Goal: Task Accomplishment & Management: Manage account settings

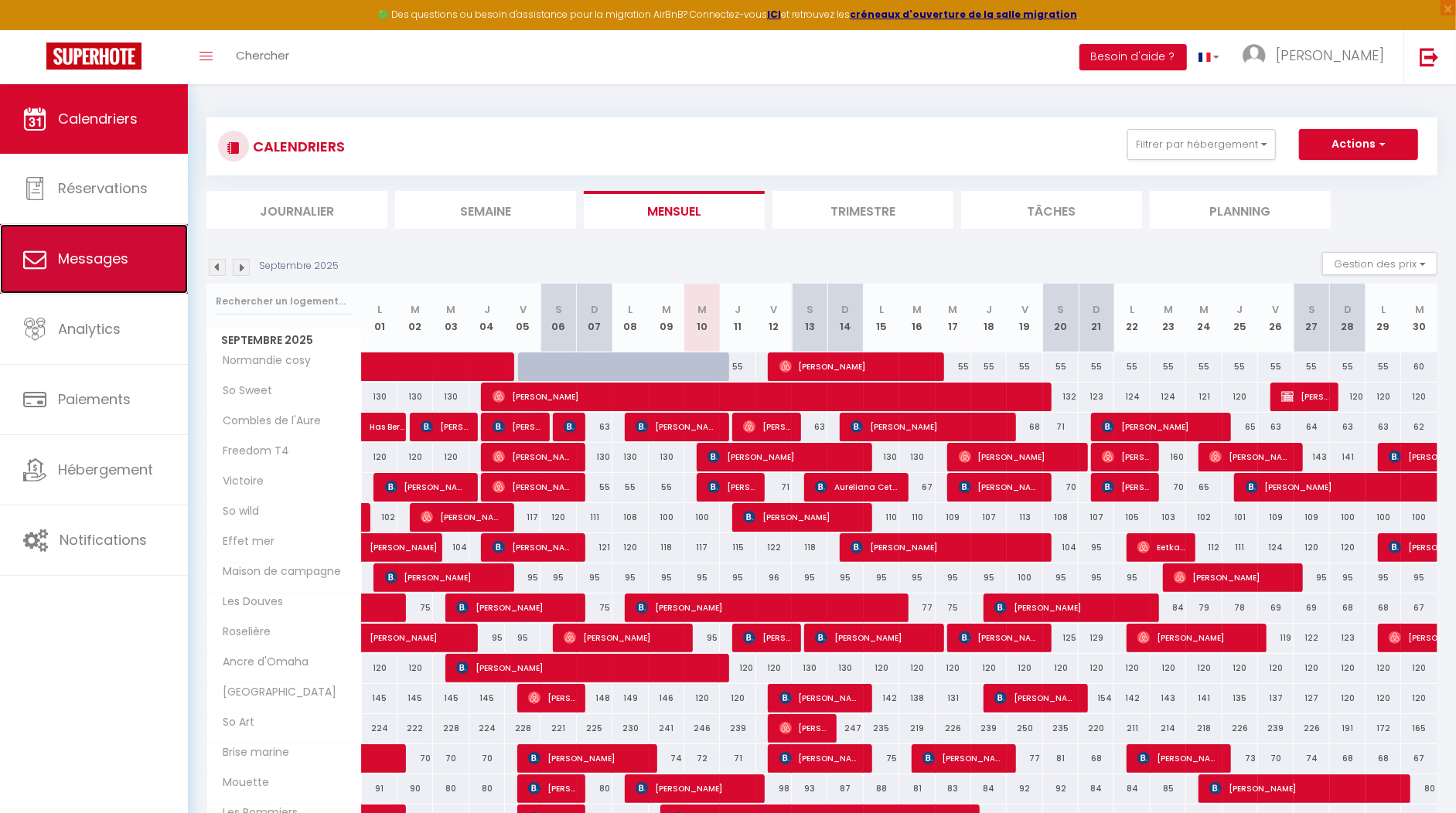
click at [107, 271] on link "Messages" at bounding box center [94, 259] width 188 height 70
select select "message"
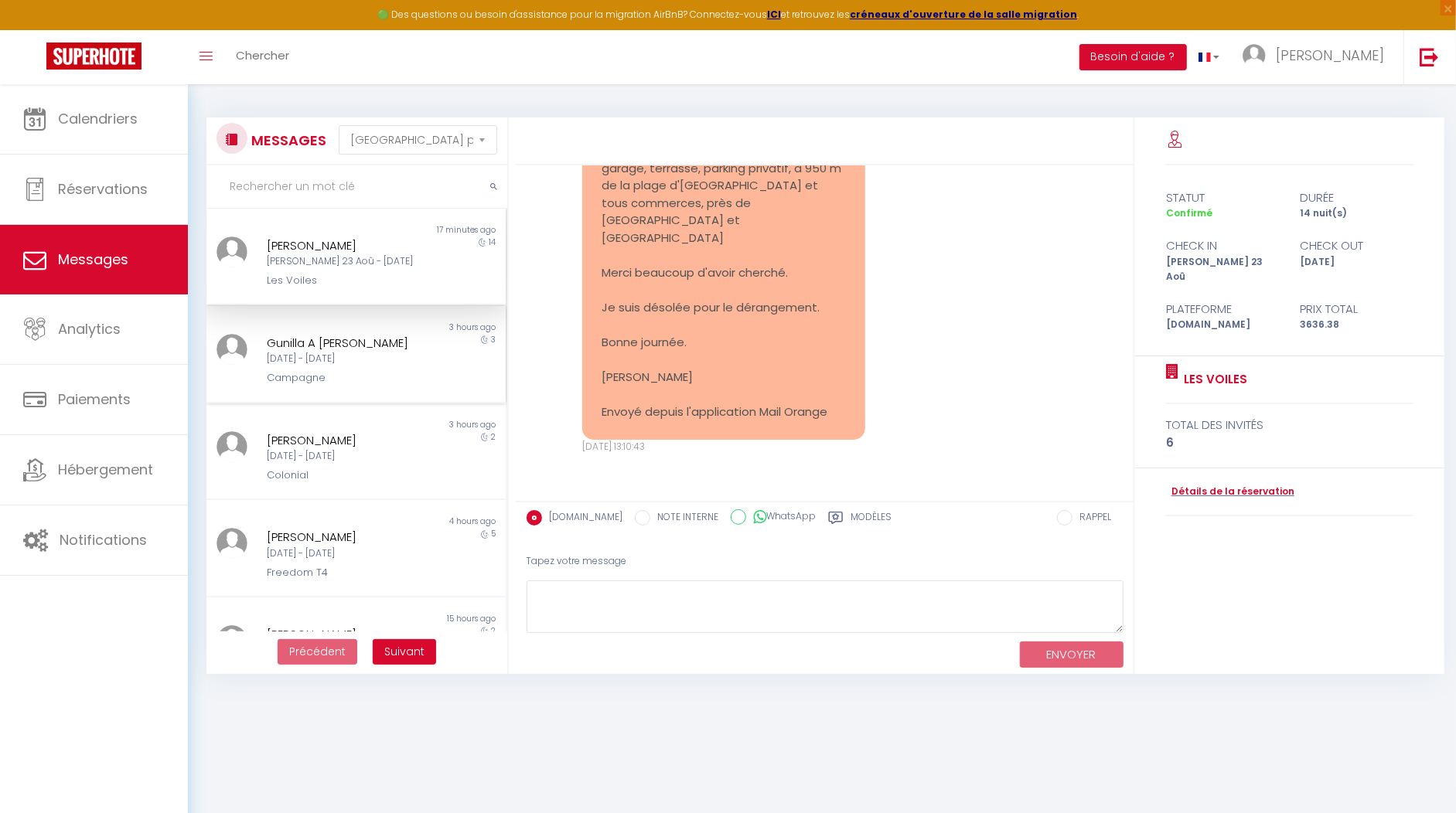
click at [405, 387] on div "Non lu 3 hours ago [PERSON_NAME] [DATE] - [DATE] Campagne 3" at bounding box center [355, 354] width 299 height 98
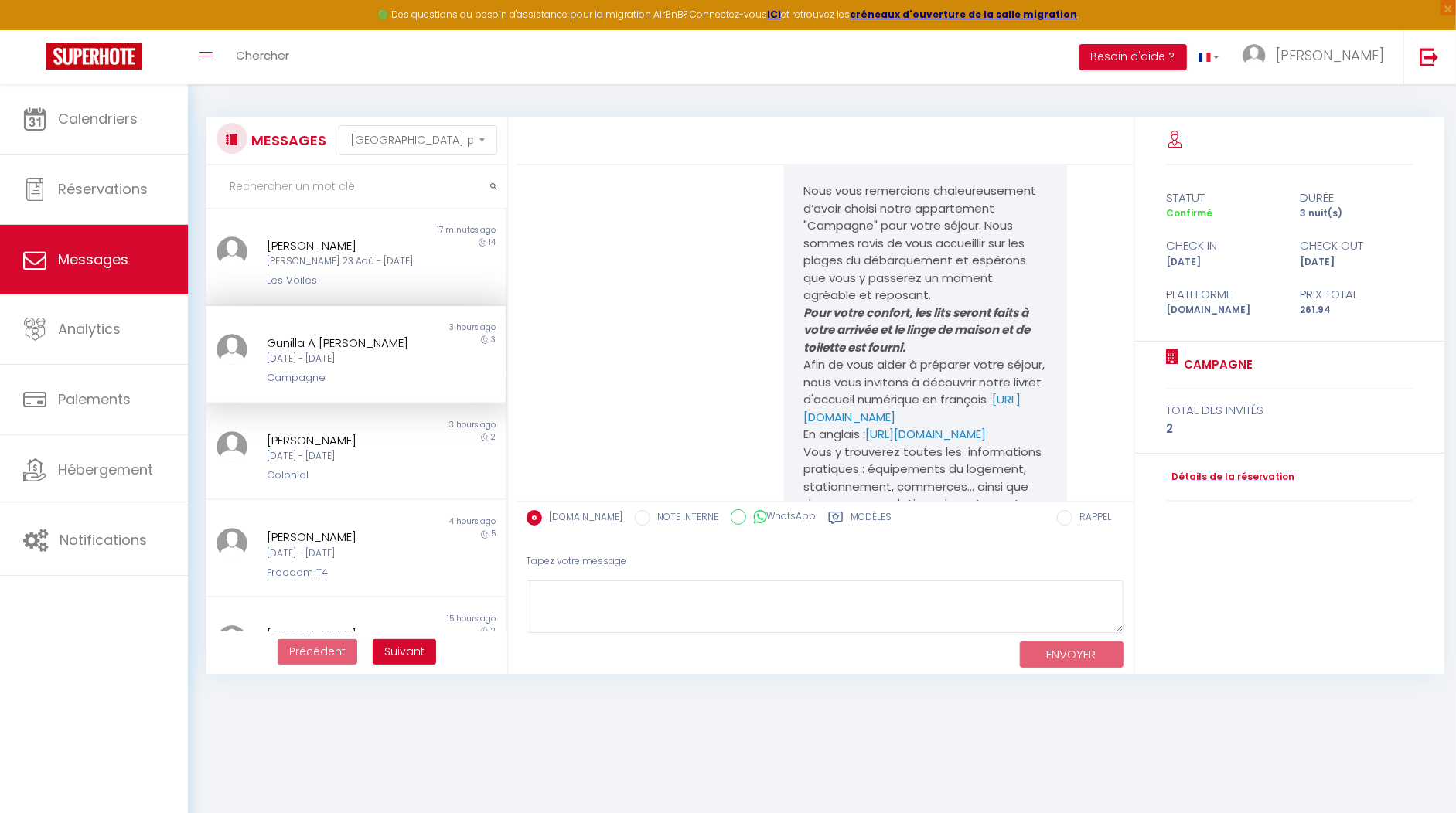
scroll to position [149, 0]
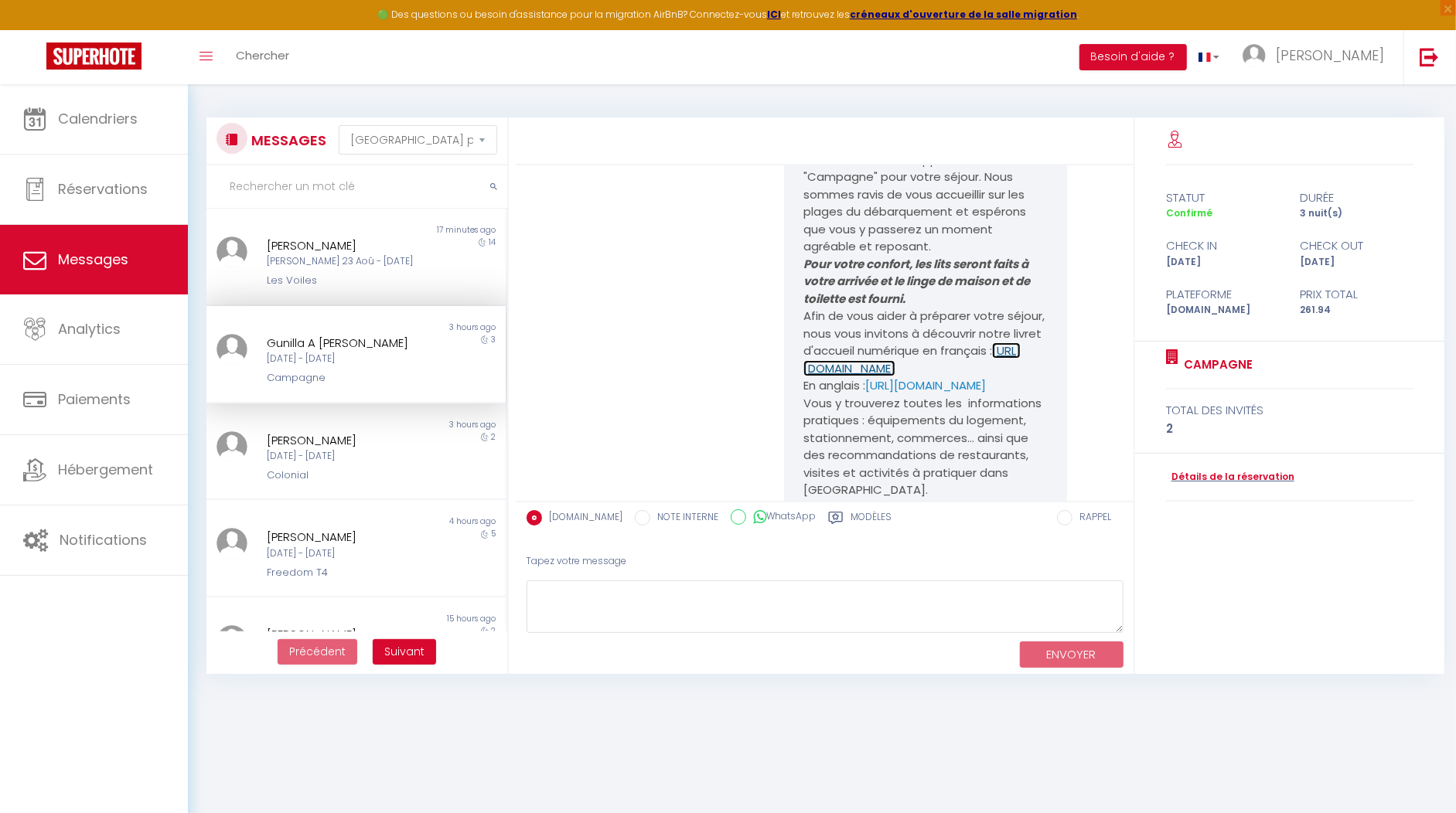
click at [860, 376] on link "[URL][DOMAIN_NAME]" at bounding box center [912, 359] width 217 height 34
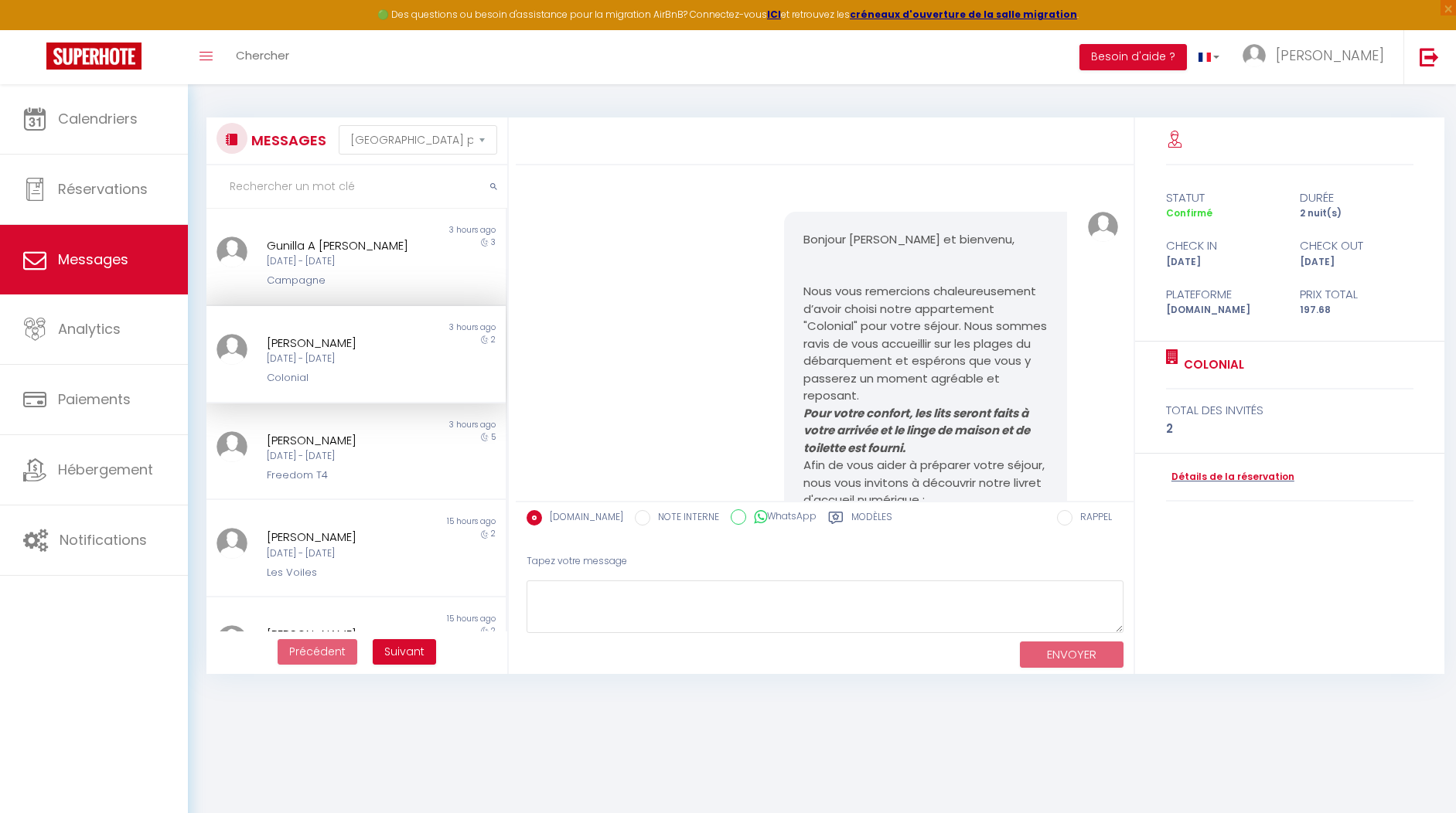
select select "message"
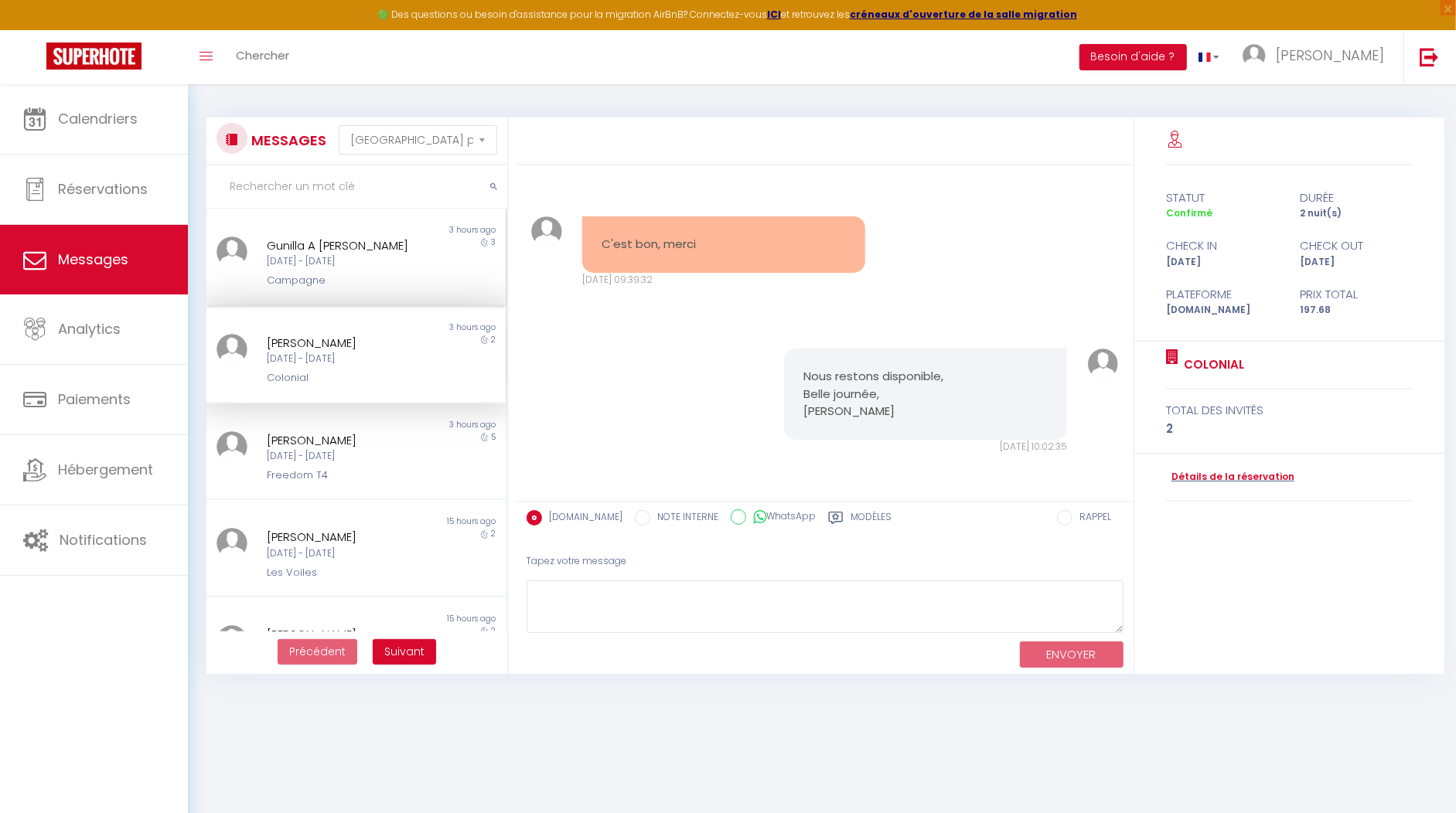
click at [366, 303] on div "Non lu 3 hours ago Gunilla A Nordkvist Jeu 11 Sep - Dim 14 Sep Campagne 3" at bounding box center [355, 257] width 299 height 98
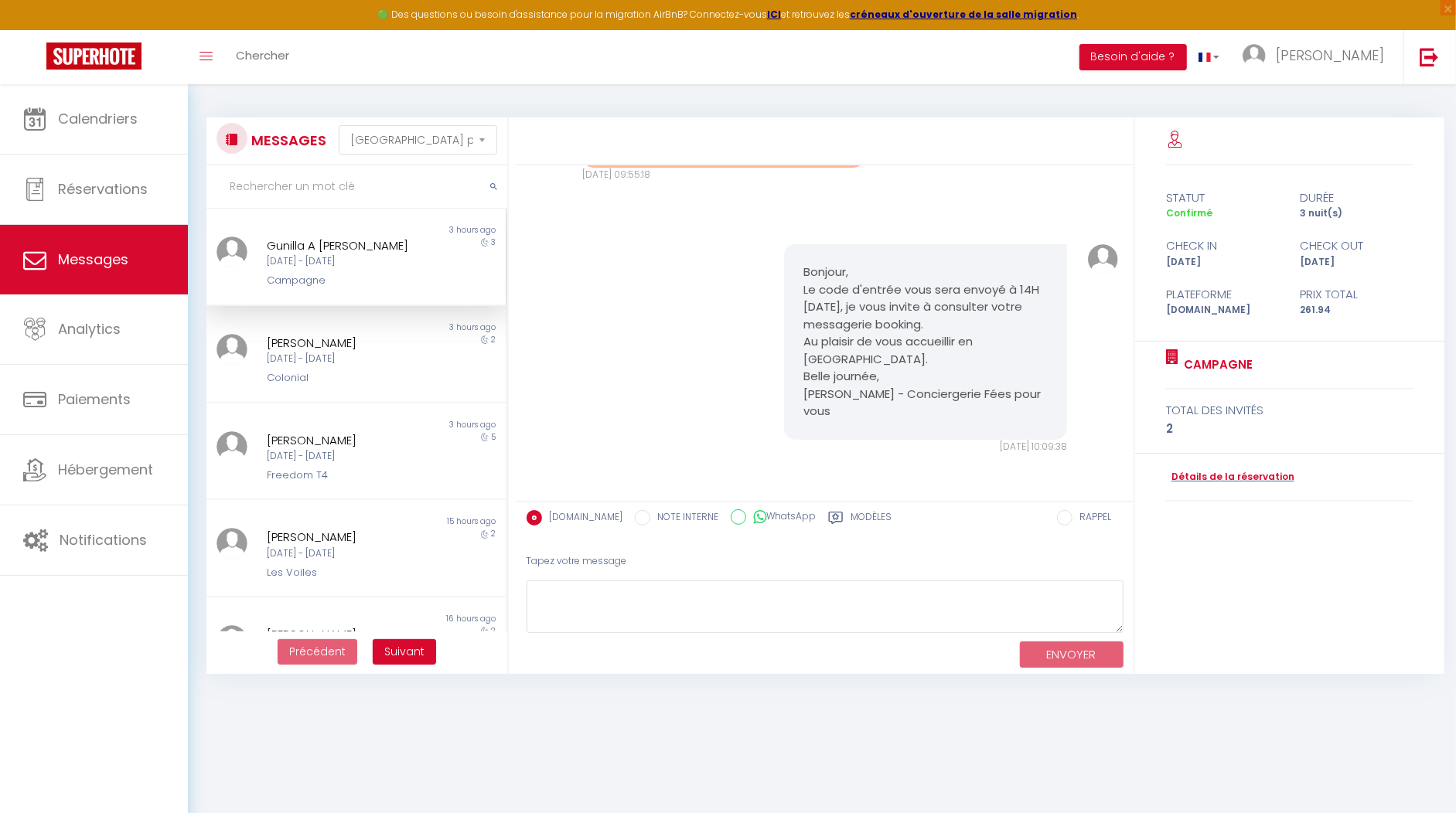
scroll to position [1762, 0]
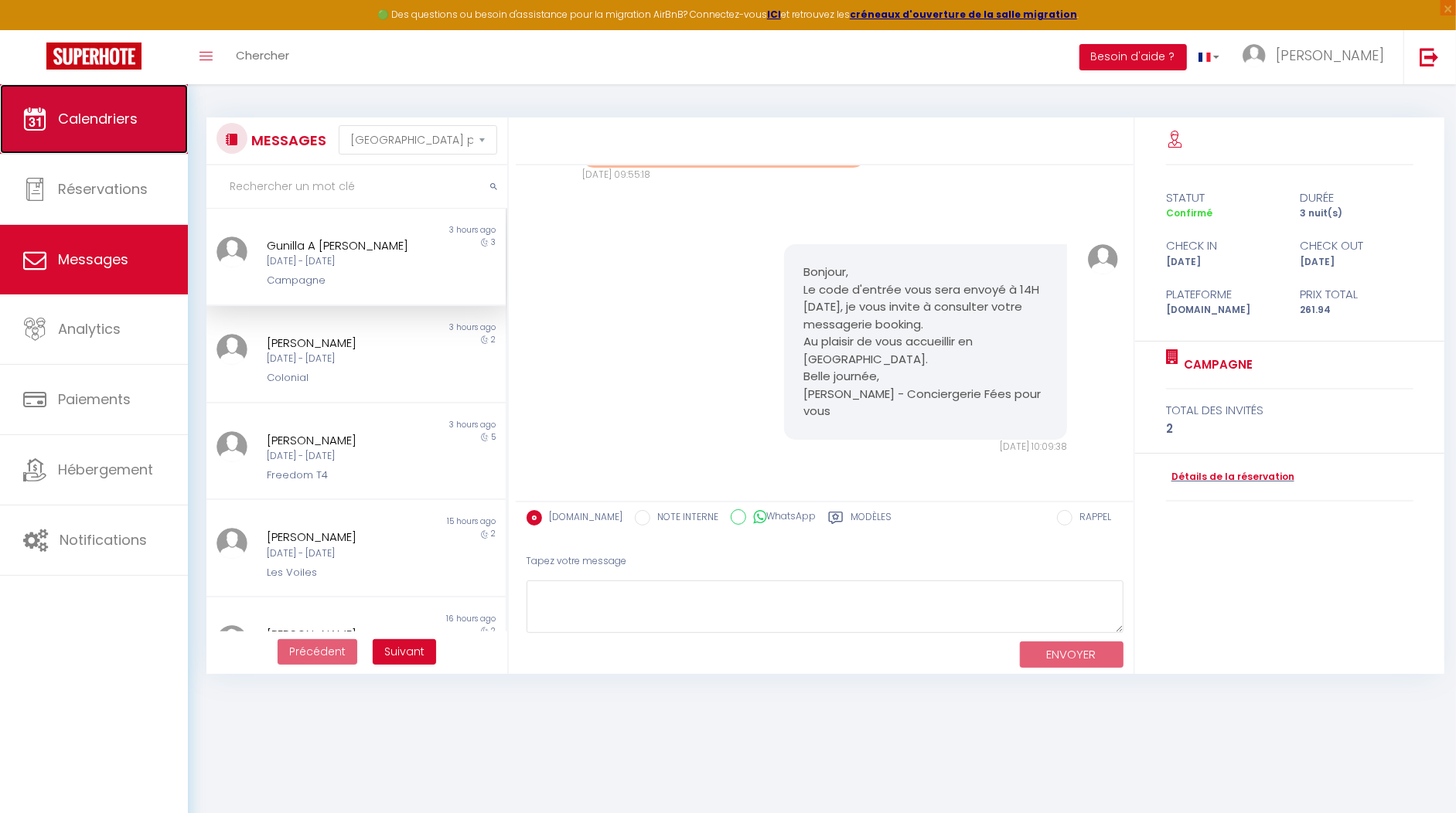
click at [100, 134] on link "Calendriers" at bounding box center [94, 119] width 188 height 70
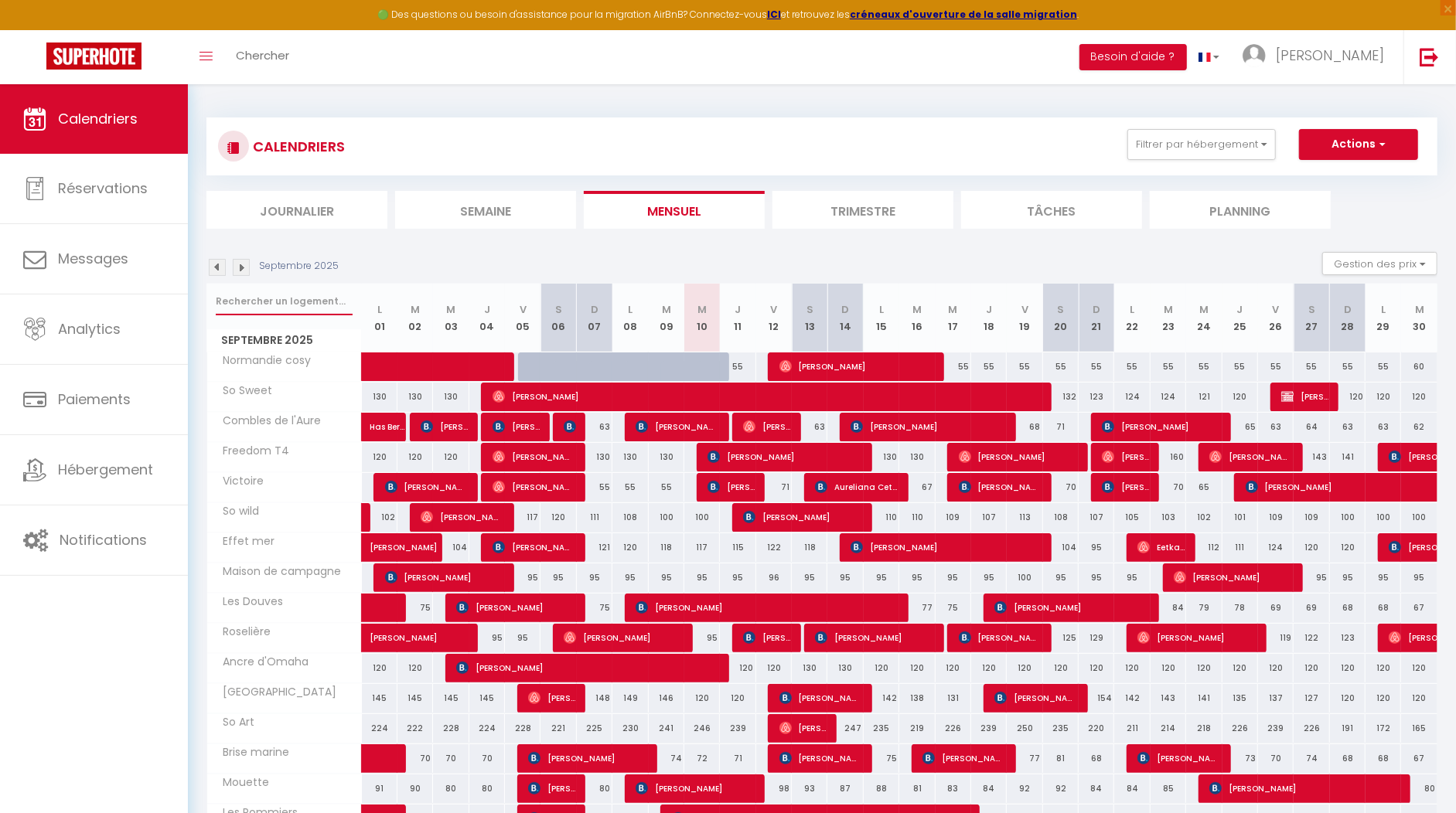
click at [275, 308] on input "text" at bounding box center [284, 301] width 136 height 28
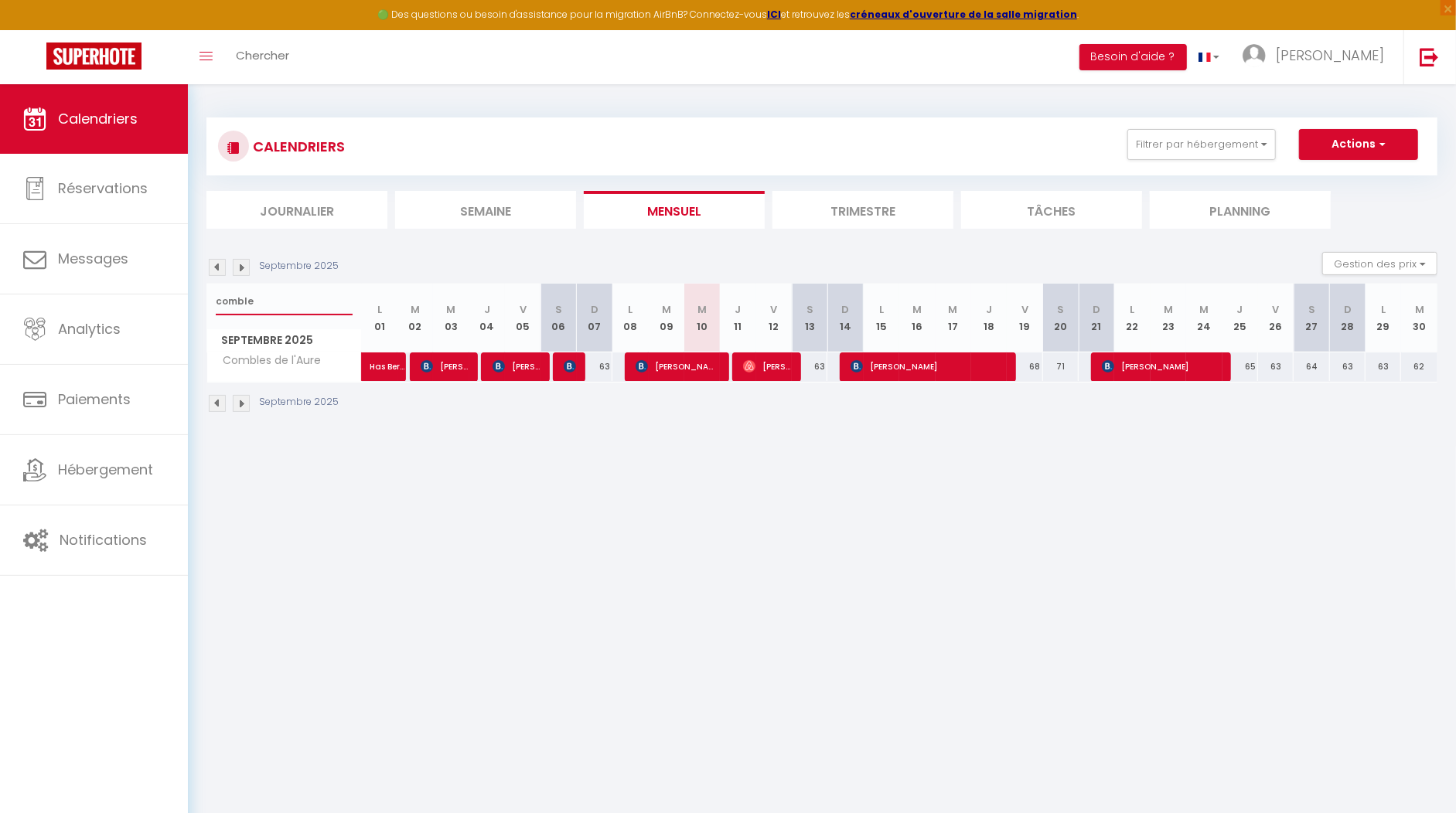
type input "comble"
click at [754, 370] on img at bounding box center [748, 366] width 13 height 13
select select "OK"
select select "0"
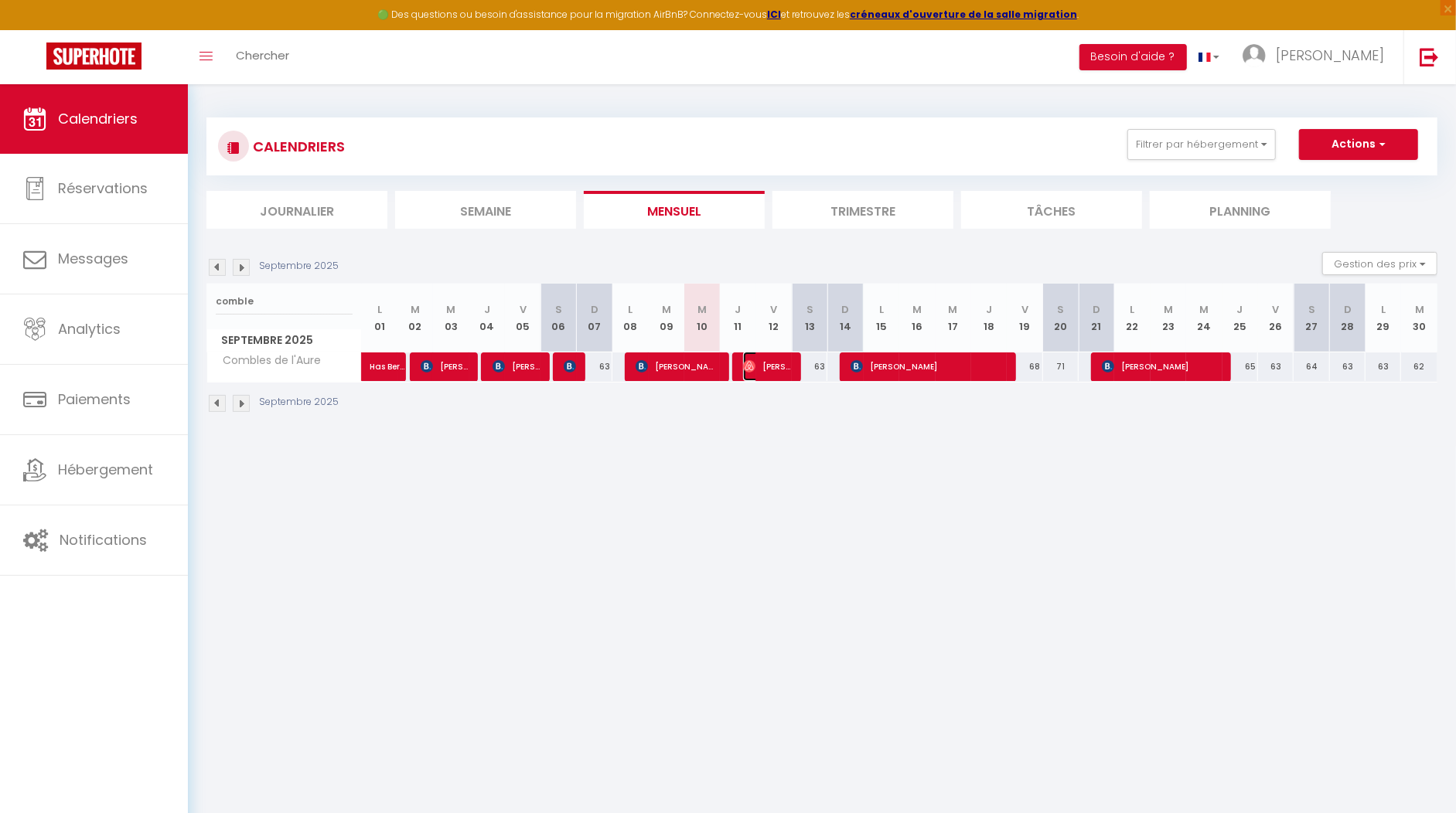
select select "0"
select select "1"
select select
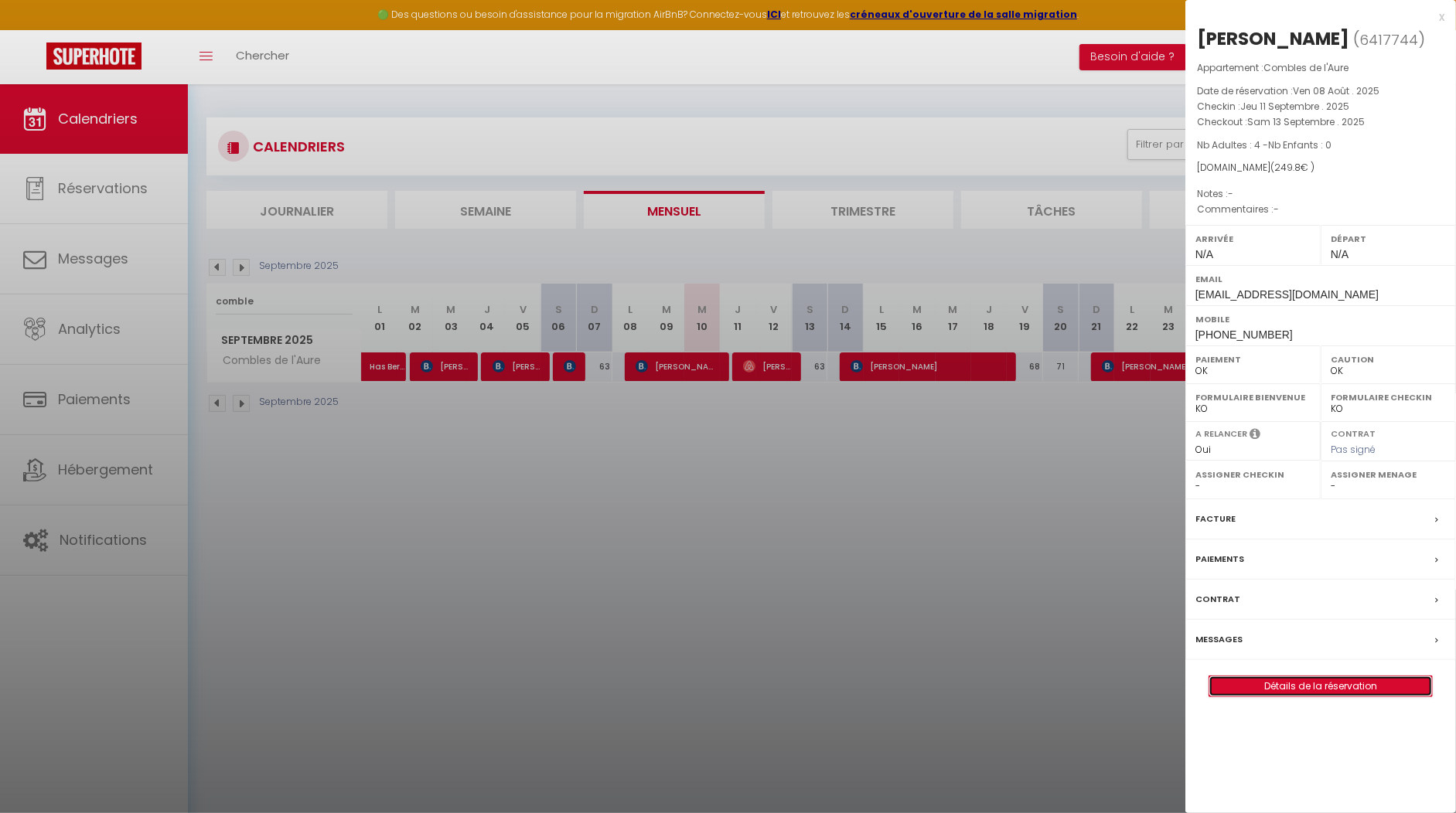
click at [1303, 684] on link "Détails de la réservation" at bounding box center [1320, 686] width 223 height 20
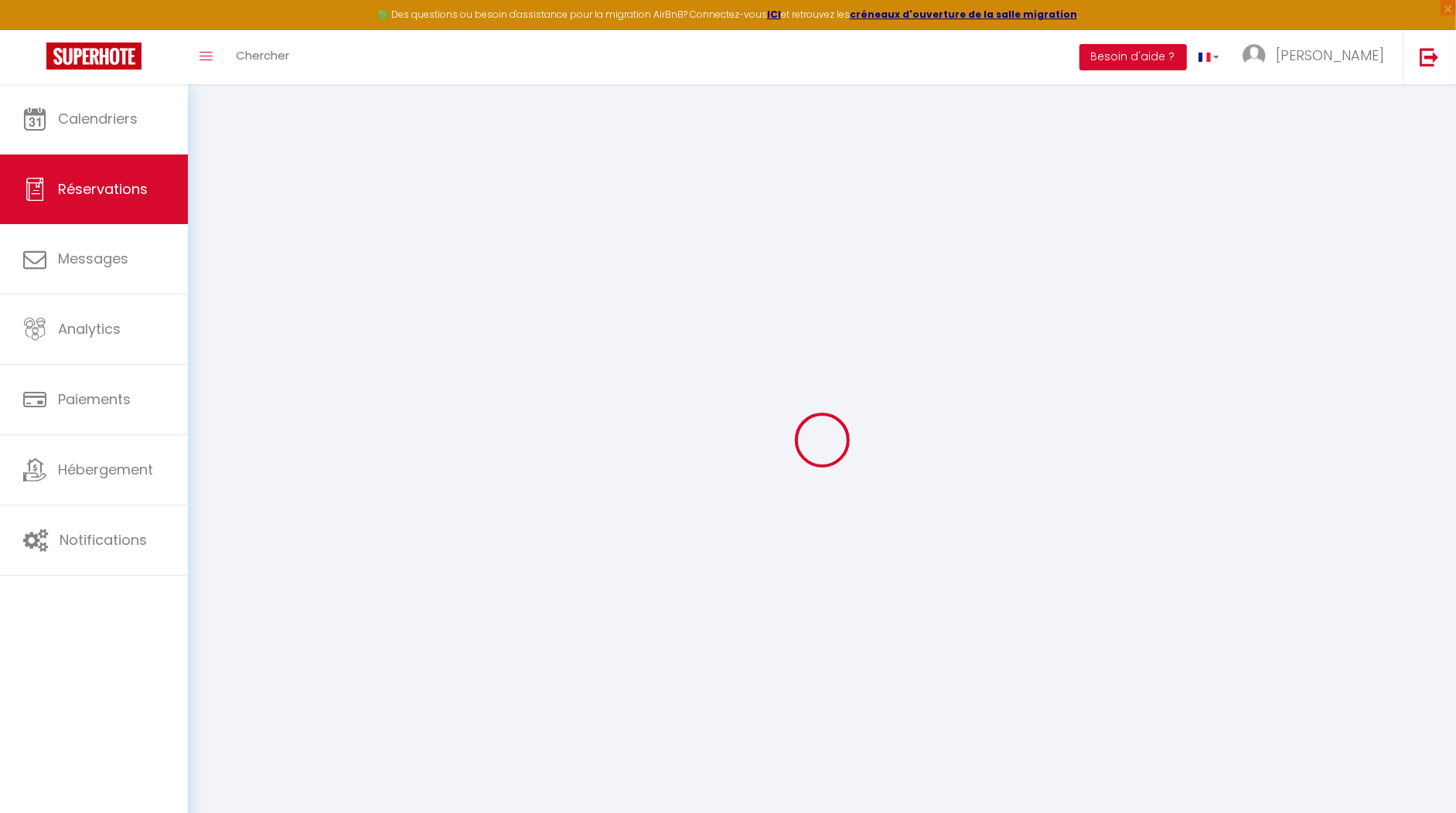
select select
checkbox input "false"
select select
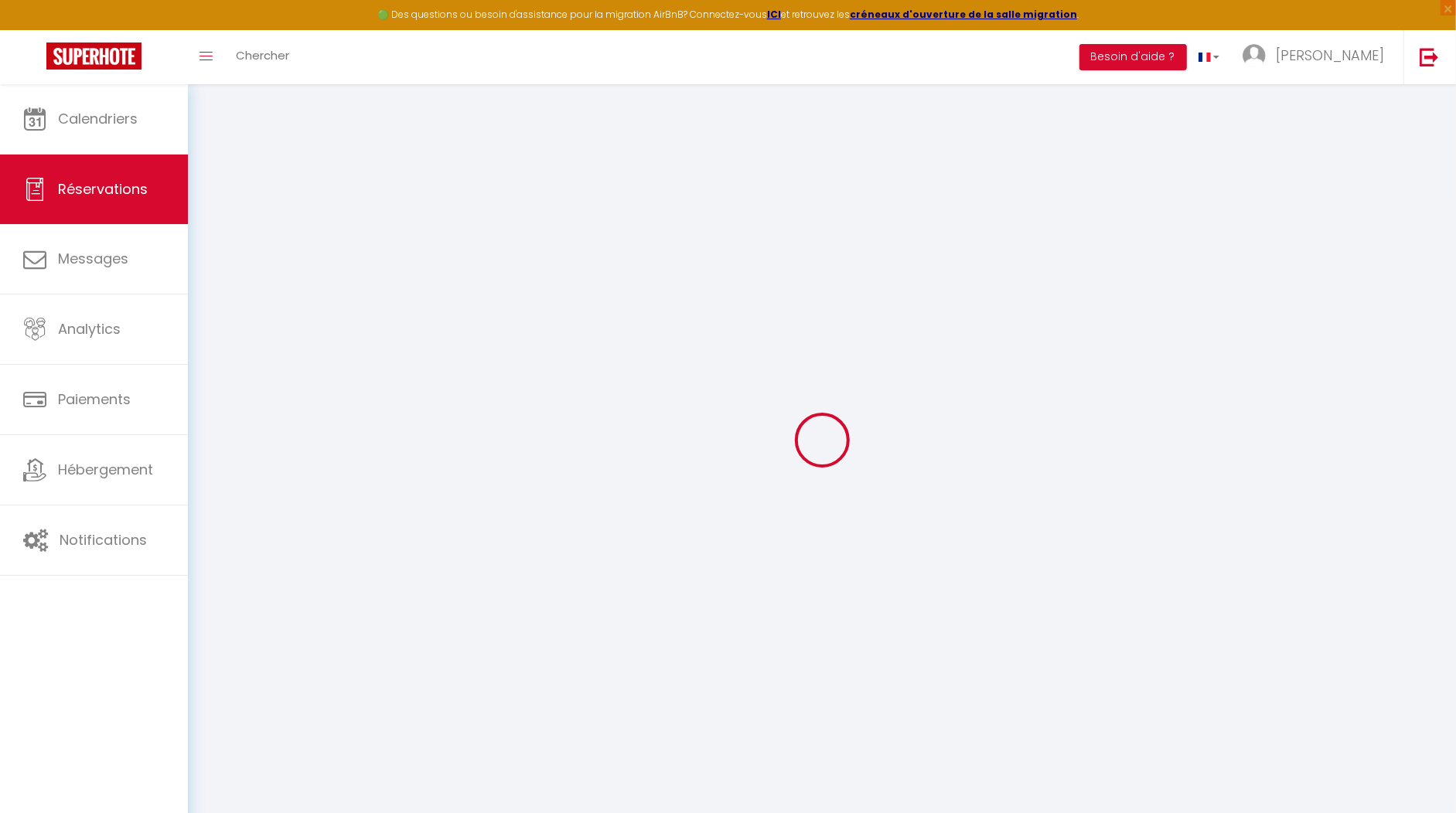
select select
checkbox input "false"
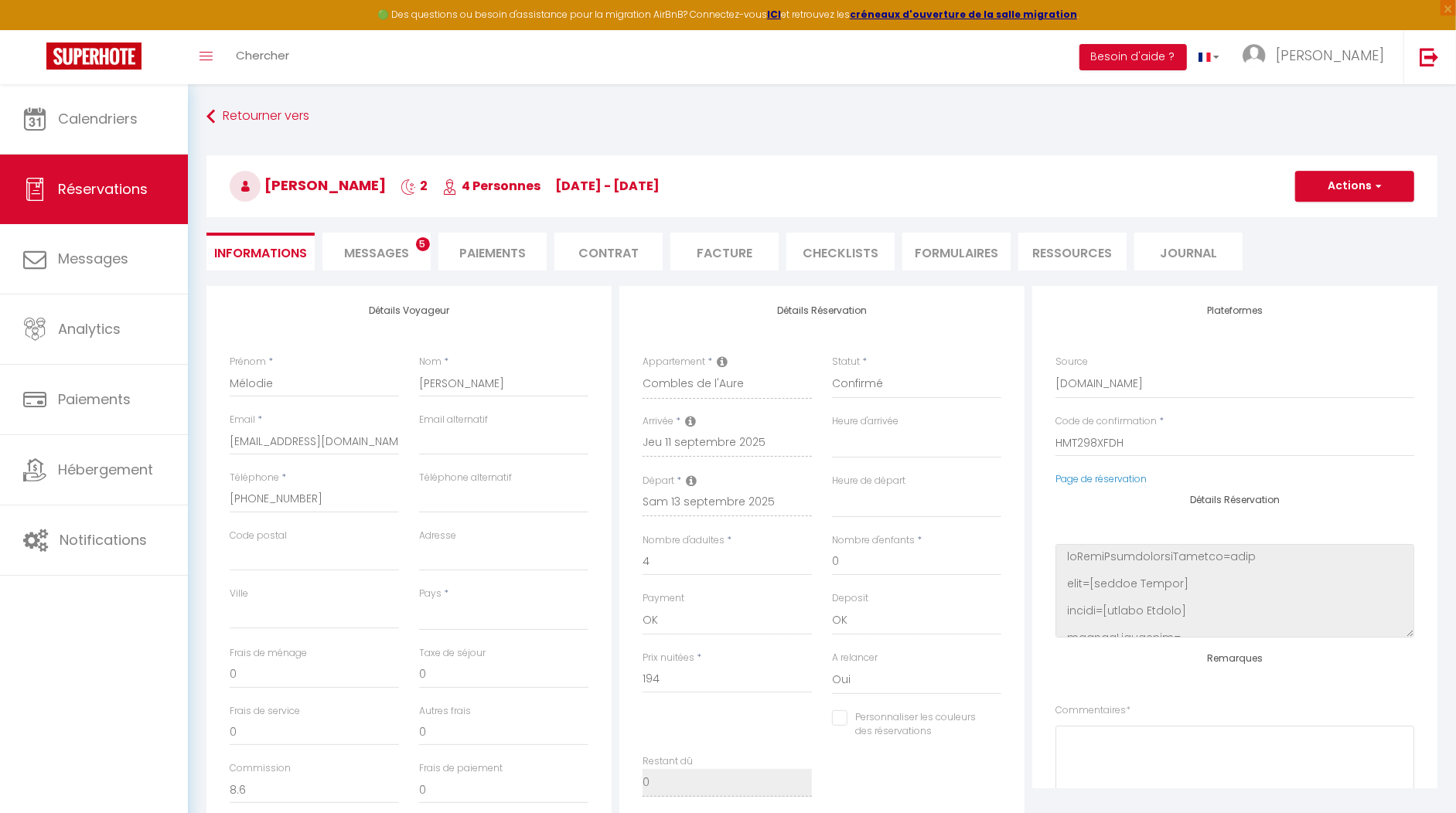
select select
type input "45"
type input "10.8"
select select
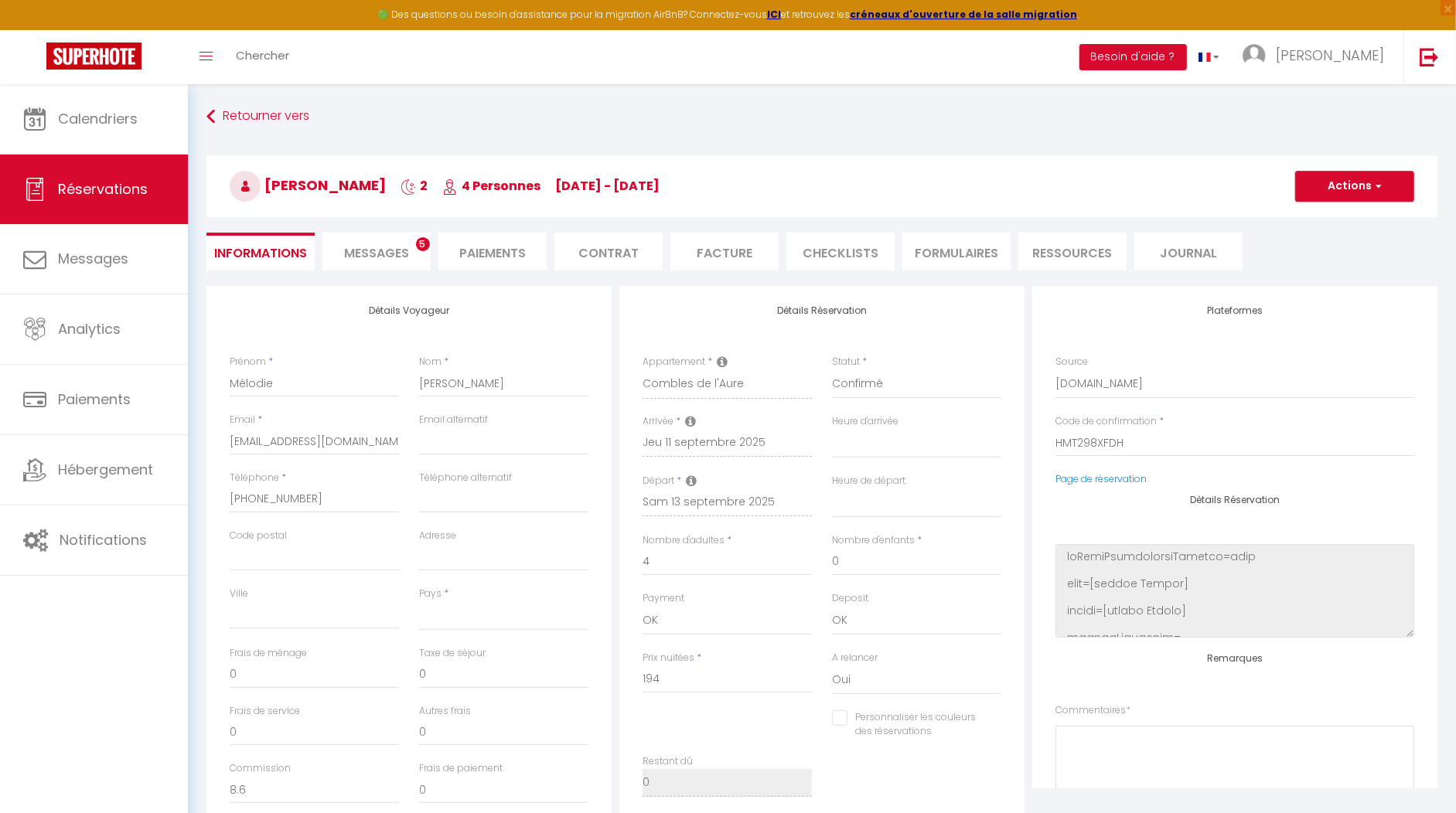
checkbox input "false"
select select
checkbox input "false"
select select
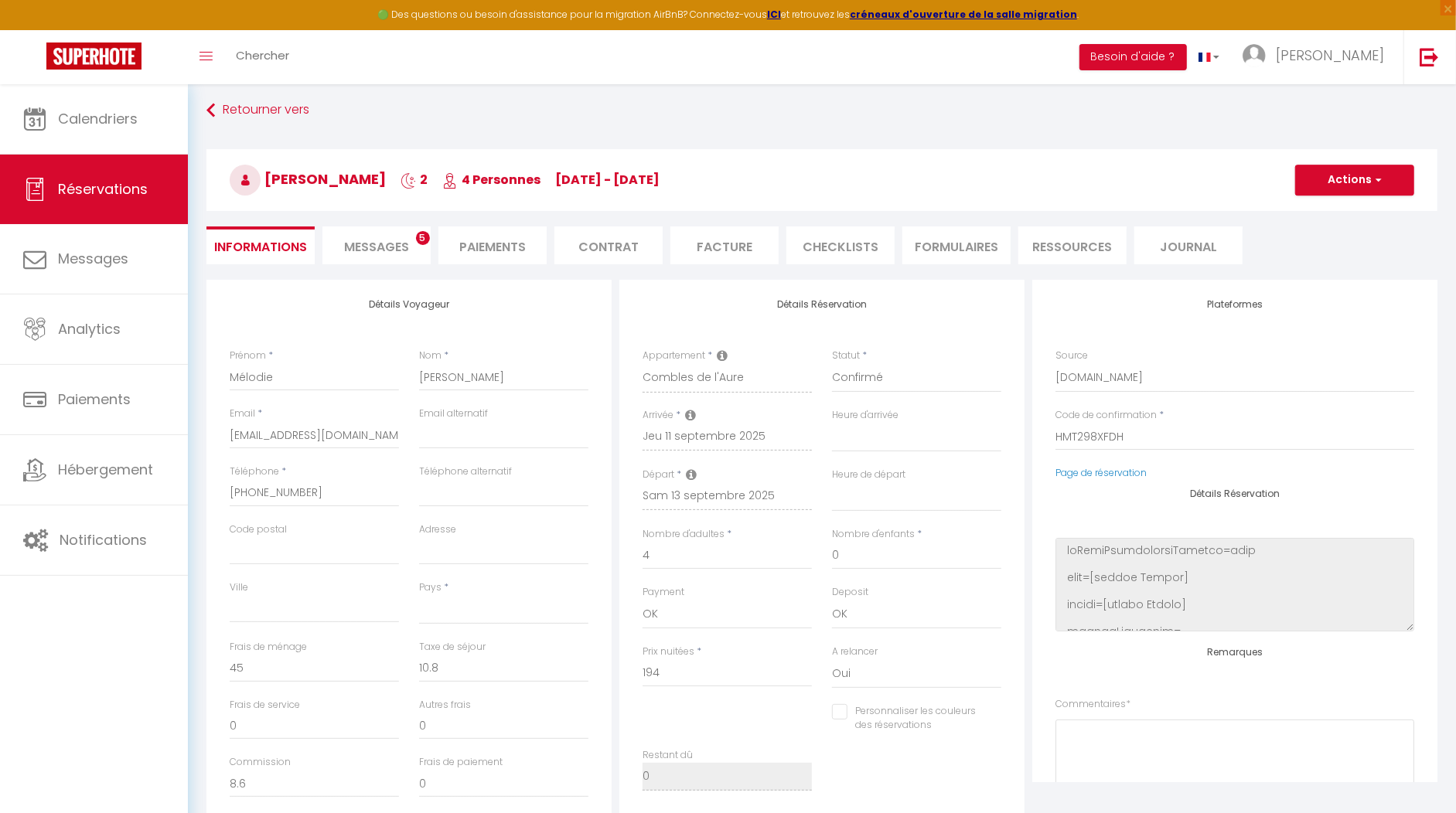
scroll to position [10, 0]
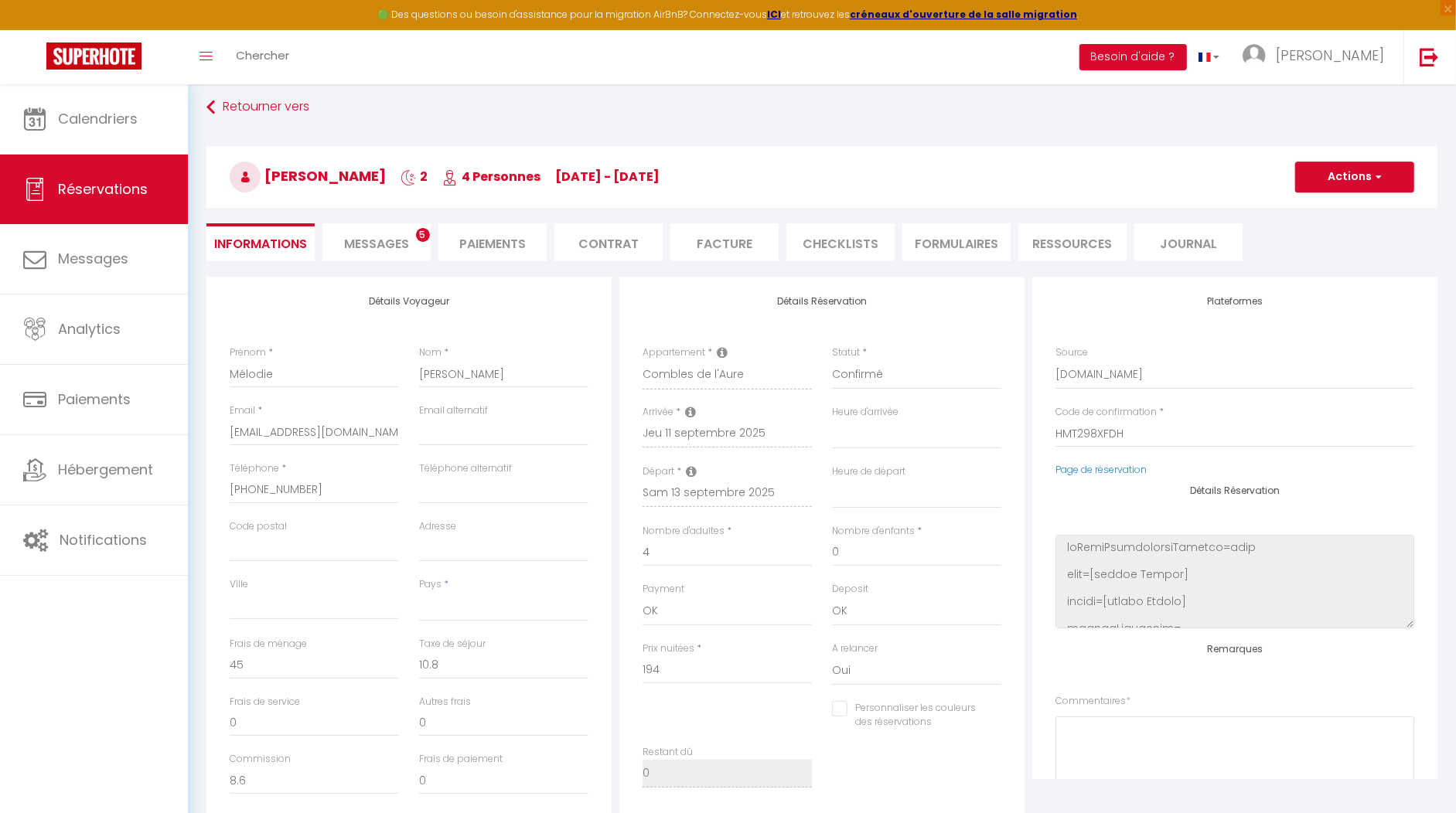
click at [385, 251] on span "Messages" at bounding box center [376, 244] width 65 height 17
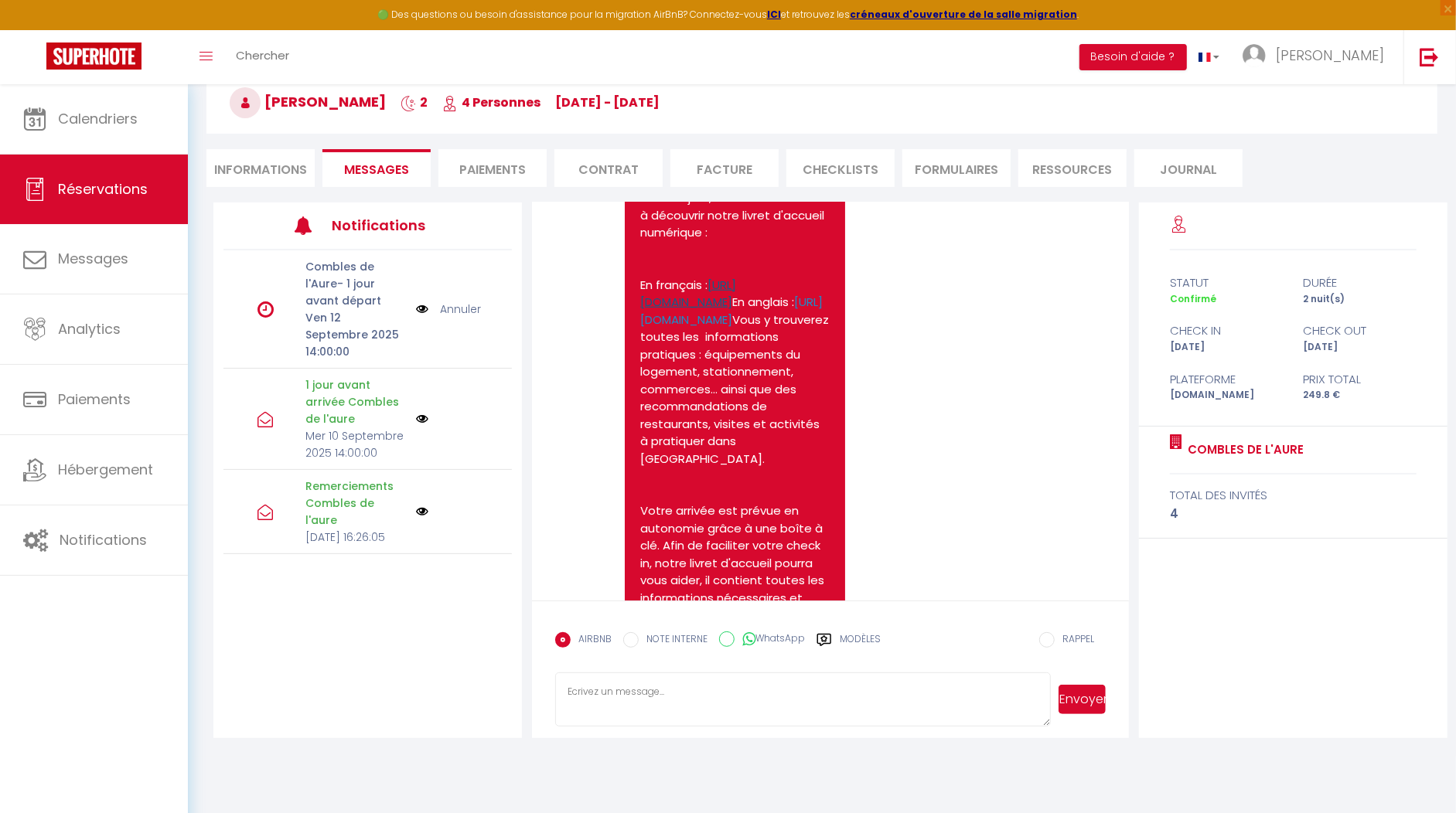
scroll to position [981, 0]
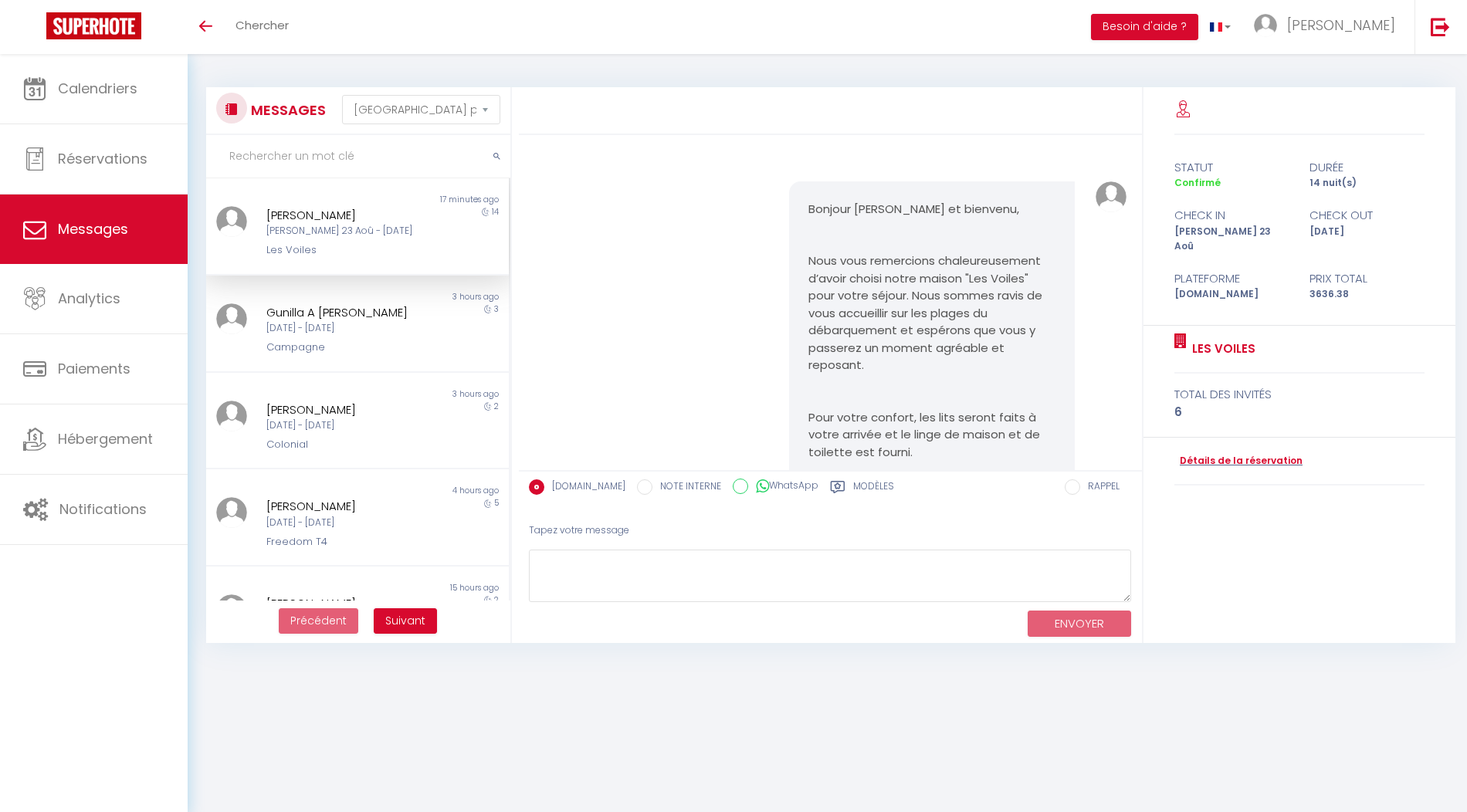
select select "message"
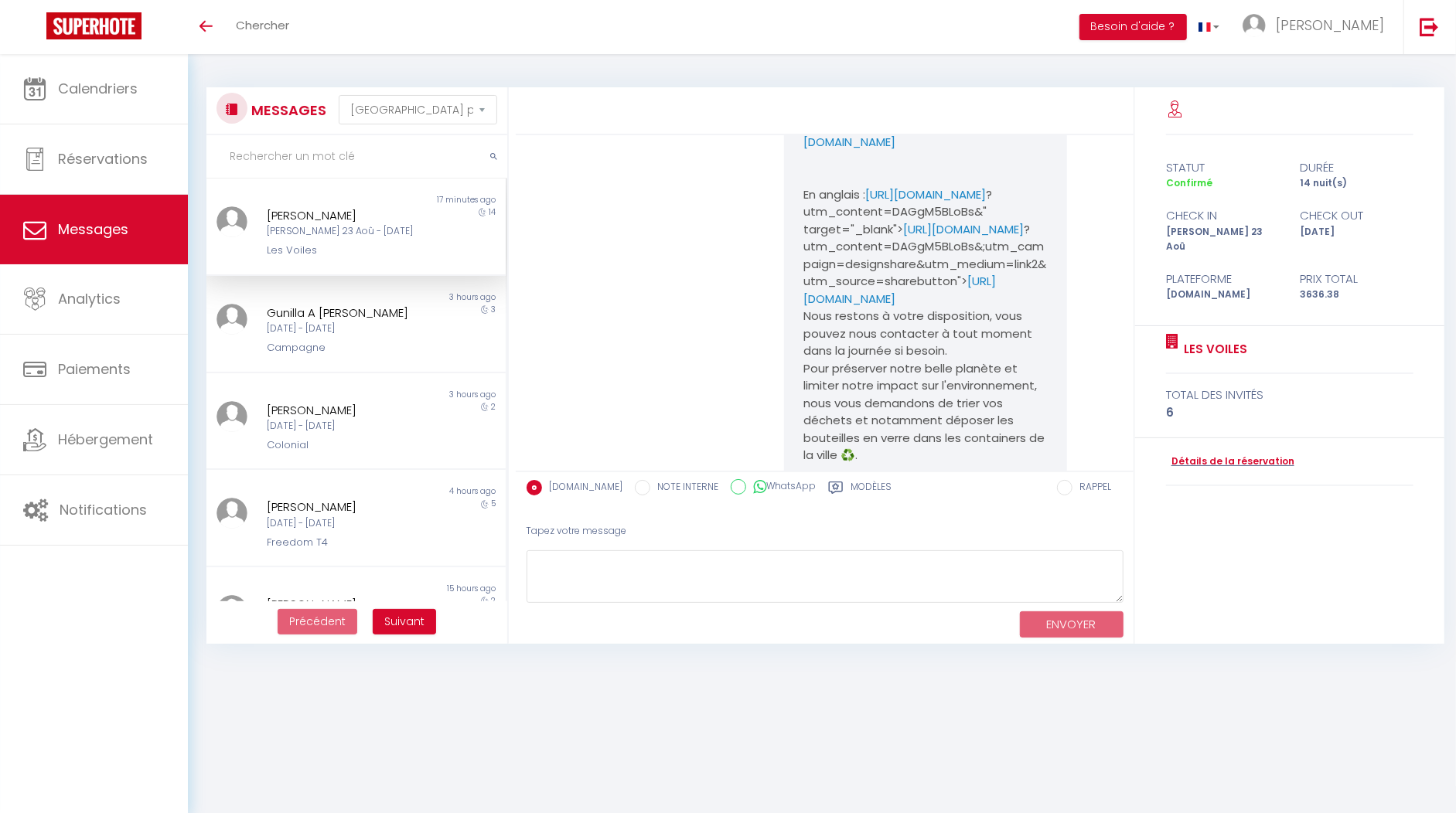
scroll to position [3301, 0]
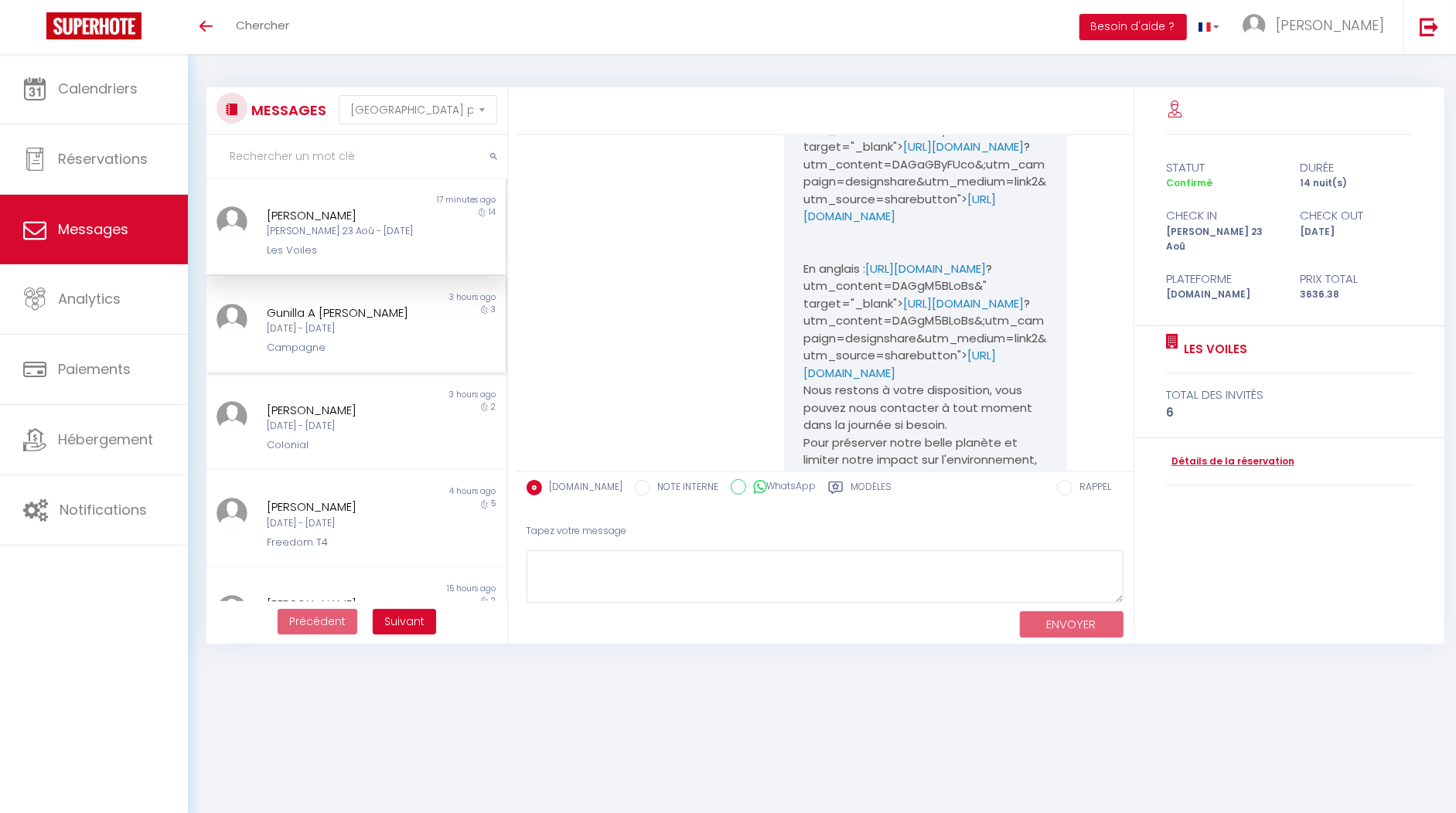
click at [370, 346] on div "Campagne" at bounding box center [345, 347] width 155 height 15
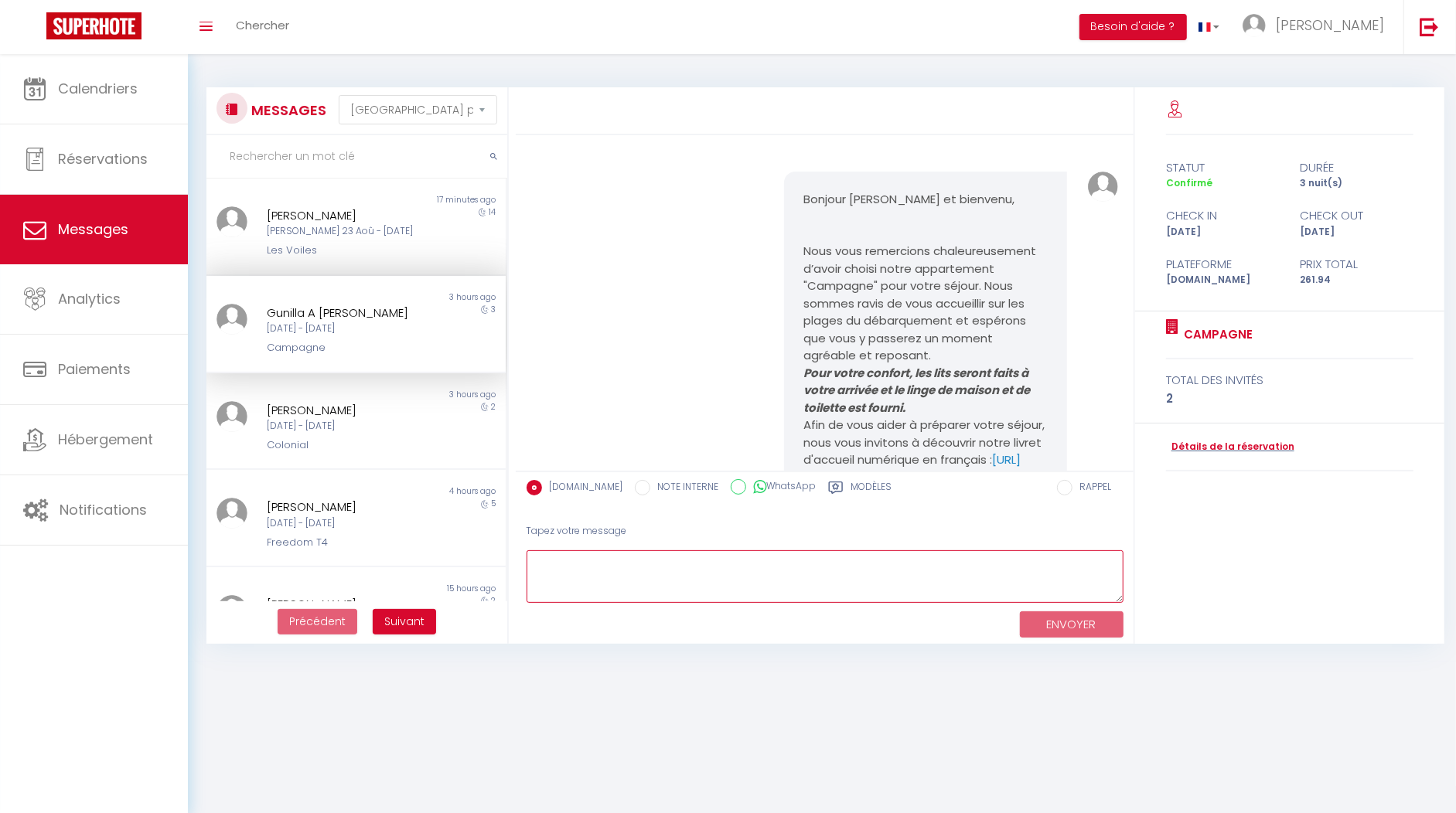
scroll to position [33, 0]
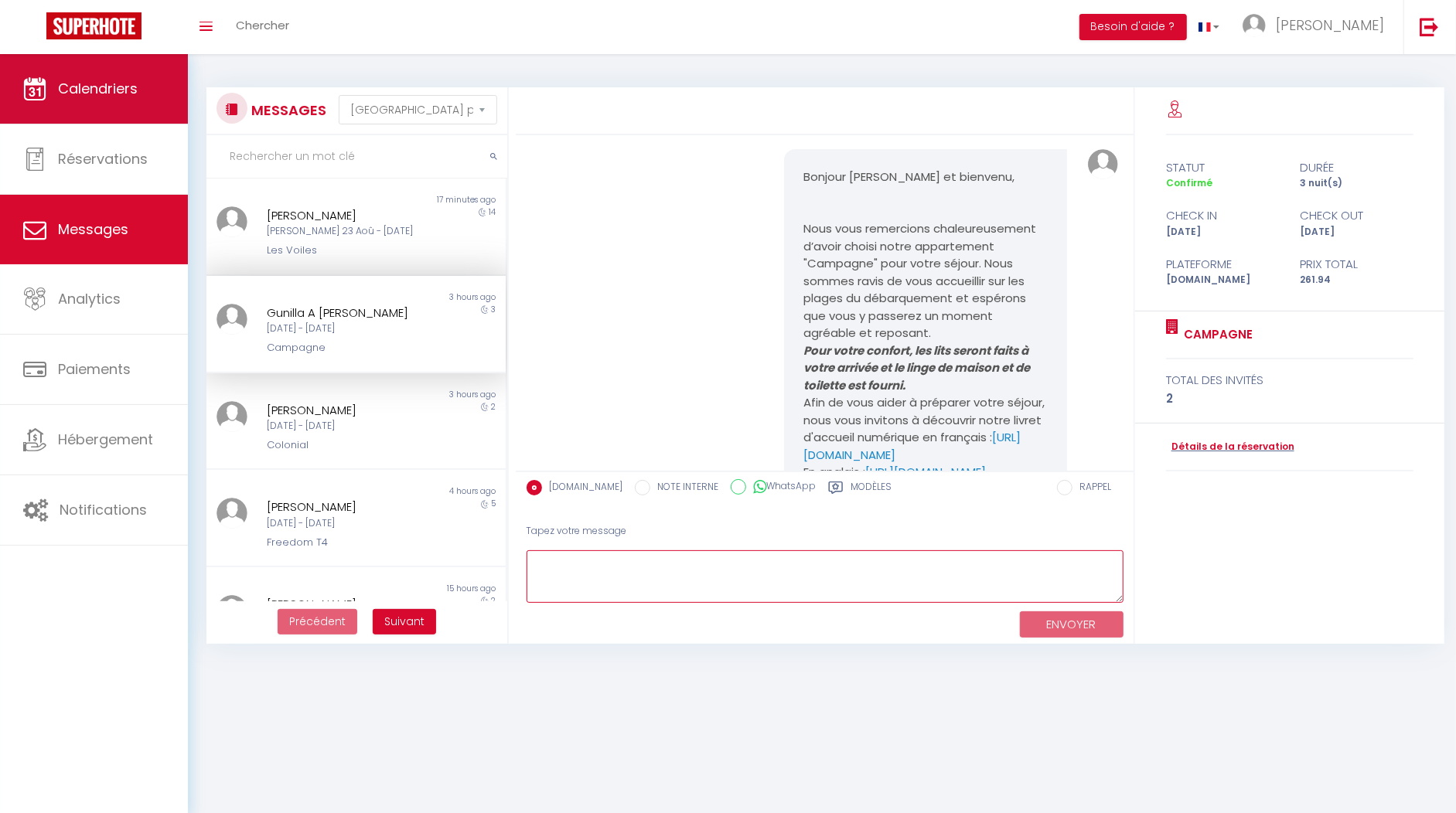
drag, startPoint x: 846, startPoint y: 569, endPoint x: 96, endPoint y: 104, distance: 882.5
click at [96, 104] on link "Calendriers" at bounding box center [94, 89] width 188 height 70
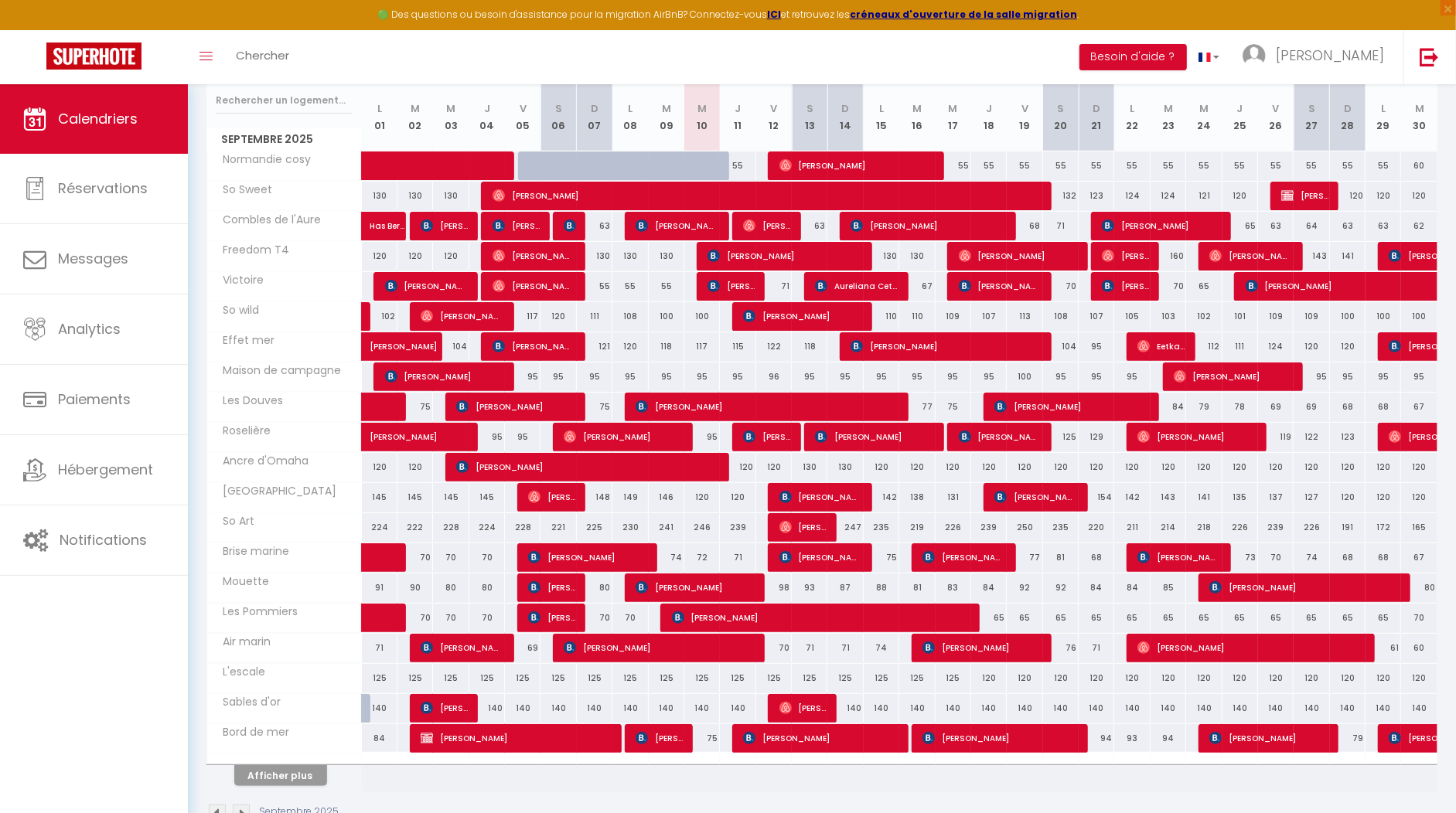
scroll to position [202, 0]
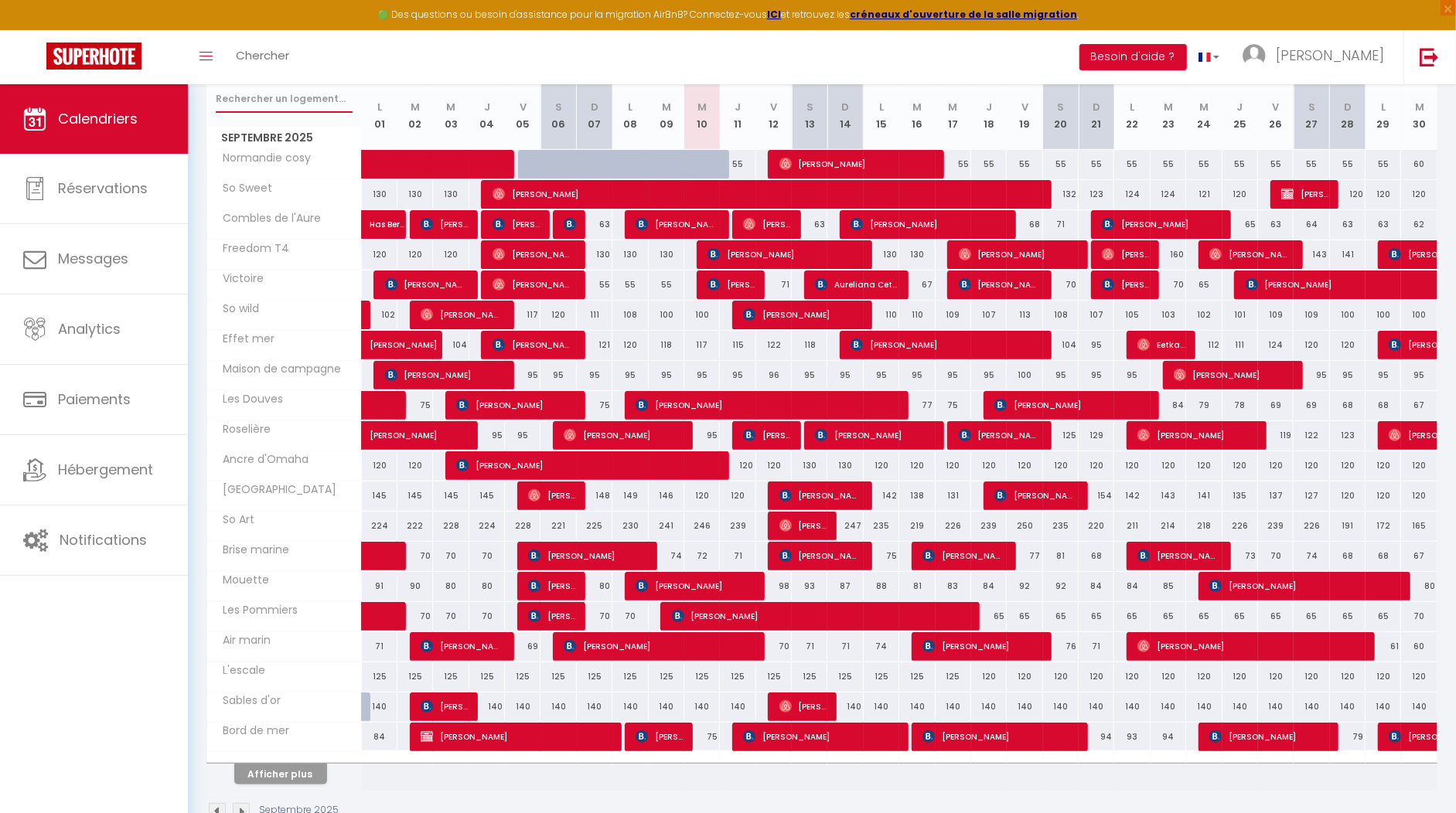
click at [267, 97] on input "text" at bounding box center [284, 99] width 136 height 28
type input "poseidon"
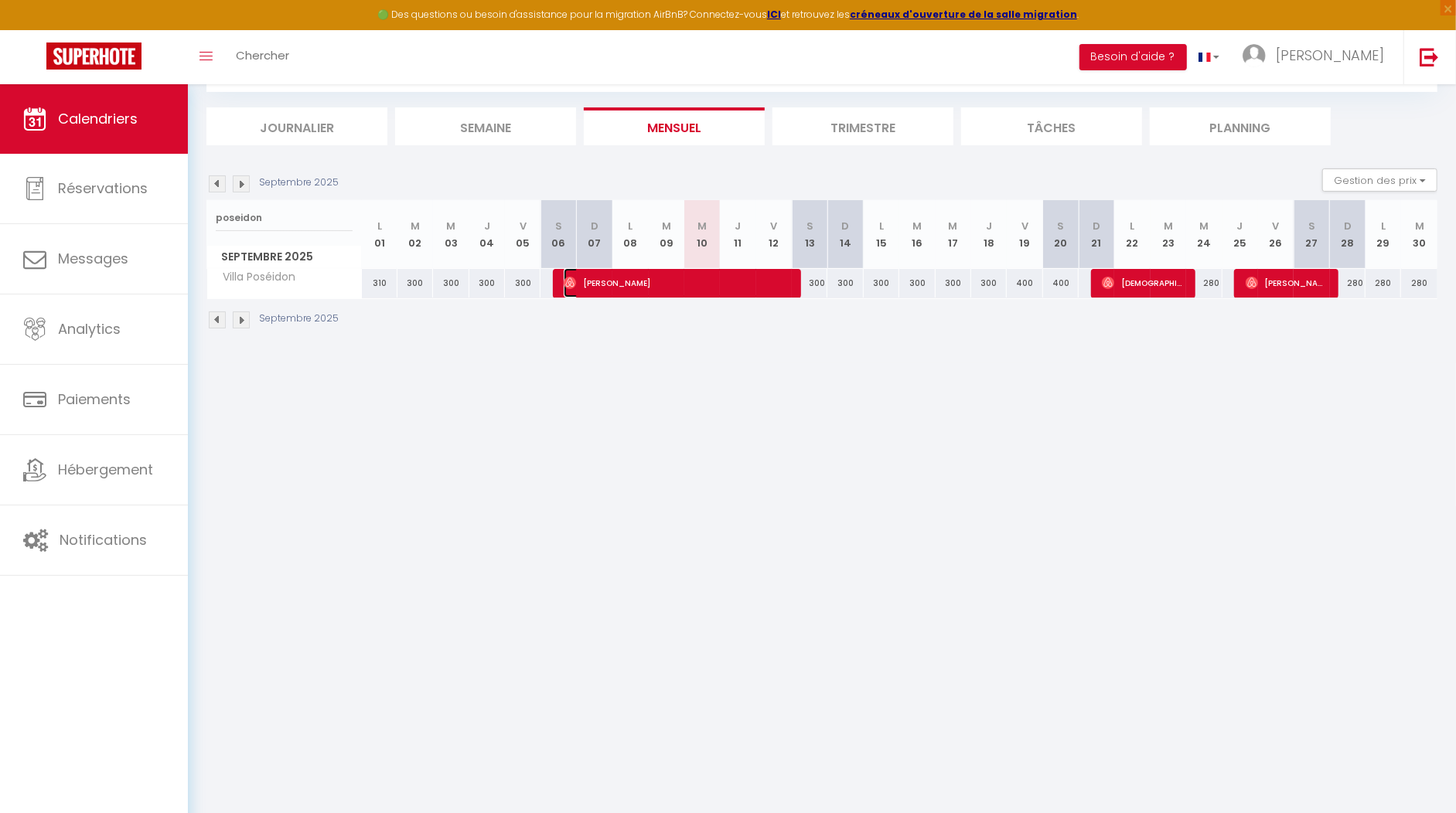
click at [647, 284] on span "Messmer Dominique Marie" at bounding box center [676, 283] width 225 height 29
select select "OK"
select select "0"
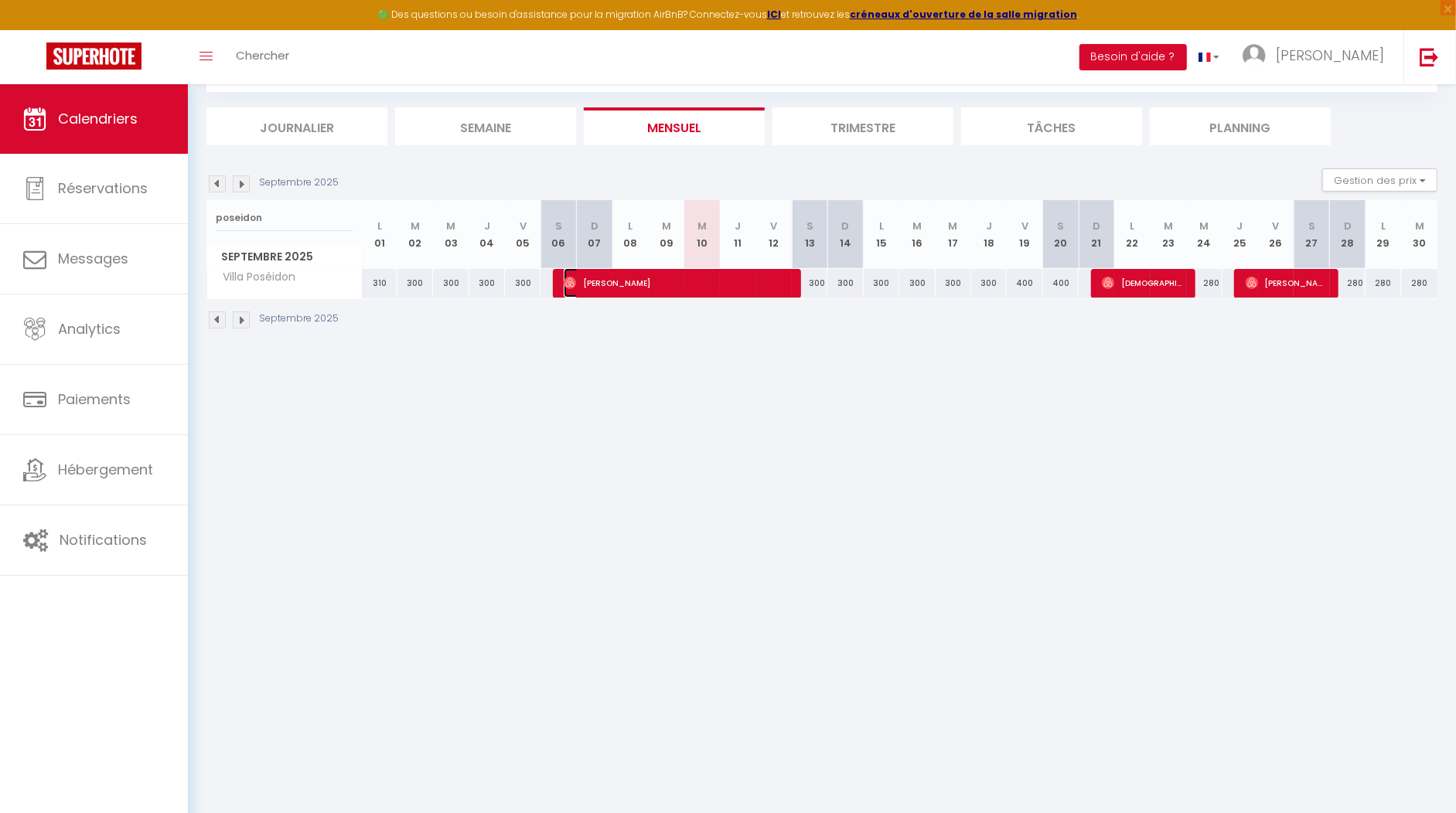
select select "1"
select select
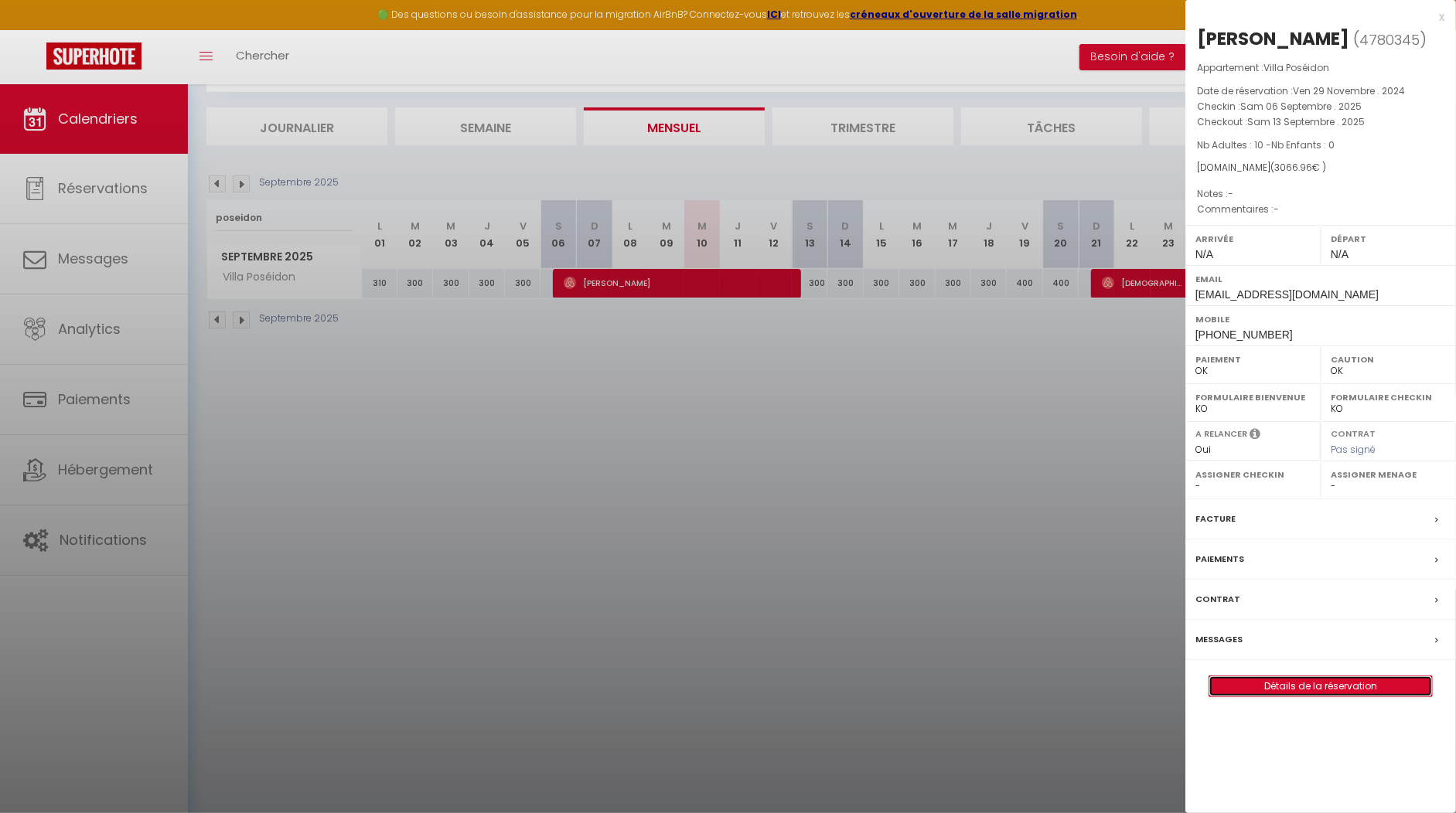
click at [1391, 697] on link "Détails de la réservation" at bounding box center [1320, 686] width 223 height 20
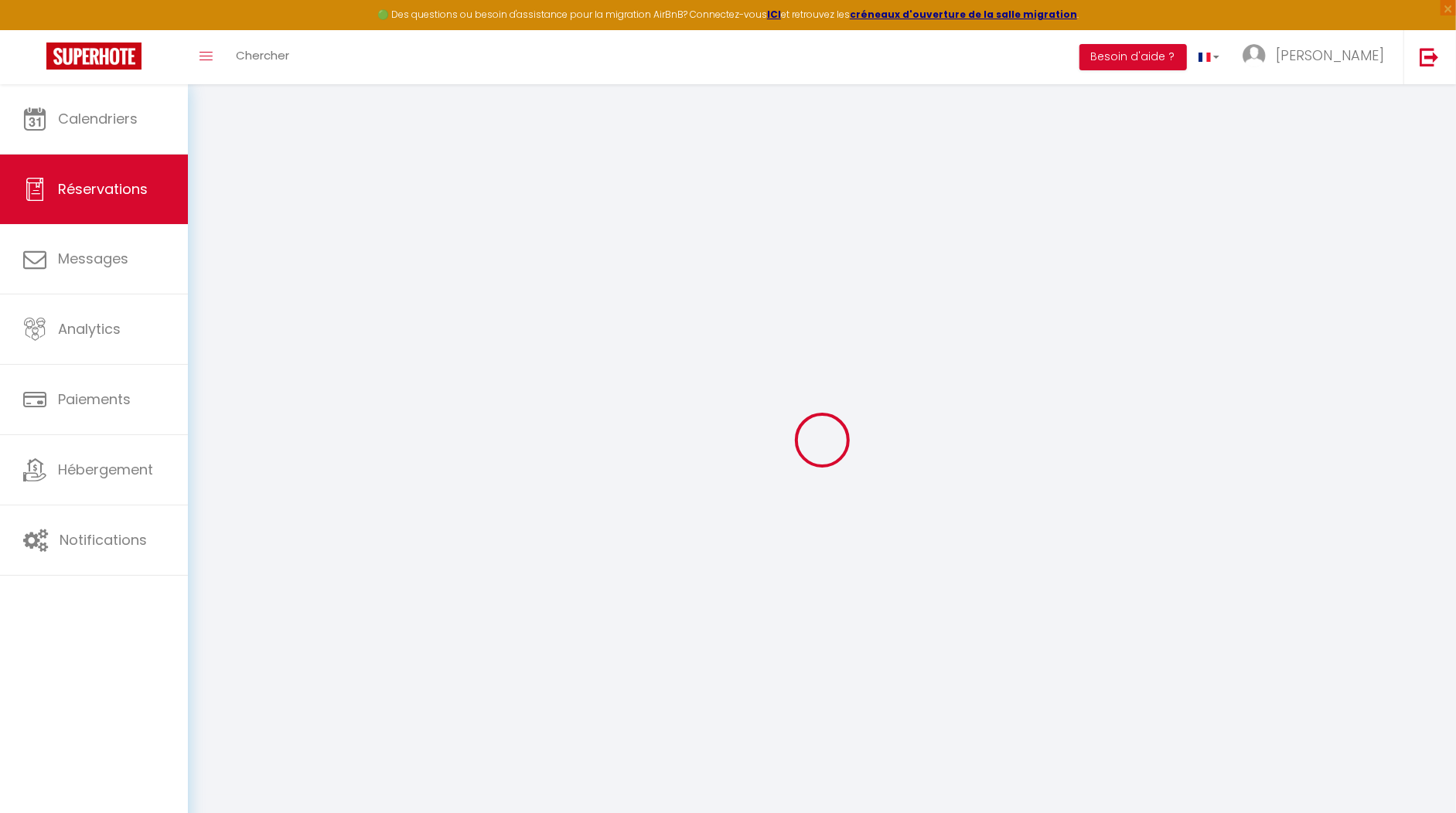
type input "Messmer"
type input "Dominique Marie"
type input "qvwucyw3mn9ra6kqmdxzzarflgkt@reply.superhote.com"
type input "+33687414160"
select select
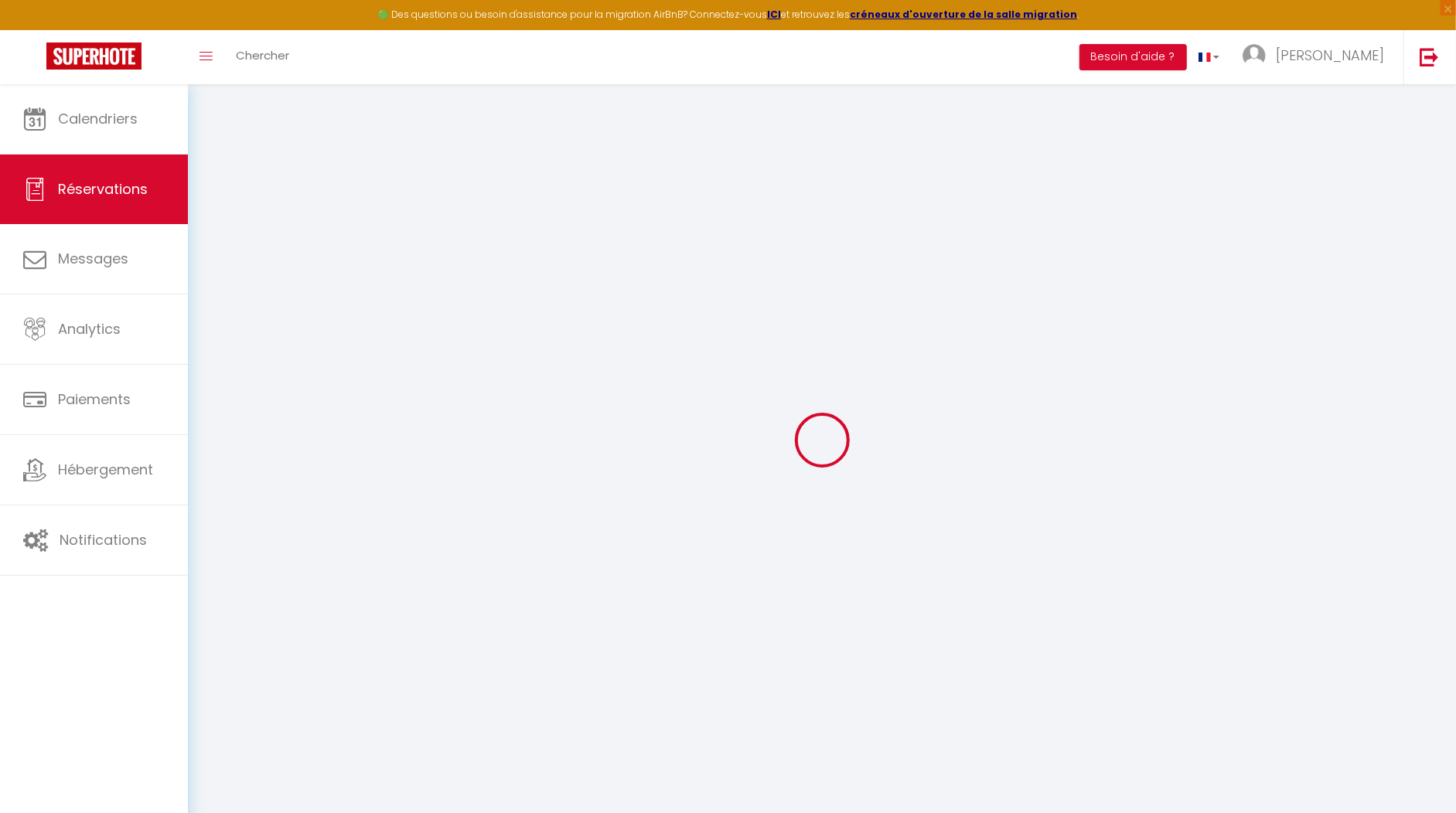
type input "528"
select select "56693"
select select "1"
select select
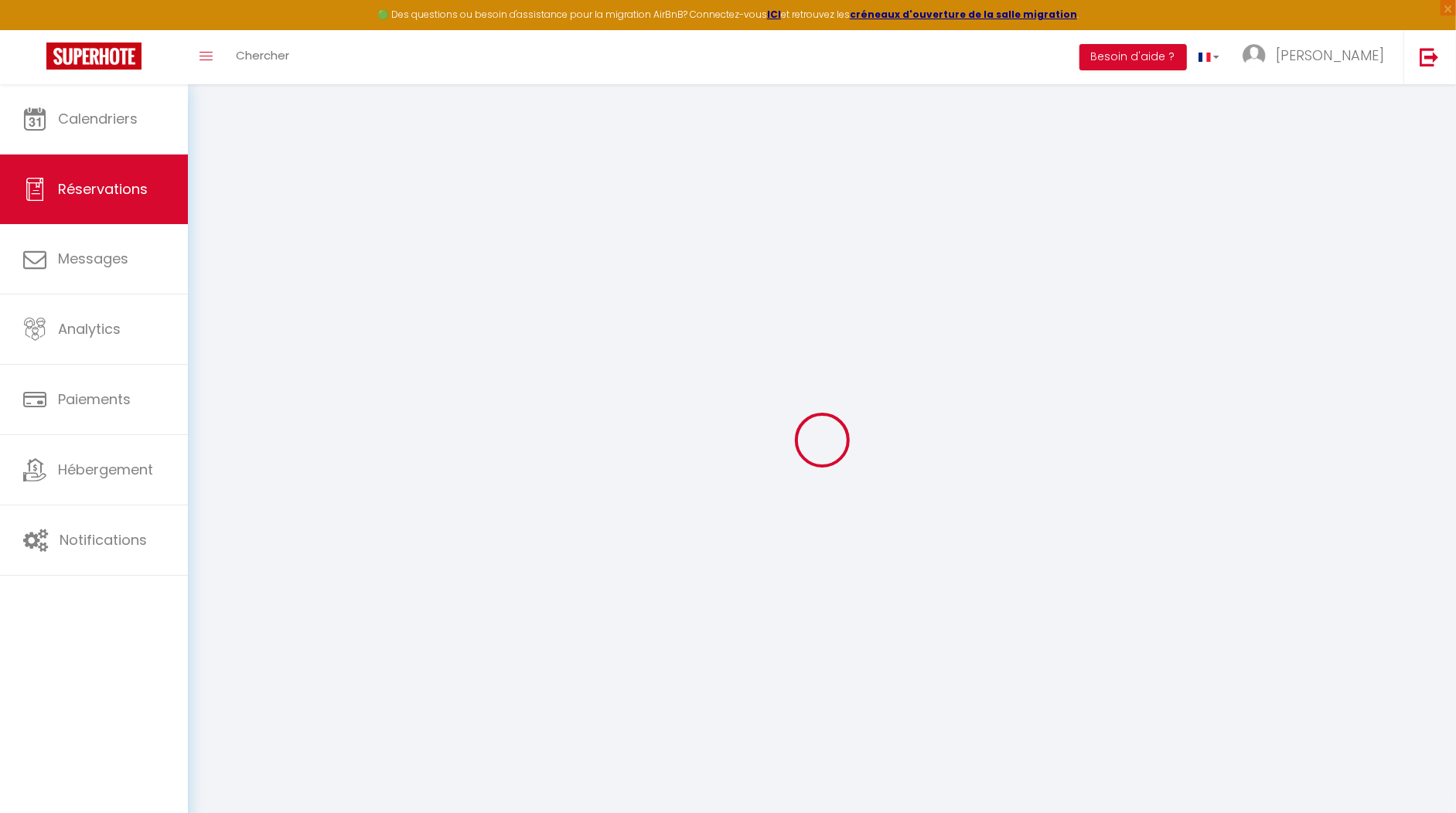
type input "10"
select select "12"
select select
type input "2673.3"
checkbox input "false"
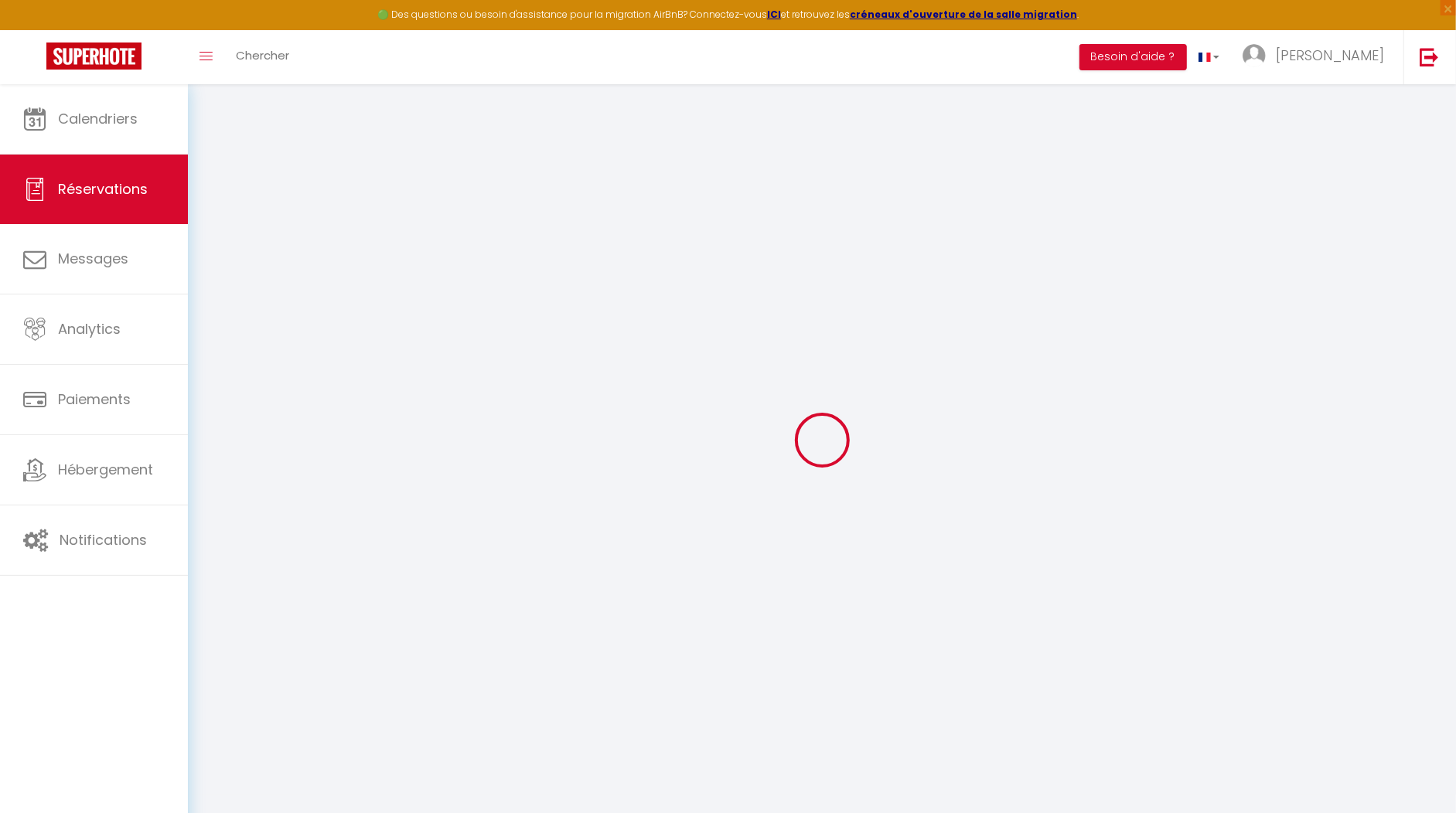
type input "0"
select select "1"
type input "260"
type input "0"
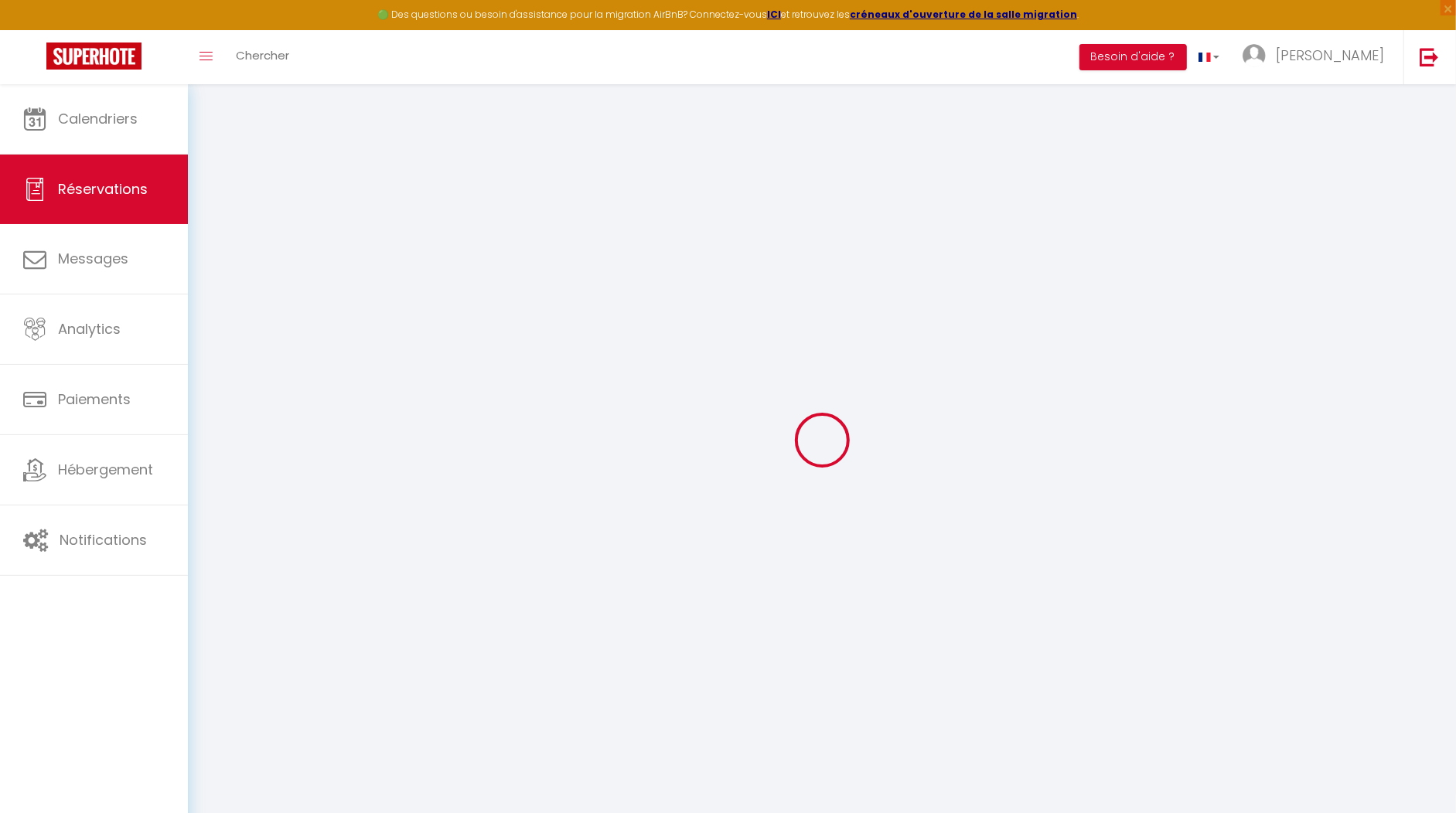
select select
select select "15"
checkbox input "false"
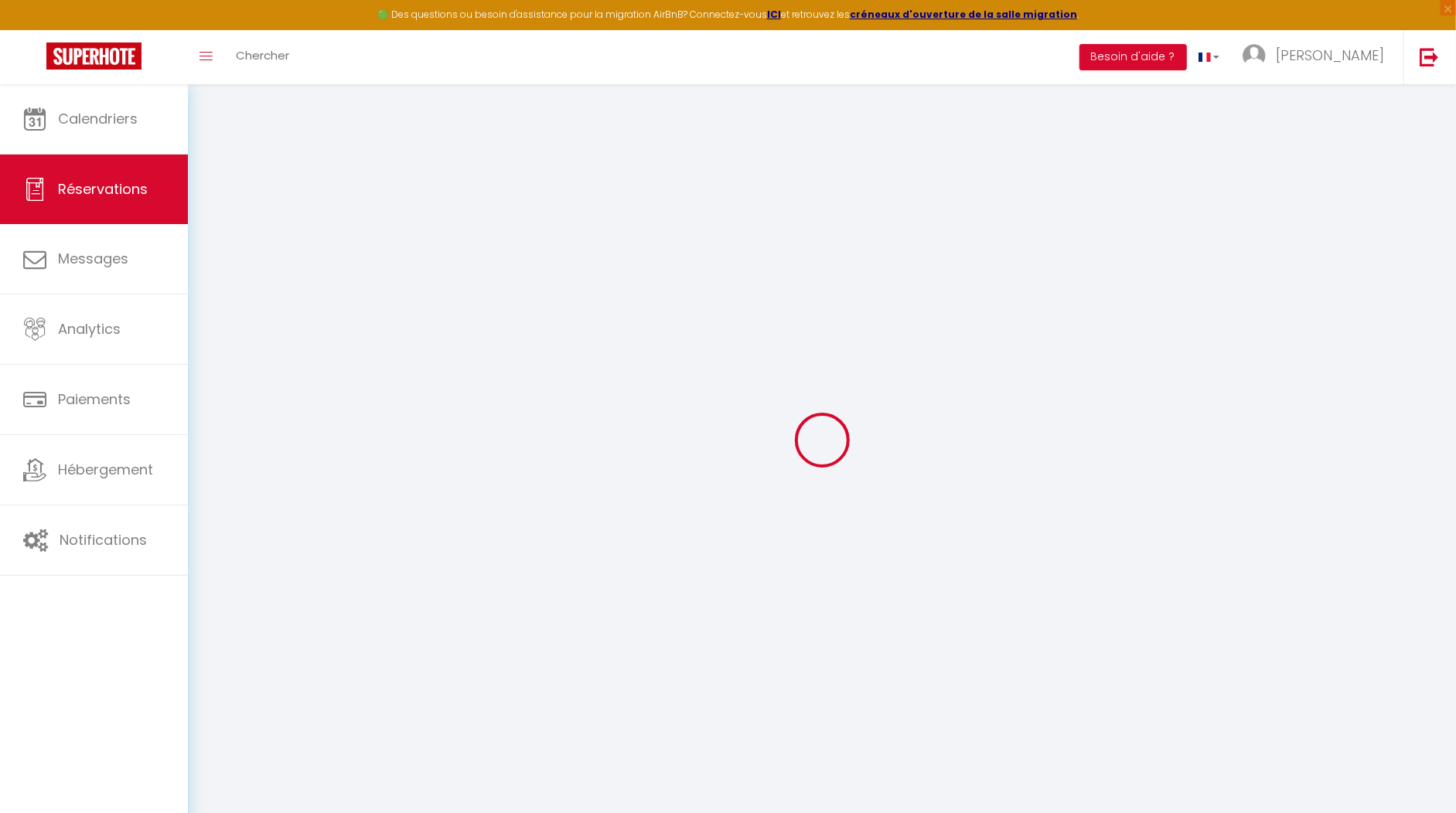
select select
checkbox input "false"
select select
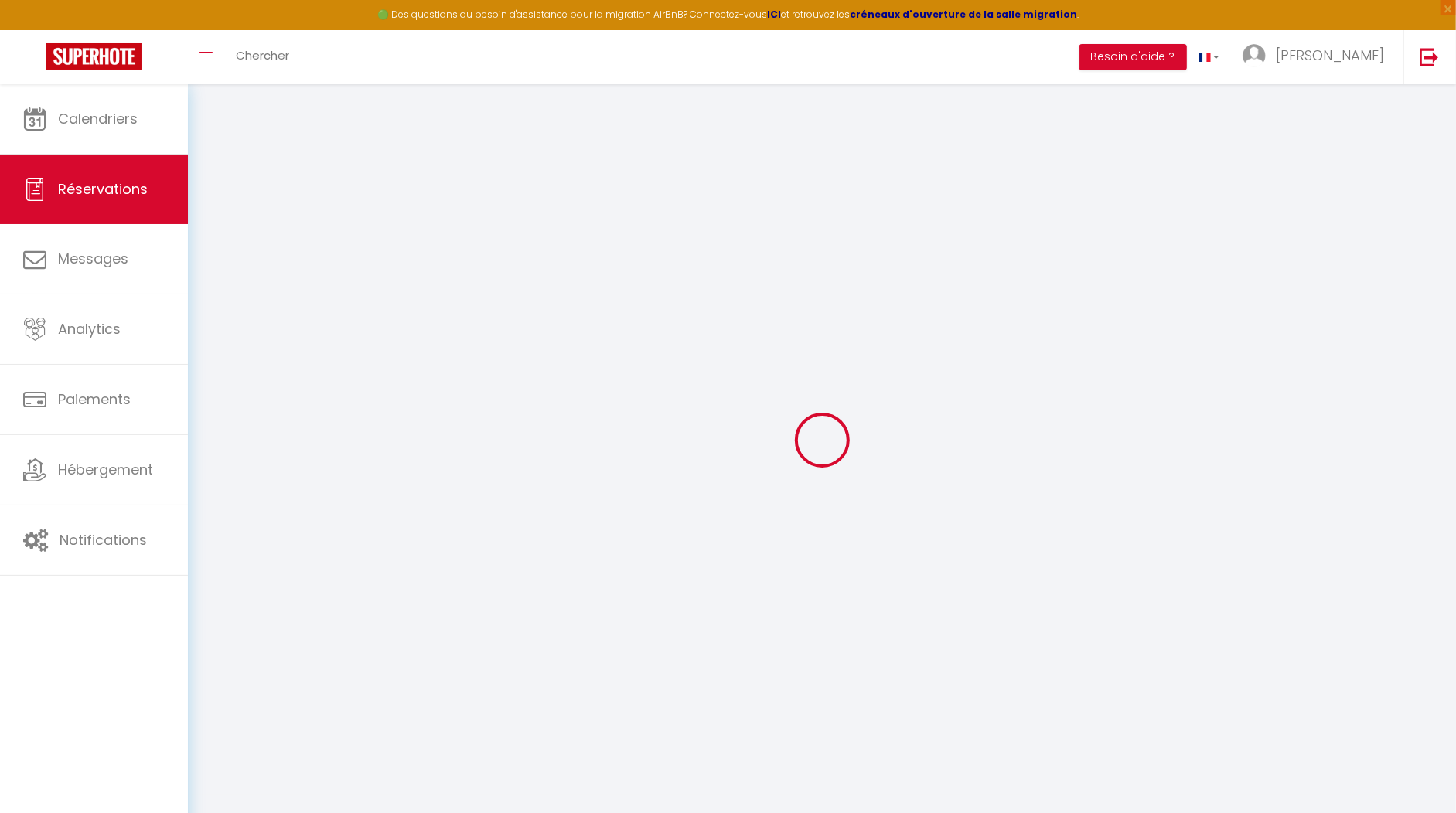
select select
checkbox input "false"
select select
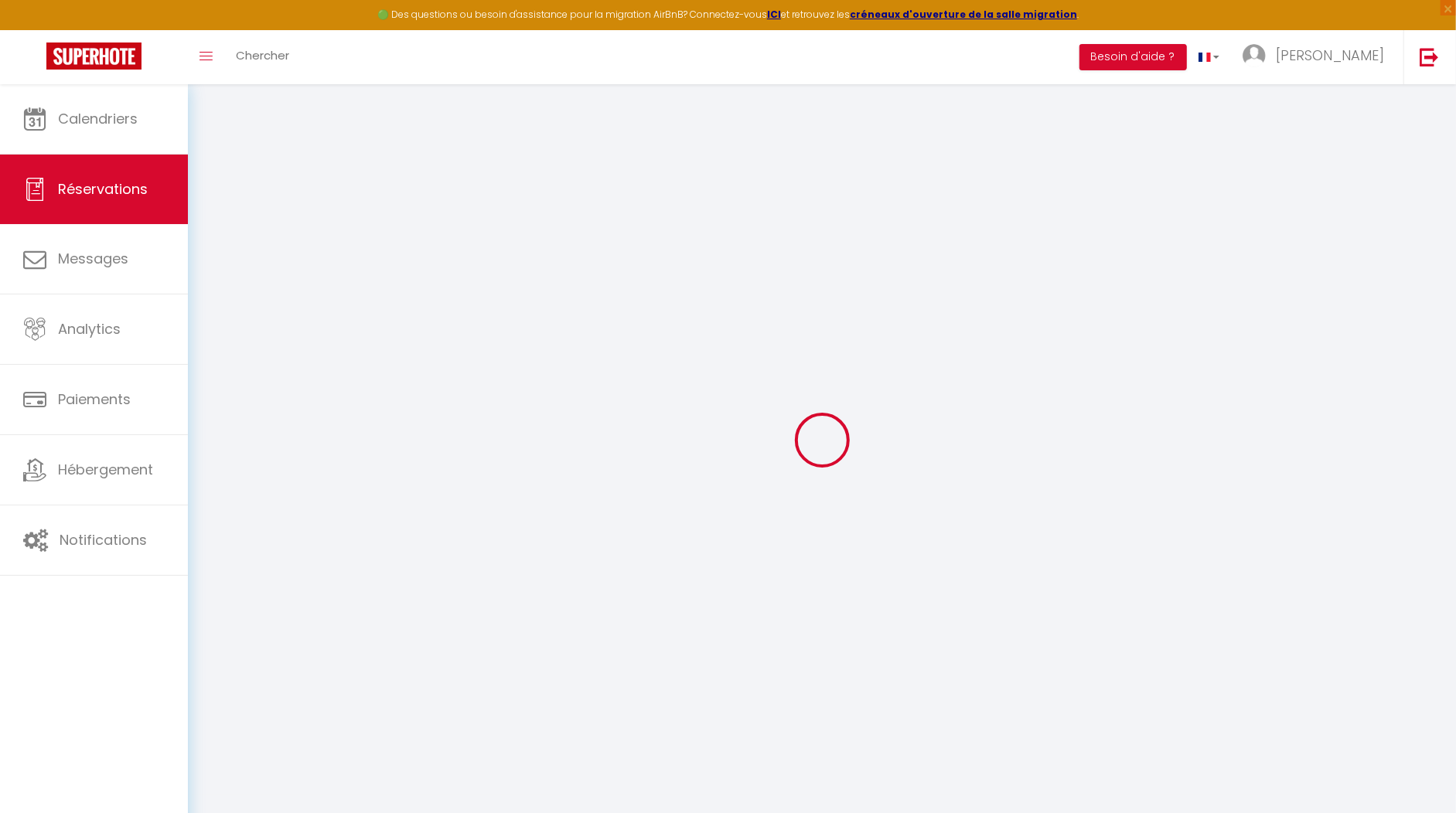
select select
checkbox input "false"
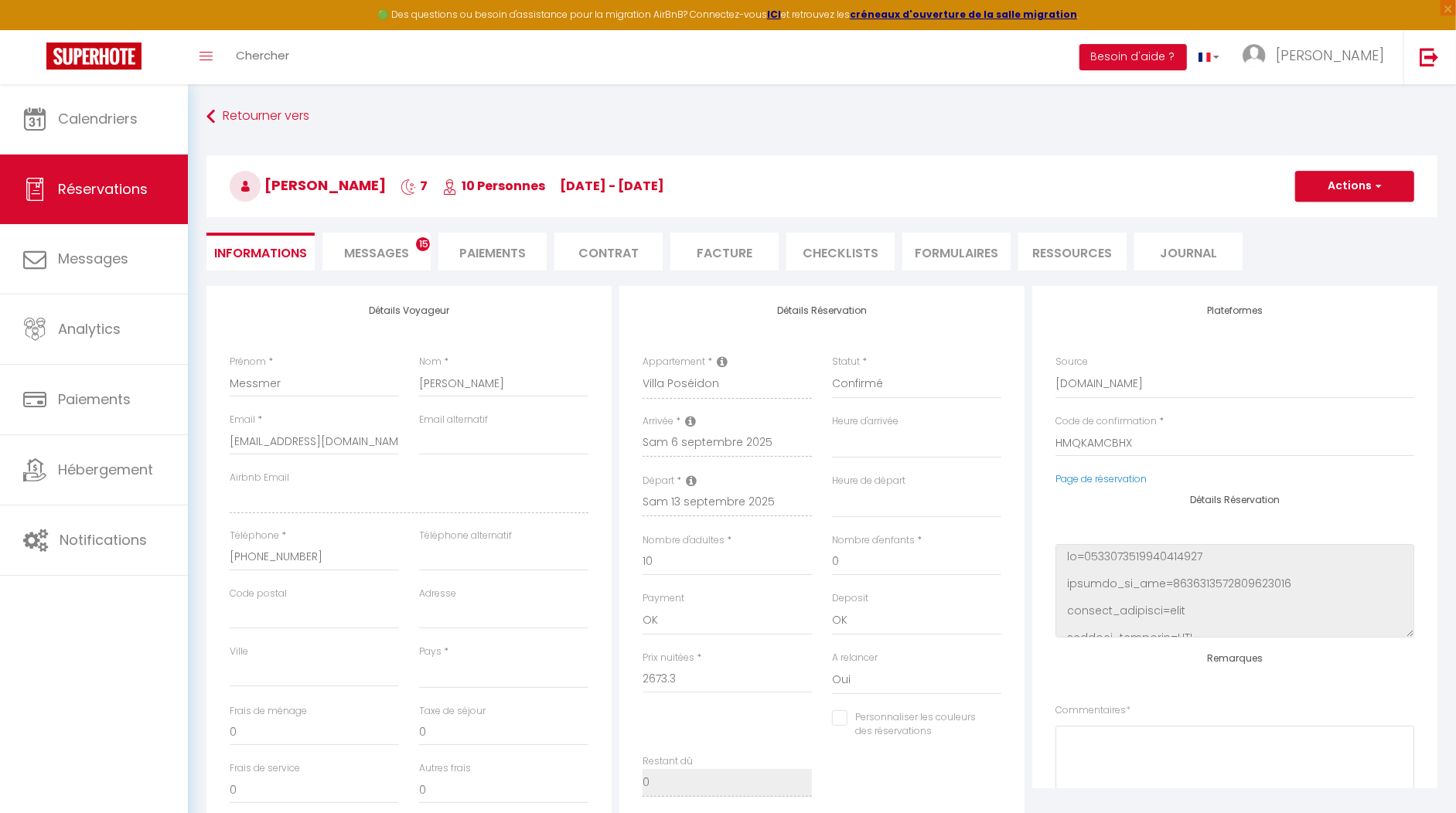
select select
type input "260"
type input "133.66"
select select
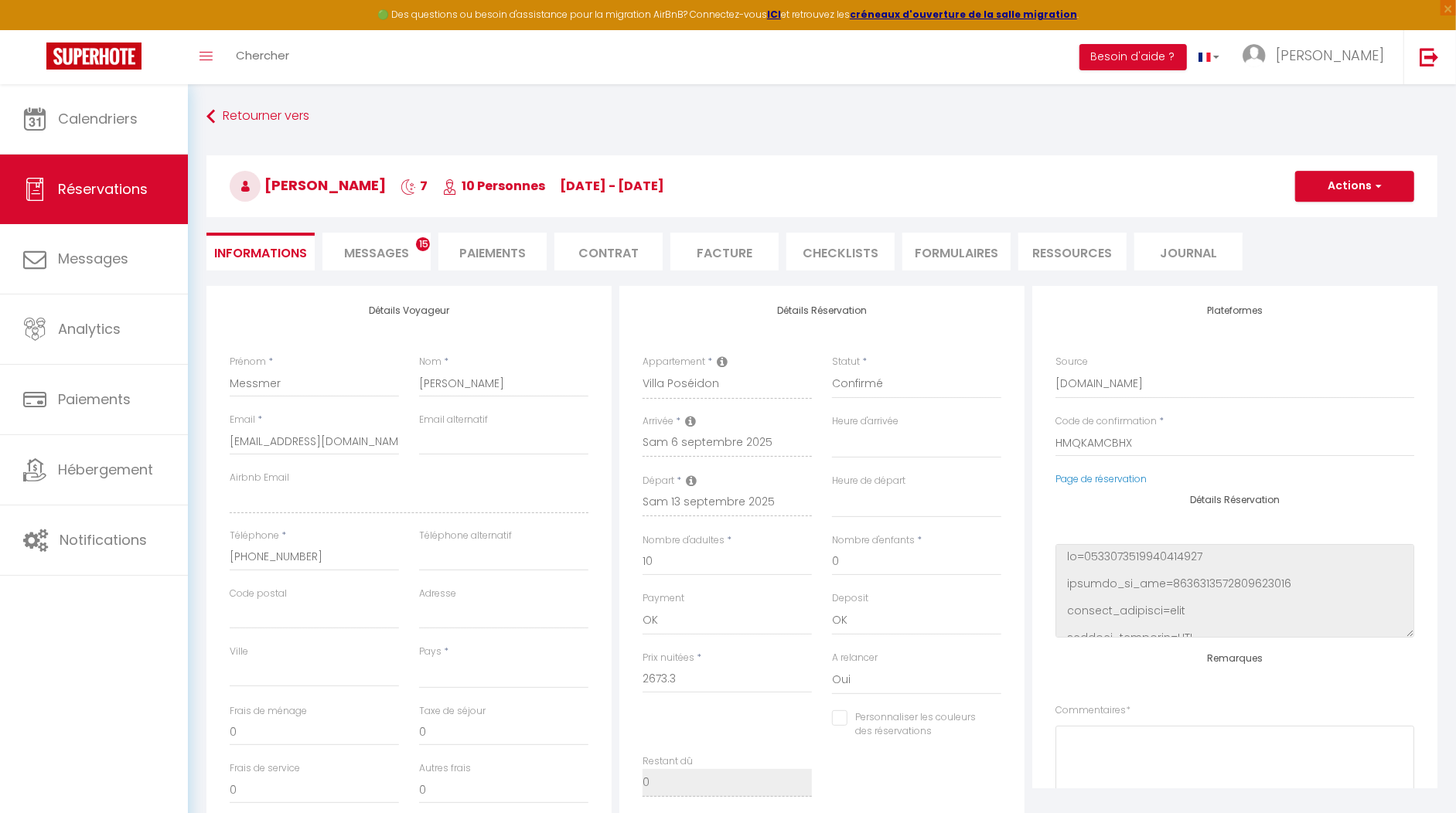
checkbox input "false"
select select
checkbox input "false"
select select
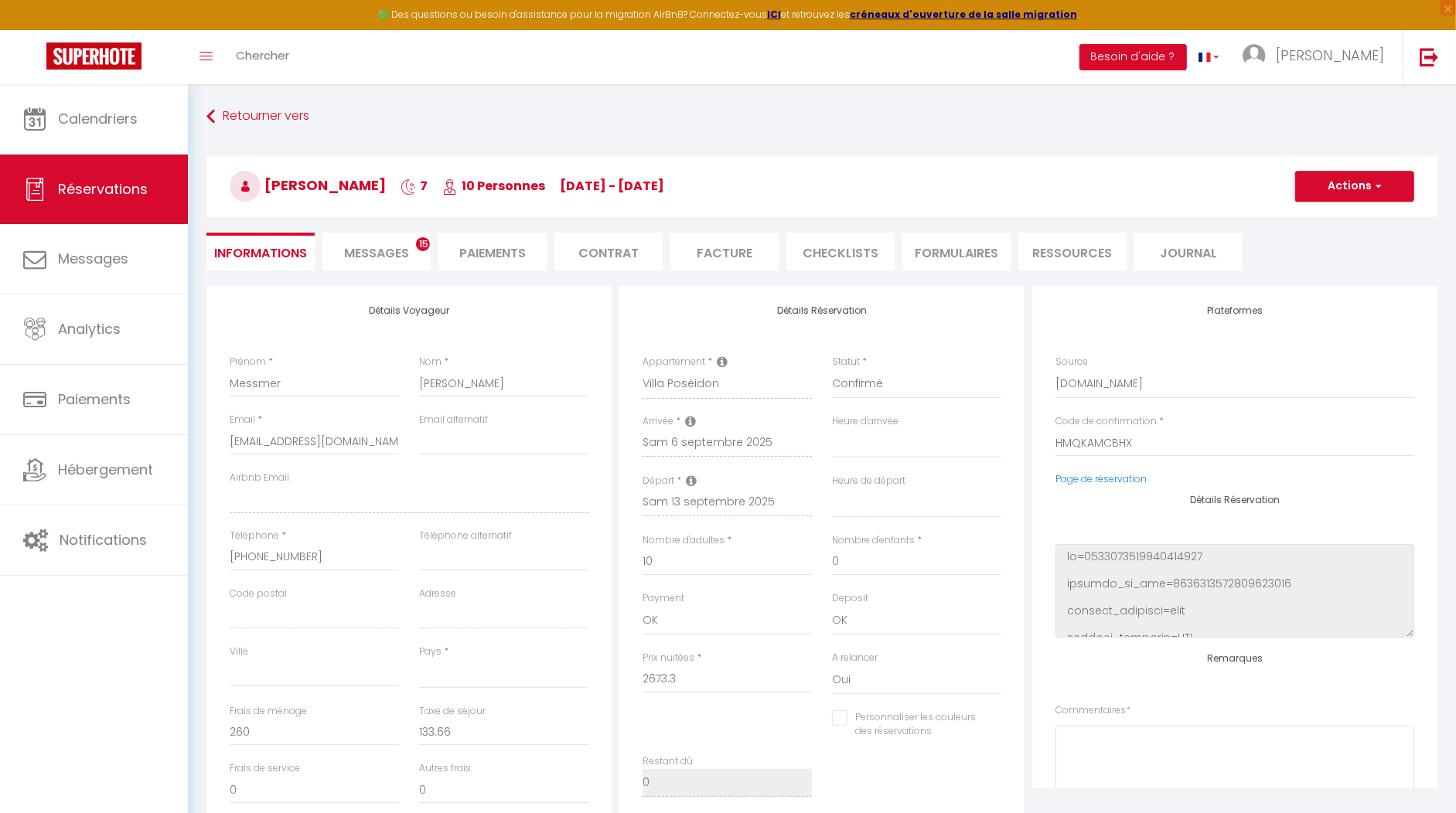
click at [369, 254] on span "Messages" at bounding box center [376, 253] width 65 height 17
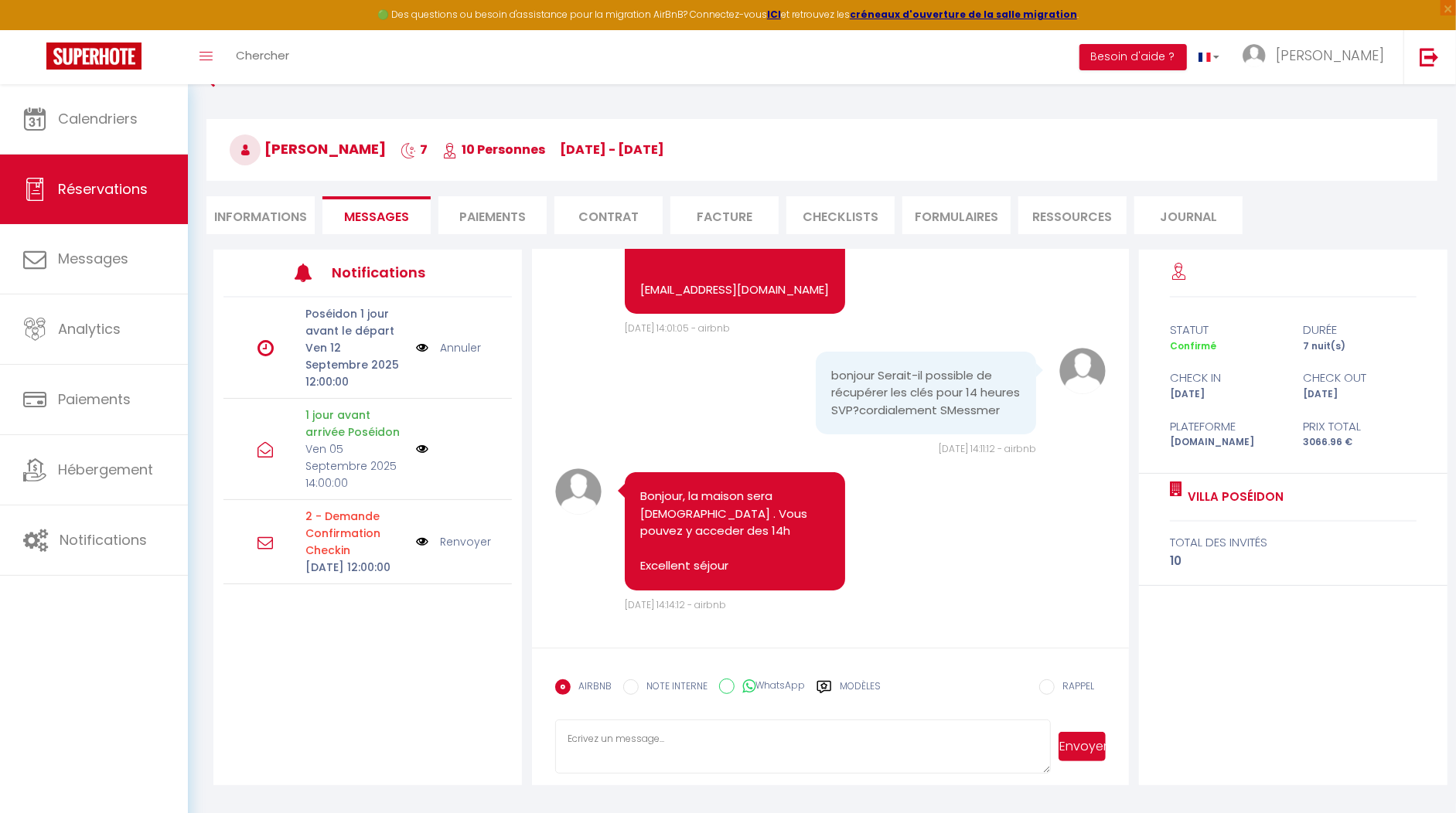
scroll to position [55, 0]
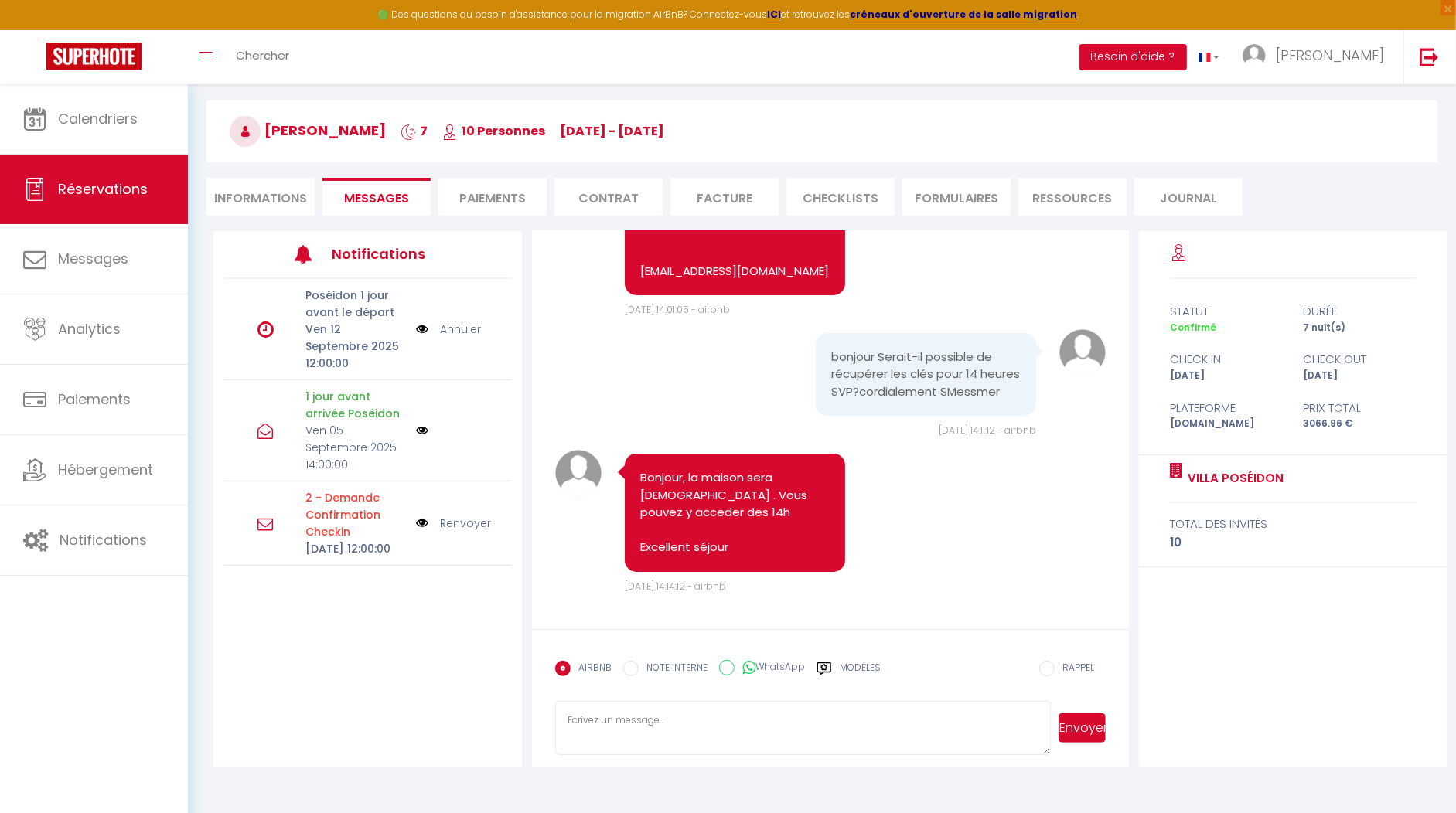
click at [626, 727] on textarea at bounding box center [803, 728] width 496 height 54
click at [617, 735] on textarea at bounding box center [803, 728] width 496 height 54
click at [691, 717] on textarea "Bonjour, J'espère que votre séjour en Normandie se passe bien ! Auriez-vous la …" at bounding box center [803, 728] width 496 height 54
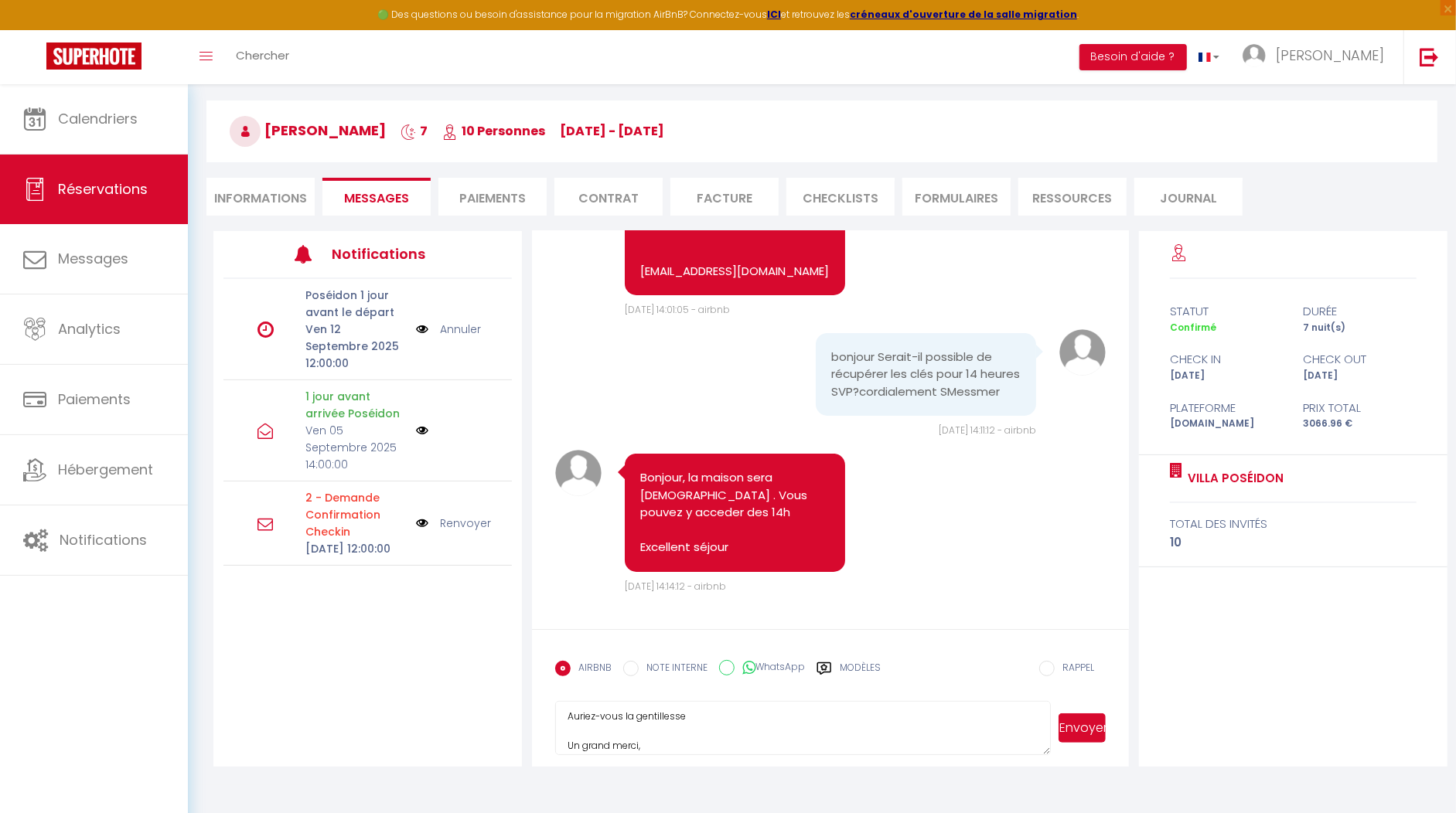
click at [692, 716] on textarea "Bonjour, J'espère que votre séjour en Normandie se passe bien ! Auriez-vous la …" at bounding box center [803, 728] width 496 height 54
click at [932, 722] on textarea "Bonjour, J'espère que votre séjour en Normandie se passe bien ! Auriez-vous la …" at bounding box center [803, 728] width 496 height 54
click at [652, 723] on textarea "Bonjour, J'espère que votre séjour en Normandie se passe bien ! Auriez-vous la …" at bounding box center [803, 728] width 496 height 54
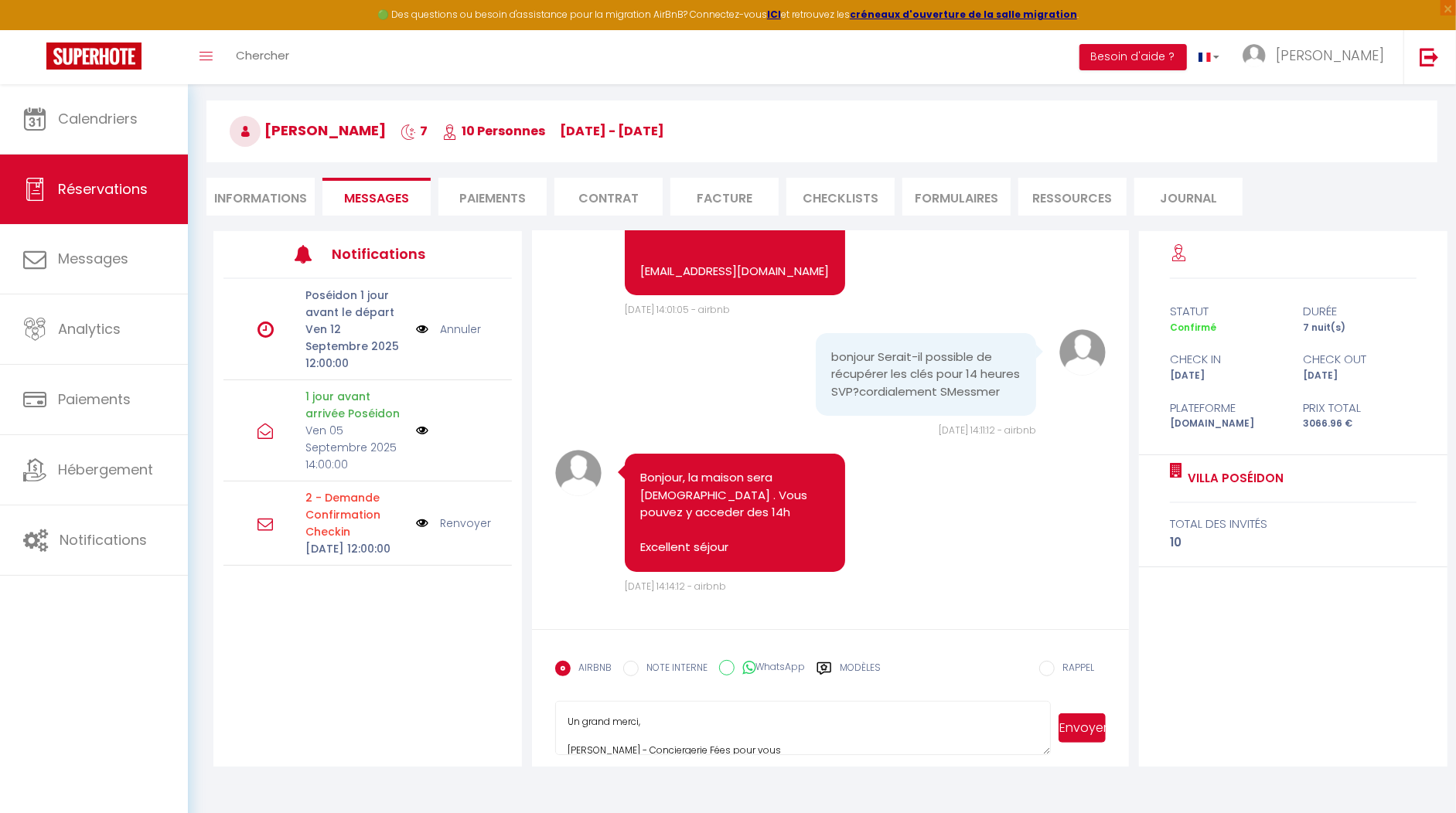
scroll to position [102, 0]
click at [574, 716] on textarea "Bonjour, J'espère que votre séjour en Normandie se passe bien ! Auriez-vous la …" at bounding box center [803, 728] width 496 height 54
type textarea "Bonjour, J'espère que votre séjour en Normandie se passe bien ! Auriez-vous la …"
click at [1069, 733] on button "Envoyer" at bounding box center [1081, 728] width 46 height 29
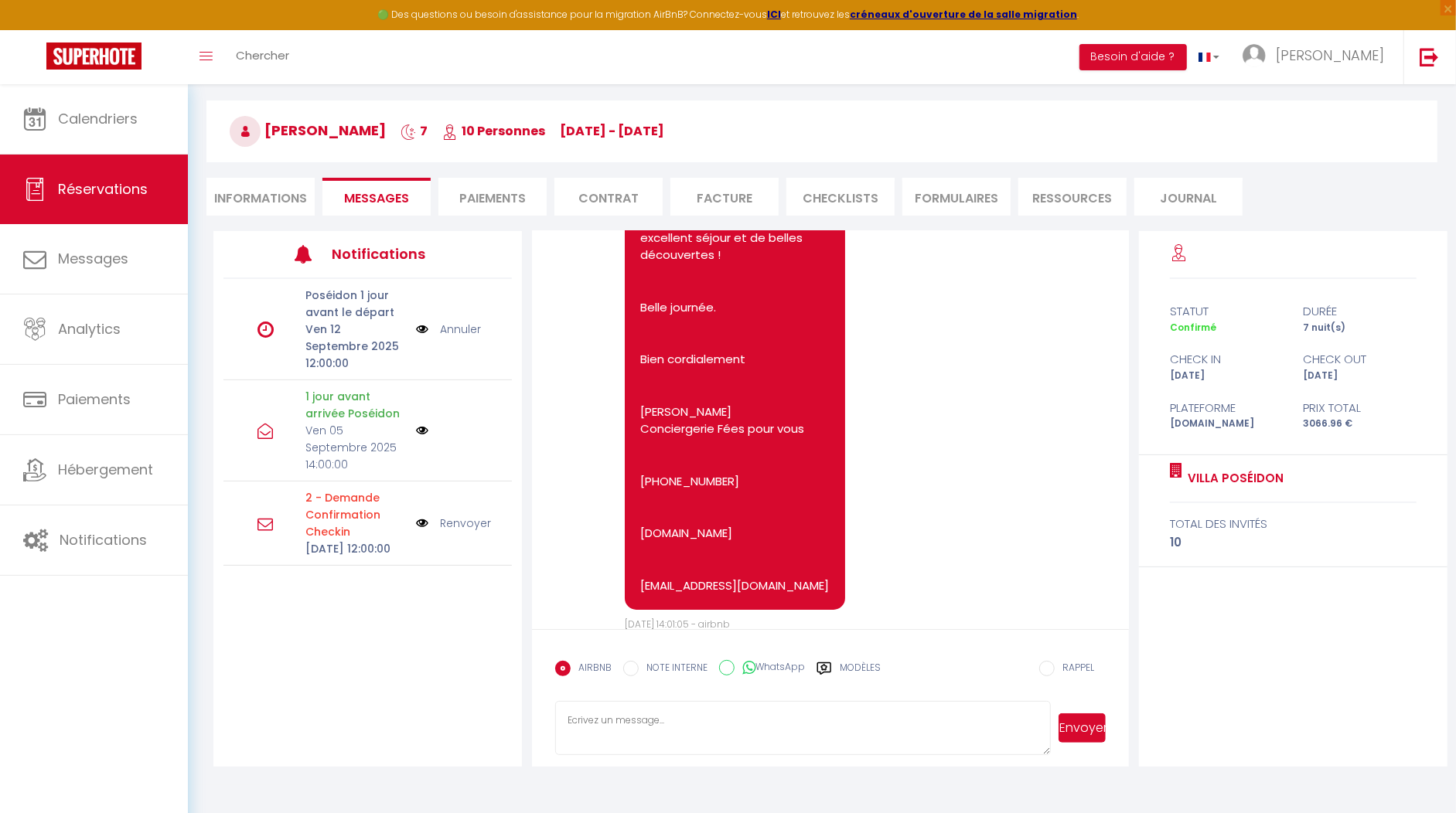
scroll to position [0, 0]
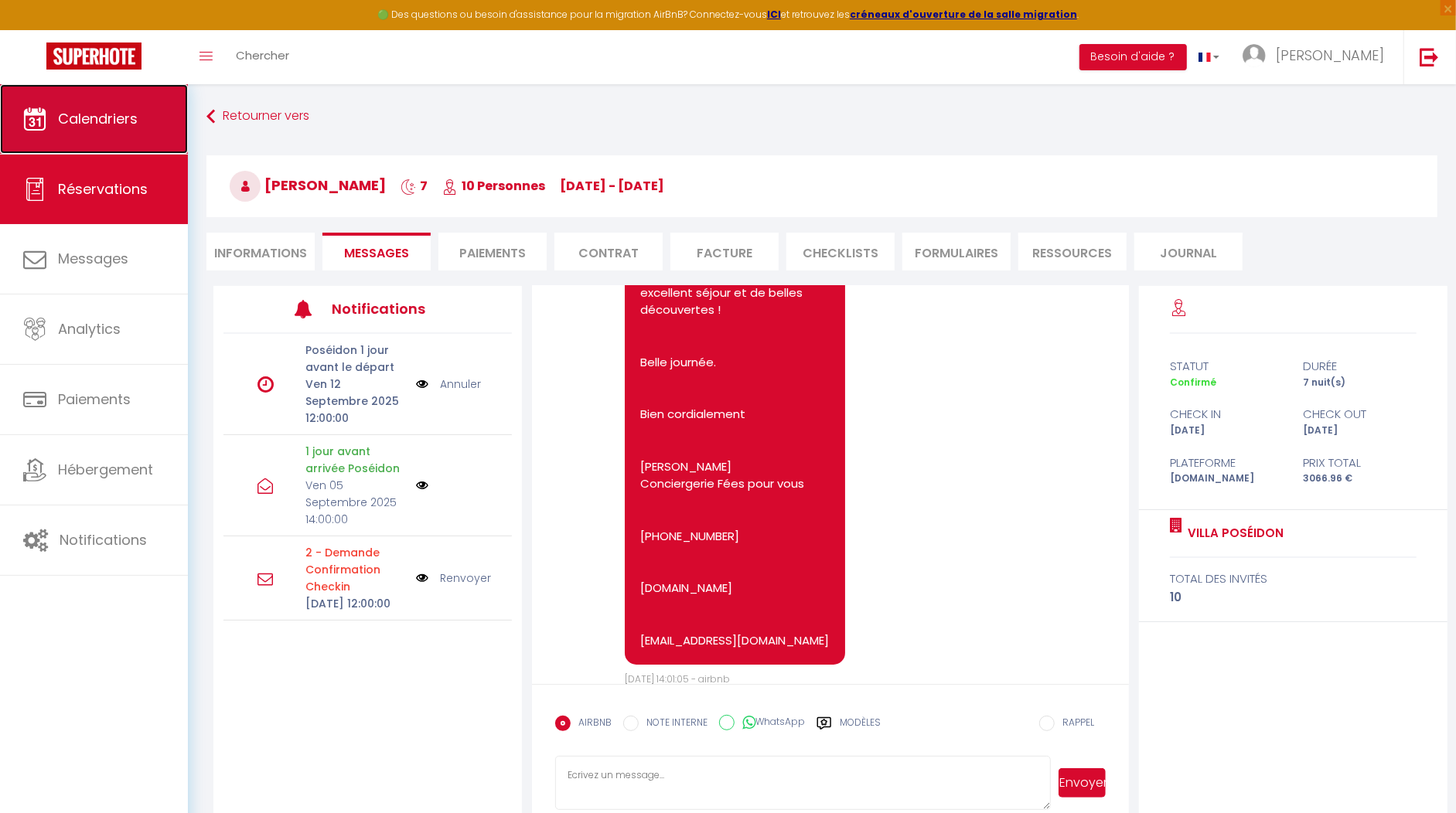
click at [86, 118] on span "Calendriers" at bounding box center [98, 119] width 79 height 19
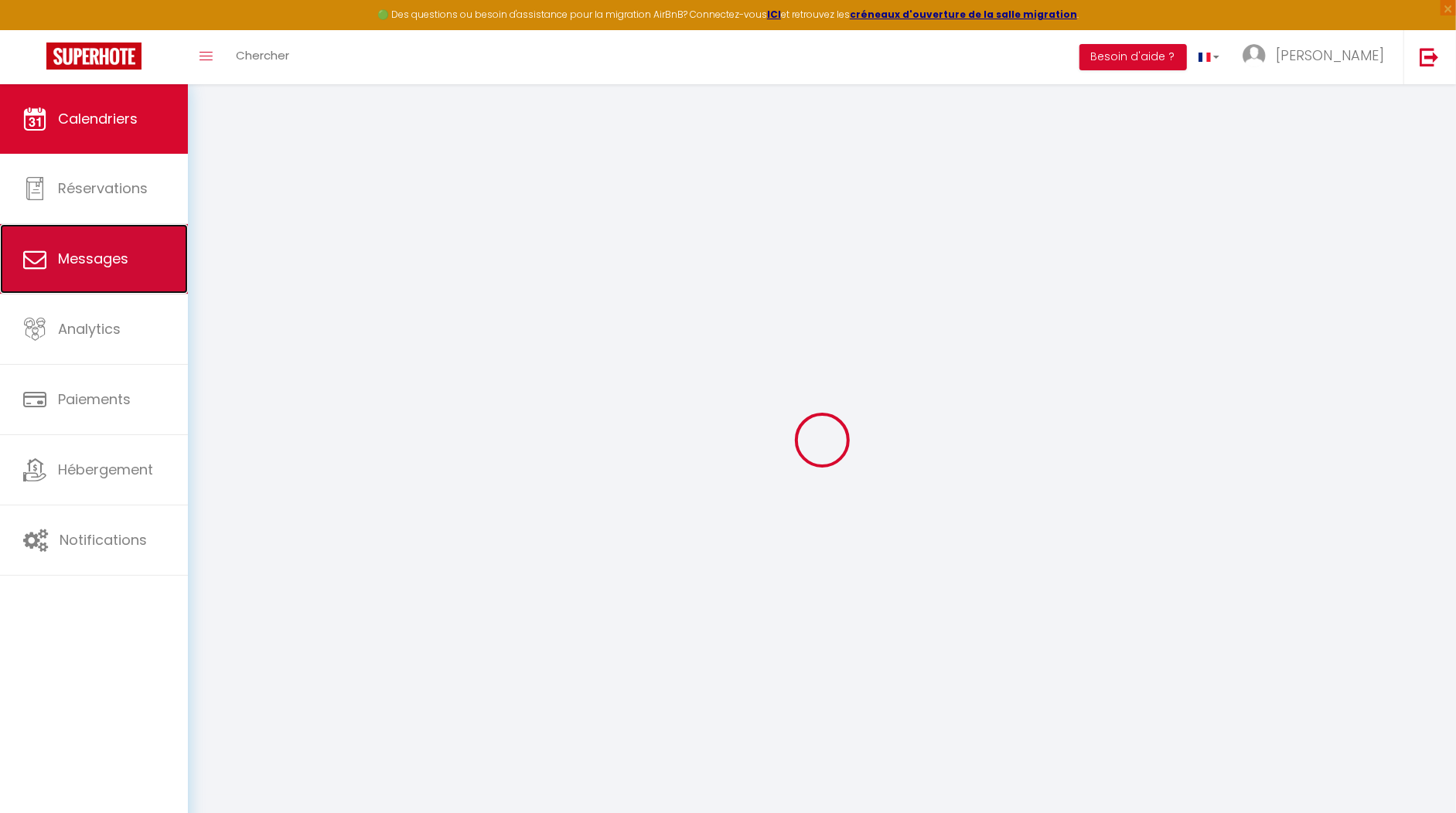
click at [93, 281] on link "Messages" at bounding box center [94, 259] width 188 height 70
click at [93, 256] on span "Messages" at bounding box center [93, 258] width 71 height 19
select select "message"
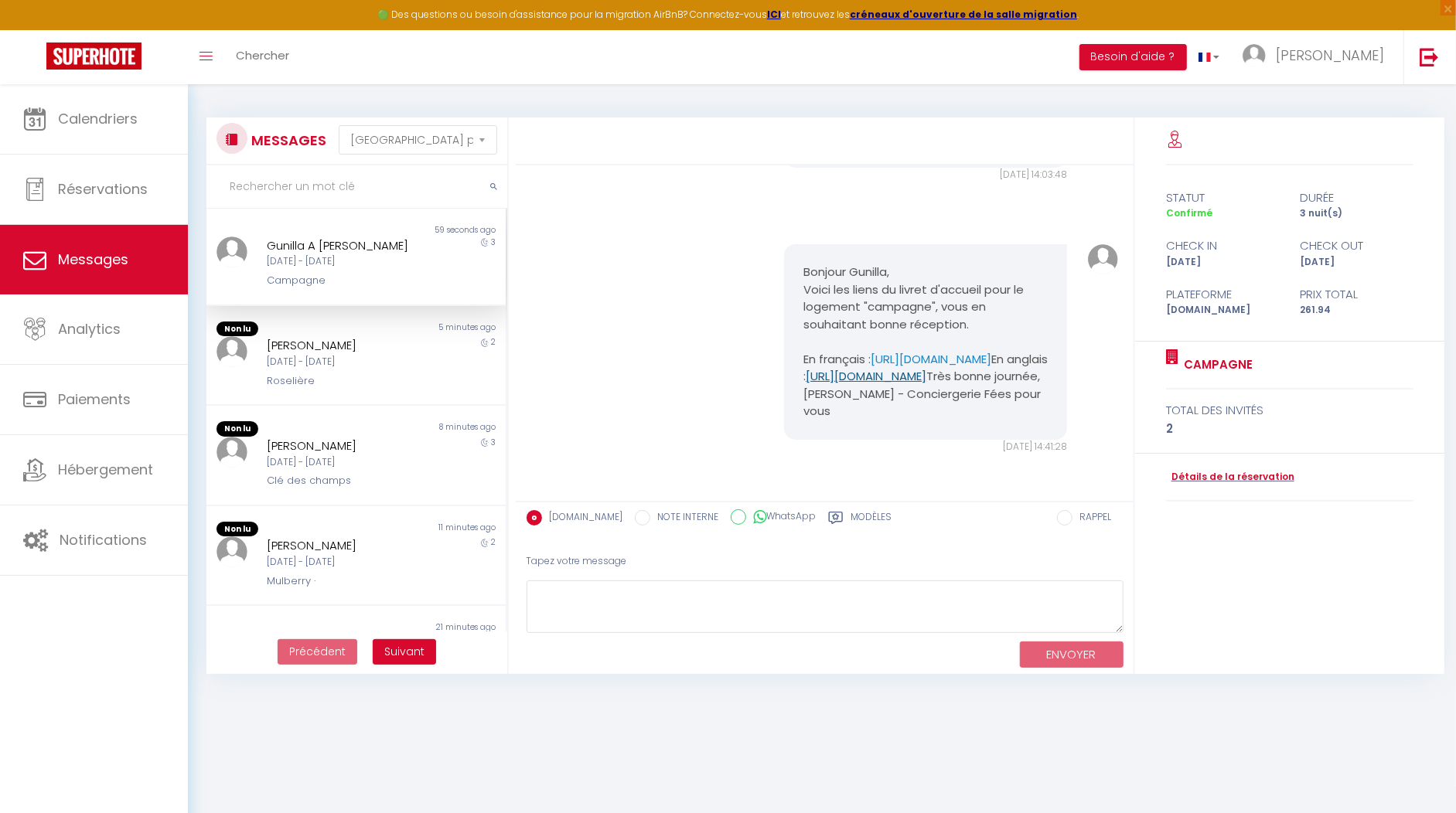
scroll to position [4097, 0]
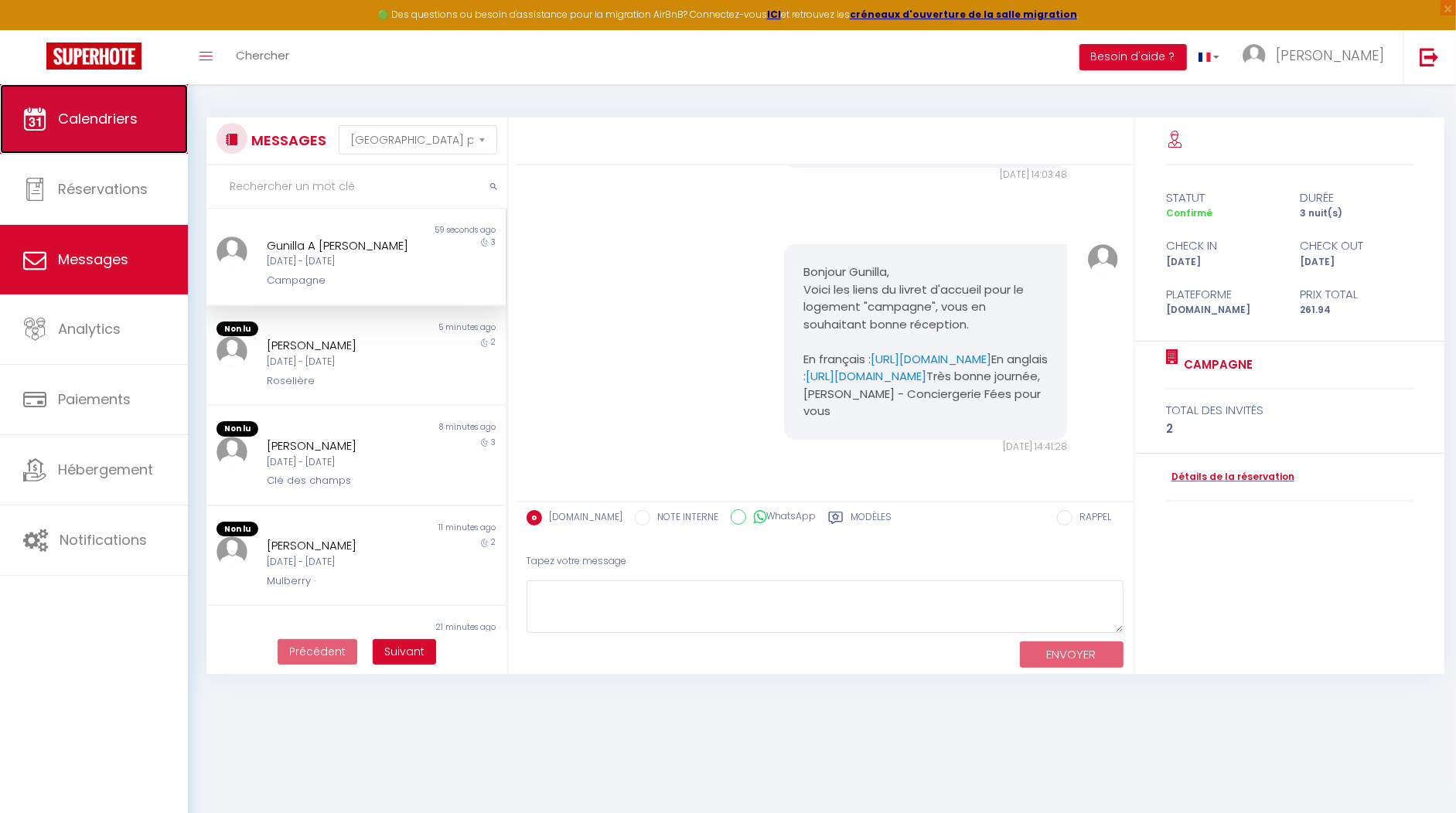
click at [87, 122] on span "Calendriers" at bounding box center [98, 119] width 79 height 19
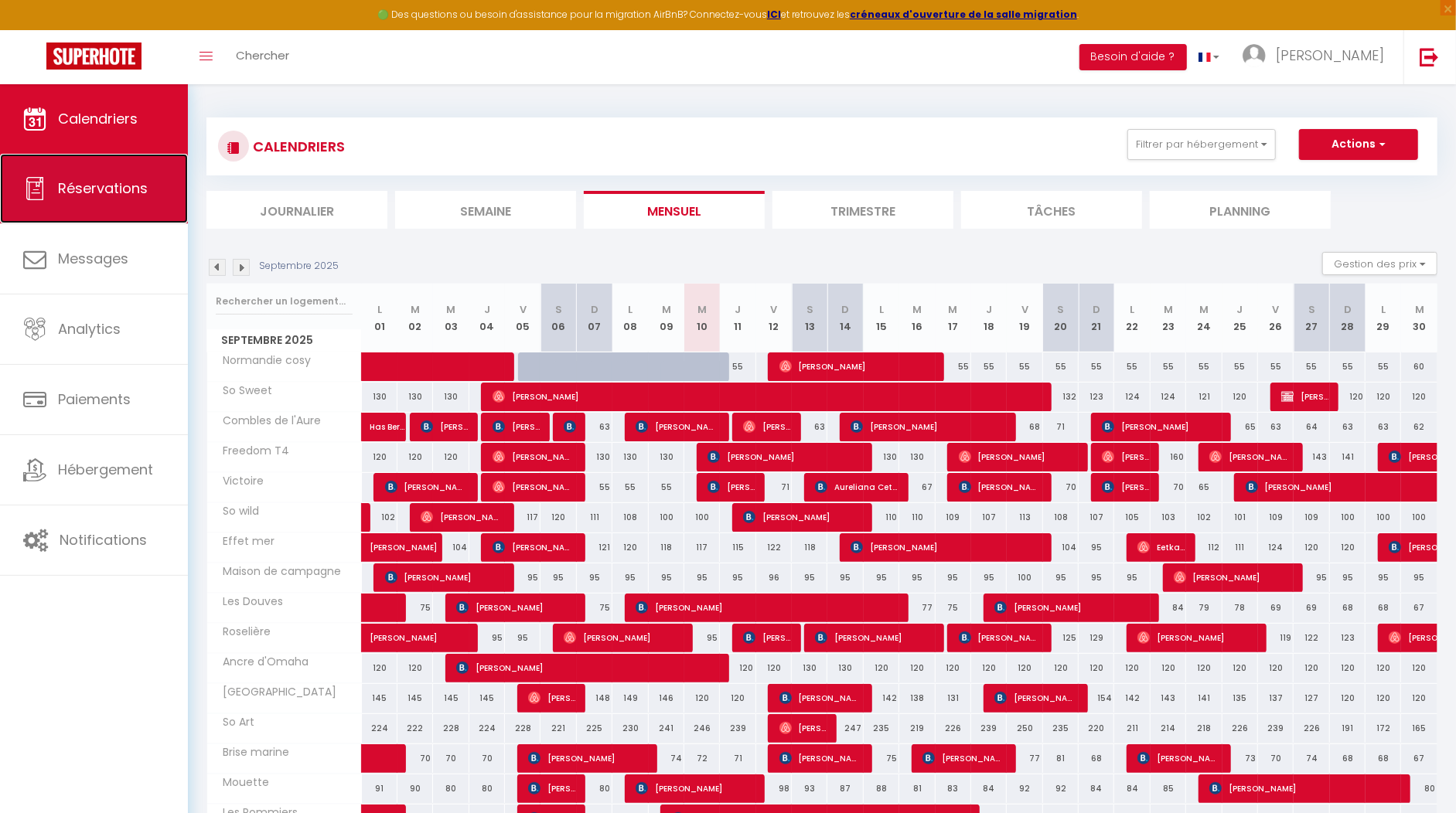
click at [92, 216] on link "Réservations" at bounding box center [94, 189] width 188 height 70
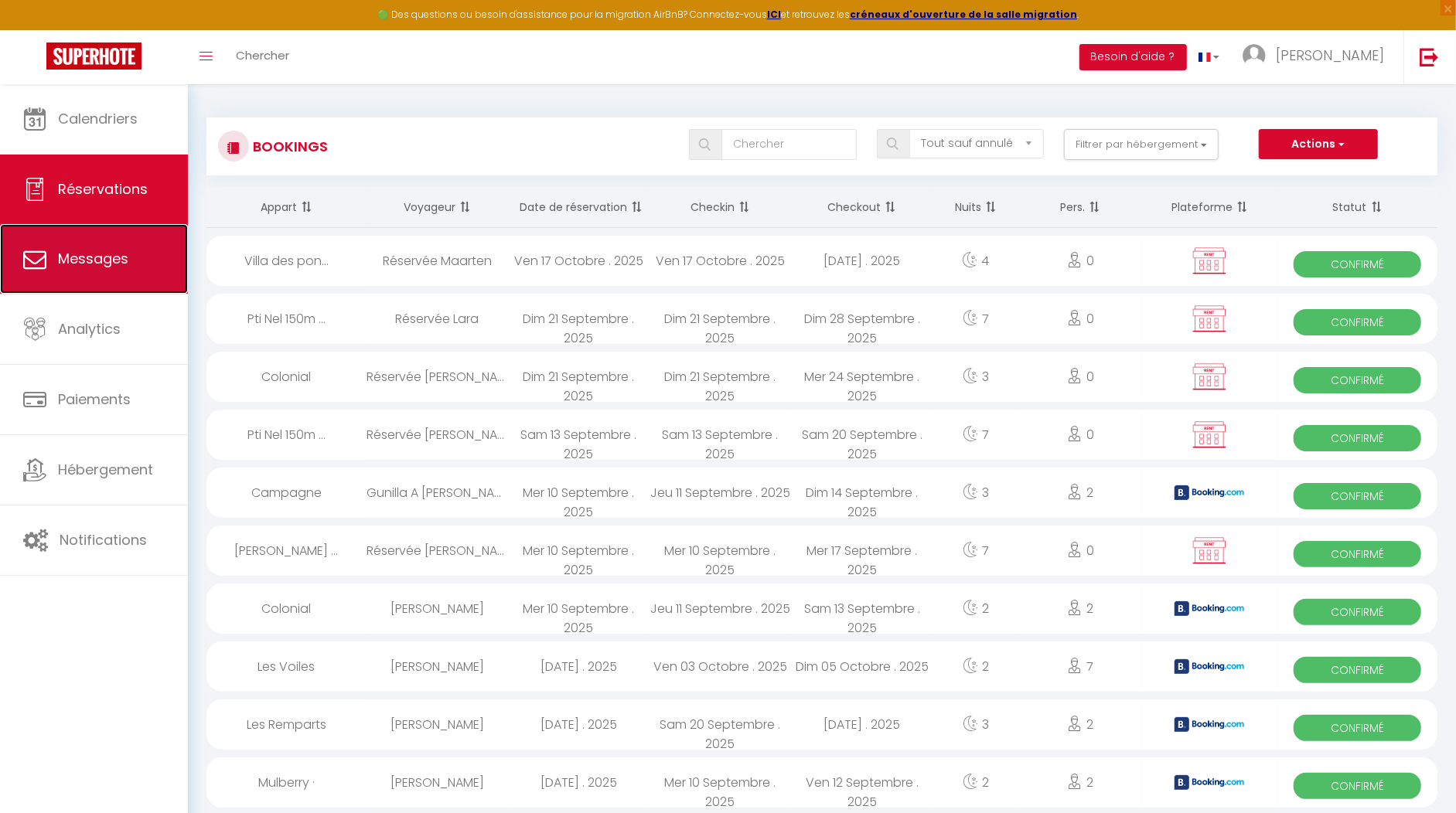
click at [89, 264] on span "Messages" at bounding box center [93, 258] width 71 height 19
select select "message"
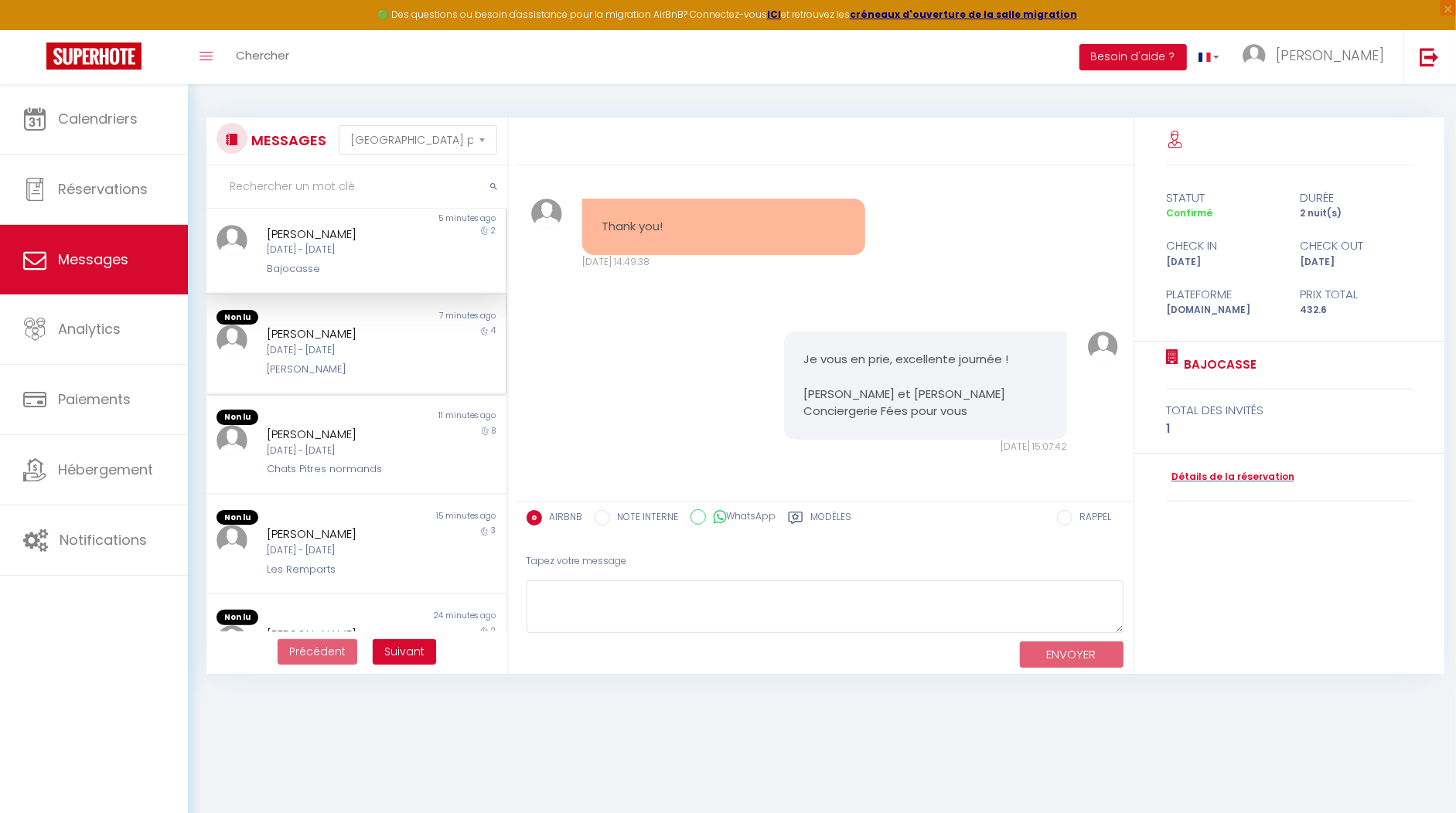
scroll to position [16, 0]
click at [357, 371] on div "[PERSON_NAME]" at bounding box center [345, 365] width 155 height 15
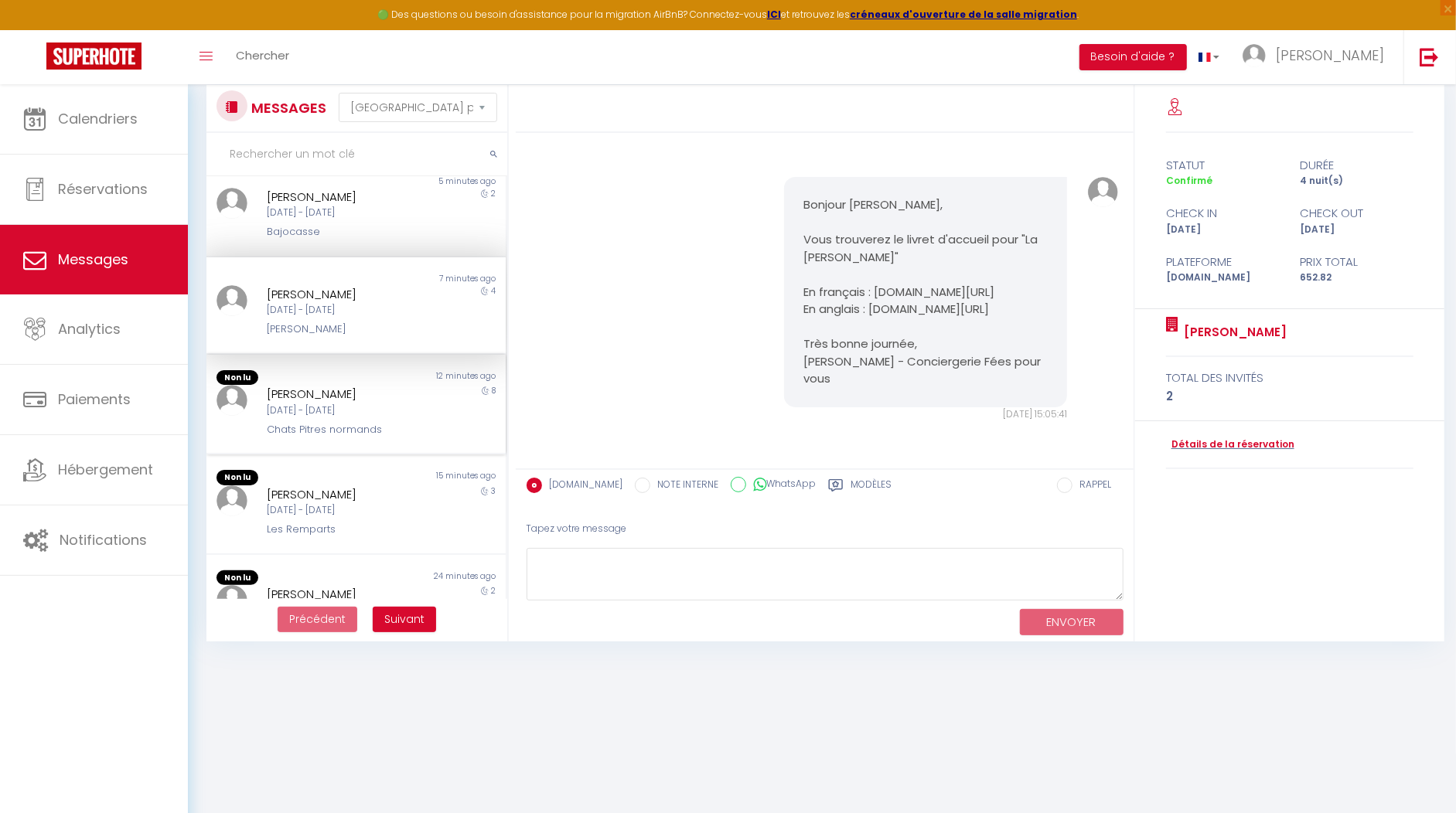
scroll to position [33, 0]
click at [378, 378] on div "12 minutes ago" at bounding box center [431, 377] width 150 height 15
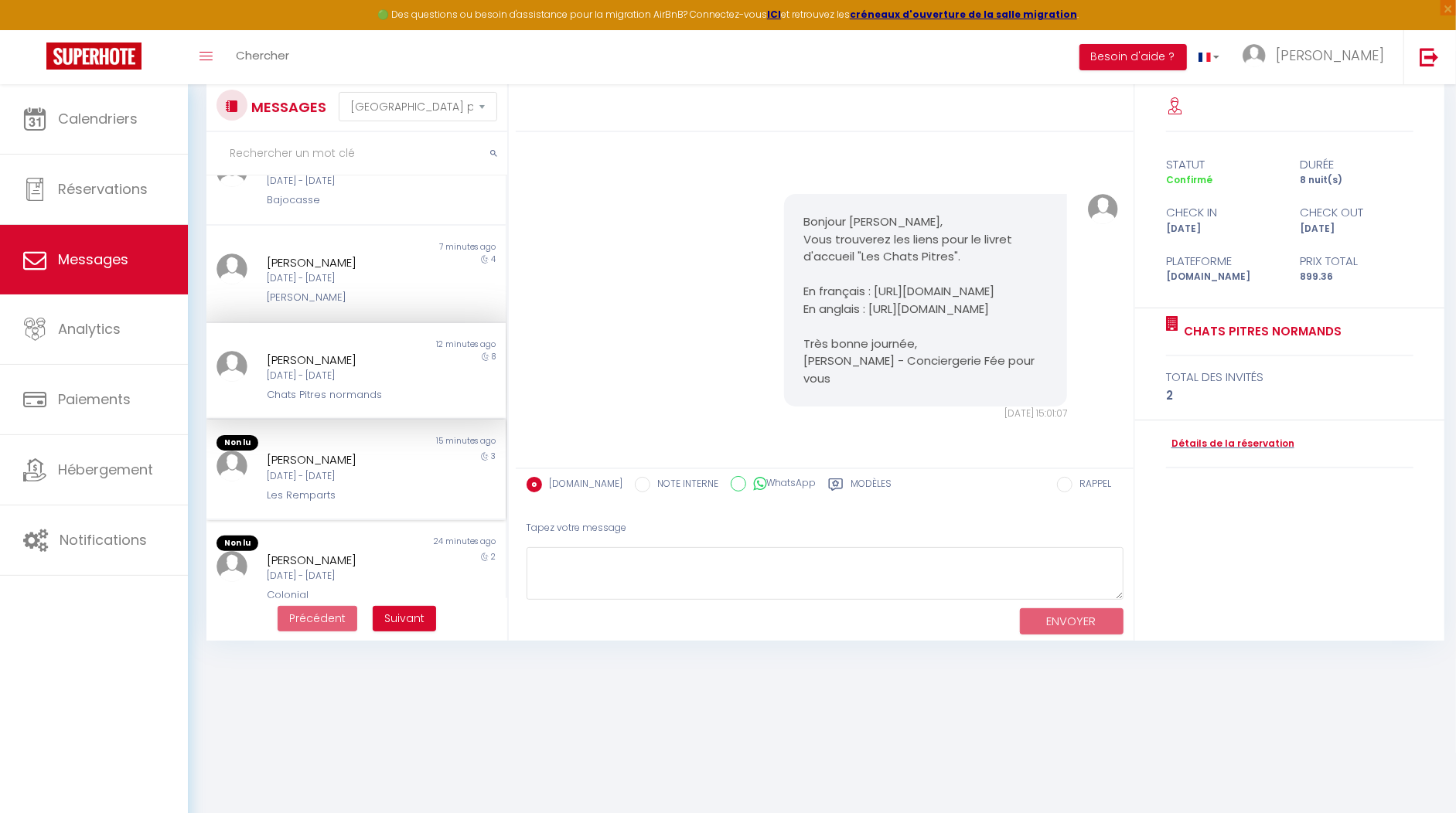
scroll to position [71, 0]
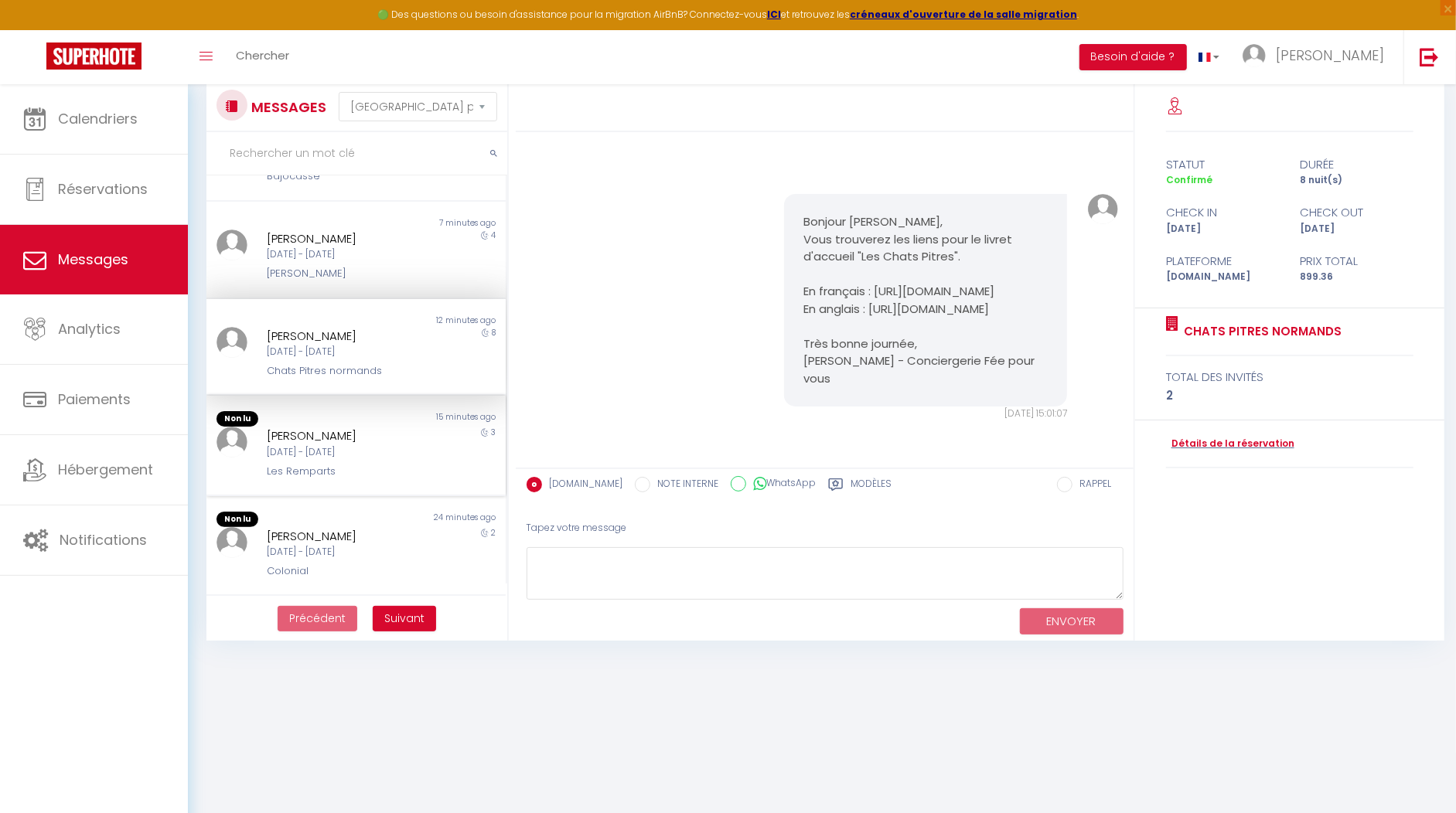
click at [350, 442] on div "Lesley Marlow" at bounding box center [345, 436] width 155 height 18
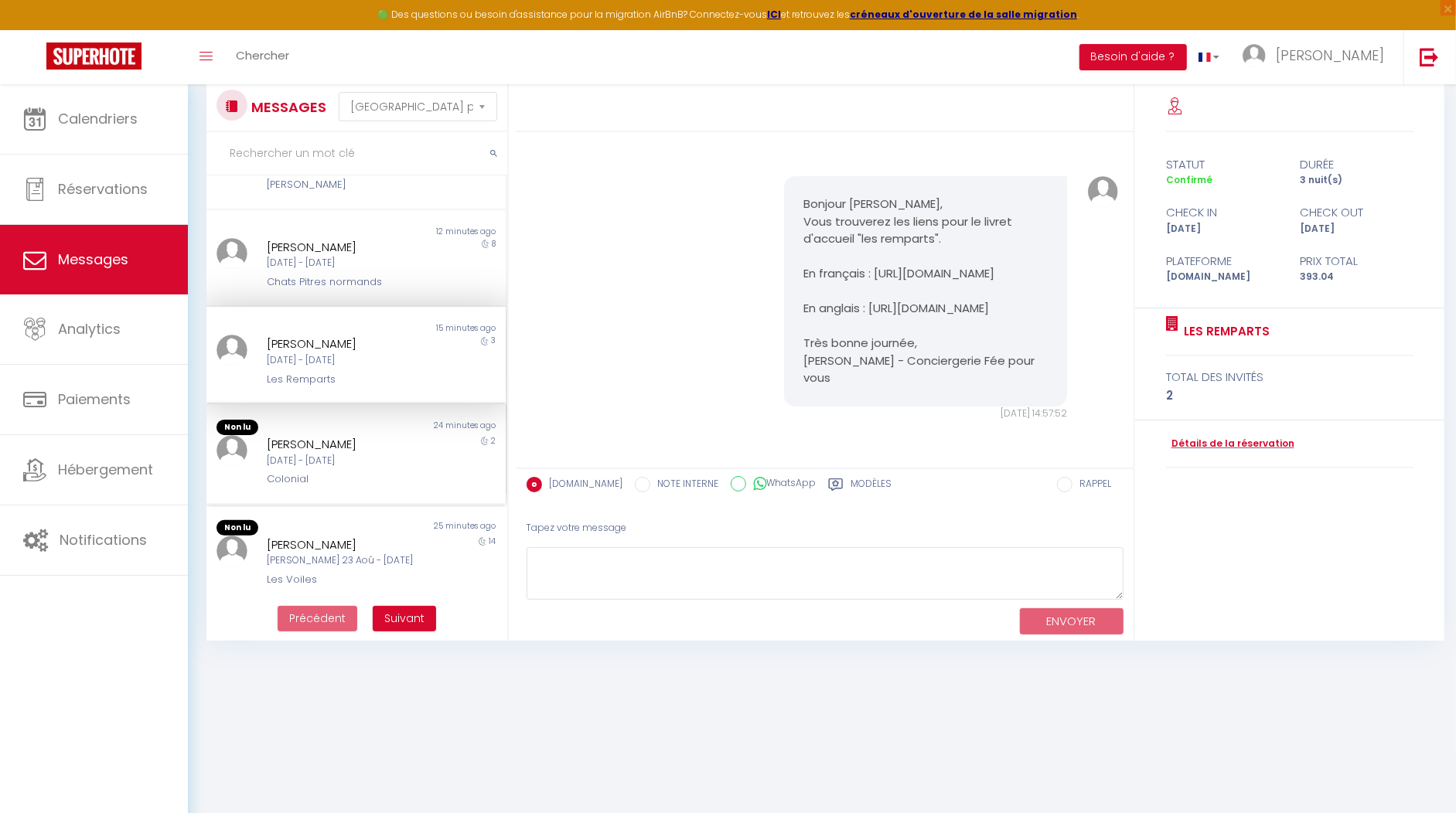
scroll to position [168, 0]
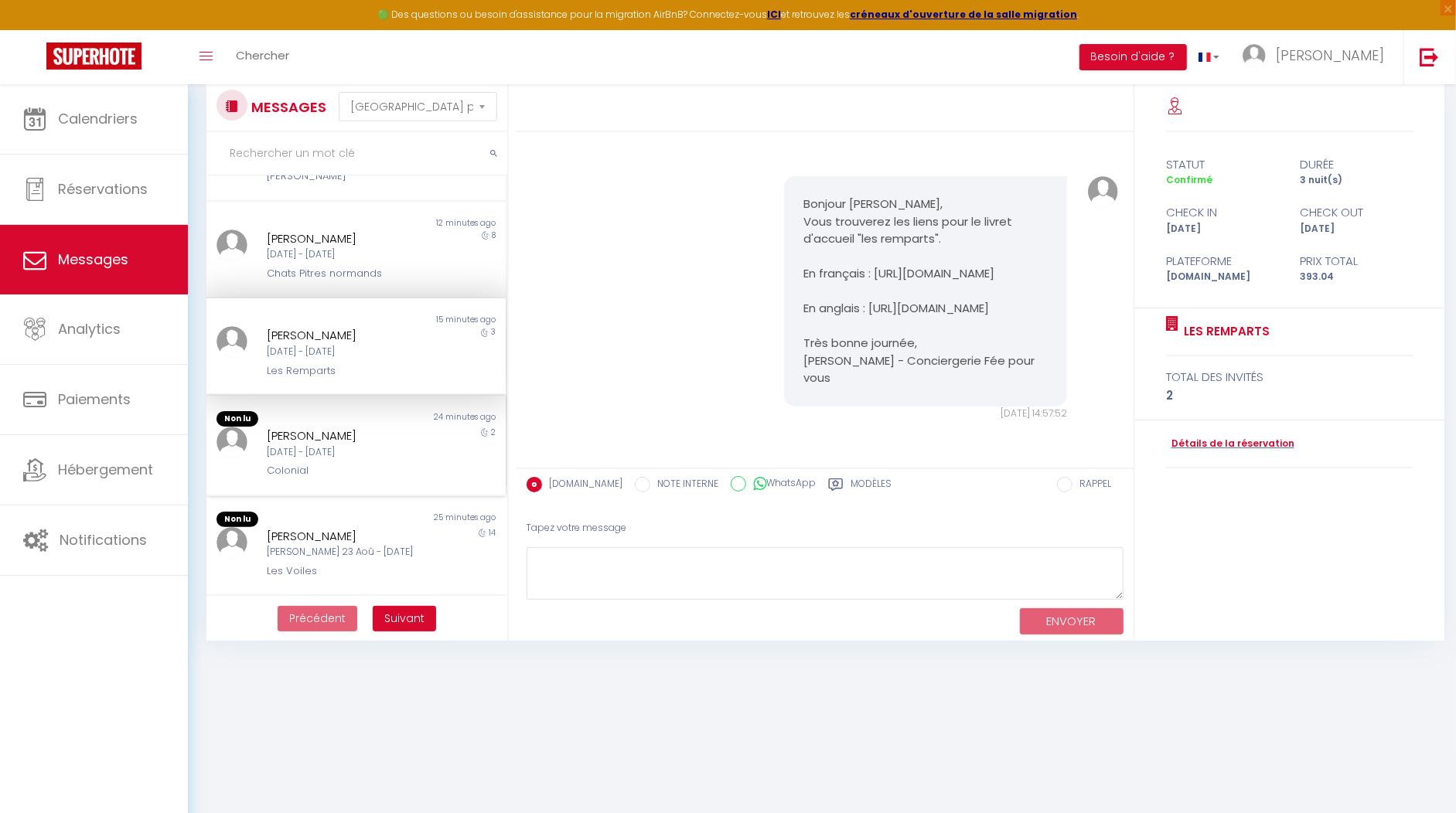
click at [362, 455] on div "[DATE] - [DATE]" at bounding box center [345, 452] width 155 height 15
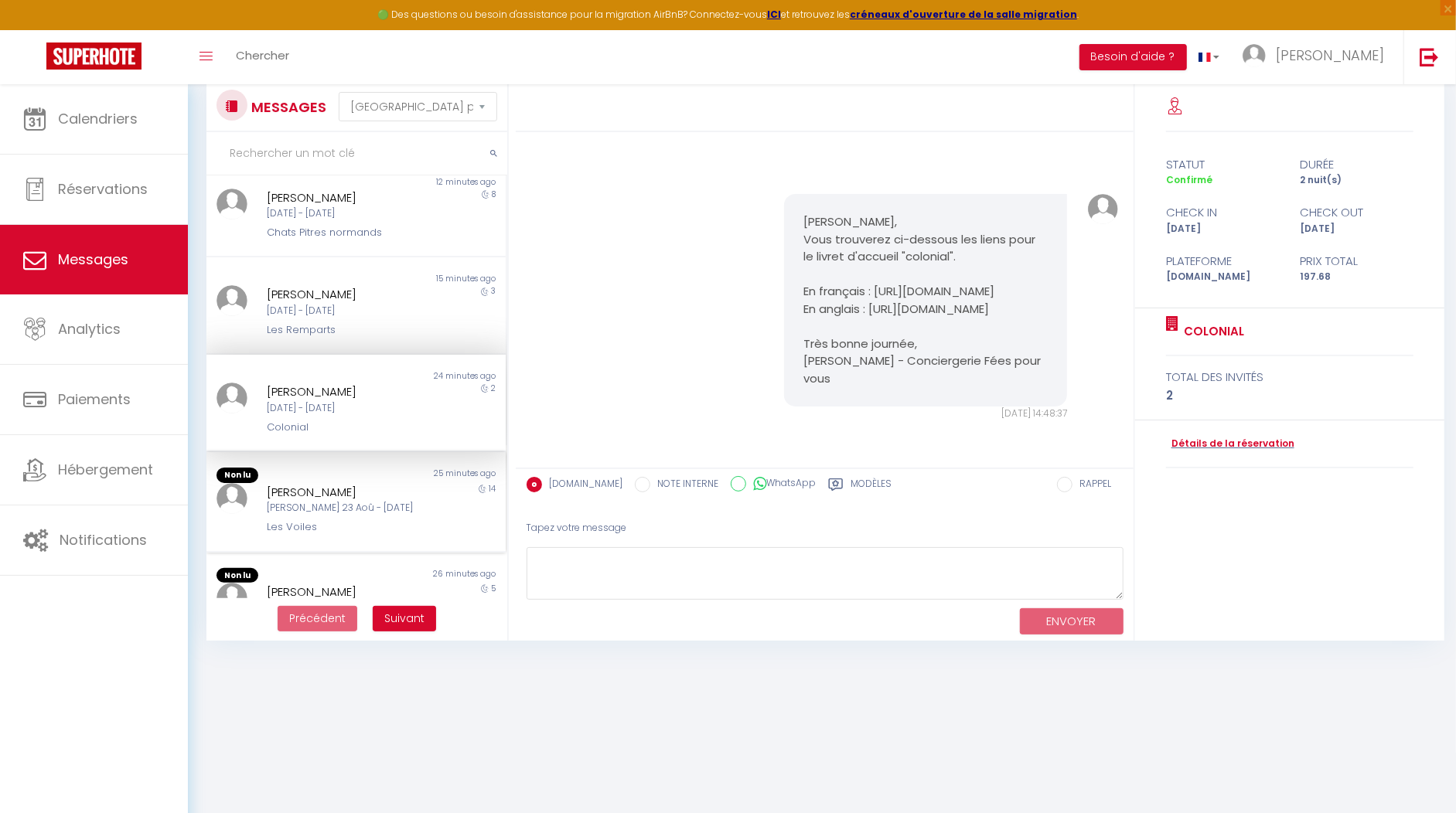
scroll to position [225, 0]
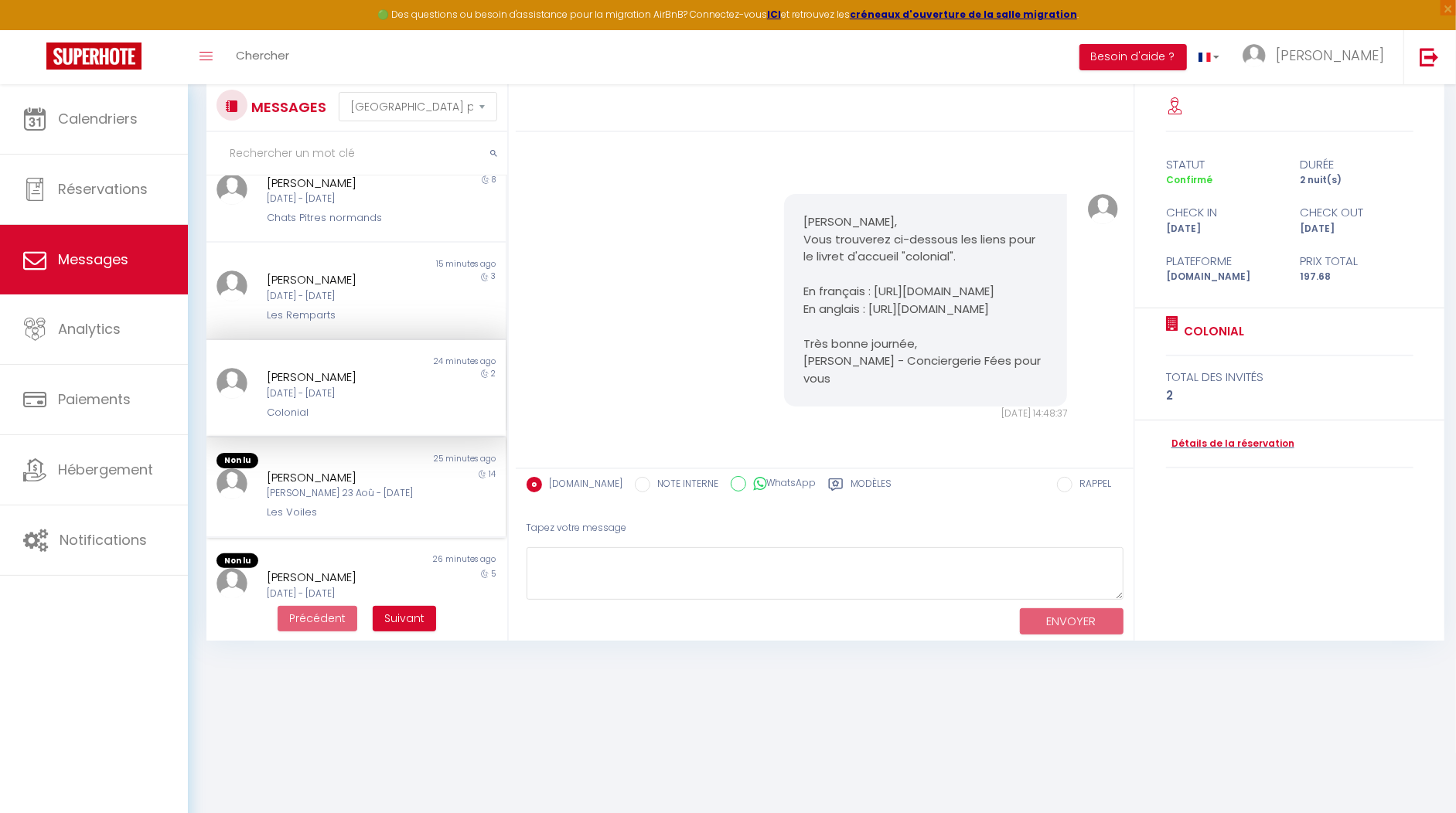
click at [361, 453] on div "25 minutes ago" at bounding box center [431, 461] width 150 height 15
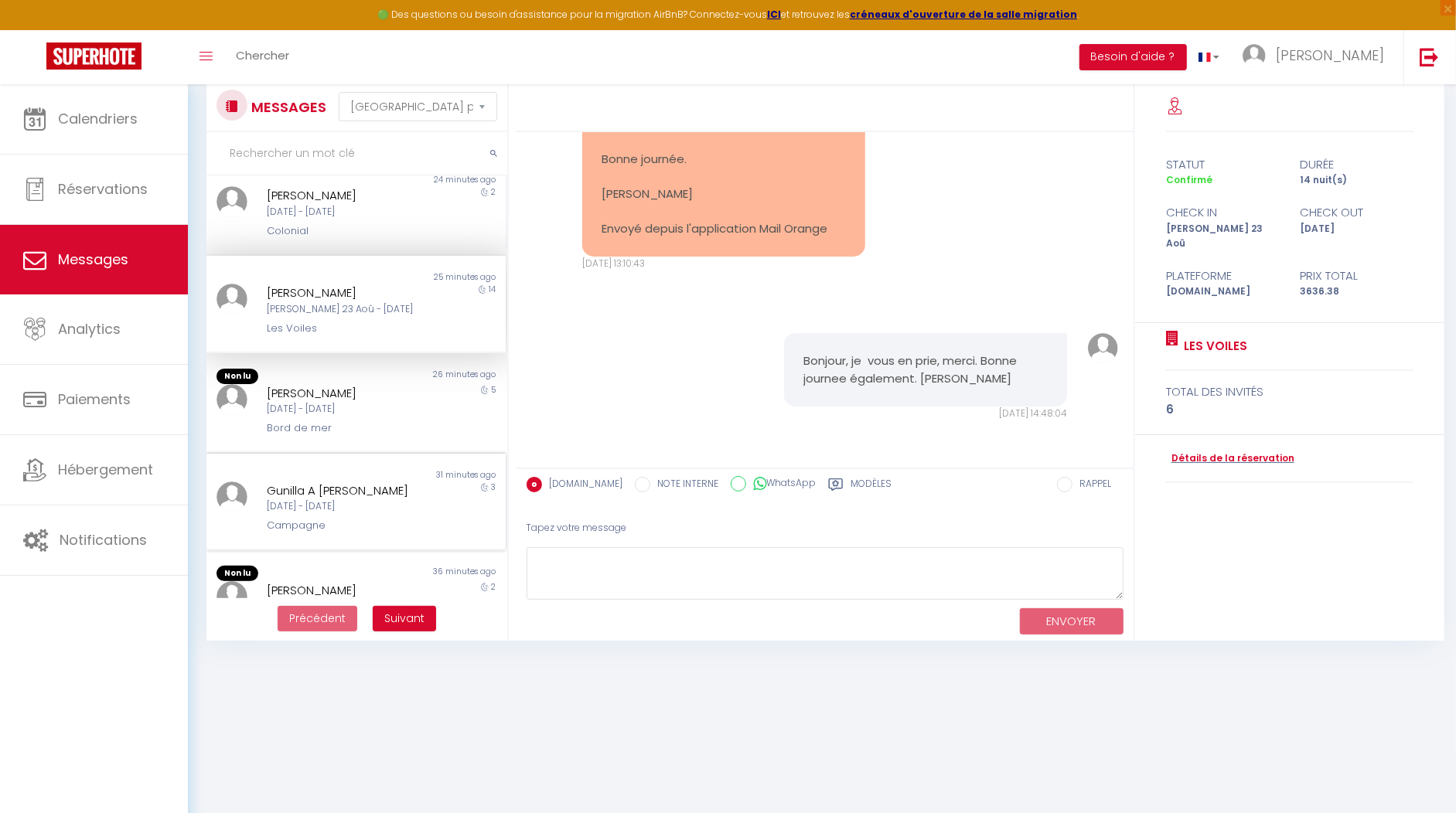
scroll to position [409, 0]
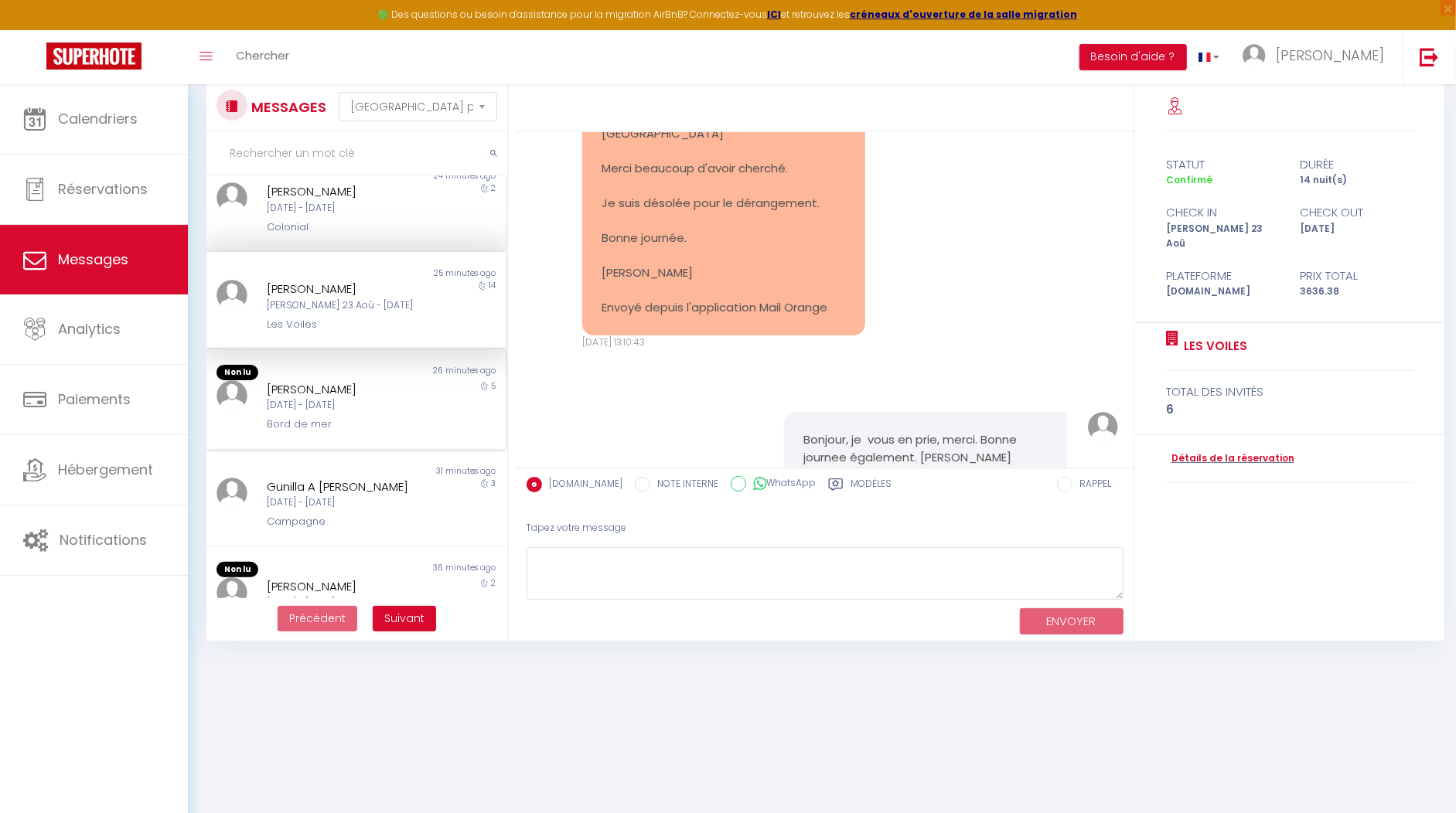
click at [389, 385] on div "[PERSON_NAME]" at bounding box center [345, 389] width 155 height 18
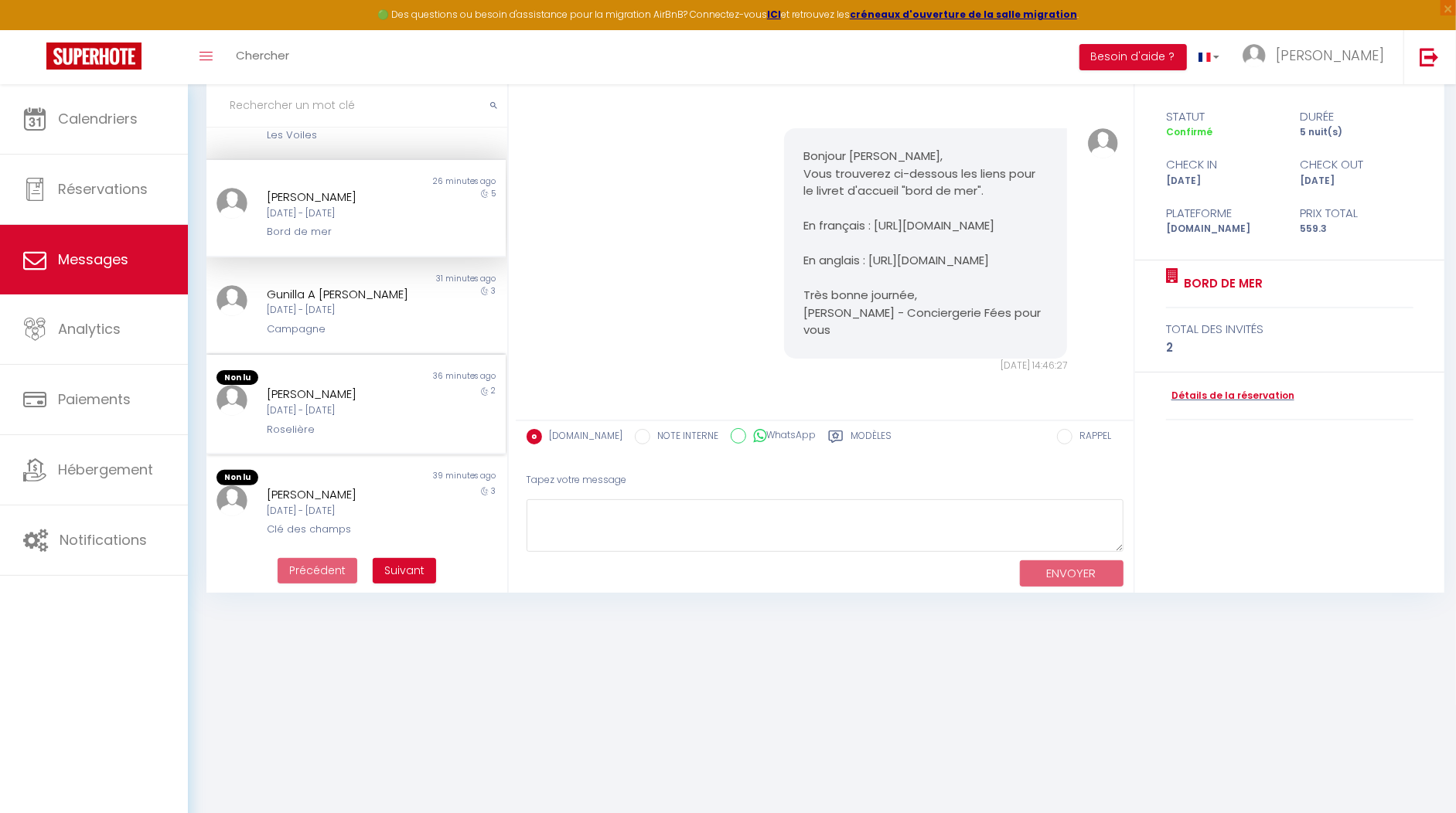
scroll to position [83, 0]
click at [304, 435] on div "Non lu 36 minutes ago David Lake Jeu 11 Sep - Sam 13 Sep Roselière 2" at bounding box center [355, 403] width 299 height 101
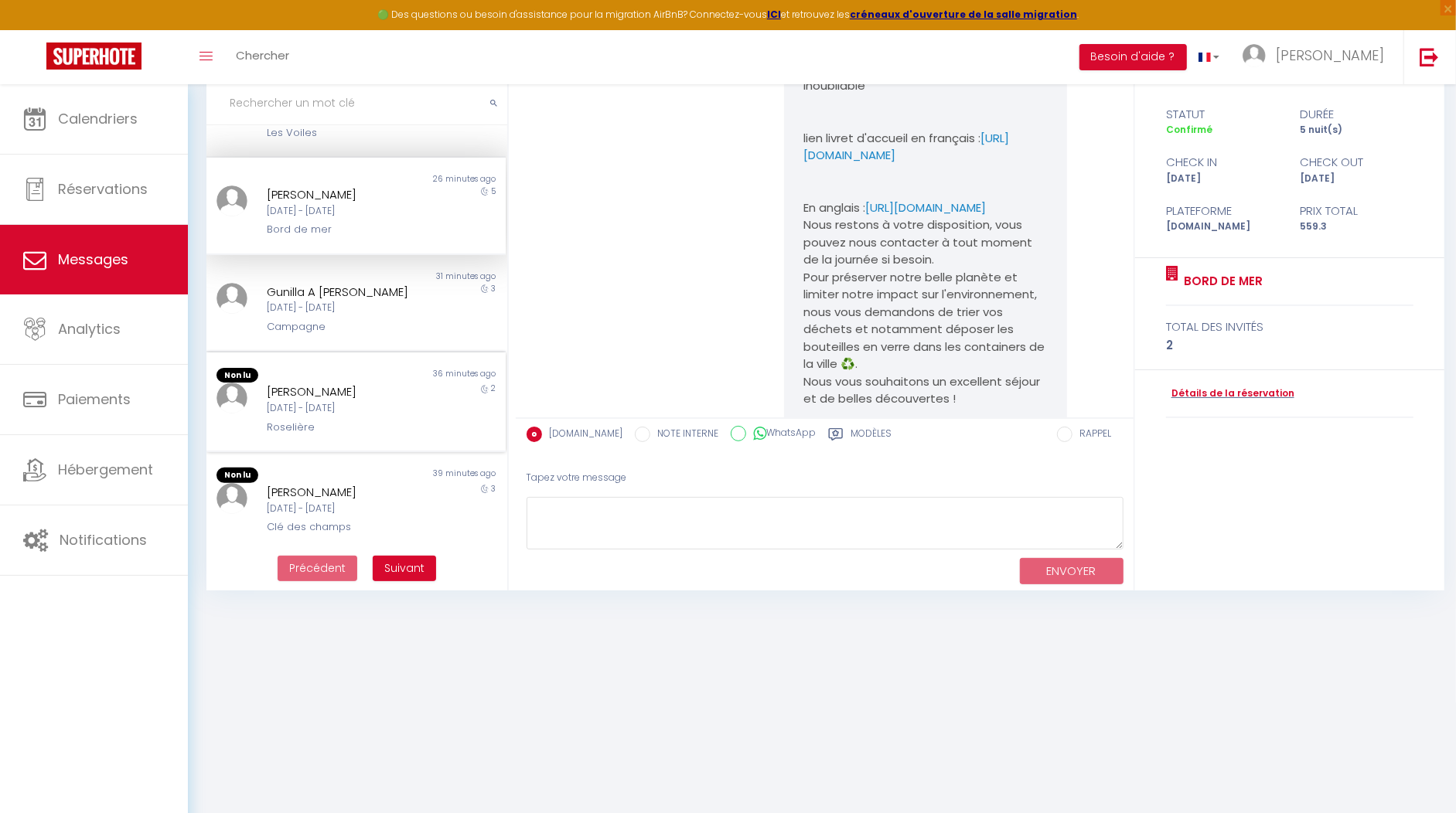
scroll to position [549, 0]
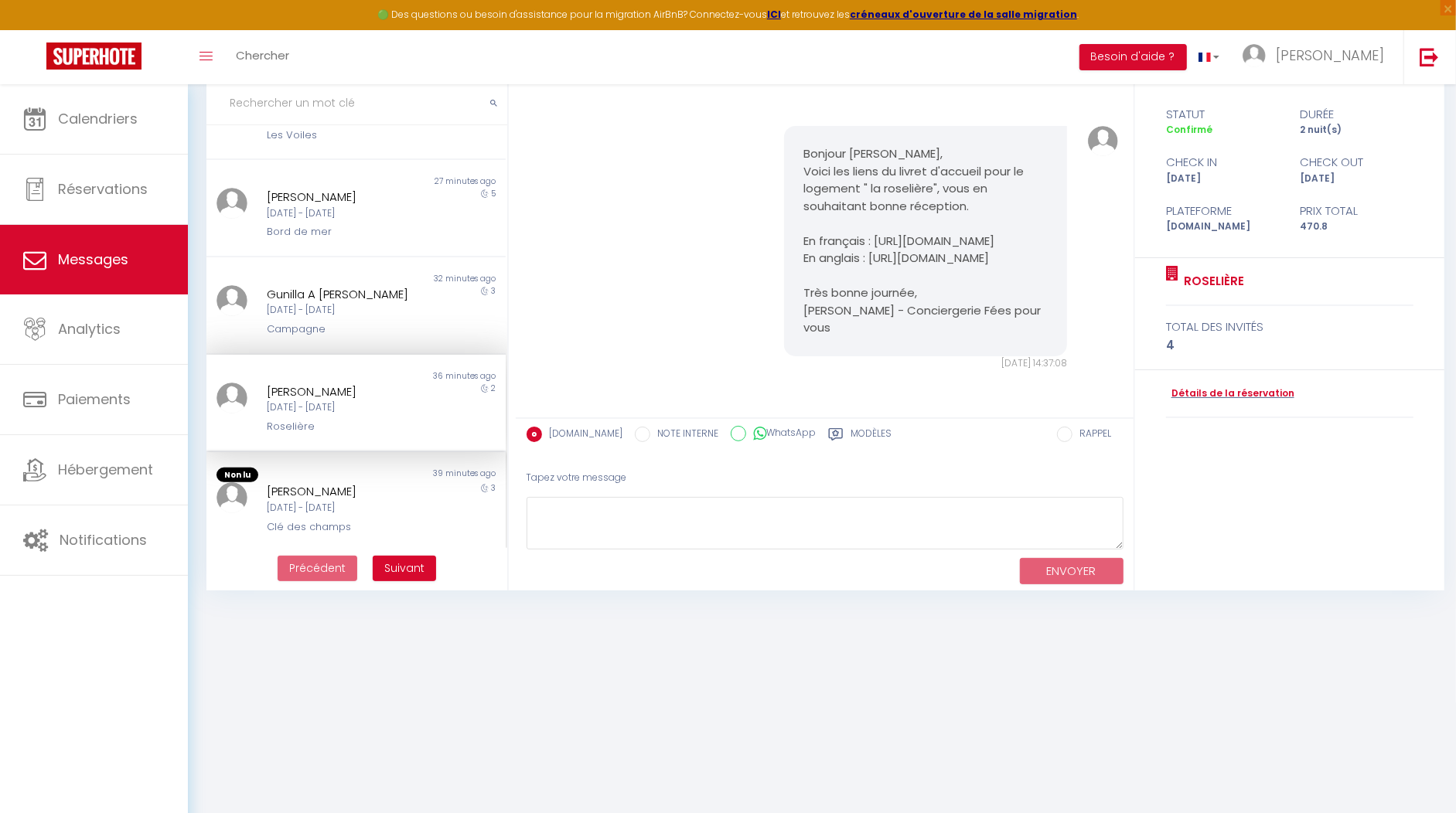
click at [299, 512] on div "Mar 09 Sep - Ven 12 Sep" at bounding box center [345, 507] width 155 height 15
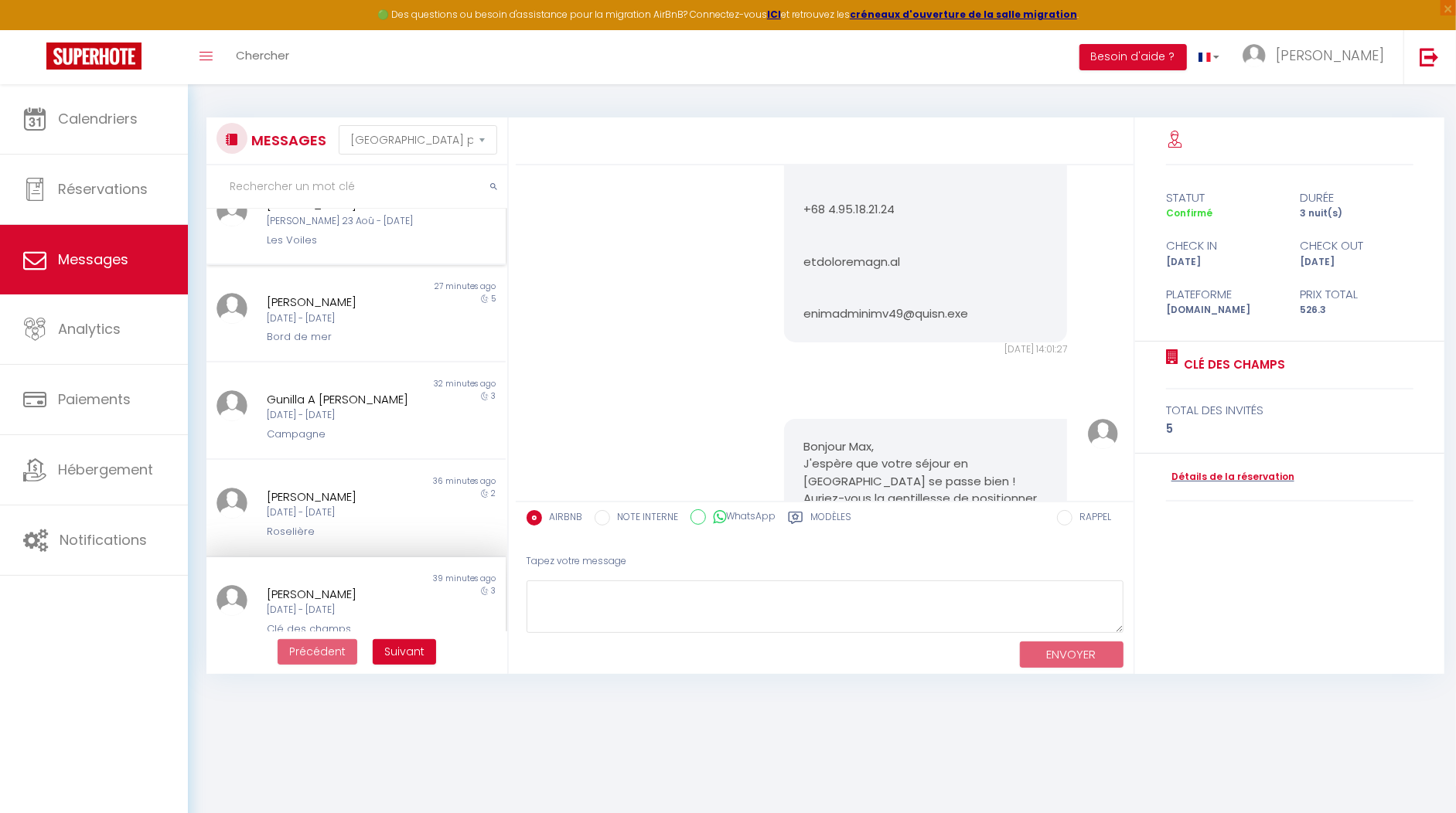
scroll to position [515, 0]
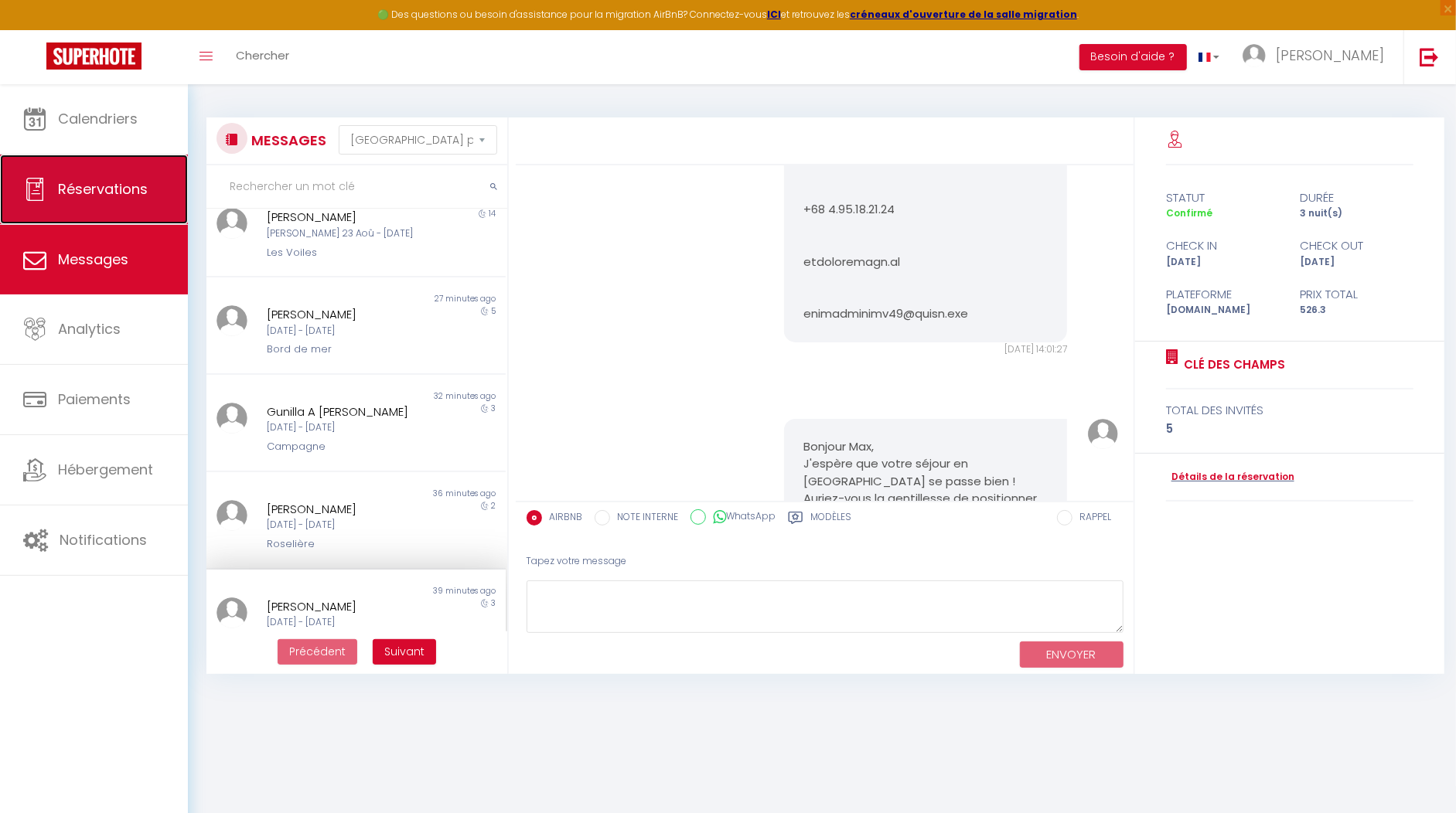
click at [86, 201] on link "Réservations" at bounding box center [94, 190] width 188 height 70
select select "not_cancelled"
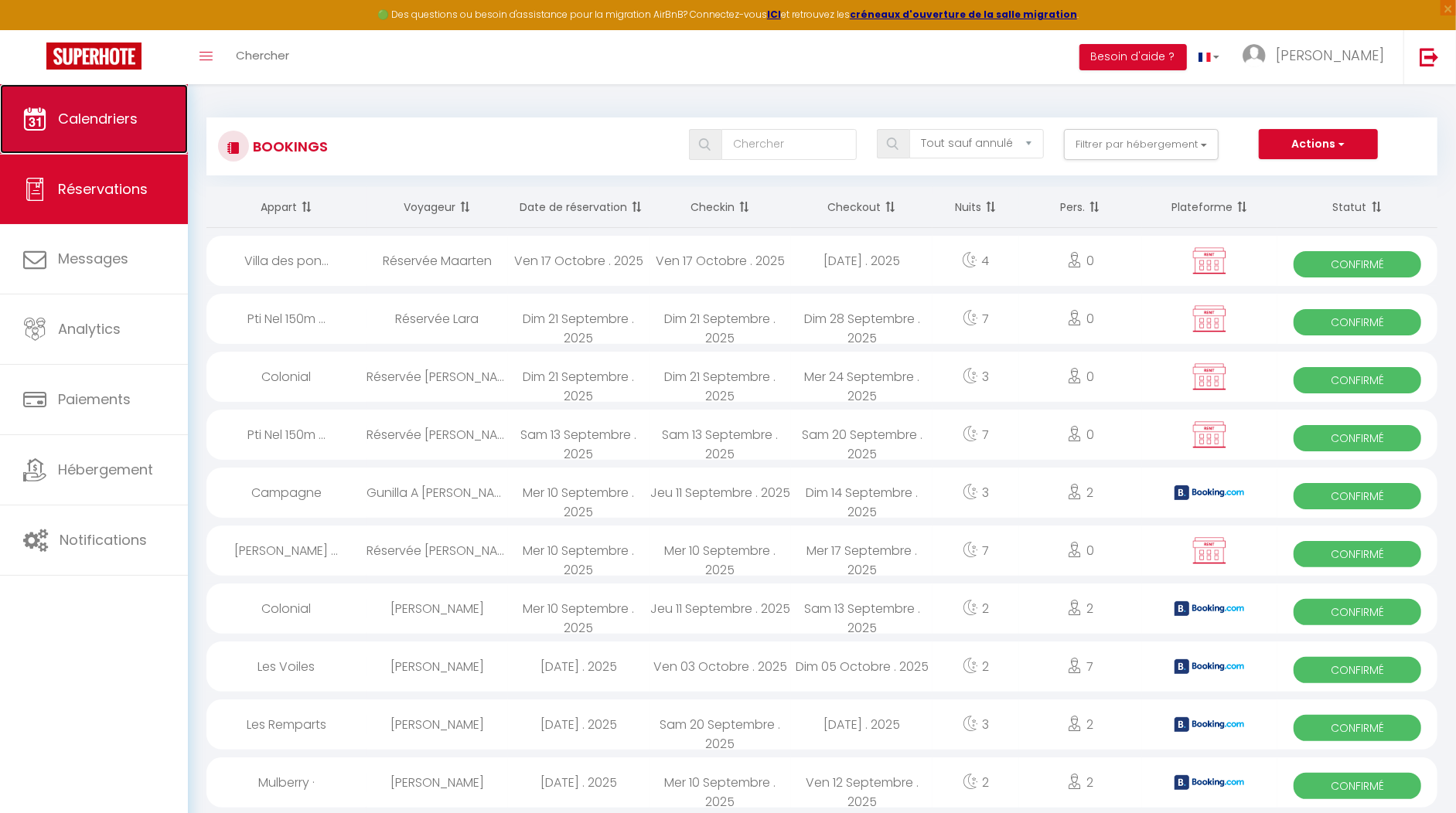
click at [67, 128] on link "Calendriers" at bounding box center [94, 119] width 188 height 70
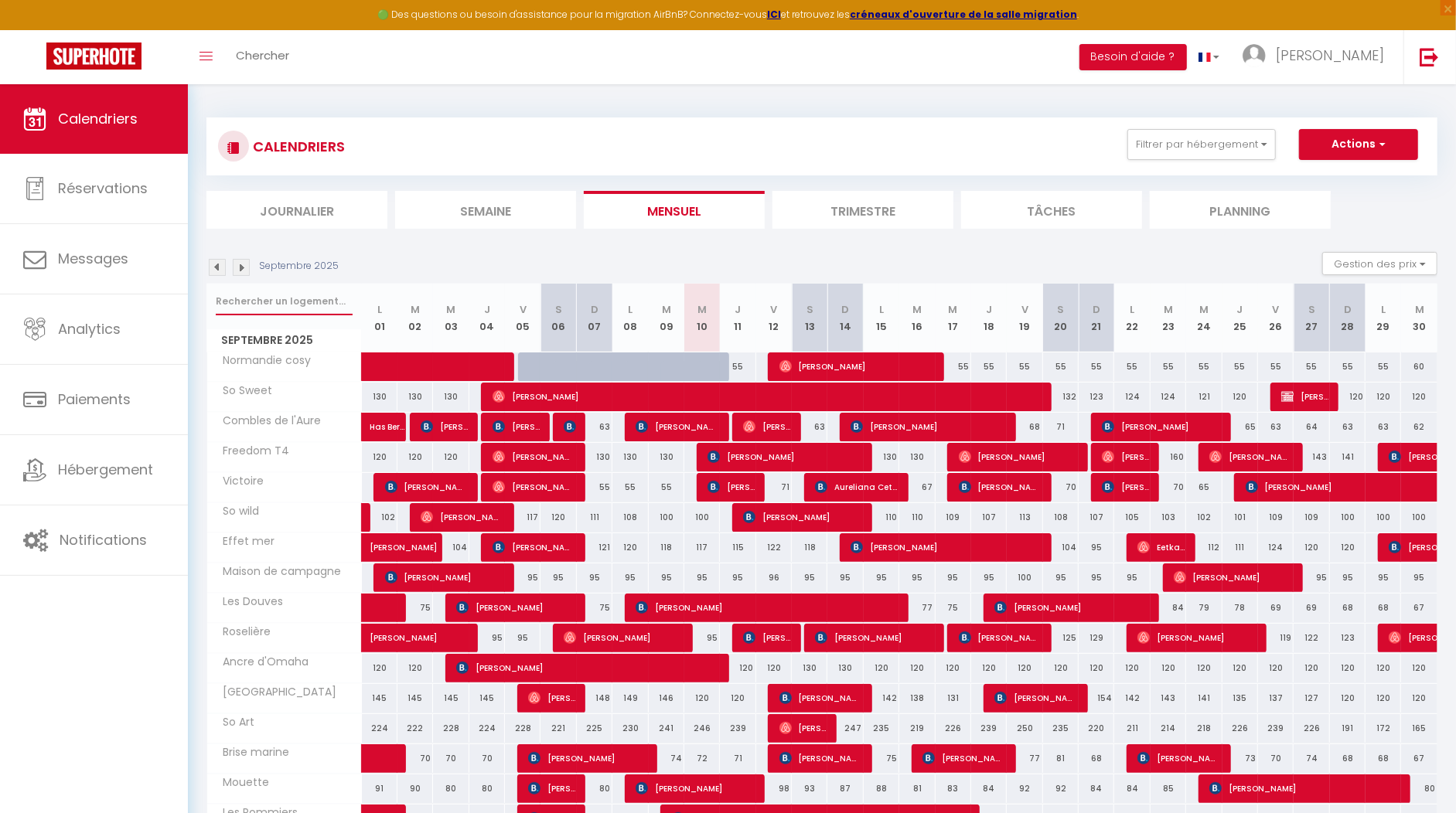
click at [285, 298] on input "text" at bounding box center [284, 301] width 136 height 28
click at [220, 262] on img at bounding box center [218, 268] width 17 height 17
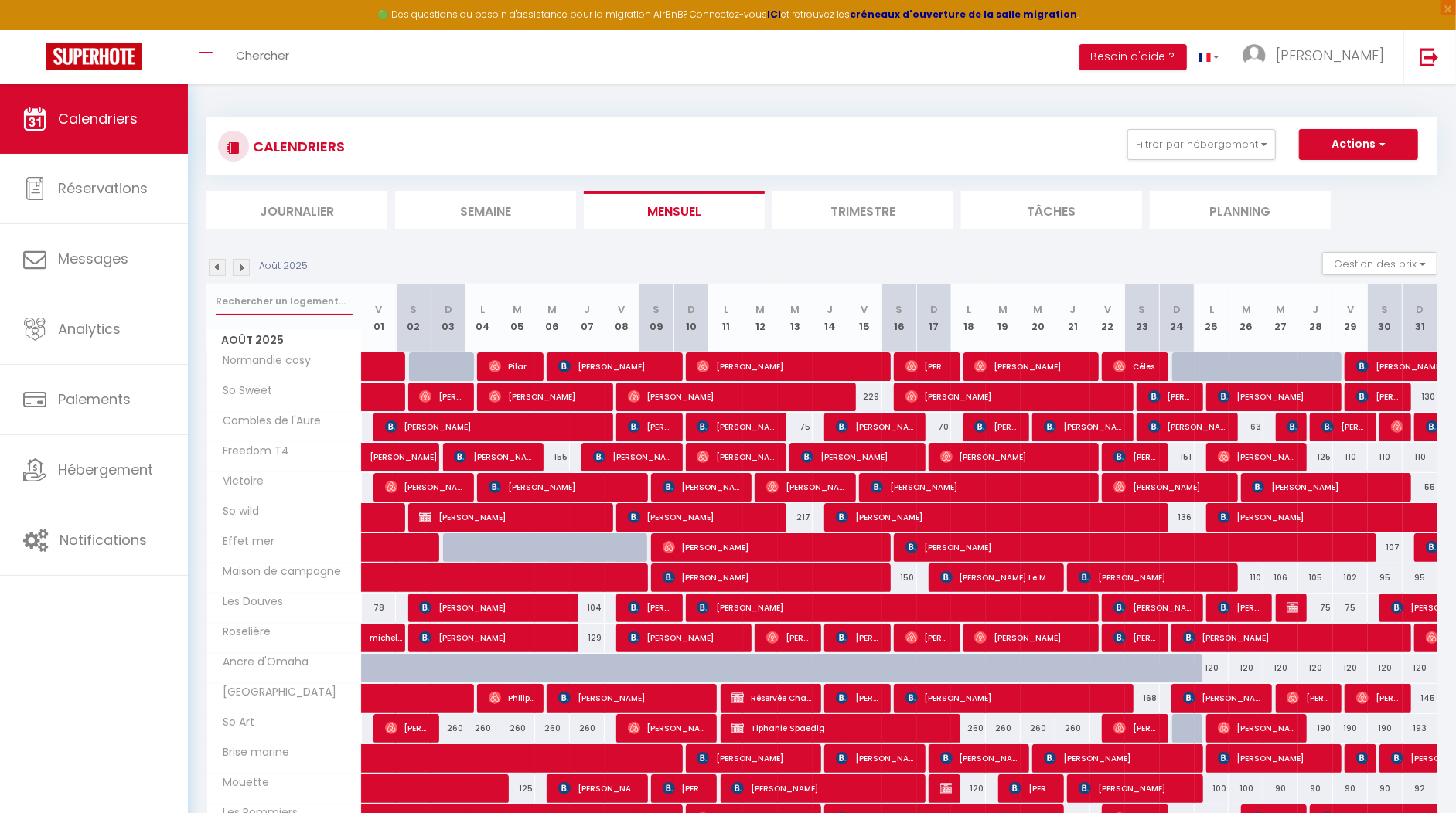
click at [247, 292] on input "text" at bounding box center [284, 301] width 136 height 28
type input "mulberr"
select select
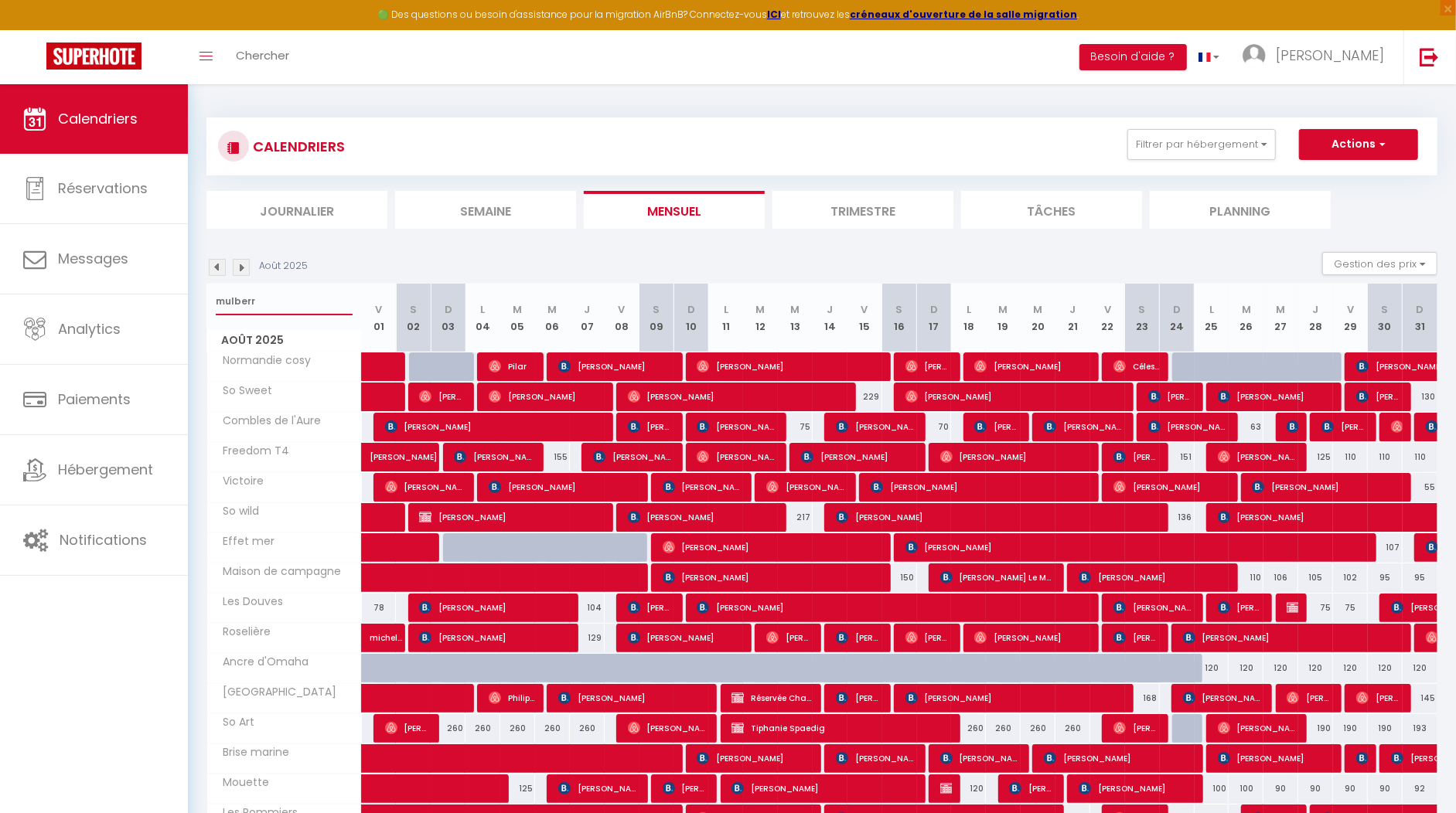
select select
type input "mulberry"
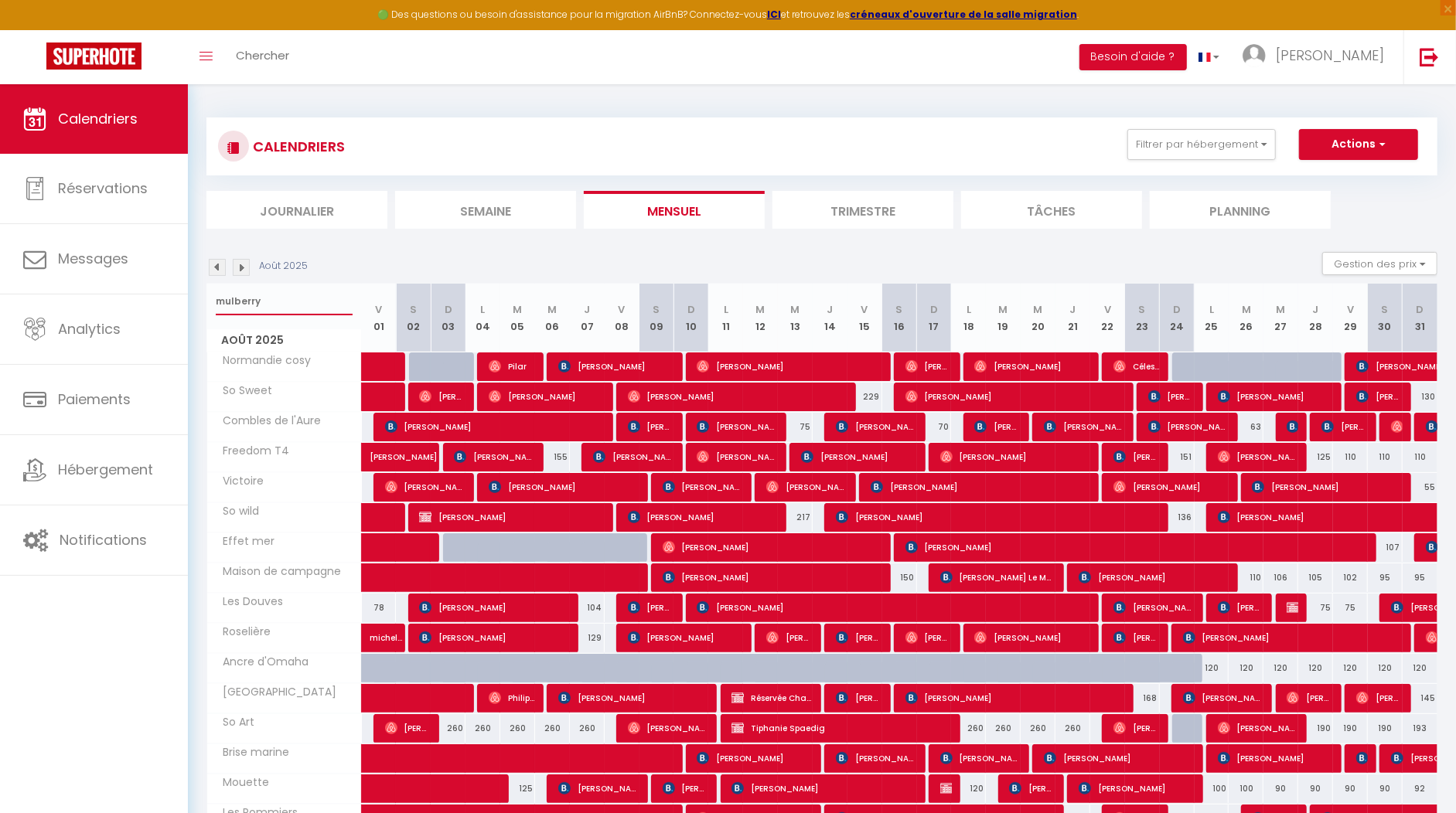
select select
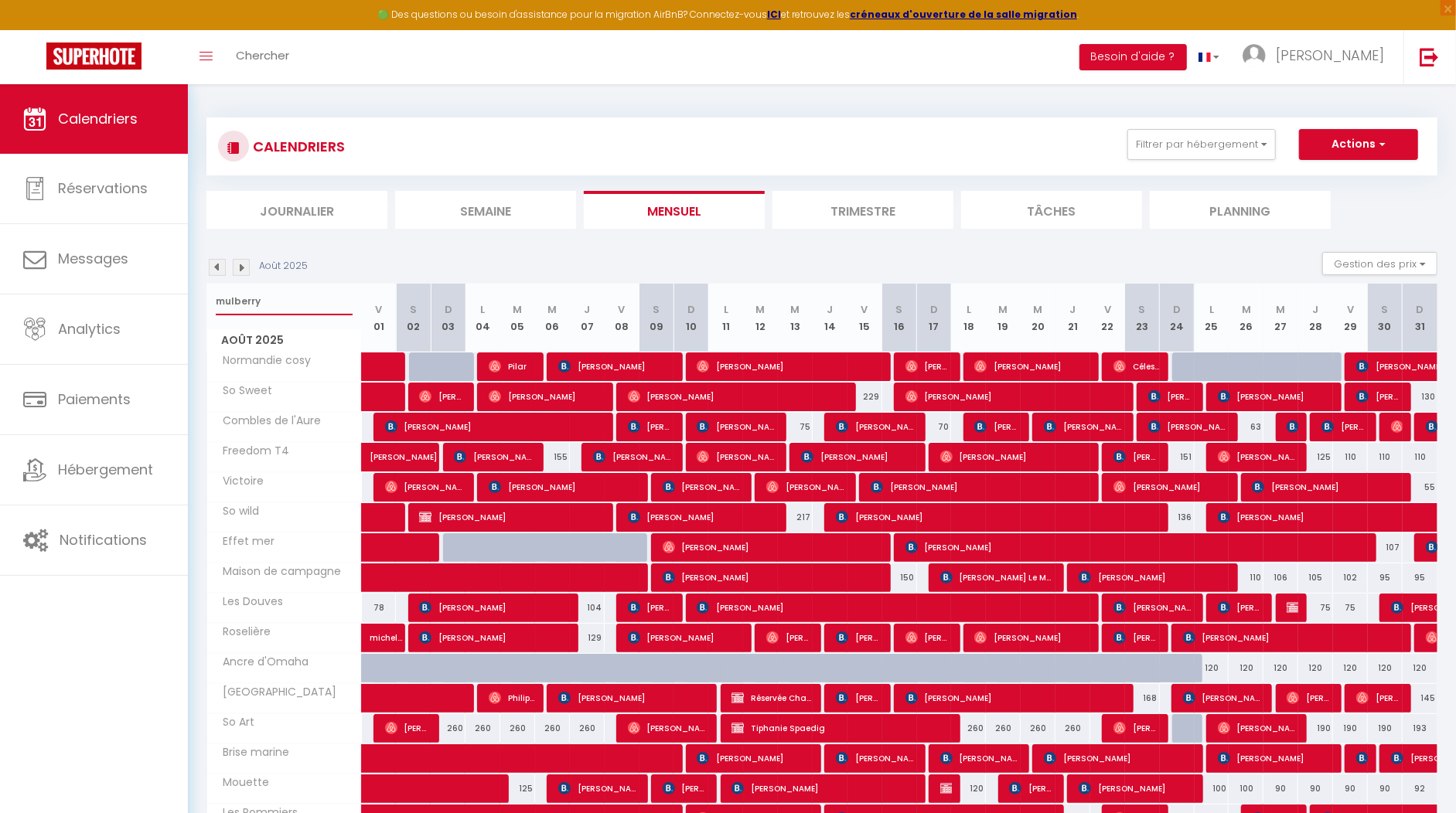
select select
type input "mulberry"
select select
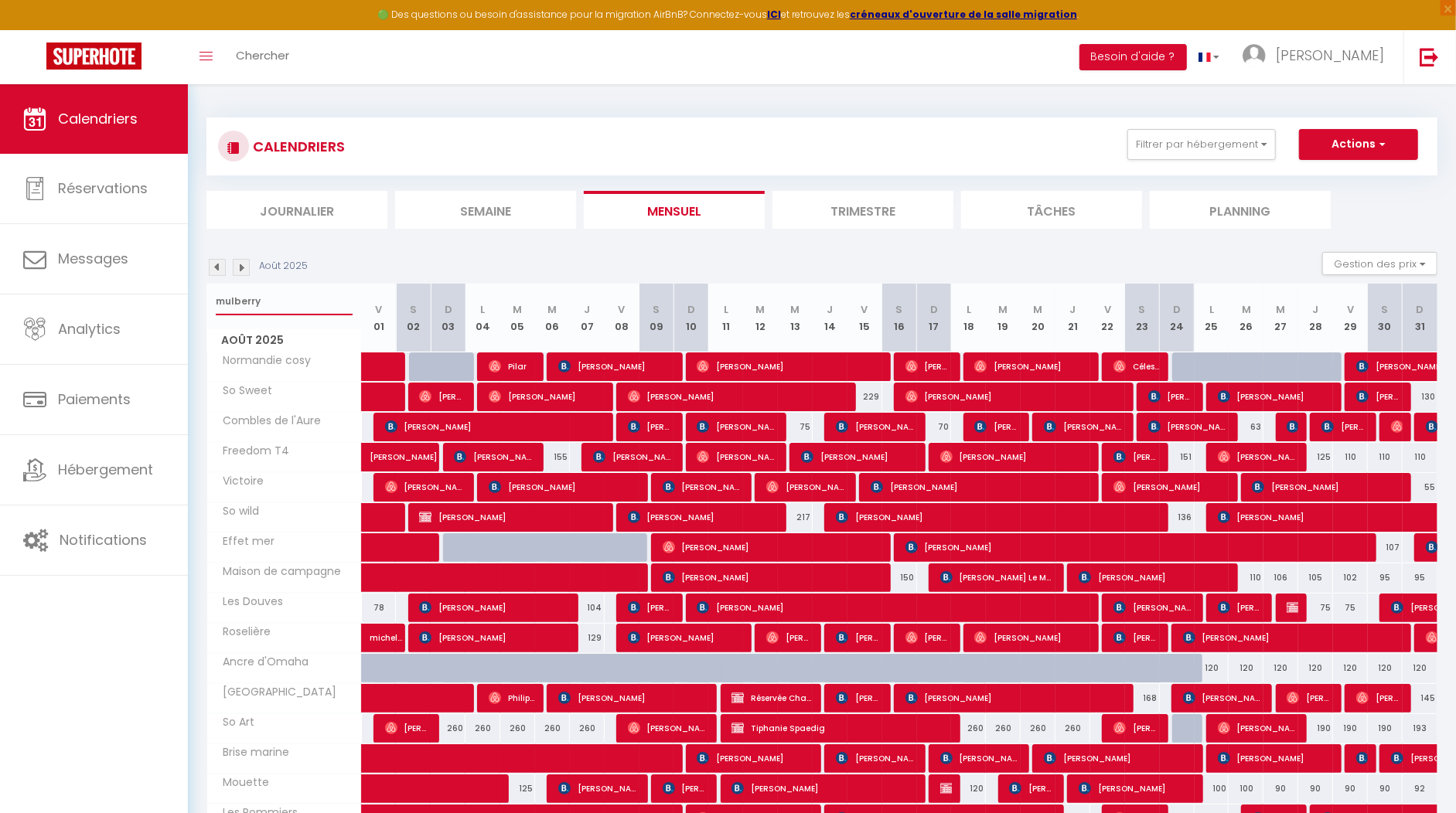
select select
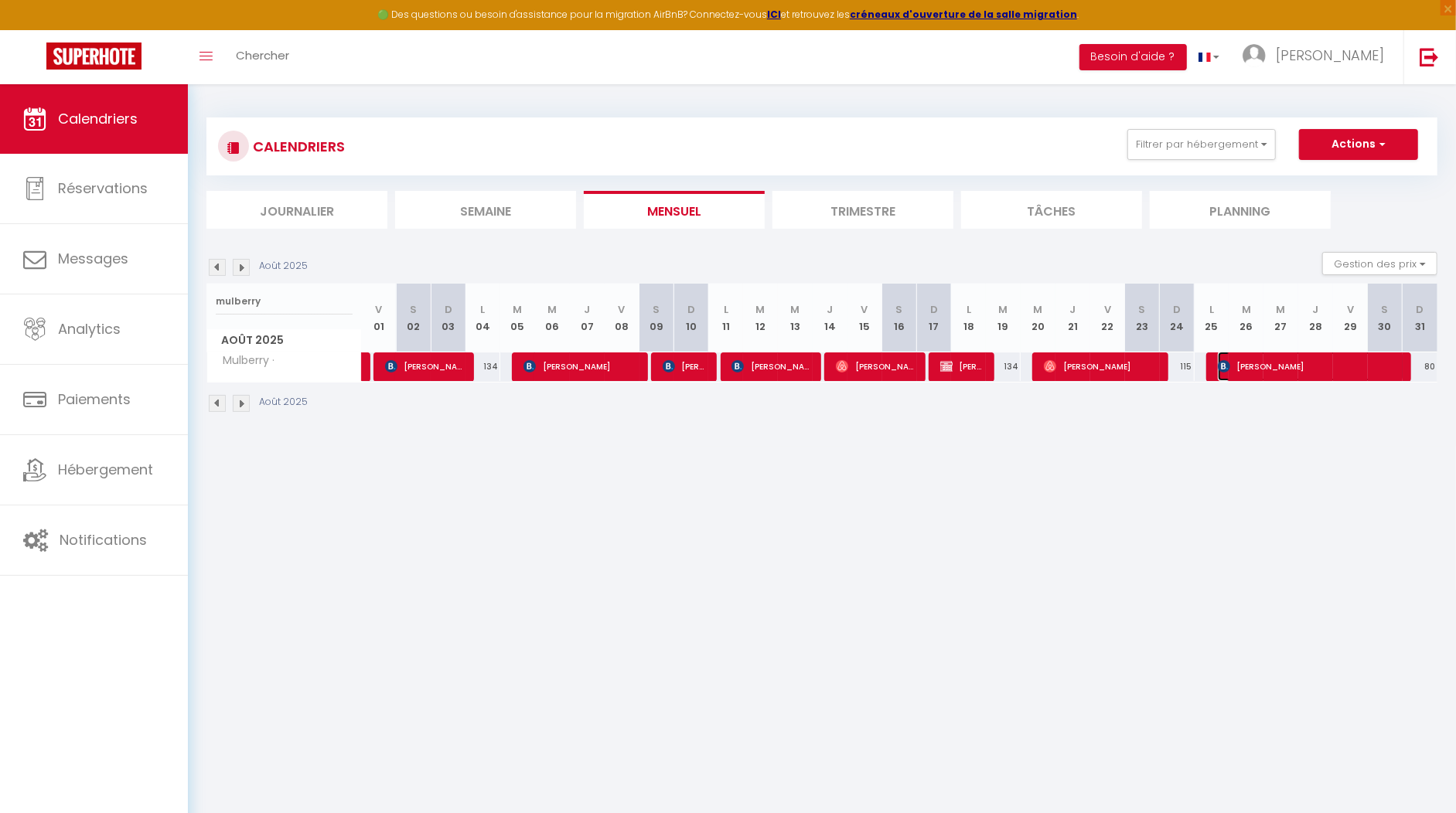
click at [1243, 361] on span "Joyce Marsh" at bounding box center [1311, 366] width 186 height 29
select select "OK"
select select "KO"
select select "0"
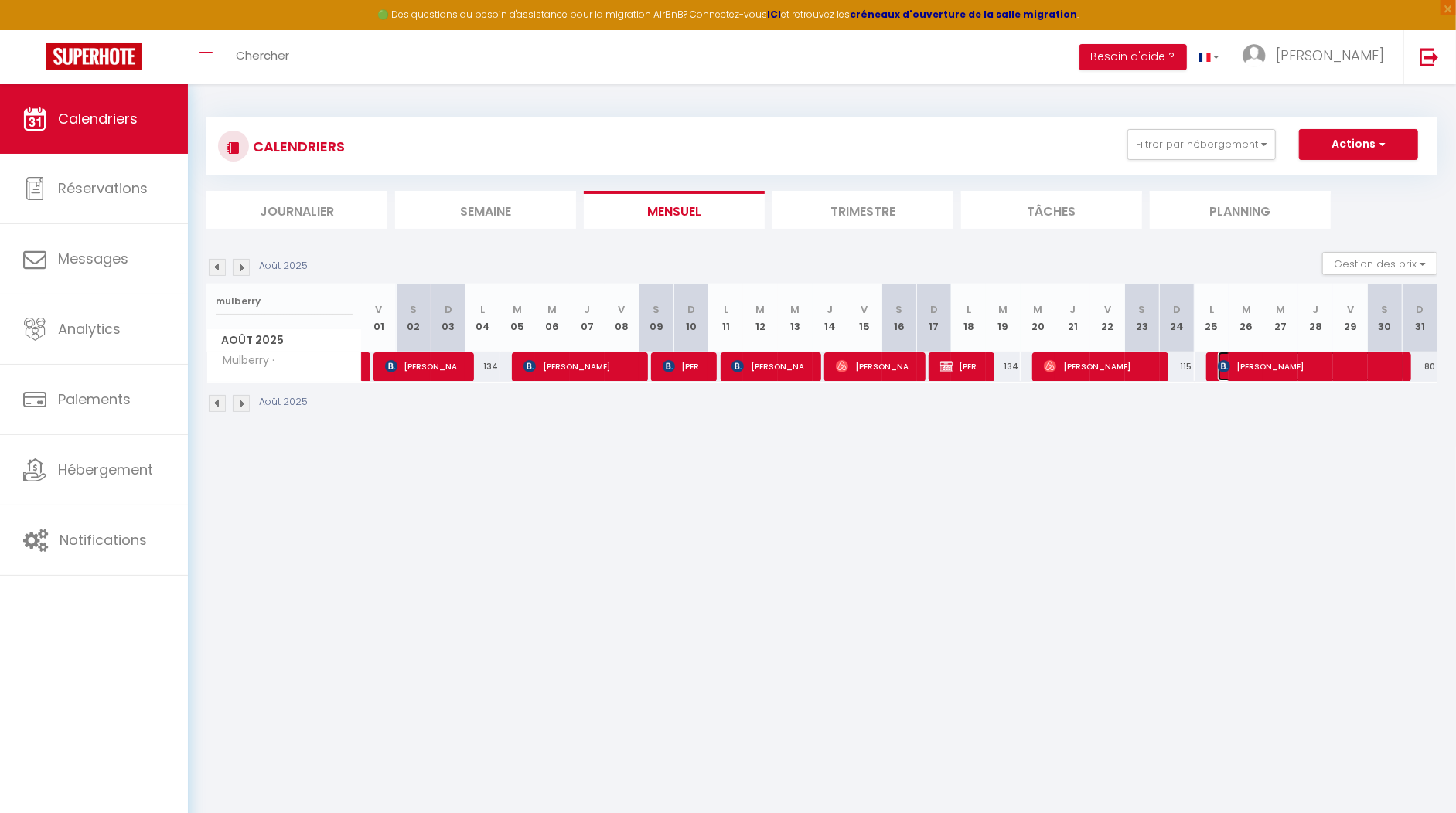
select select "1"
select select
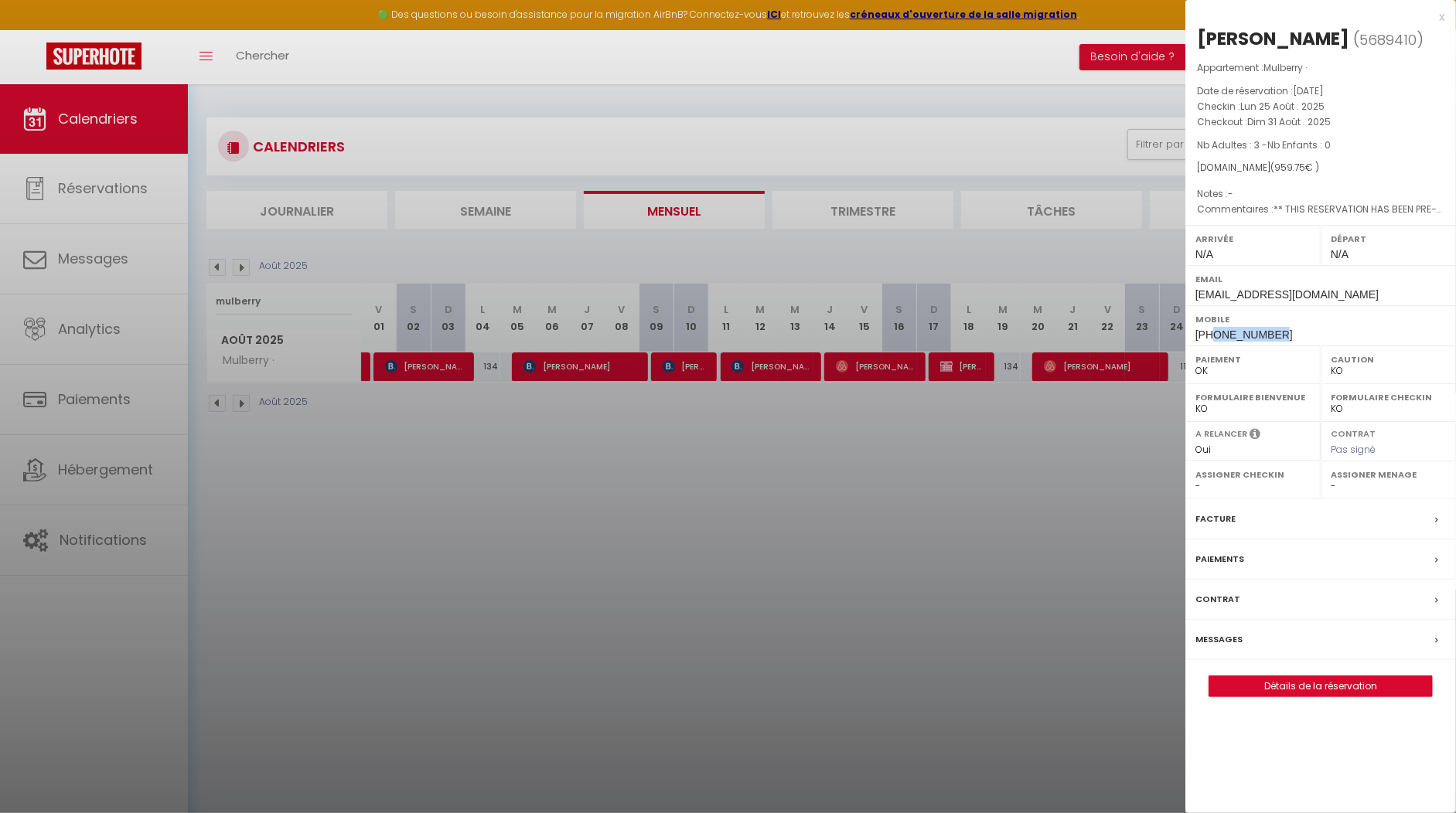
drag, startPoint x: 1287, startPoint y: 328, endPoint x: 1215, endPoint y: 332, distance: 72.1
click at [1215, 332] on div "Mobile +447980043917" at bounding box center [1320, 325] width 271 height 41
copy span "7980043917"
drag, startPoint x: 1343, startPoint y: 289, endPoint x: 1193, endPoint y: 297, distance: 150.2
click at [1193, 297] on div "Email jmarsh.273492@guest.booking.com" at bounding box center [1320, 286] width 271 height 41
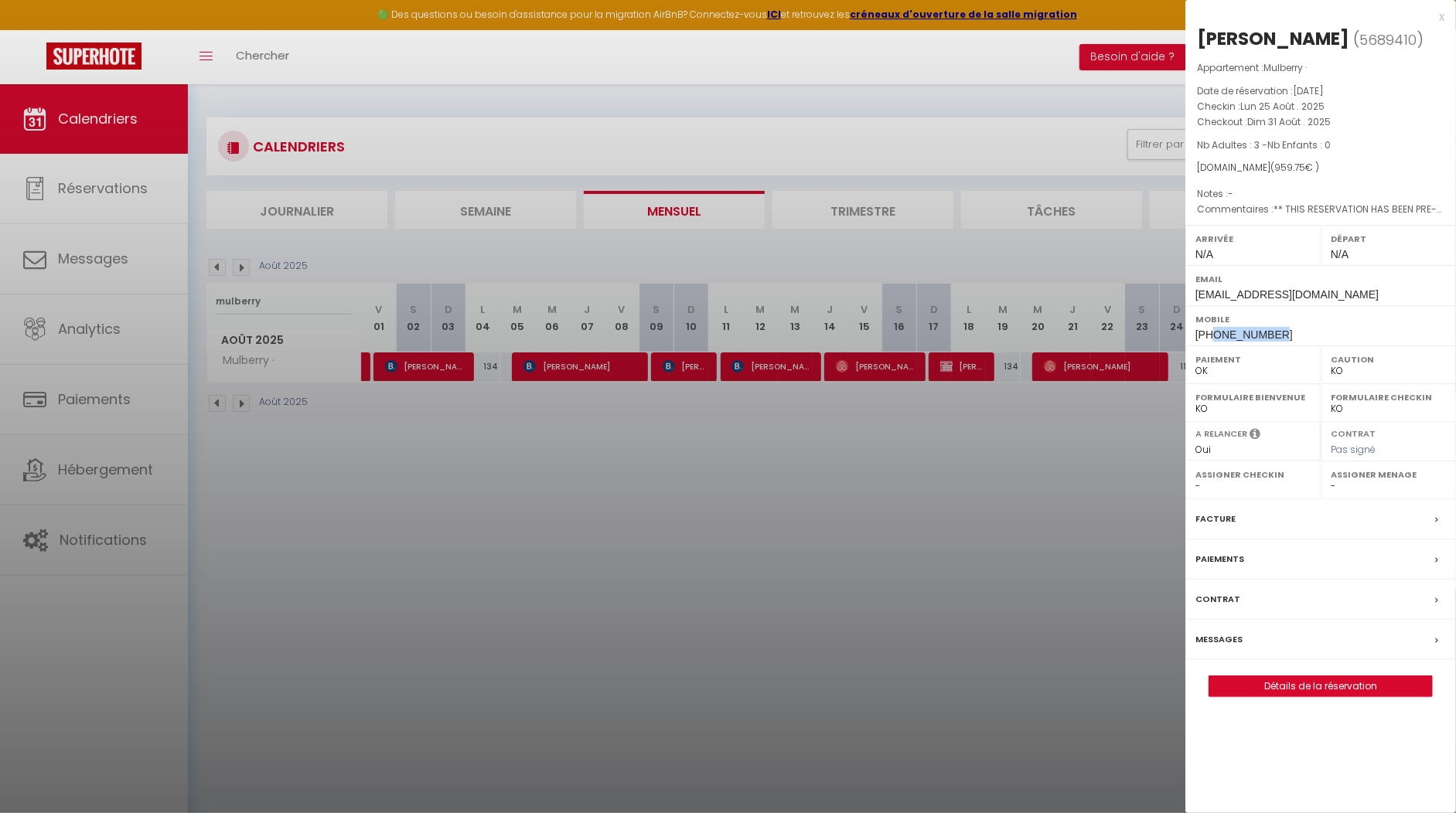
copy span "jmarsh.273492@guest.booking.com"
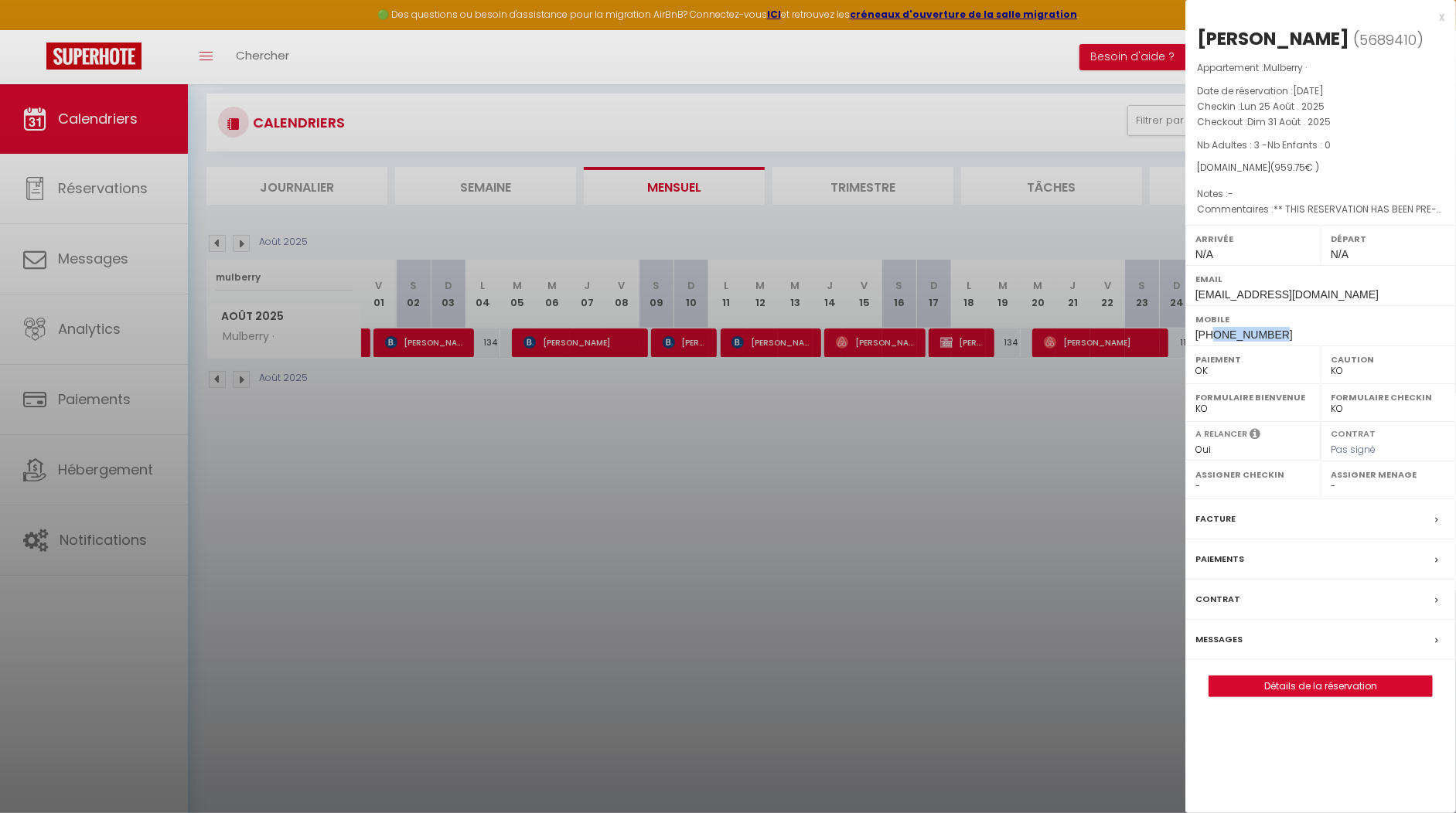
scroll to position [20, 0]
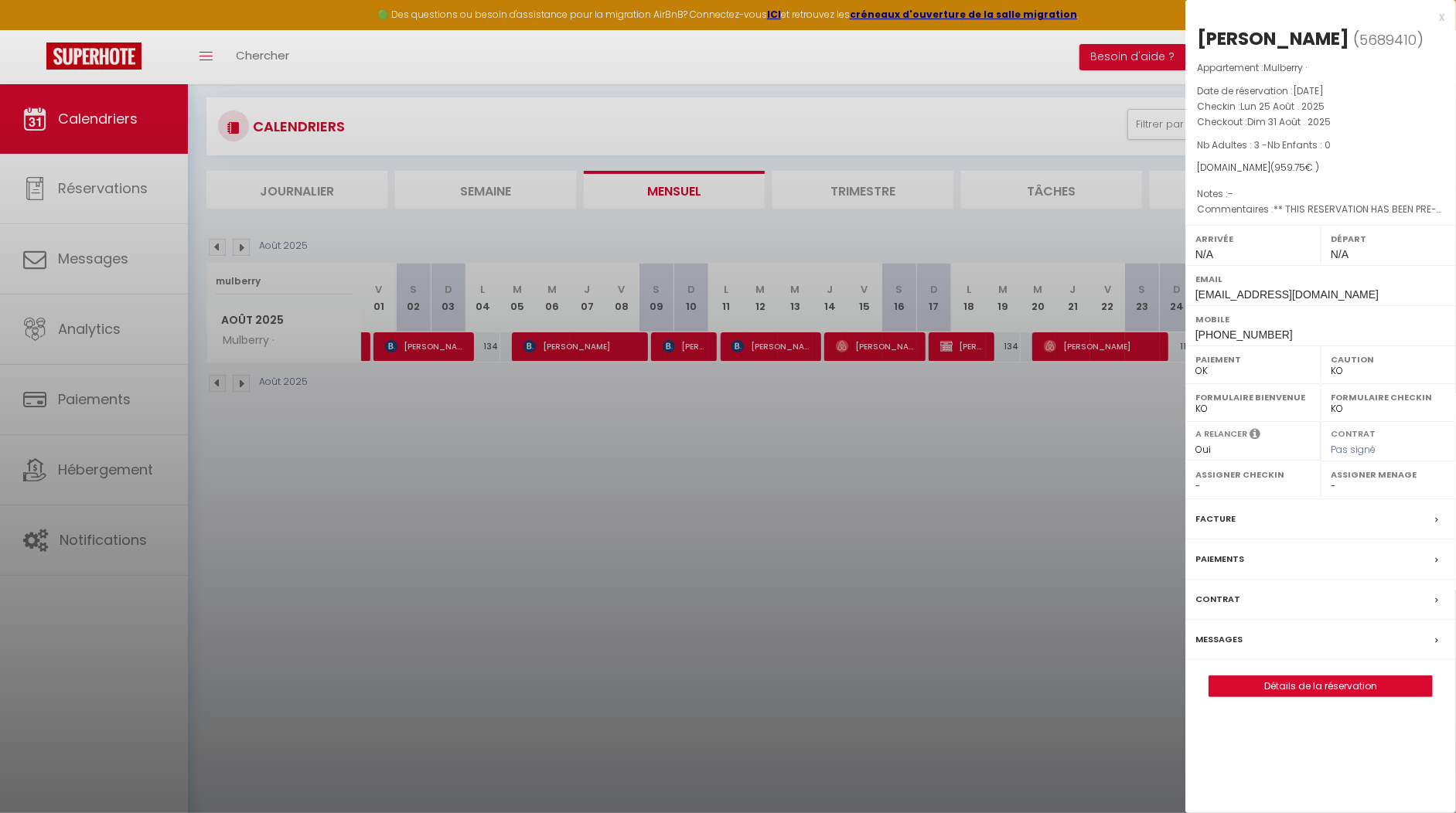
click at [1306, 332] on div "Mobile +447980043917" at bounding box center [1320, 325] width 271 height 41
drag, startPoint x: 1286, startPoint y: 329, endPoint x: 1188, endPoint y: 279, distance: 110.0
click at [1188, 279] on div "Arrivée N/A Départ N/A Email jmarsh.273492@guest.booking.com Mobile +4479800439…" at bounding box center [1320, 285] width 271 height 121
copy div "Email jmarsh.273492@guest.booking.com Mobile +447980043917"
click at [833, 473] on div at bounding box center [728, 406] width 1456 height 813
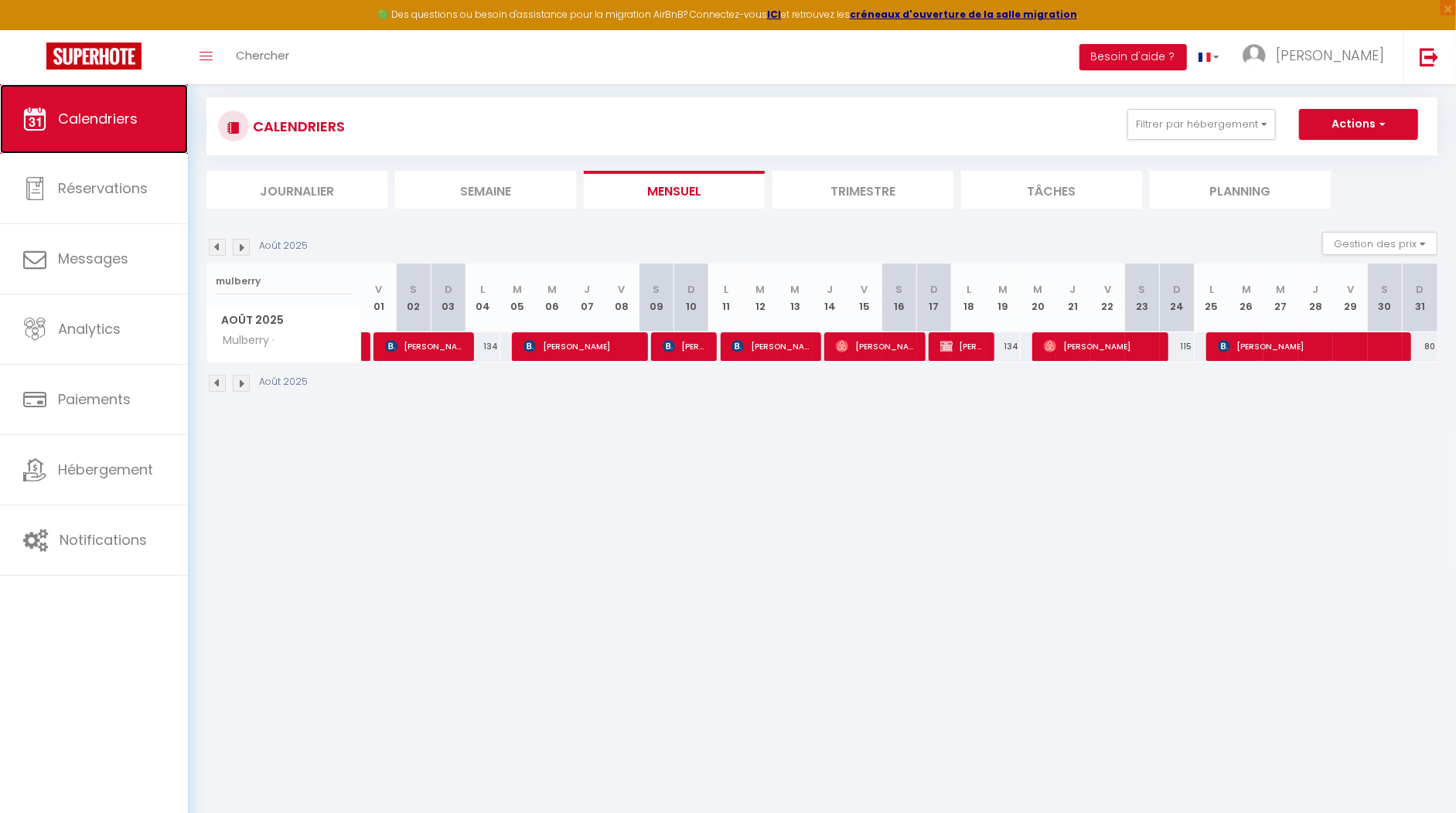
click at [109, 126] on span "Calendriers" at bounding box center [98, 119] width 79 height 19
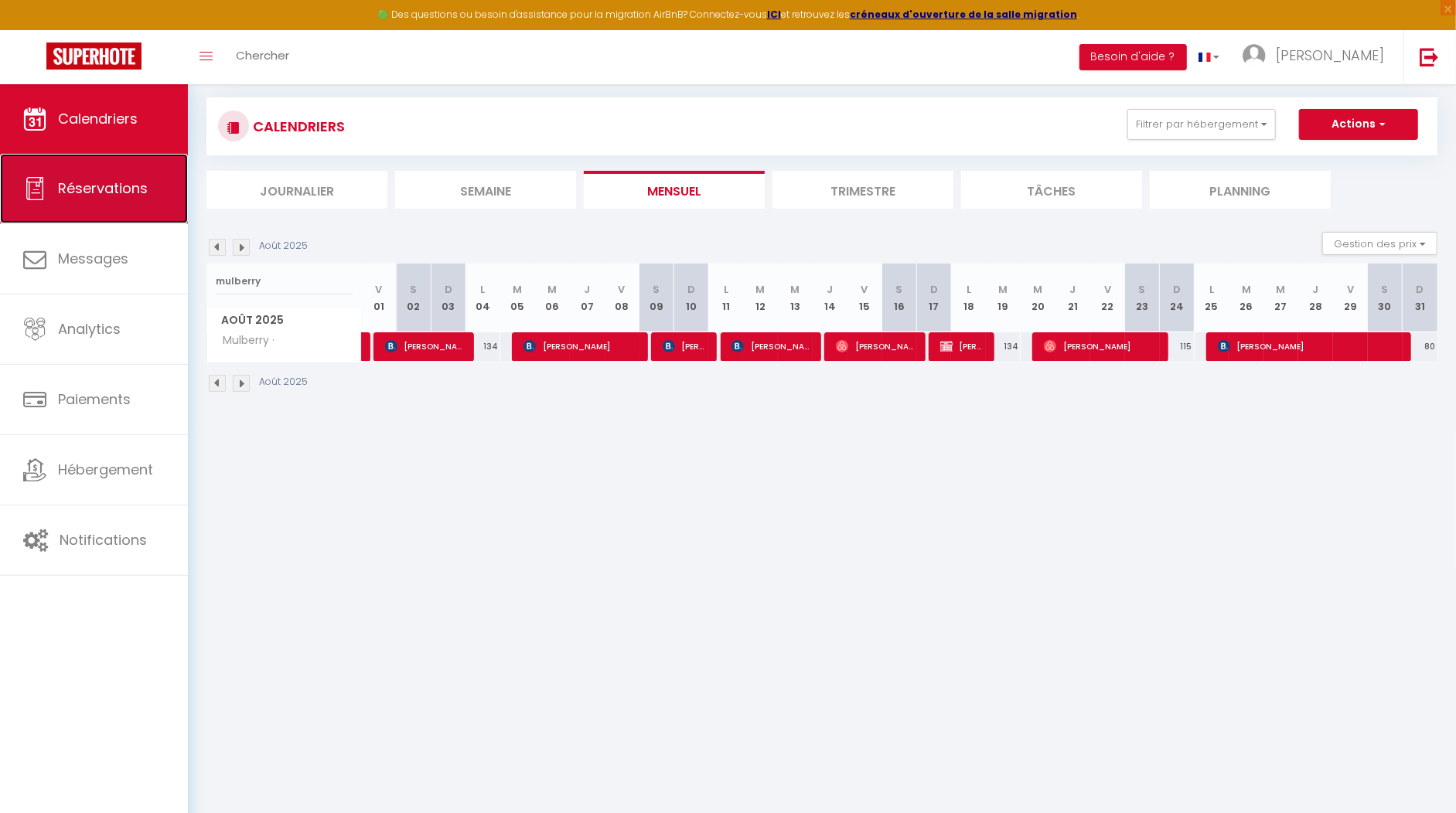
click at [85, 205] on link "Réservations" at bounding box center [94, 189] width 188 height 70
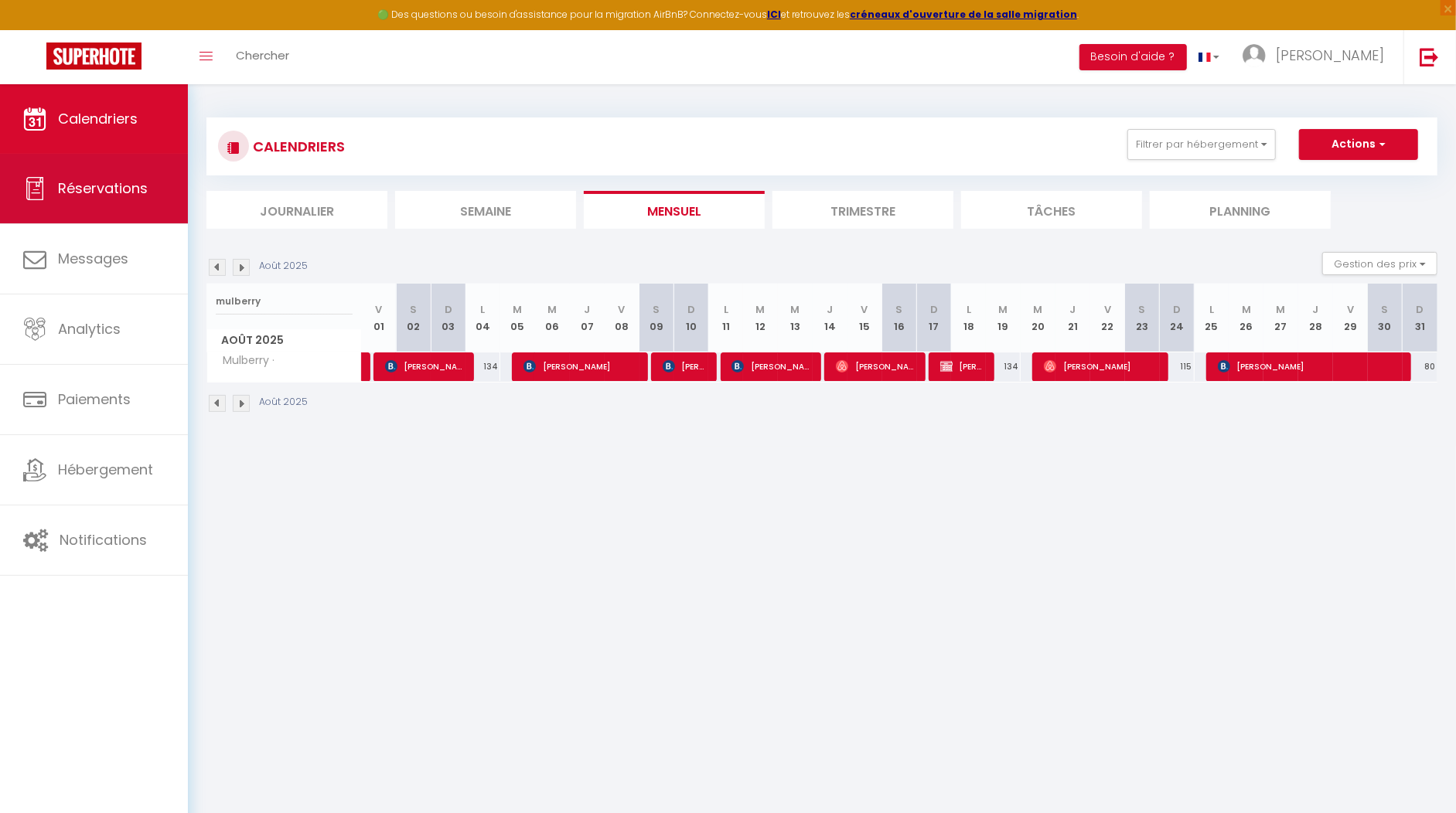
select select "not_cancelled"
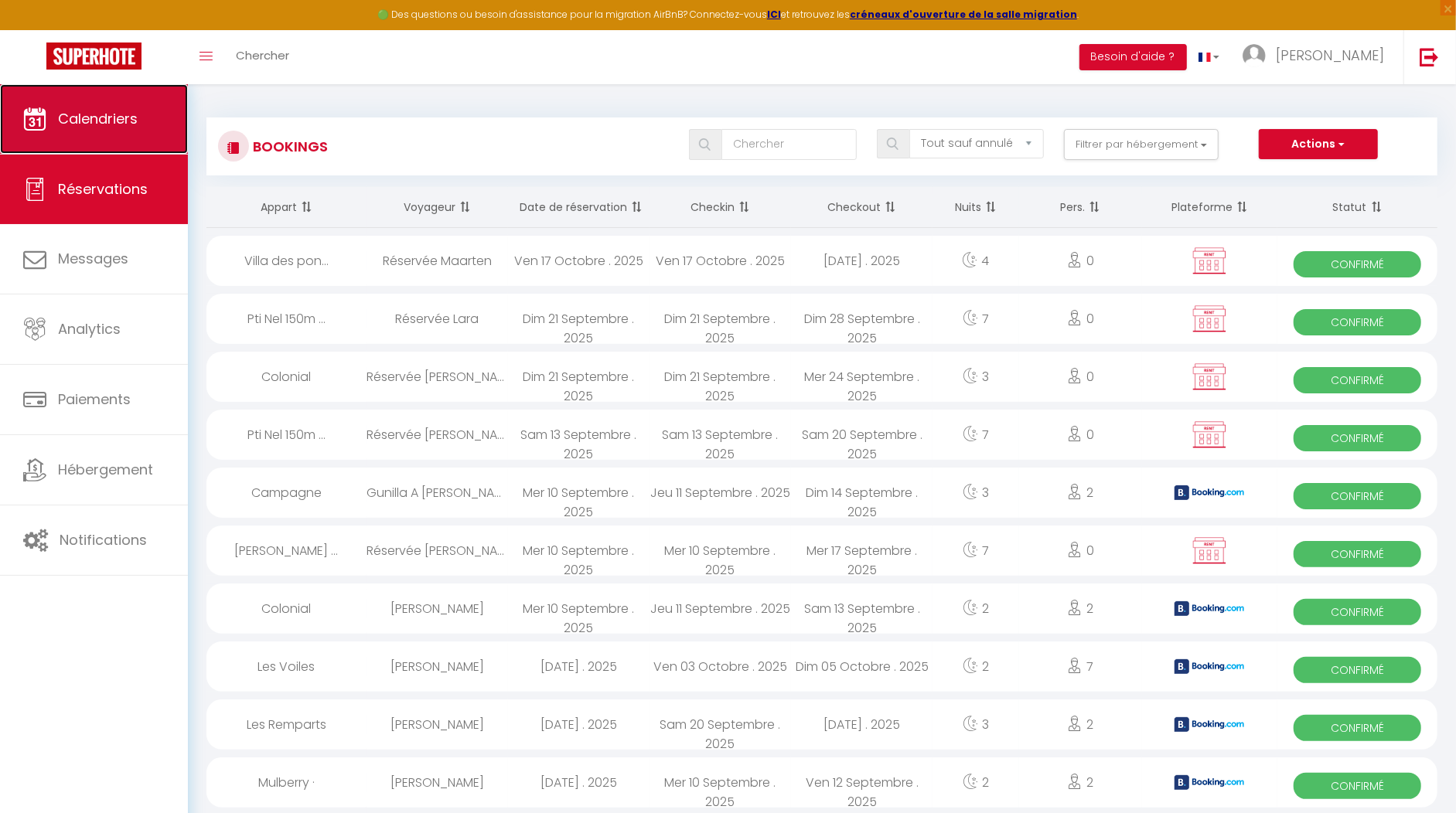
click at [71, 113] on span "Calendriers" at bounding box center [98, 119] width 79 height 19
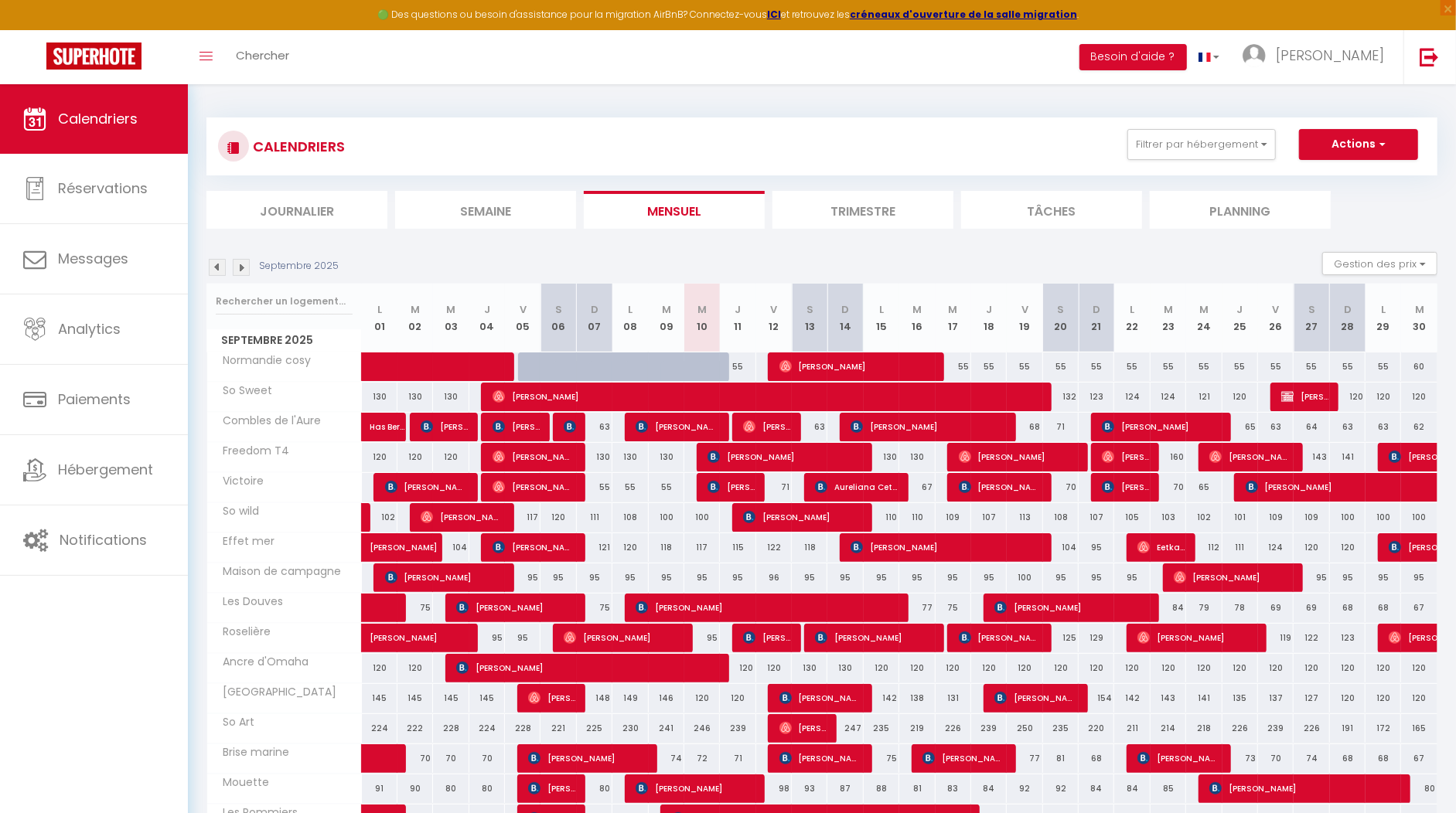
click at [214, 271] on img at bounding box center [218, 268] width 17 height 17
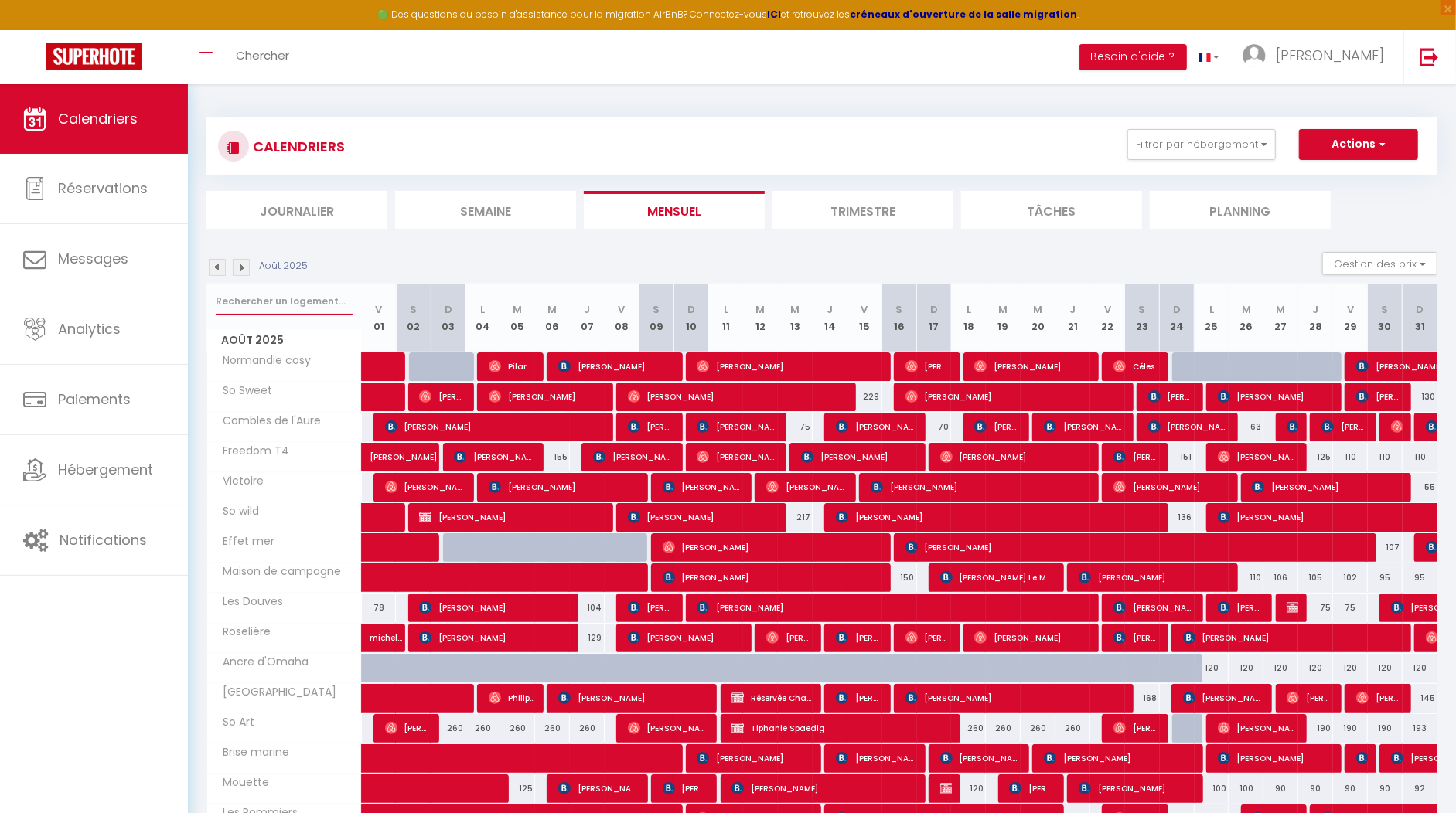
click at [292, 307] on input "text" at bounding box center [284, 301] width 136 height 28
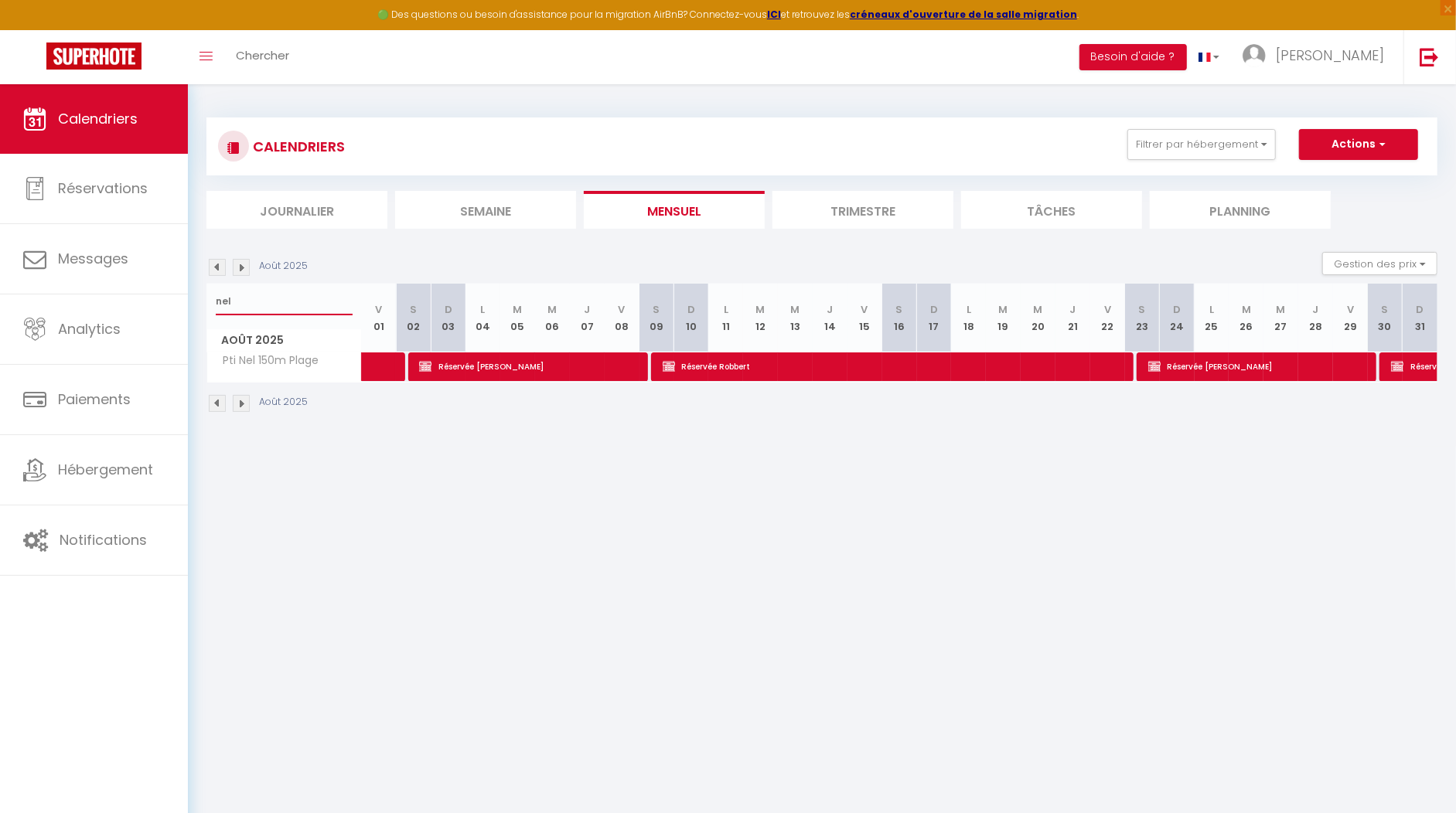
type input "nel"
click at [501, 359] on span "Réservée Alain" at bounding box center [530, 366] width 221 height 29
select select "OK"
select select "KO"
select select "0"
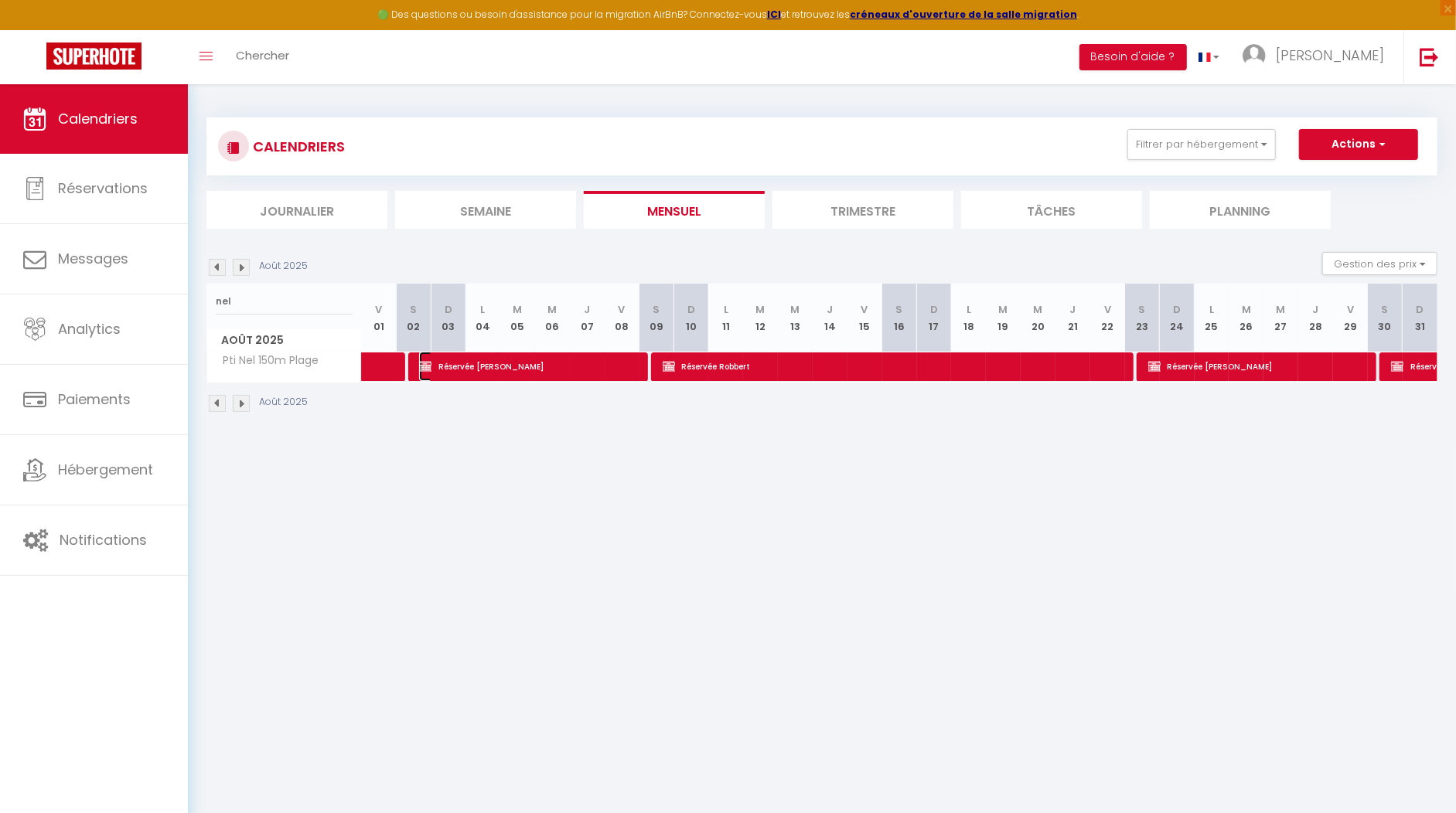
select select "0"
select select "1"
select select
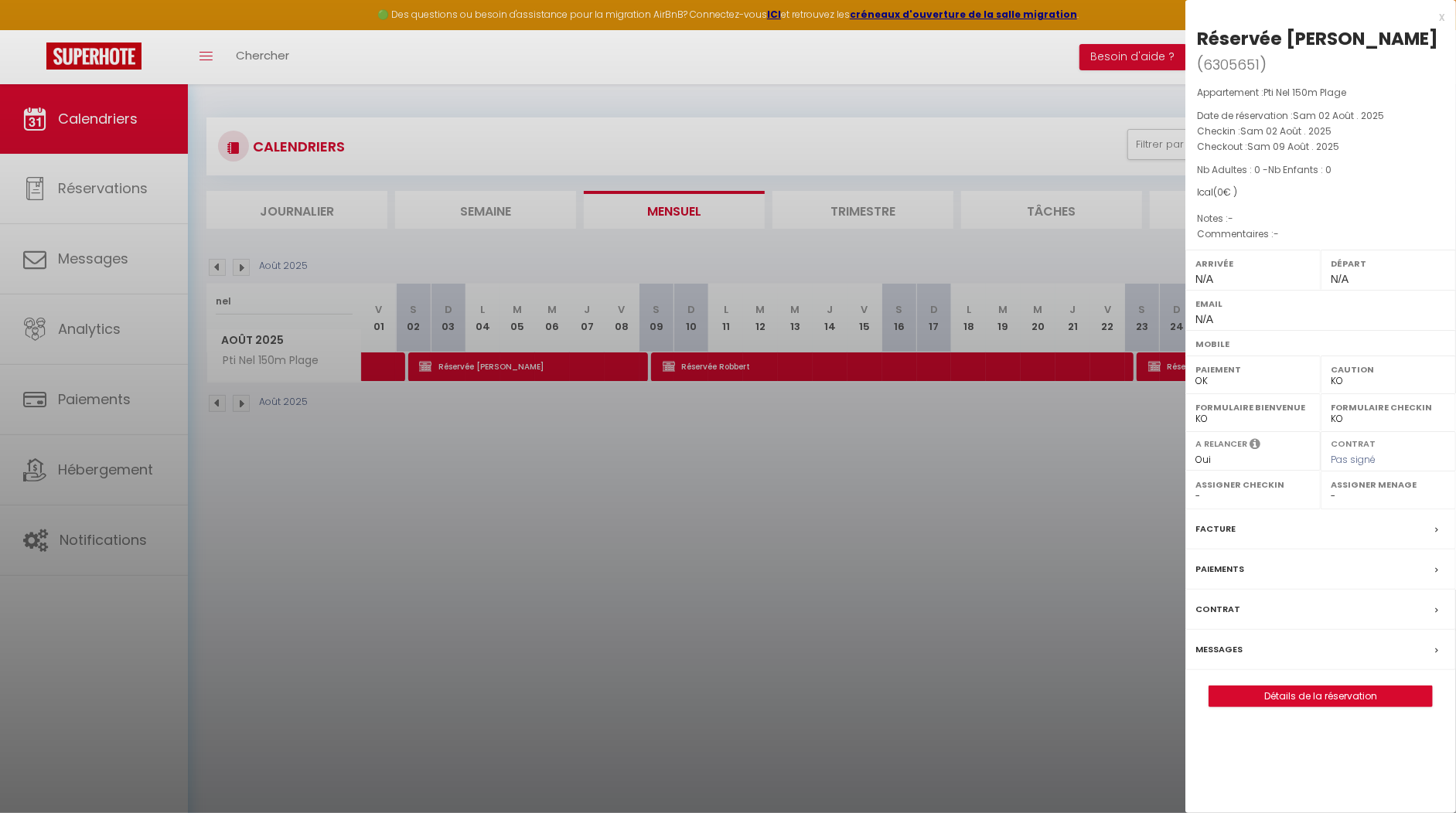
click at [1006, 481] on div at bounding box center [728, 406] width 1456 height 813
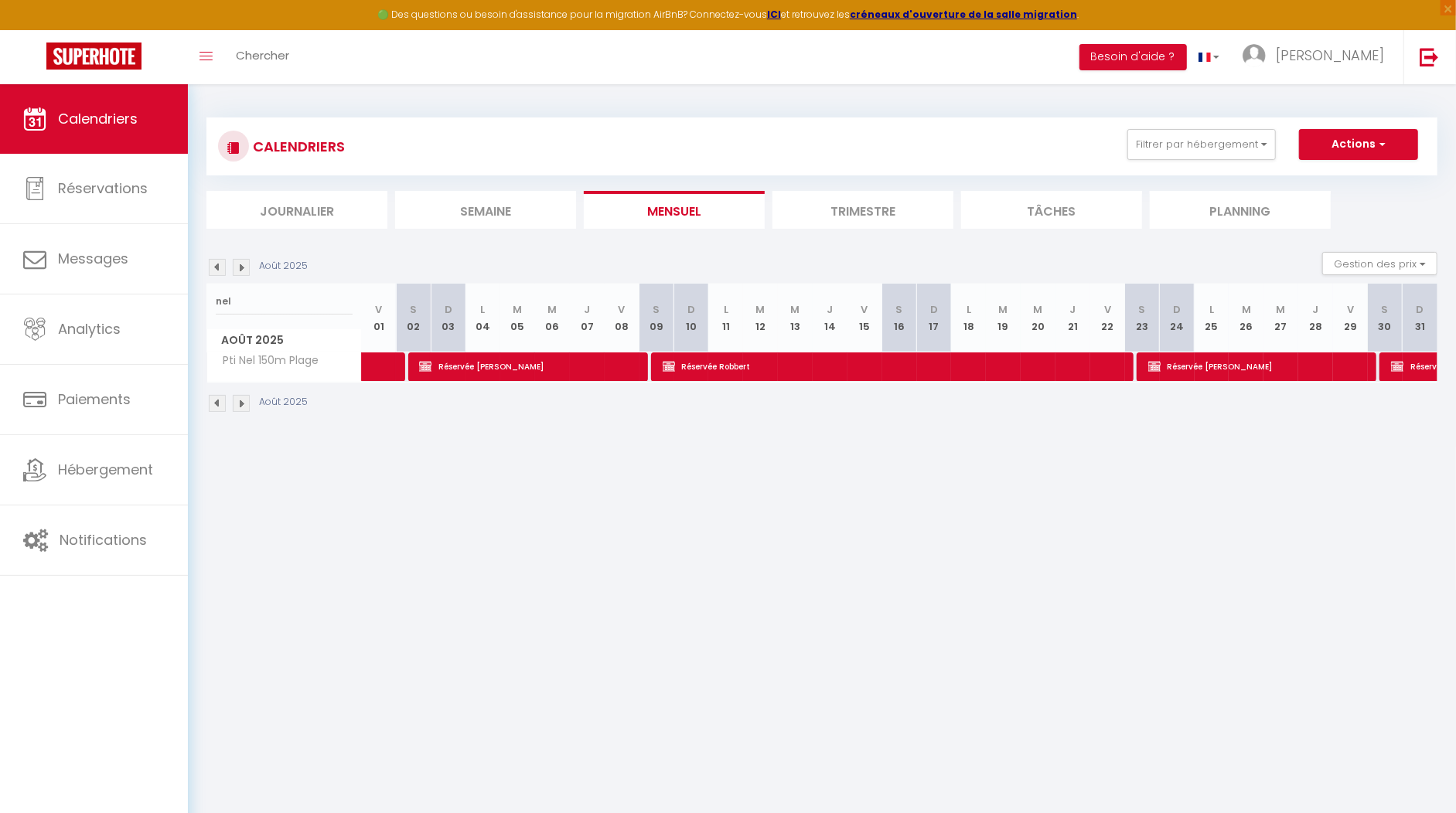
click at [240, 266] on img at bounding box center [241, 268] width 17 height 17
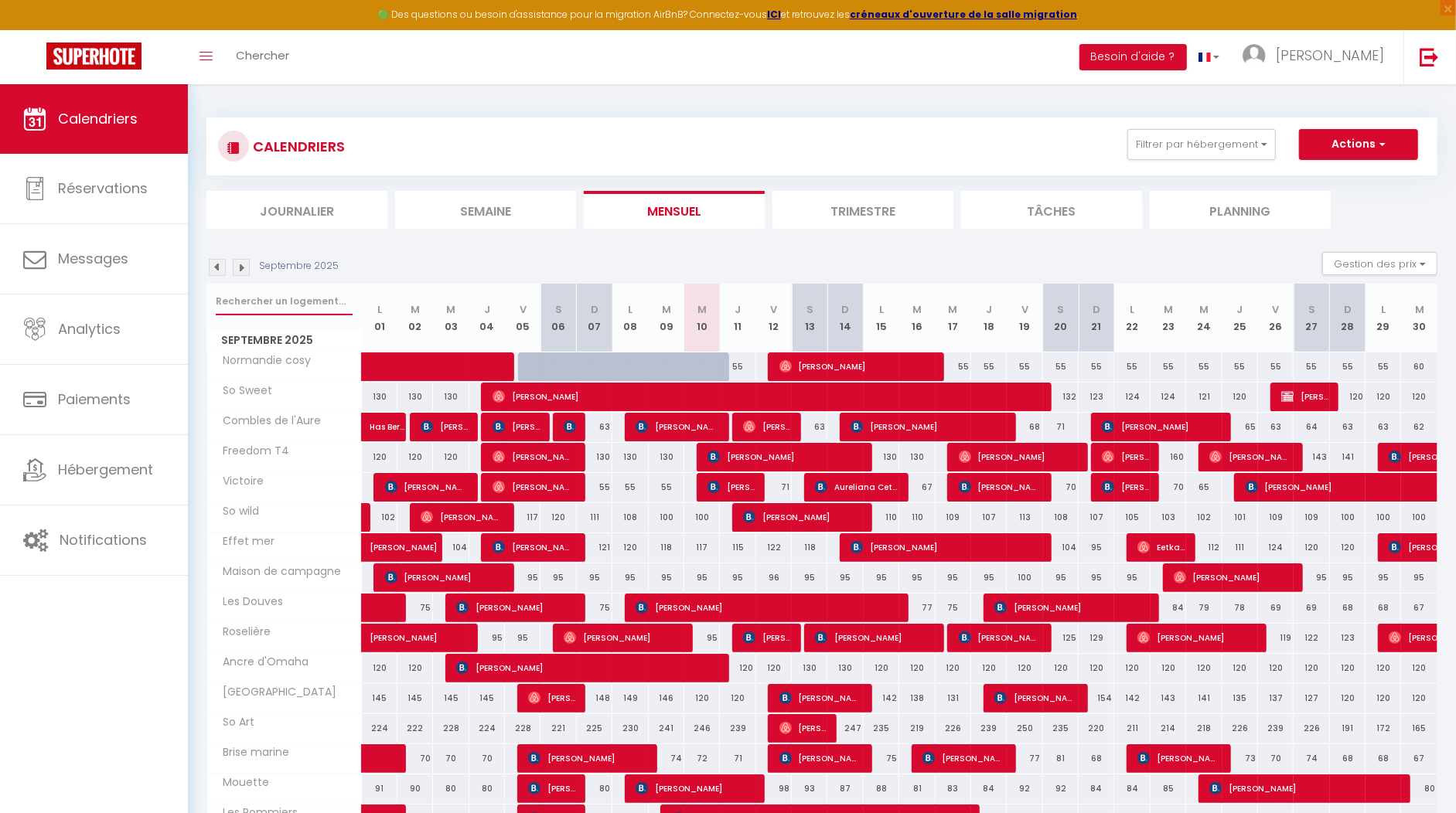
click at [259, 304] on input "text" at bounding box center [284, 301] width 136 height 28
type input "a"
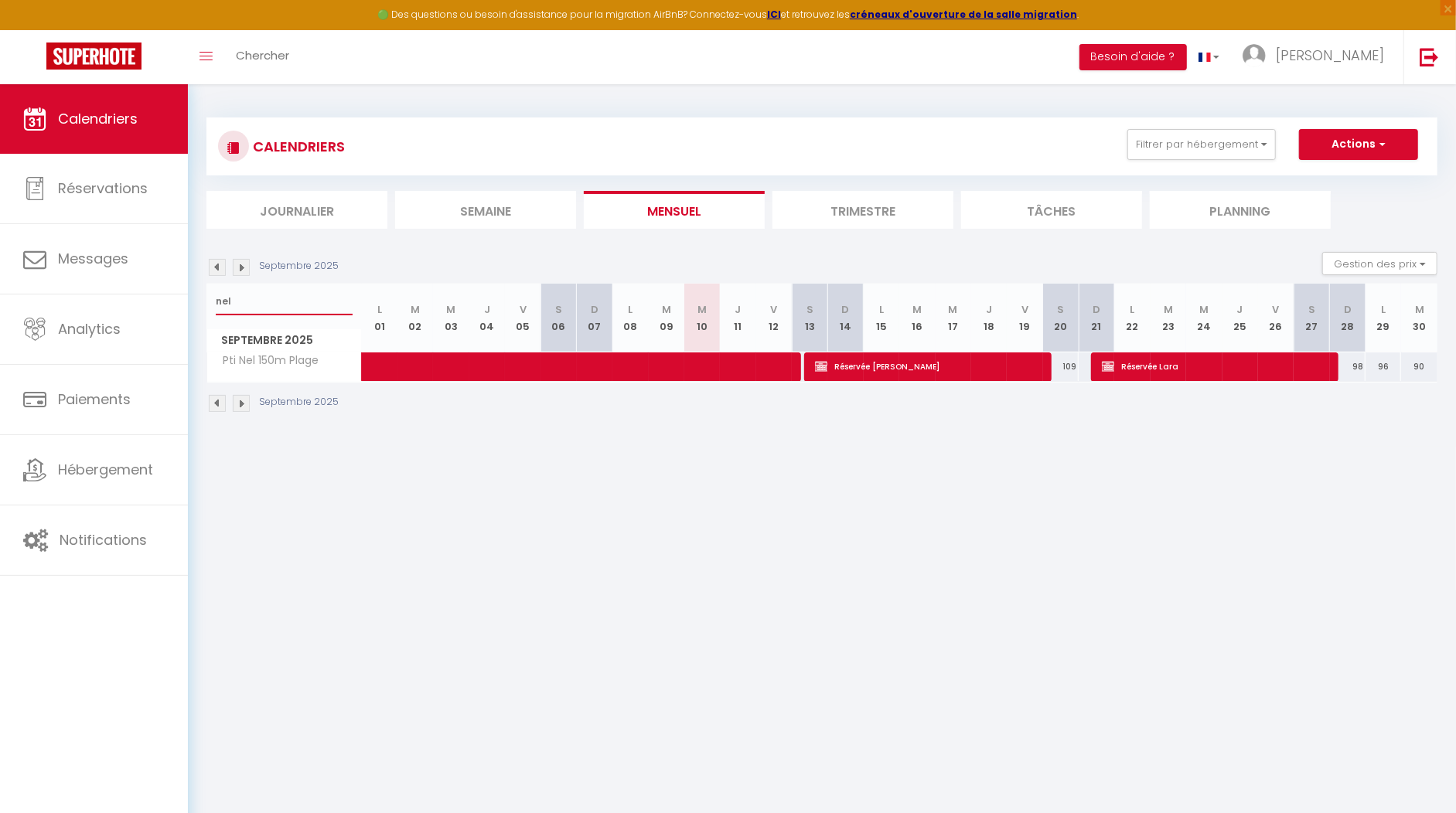
drag, startPoint x: 270, startPoint y: 302, endPoint x: 213, endPoint y: 298, distance: 57.1
click at [213, 298] on div "nel" at bounding box center [284, 301] width 154 height 36
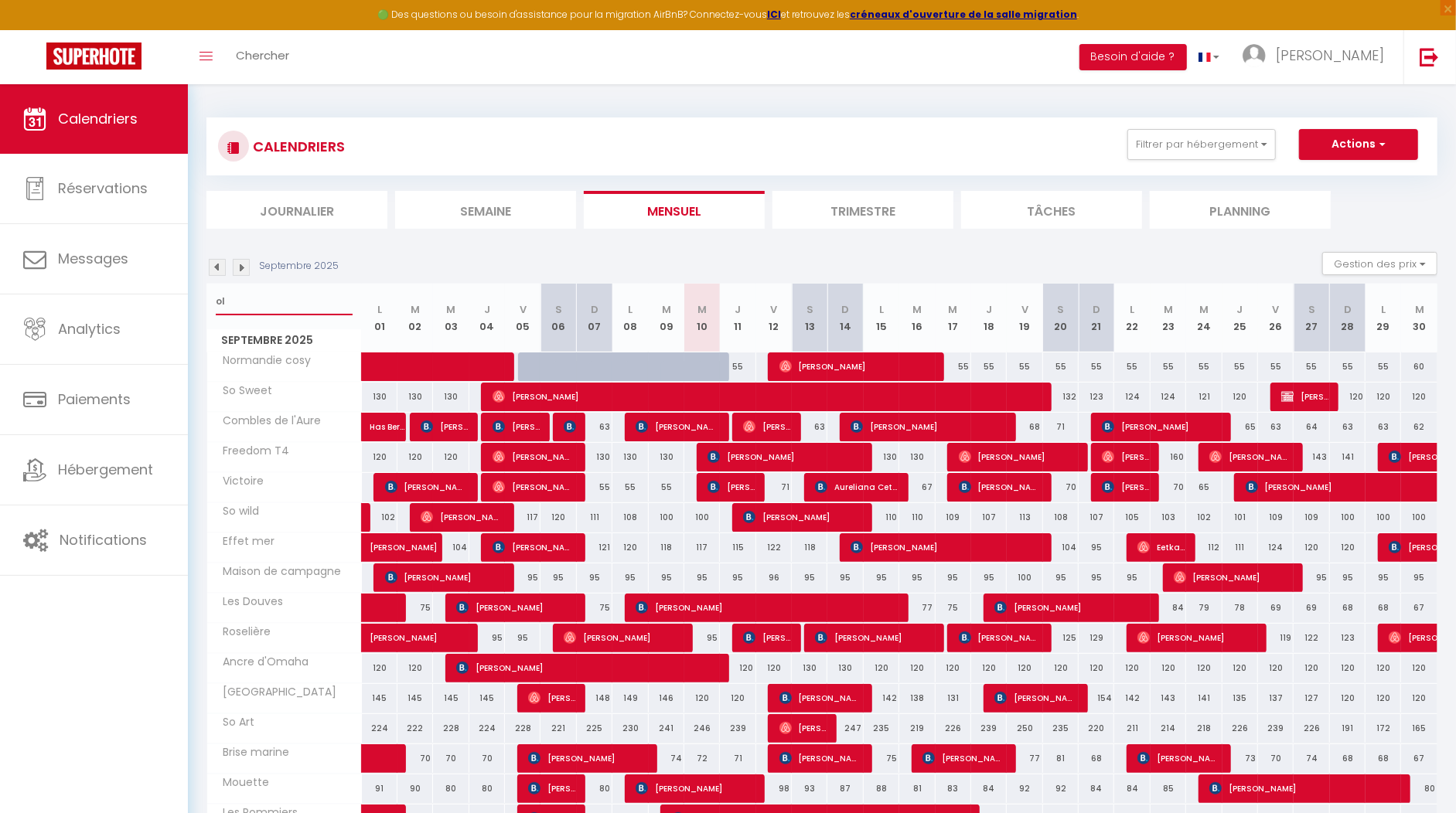
type input "ol"
click at [221, 261] on img at bounding box center [218, 268] width 17 height 17
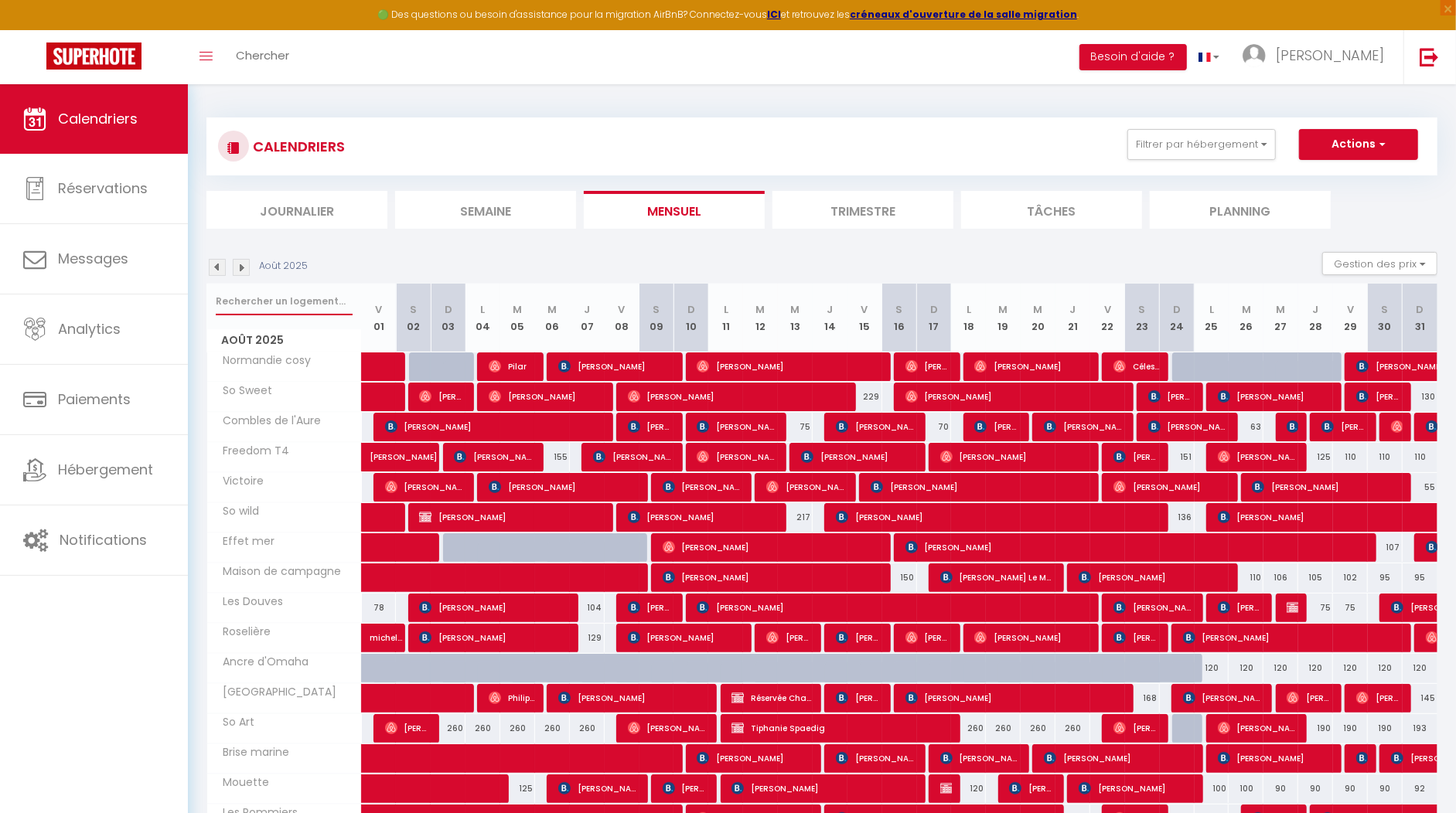
click at [252, 304] on input "text" at bounding box center [284, 301] width 136 height 28
type input "olivia"
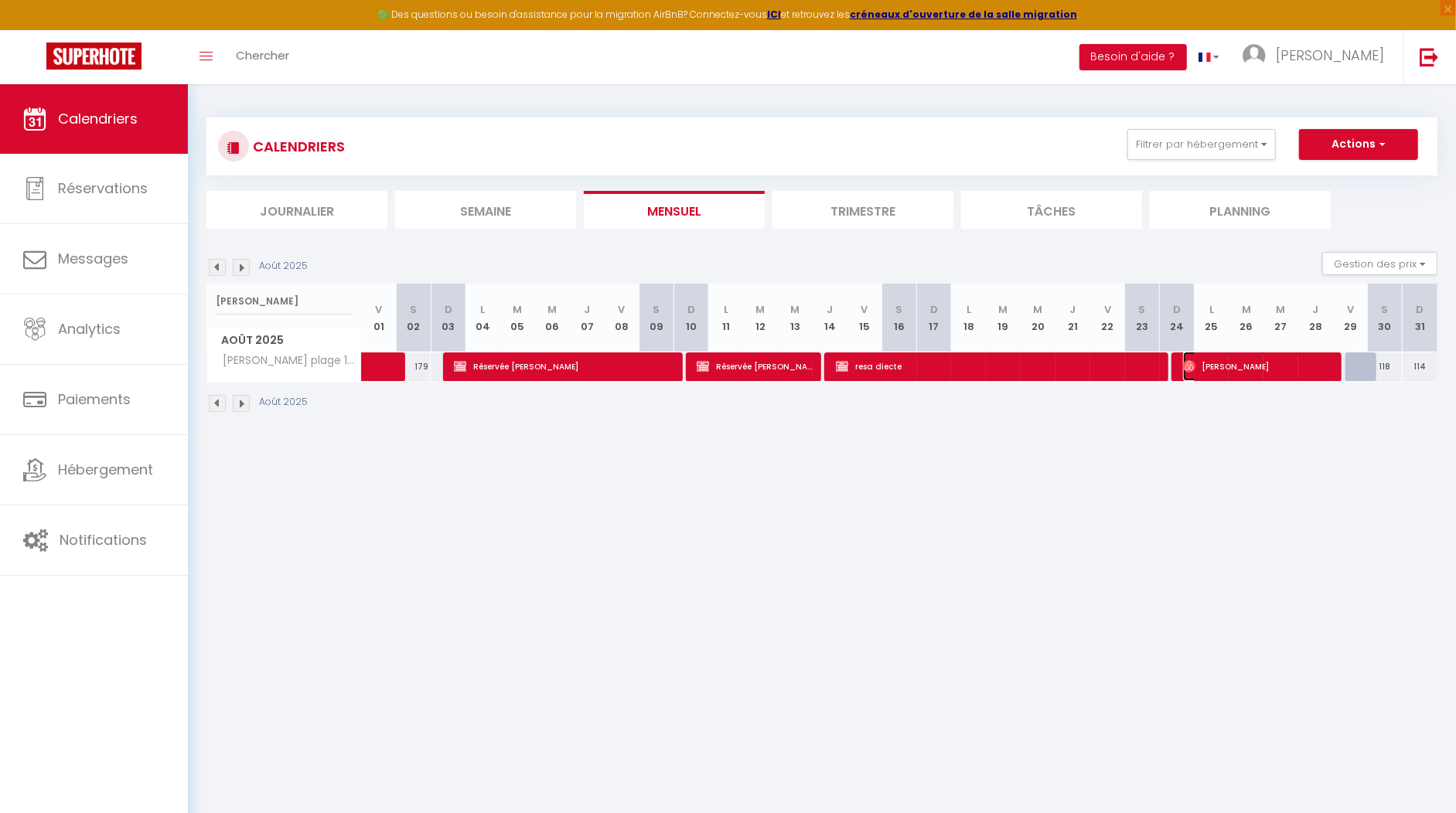
click at [1232, 367] on span "Vetea Perolini" at bounding box center [1259, 366] width 151 height 29
select select "OK"
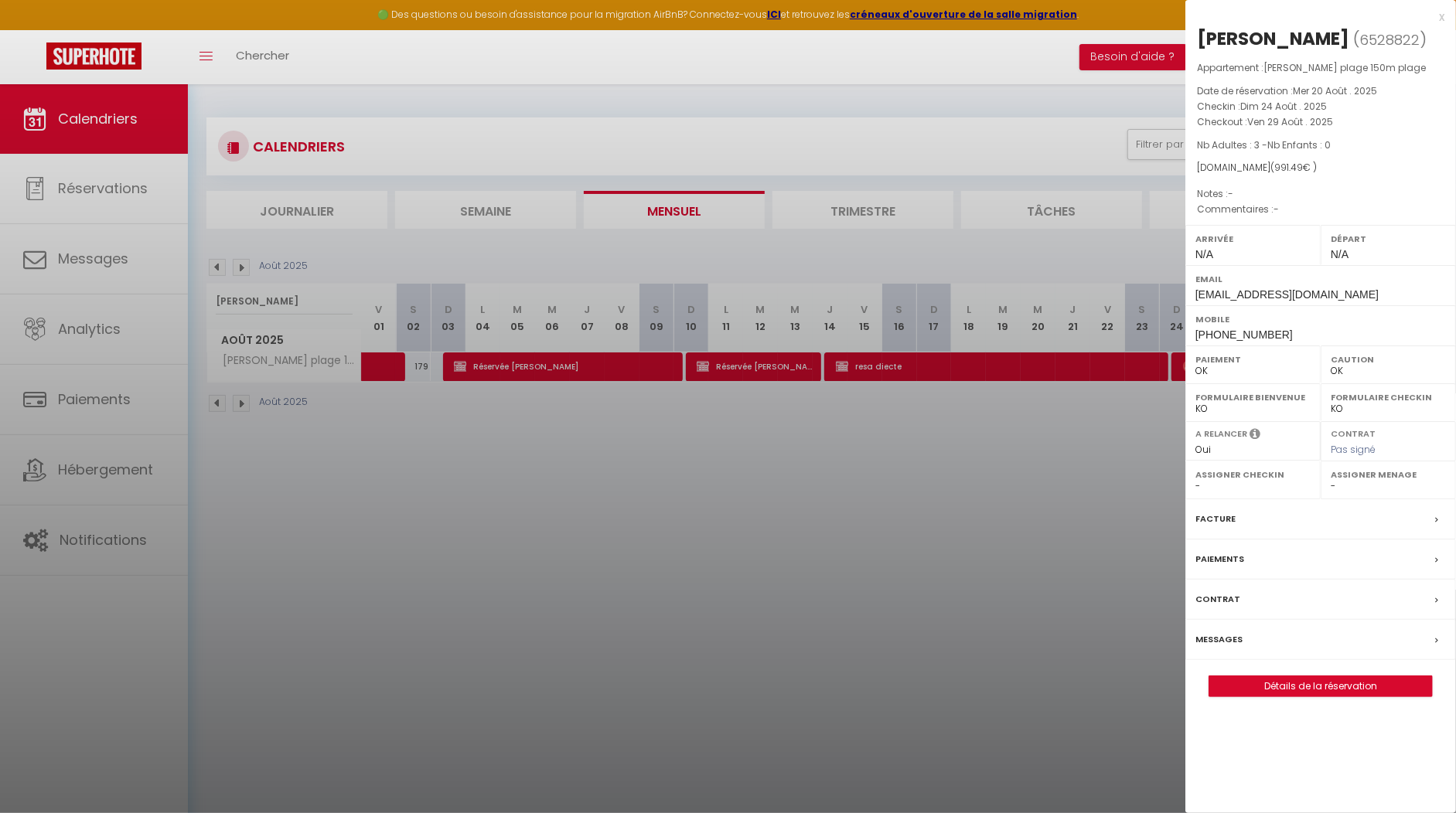
click at [1131, 464] on div at bounding box center [728, 406] width 1456 height 813
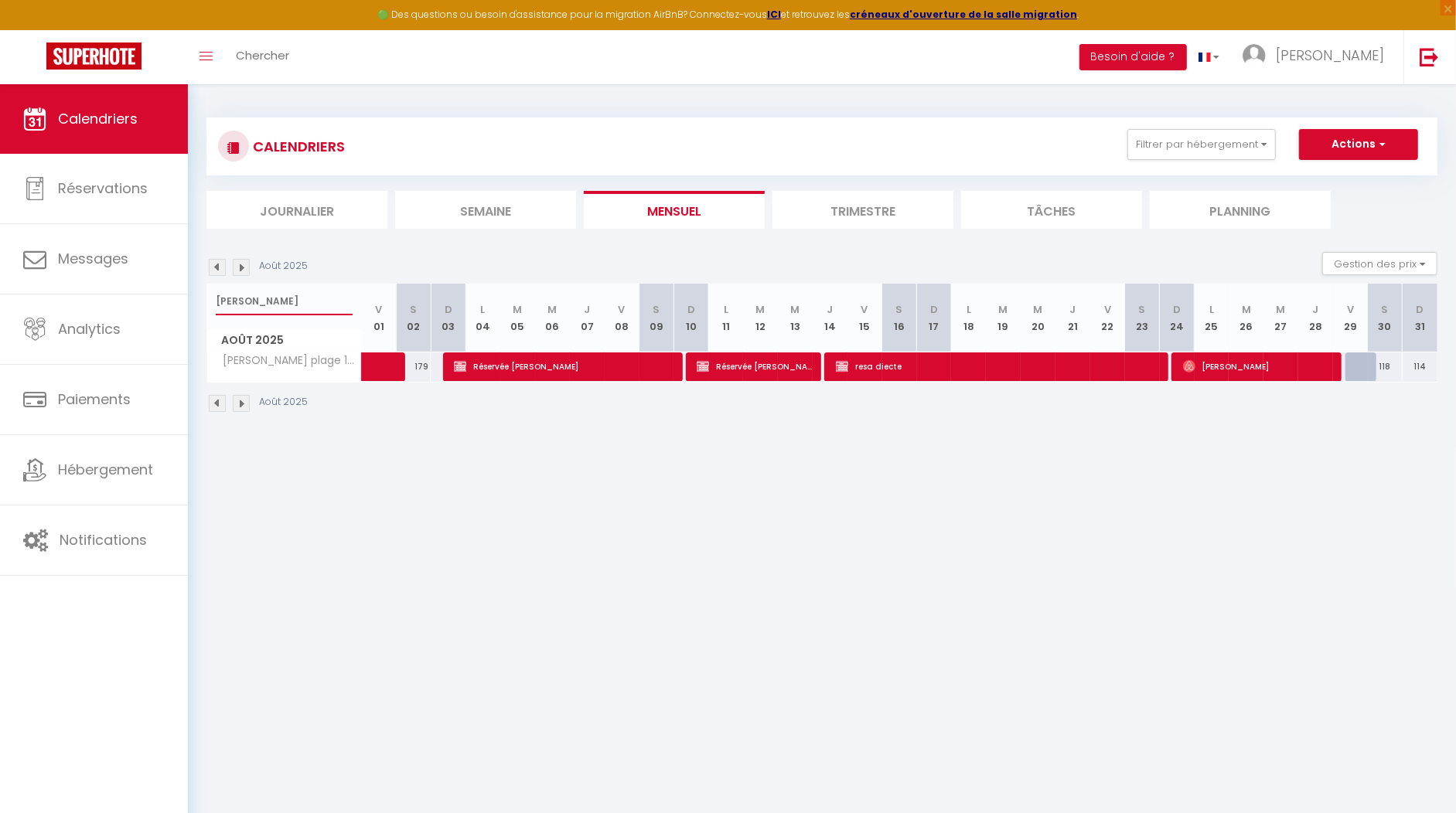
drag, startPoint x: 252, startPoint y: 301, endPoint x: 221, endPoint y: 301, distance: 31.0
click at [221, 301] on input "olivia" at bounding box center [284, 301] width 136 height 28
type input "o"
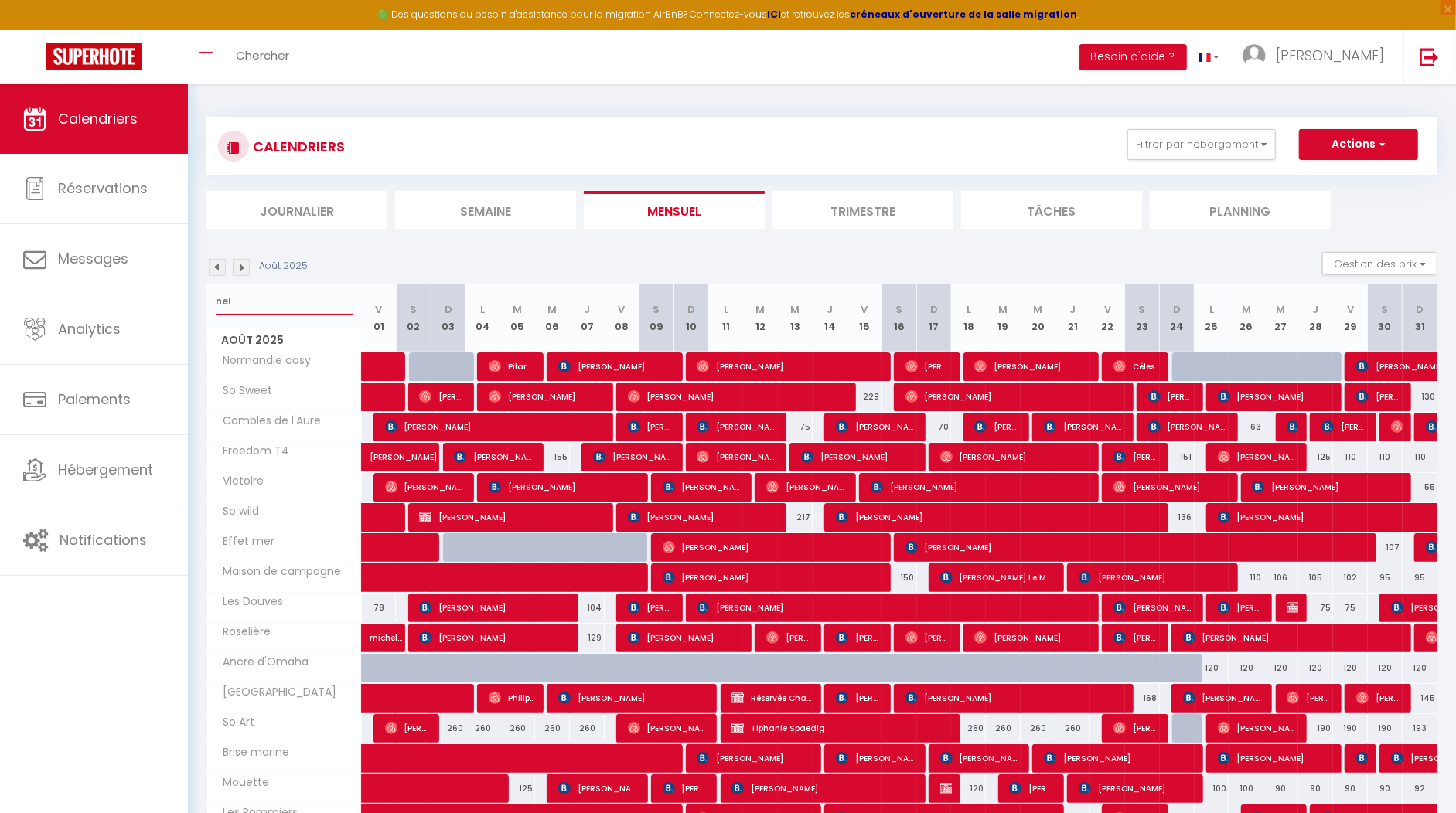
type input "nel"
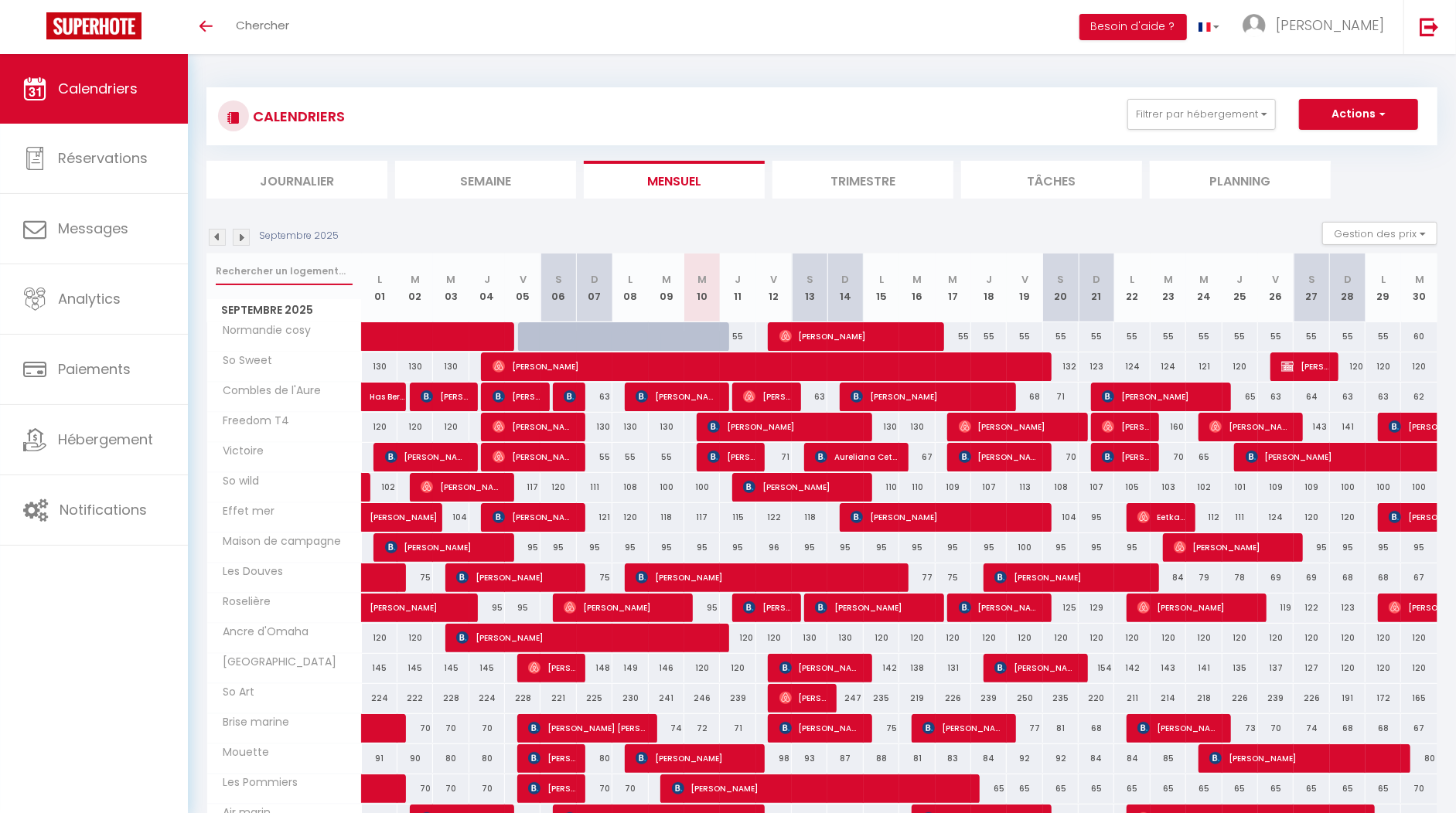
click at [282, 278] on input "text" at bounding box center [284, 271] width 136 height 28
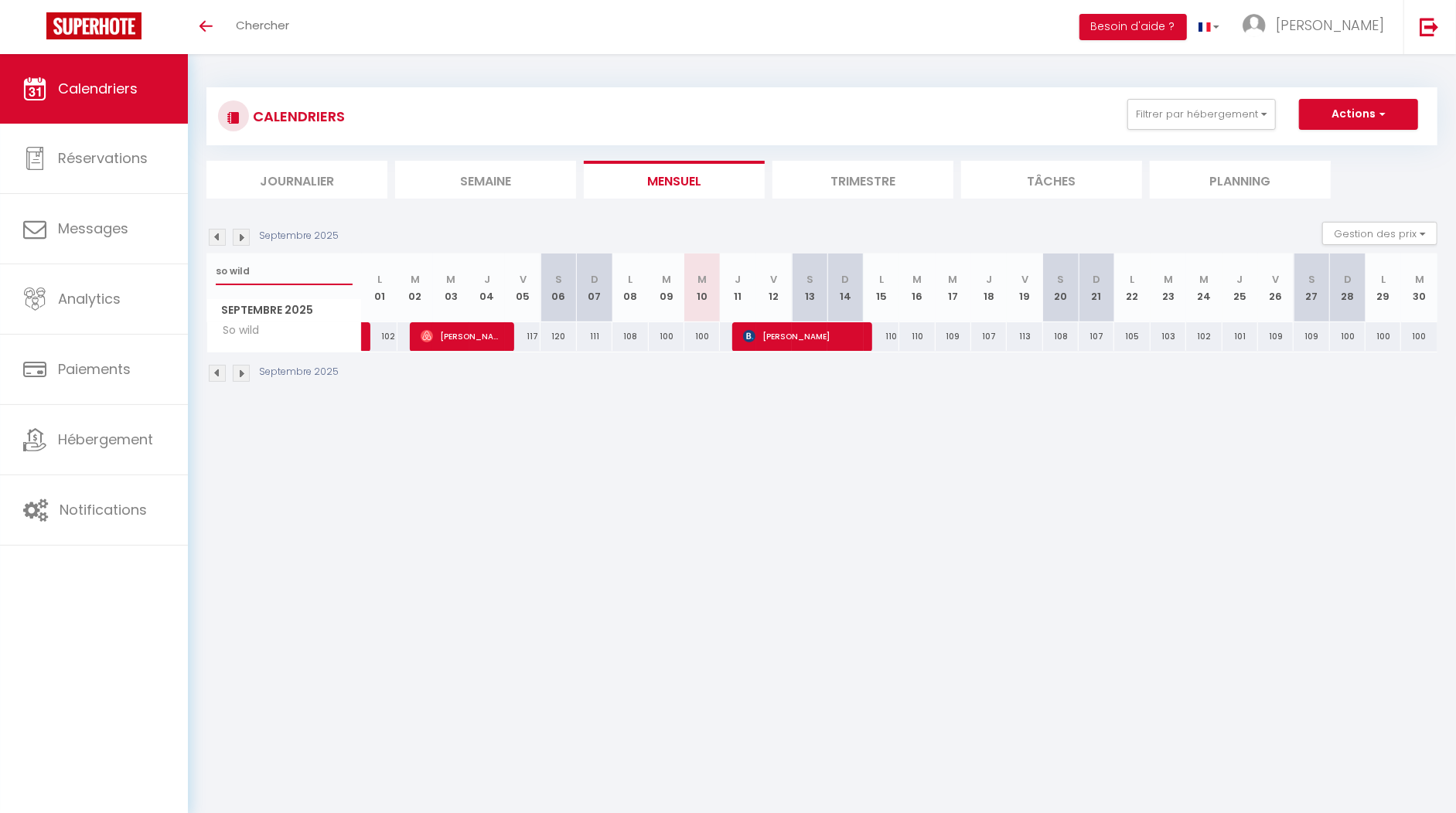
drag, startPoint x: 289, startPoint y: 274, endPoint x: 212, endPoint y: 273, distance: 77.0
click at [212, 273] on div "so wild" at bounding box center [284, 271] width 154 height 36
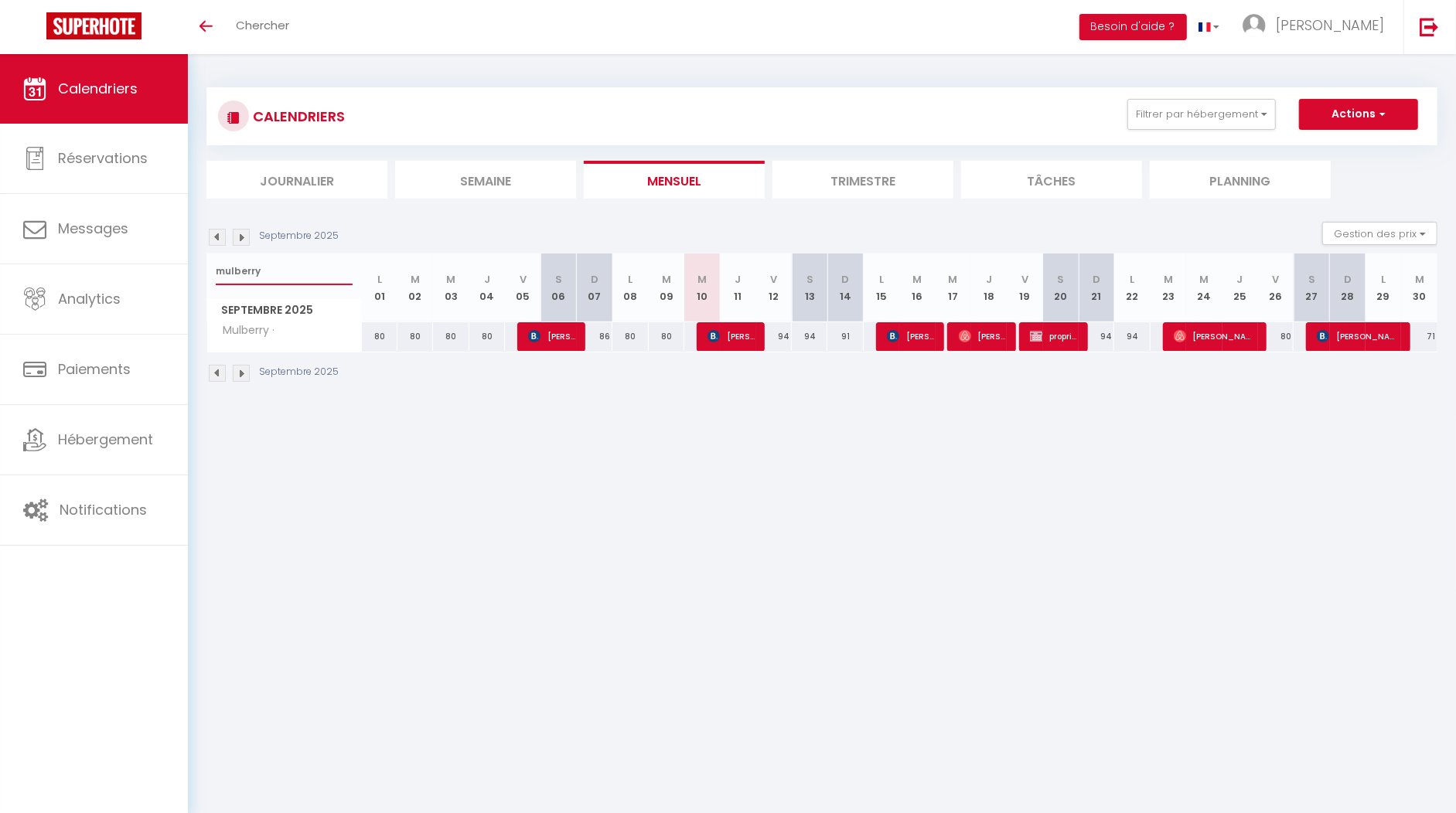
type input "mulberry"
click at [724, 336] on span "[PERSON_NAME]" at bounding box center [731, 336] width 47 height 29
select select "OK"
select select "KO"
select select "0"
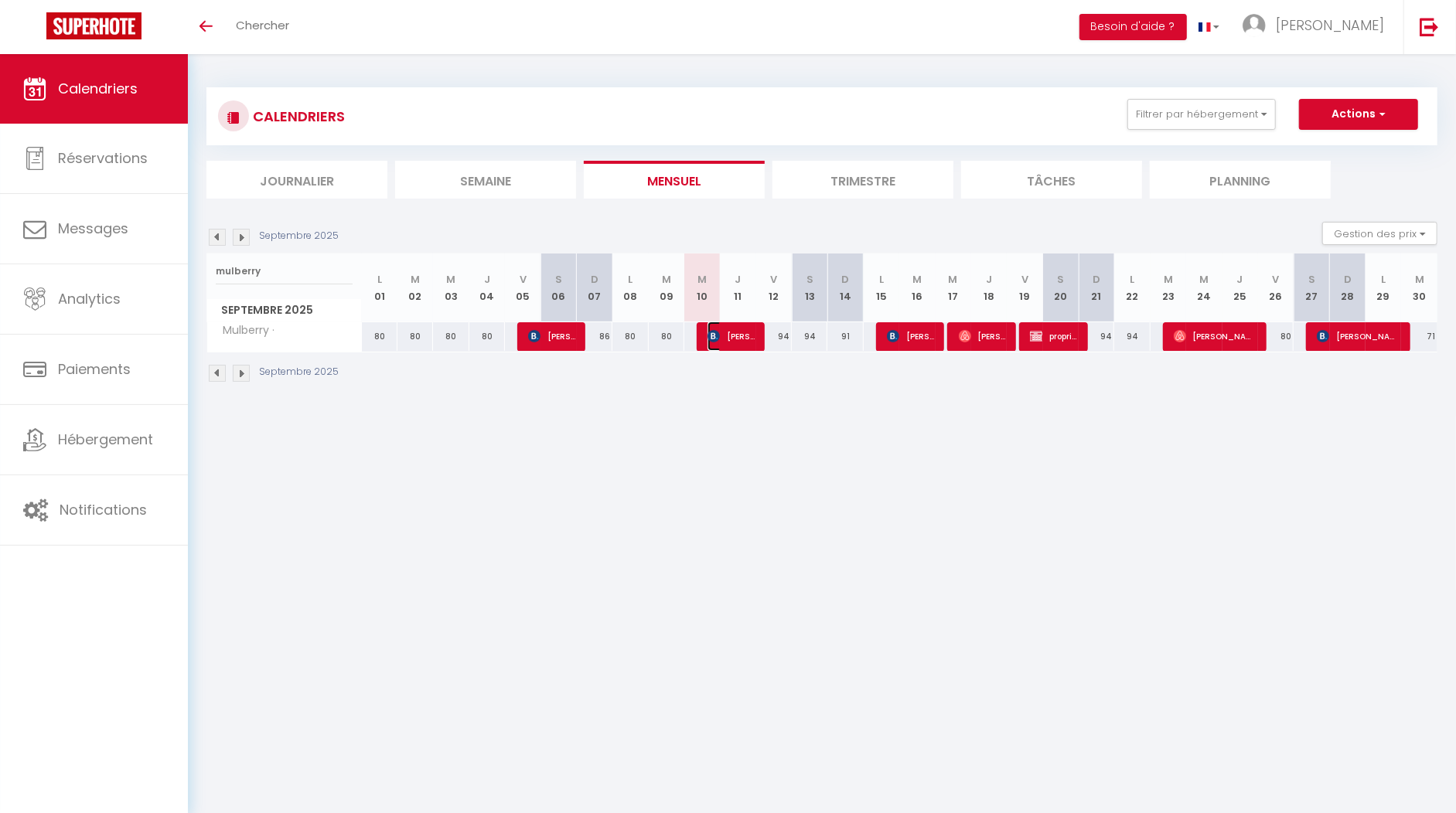
select select "0"
select select "1"
select select
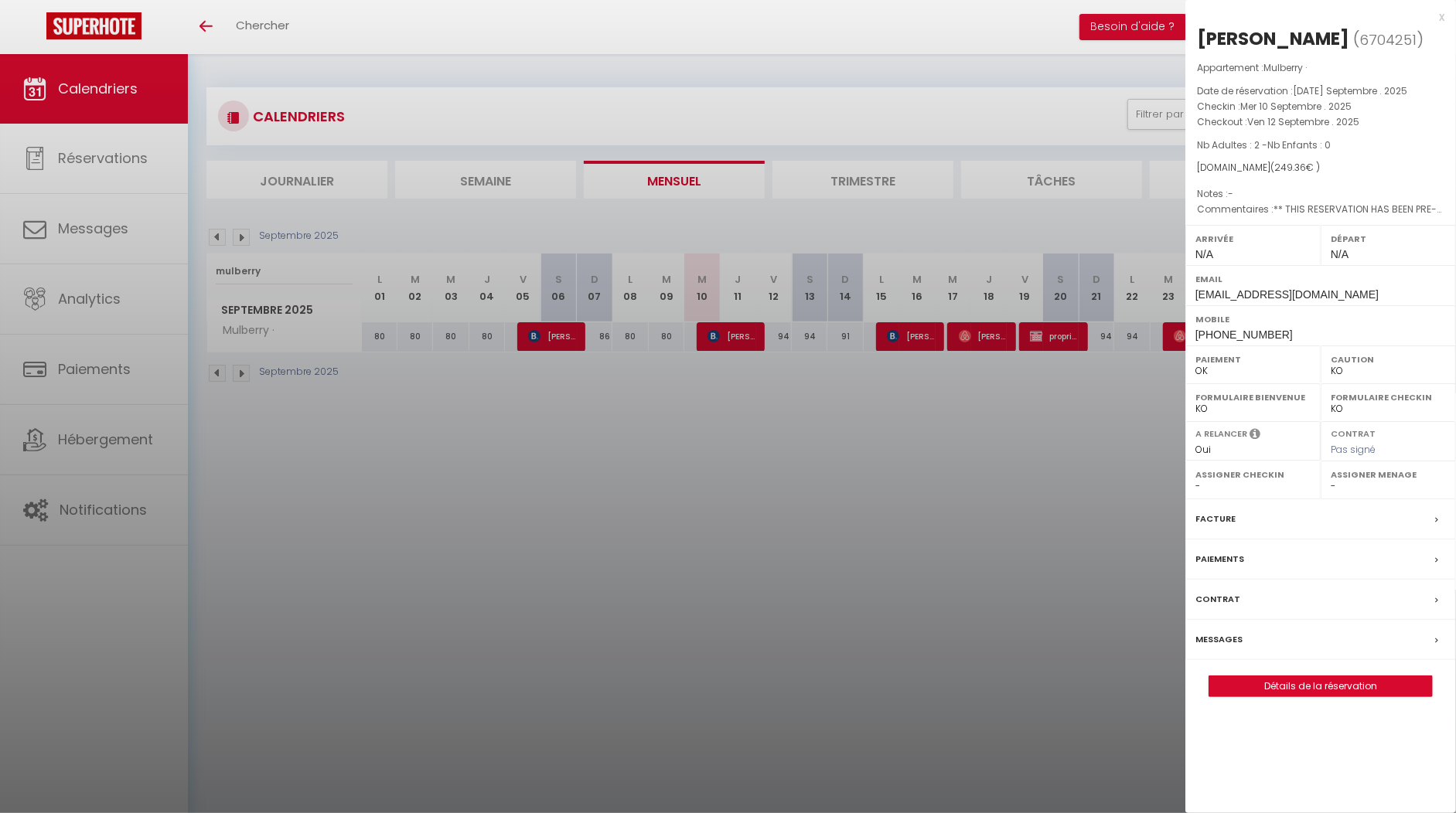
click at [1438, 14] on div "x" at bounding box center [1315, 16] width 259 height 18
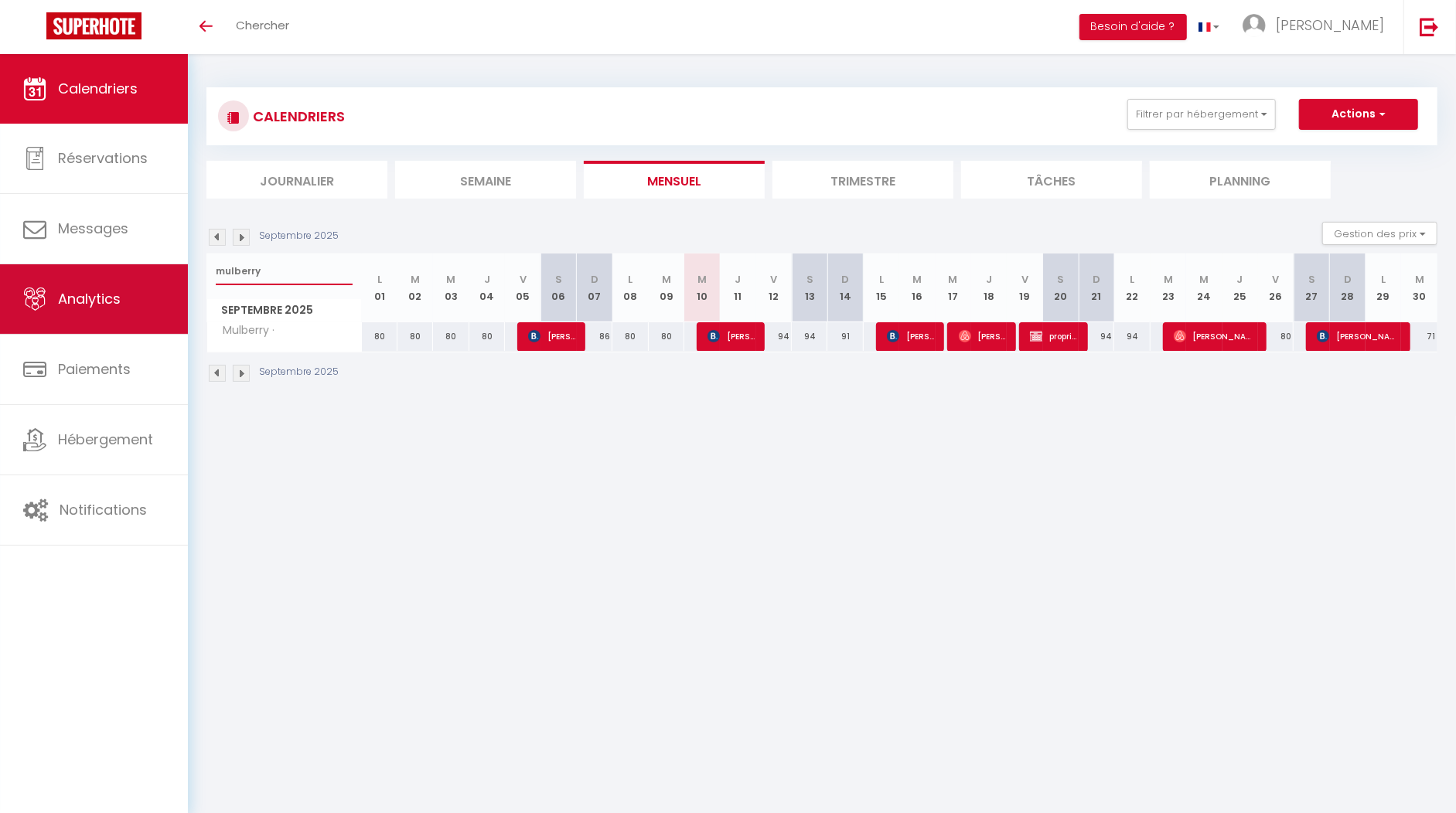
drag, startPoint x: 272, startPoint y: 271, endPoint x: 147, endPoint y: 274, distance: 125.0
click at [147, 274] on div "🟢 Des questions ou besoin d'assistance pour la migration AirBnB? Connectez-vous…" at bounding box center [728, 235] width 1456 height 363
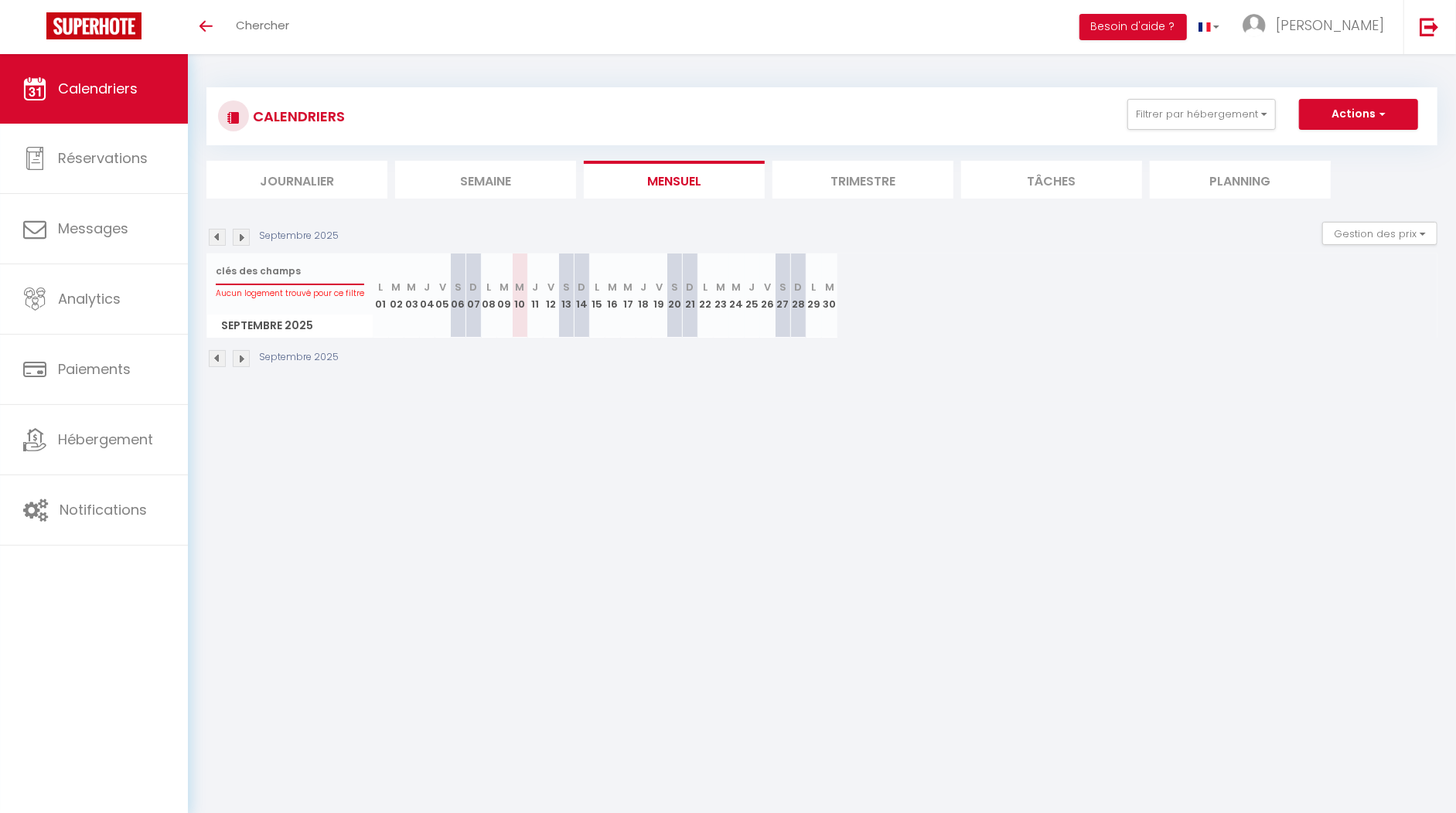
click at [237, 275] on input "clés des champs" at bounding box center [289, 271] width 148 height 28
drag, startPoint x: 293, startPoint y: 267, endPoint x: 228, endPoint y: 269, distance: 65.0
click at [228, 269] on input "clédes champs" at bounding box center [289, 271] width 148 height 28
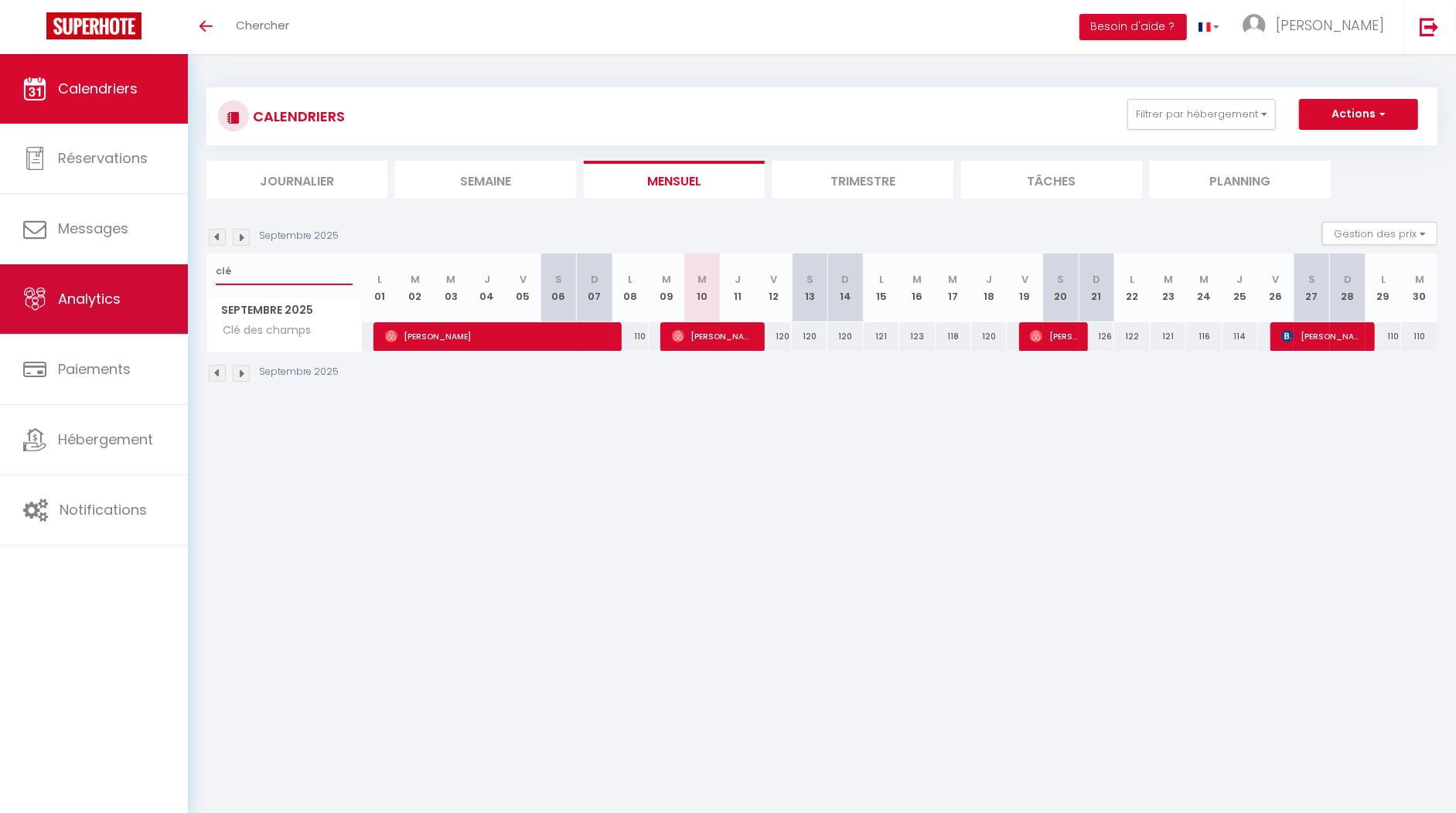
drag, startPoint x: 293, startPoint y: 268, endPoint x: 186, endPoint y: 267, distance: 107.0
click at [186, 267] on div "🟢 Des questions ou besoin d'assistance pour la migration AirBnB? Connectez-vous…" at bounding box center [728, 235] width 1456 height 363
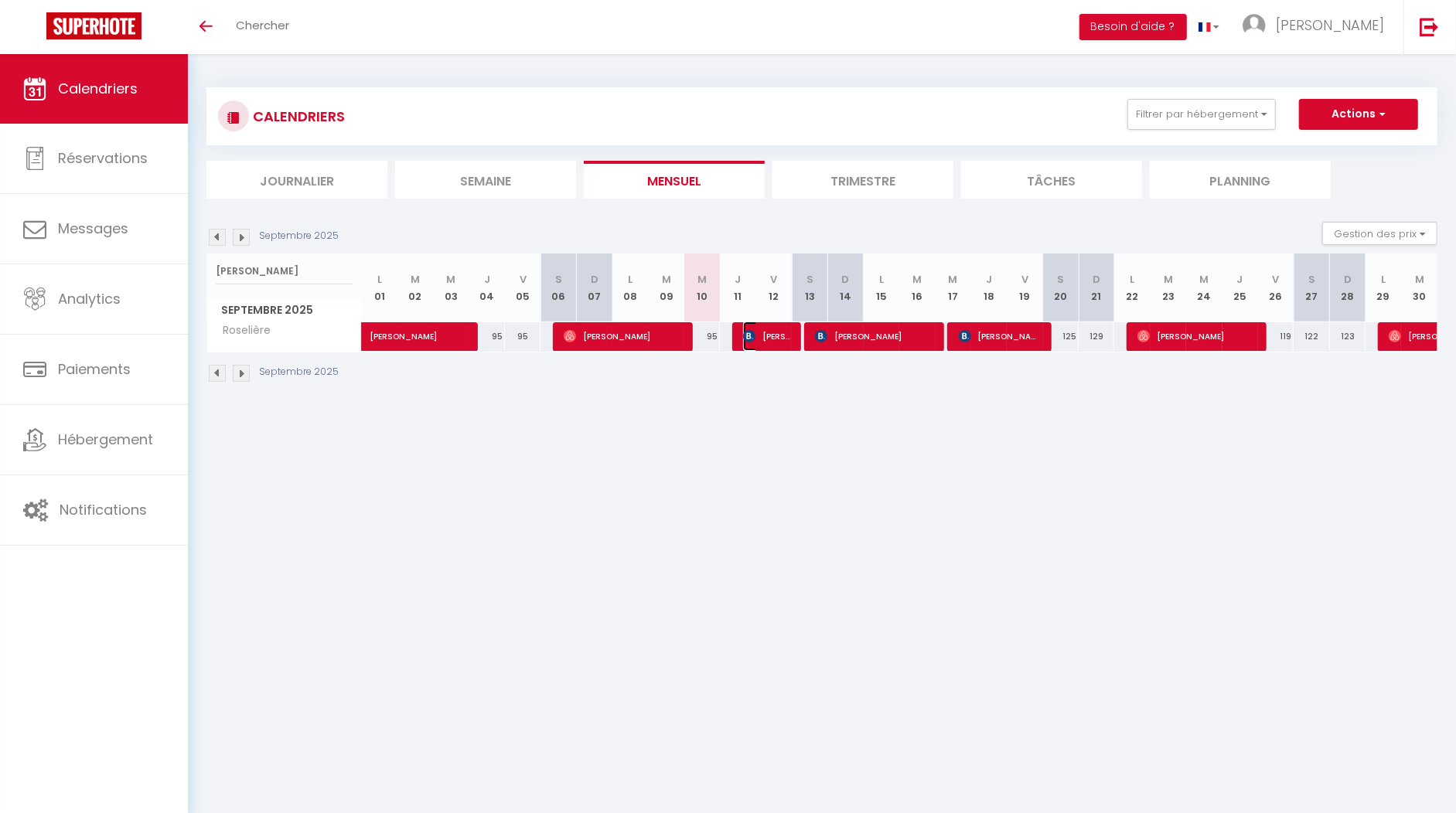
click at [756, 342] on span "[PERSON_NAME]" at bounding box center [766, 336] width 47 height 29
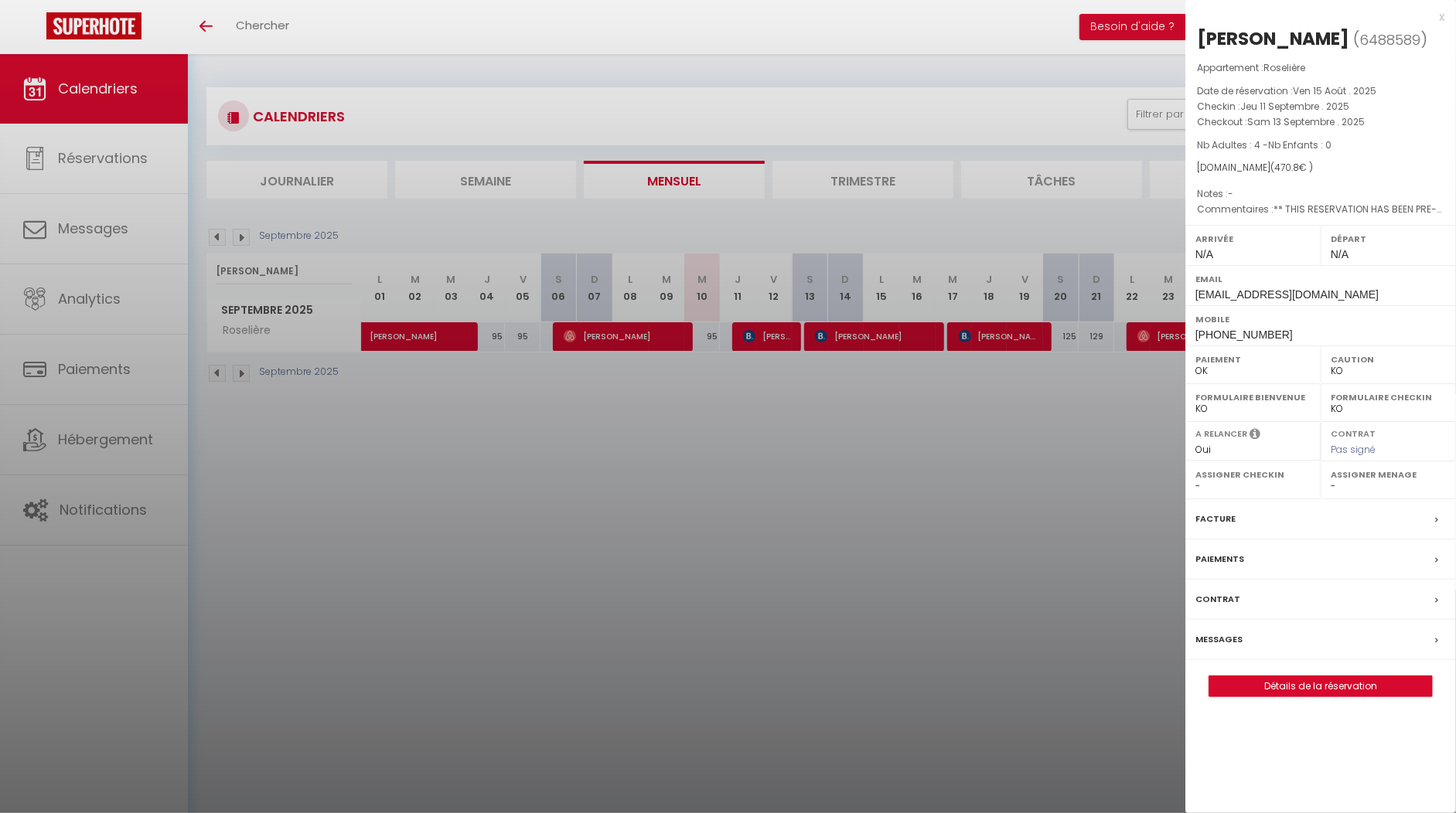
click at [821, 487] on div at bounding box center [728, 406] width 1456 height 813
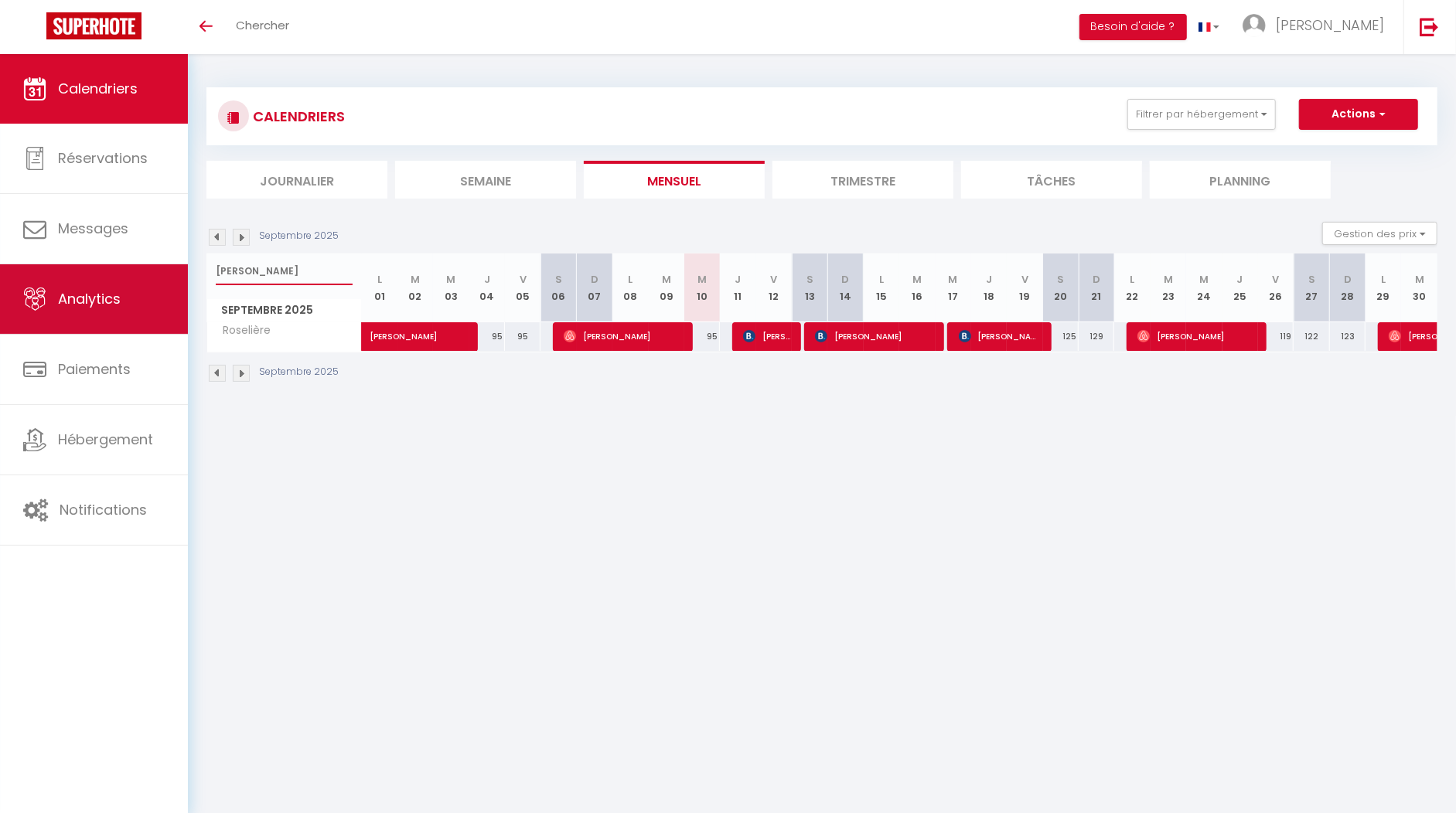
drag, startPoint x: 258, startPoint y: 267, endPoint x: 166, endPoint y: 267, distance: 92.0
click at [166, 267] on div "🟢 Des questions ou besoin d'assistance pour la migration AirBnB? Connectez-vous…" at bounding box center [728, 235] width 1456 height 363
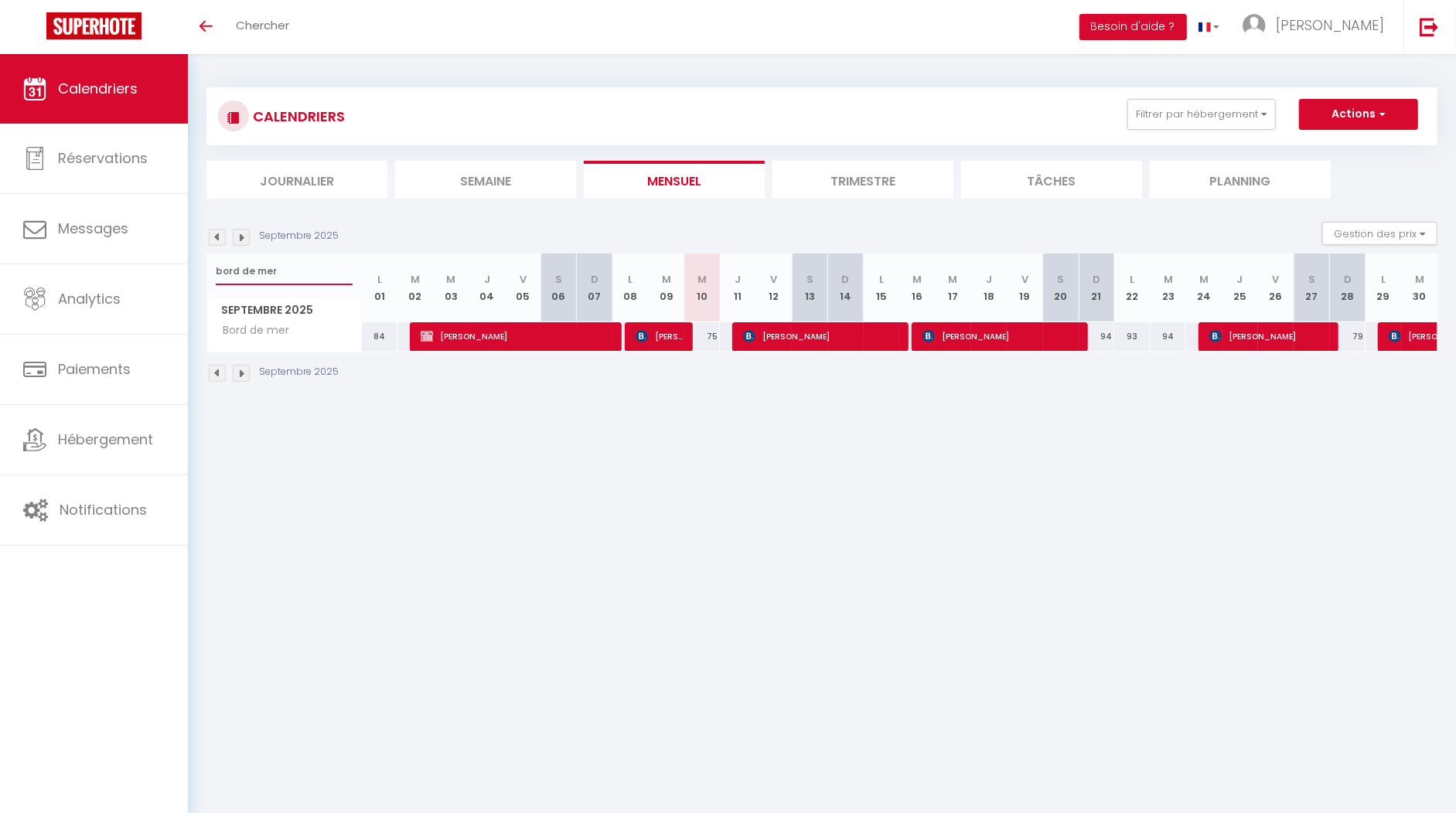
drag, startPoint x: 298, startPoint y: 266, endPoint x: 194, endPoint y: 278, distance: 104.7
click at [194, 278] on div "CALENDRIERS Filtrer par hébergement appart 1 nuit Normandie cosy Victoire Les D…" at bounding box center [822, 235] width 1268 height 363
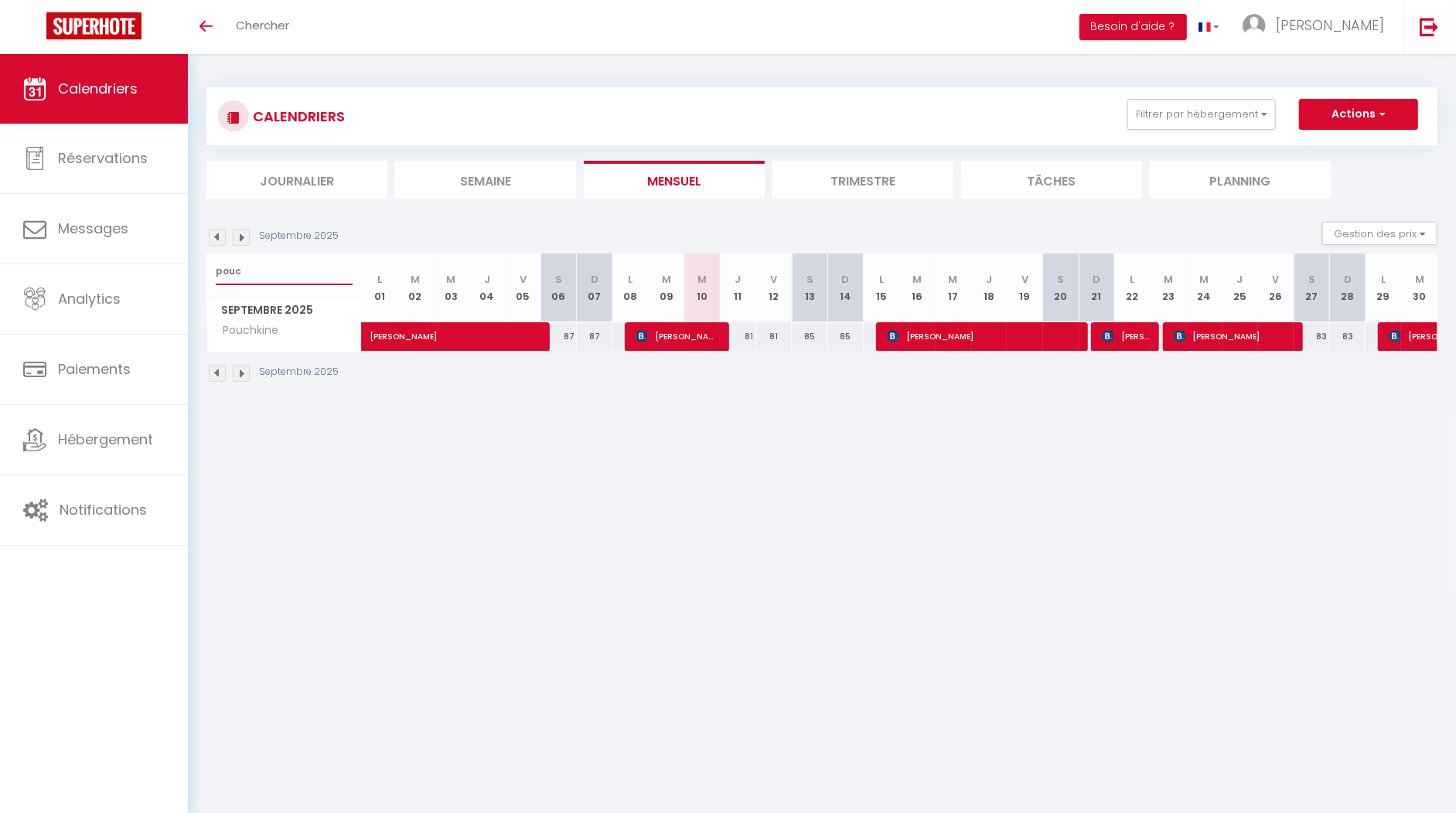
drag, startPoint x: 252, startPoint y: 275, endPoint x: 213, endPoint y: 271, distance: 39.2
click at [213, 271] on div "pouc" at bounding box center [284, 271] width 154 height 36
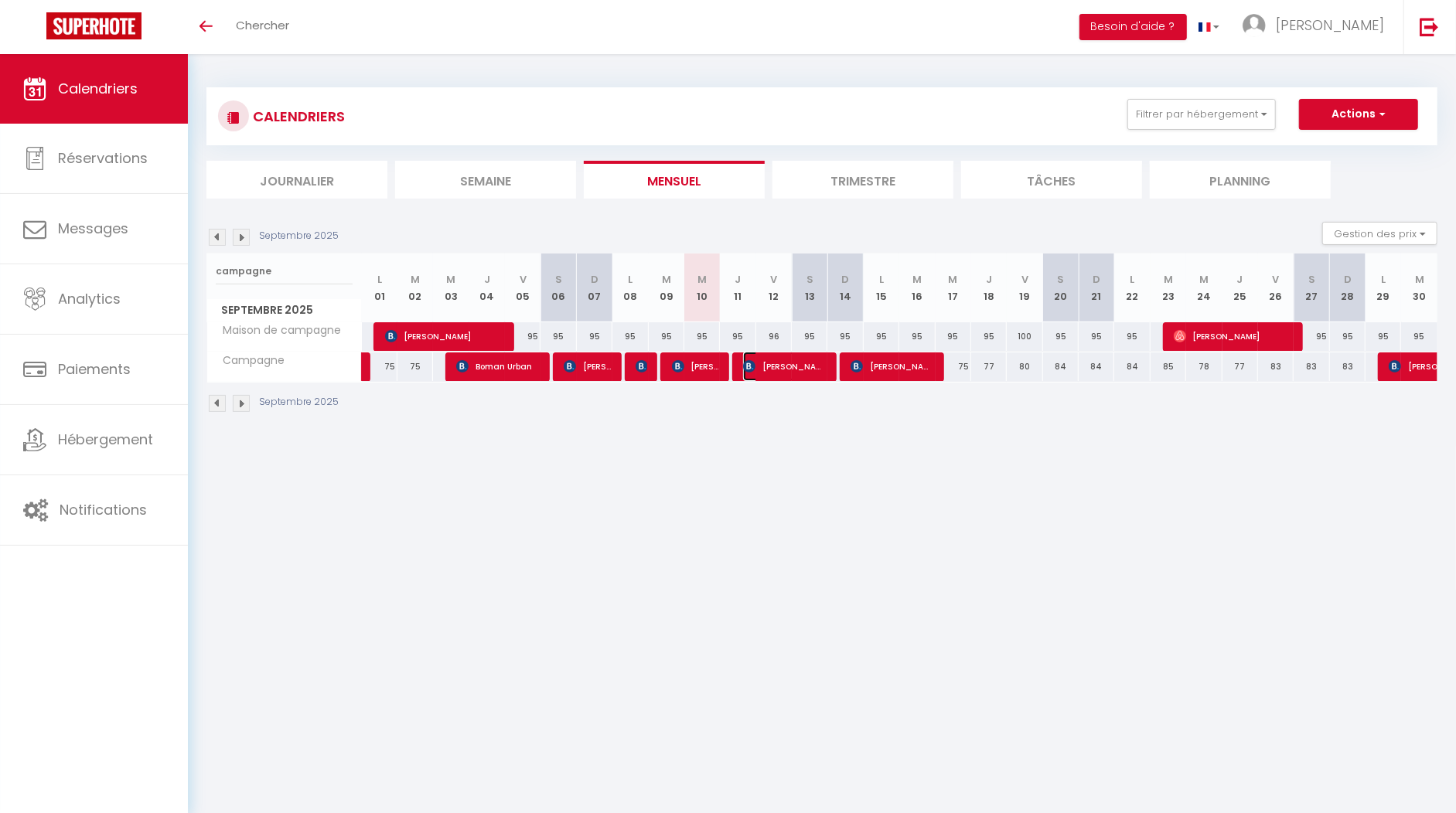
click at [777, 367] on span "Gunilla A [PERSON_NAME]" at bounding box center [783, 366] width 82 height 29
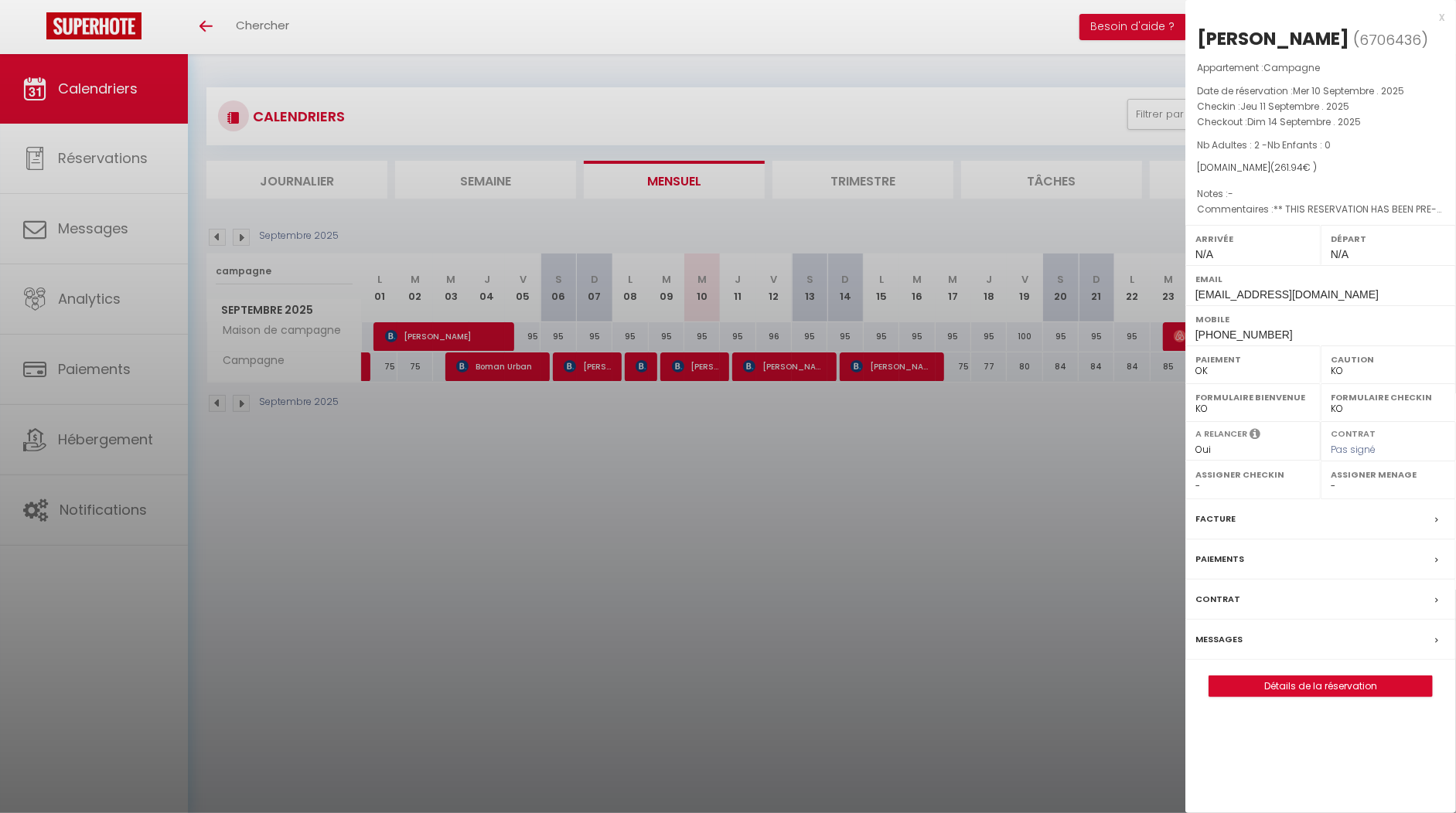
click at [1433, 15] on div "x" at bounding box center [1315, 16] width 259 height 18
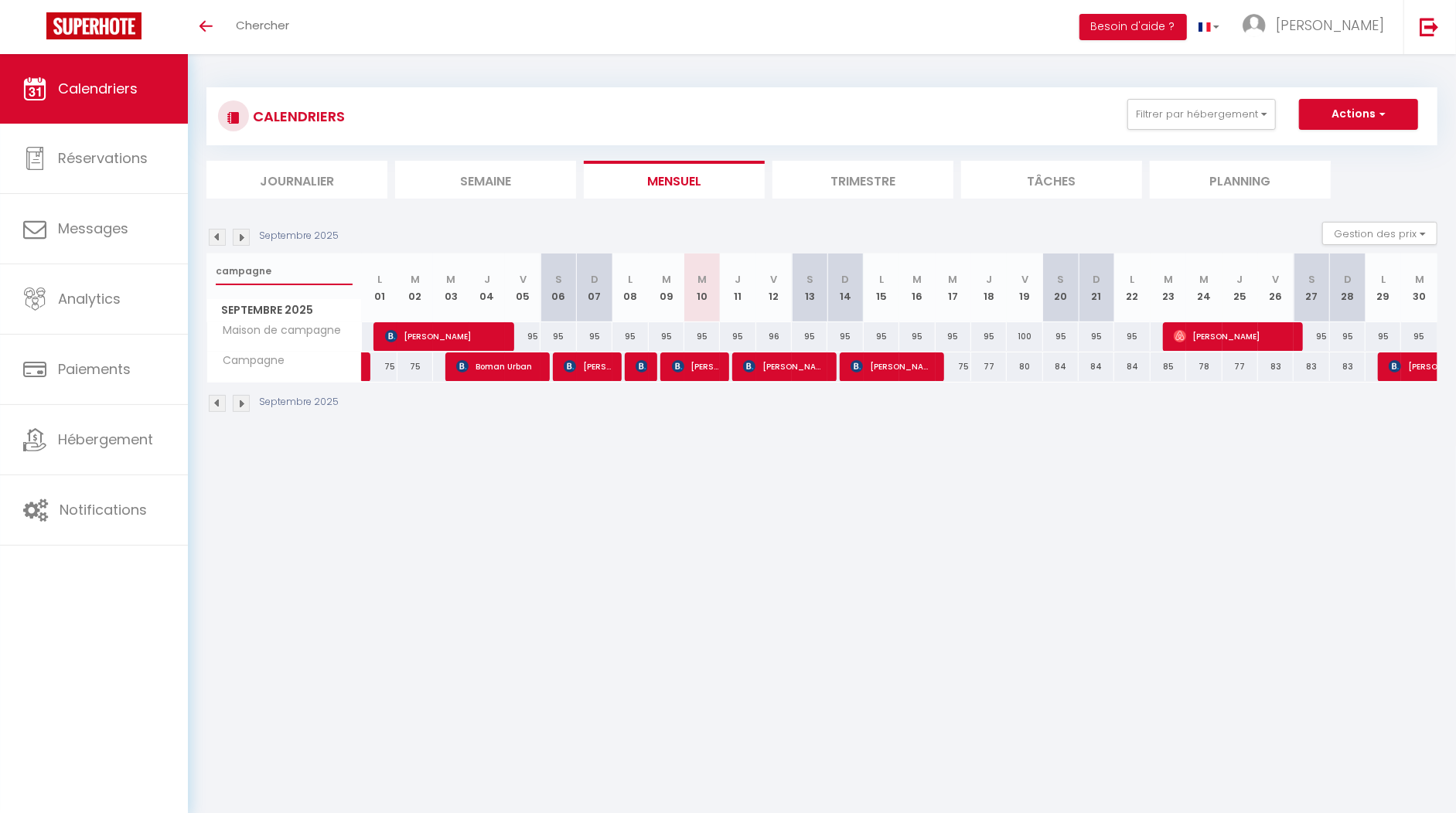
drag, startPoint x: 286, startPoint y: 260, endPoint x: 286, endPoint y: 273, distance: 13.0
click at [286, 273] on input "campagne" at bounding box center [284, 271] width 136 height 28
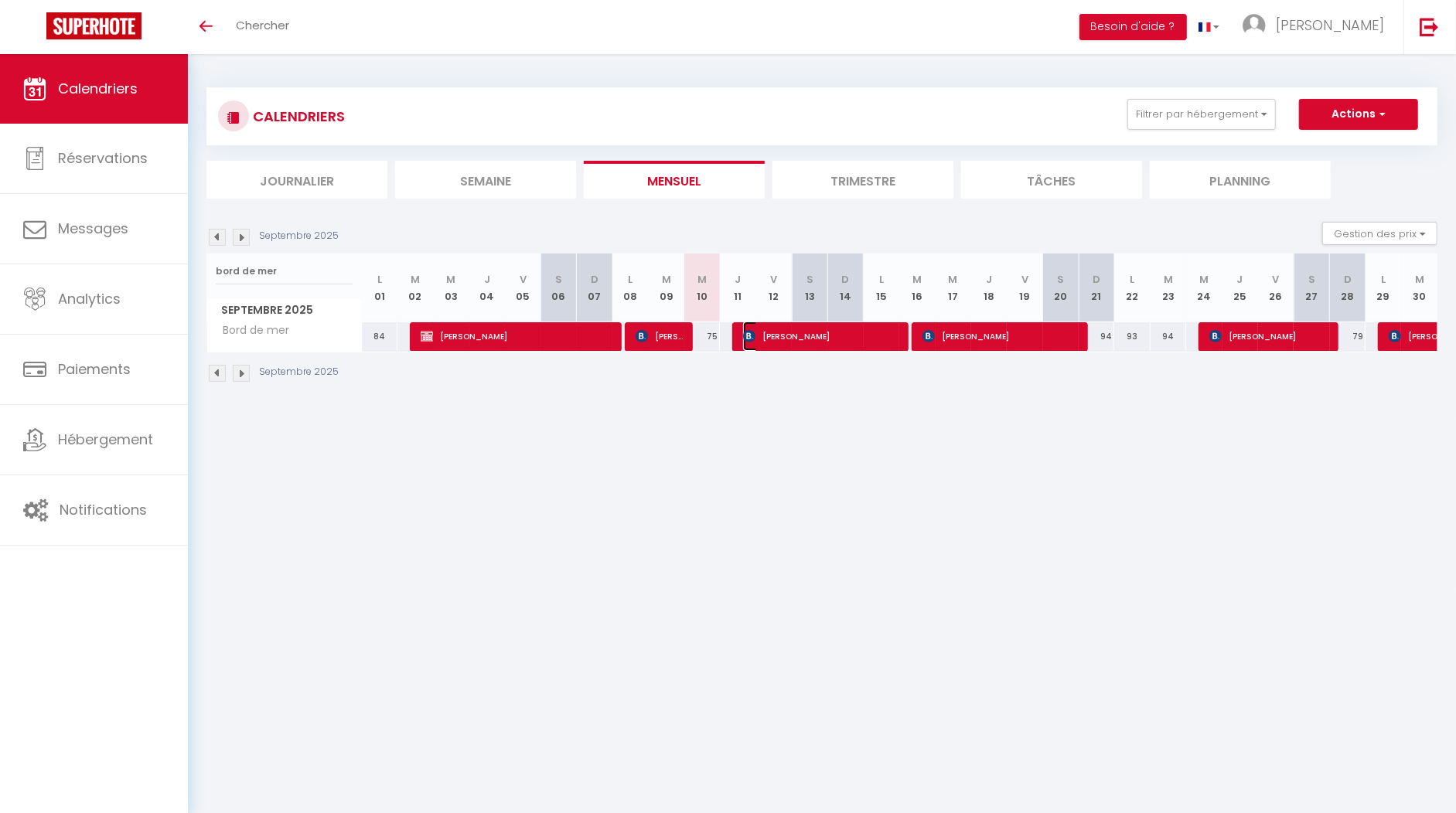
click at [767, 338] on span "[PERSON_NAME]" at bounding box center [819, 336] width 154 height 29
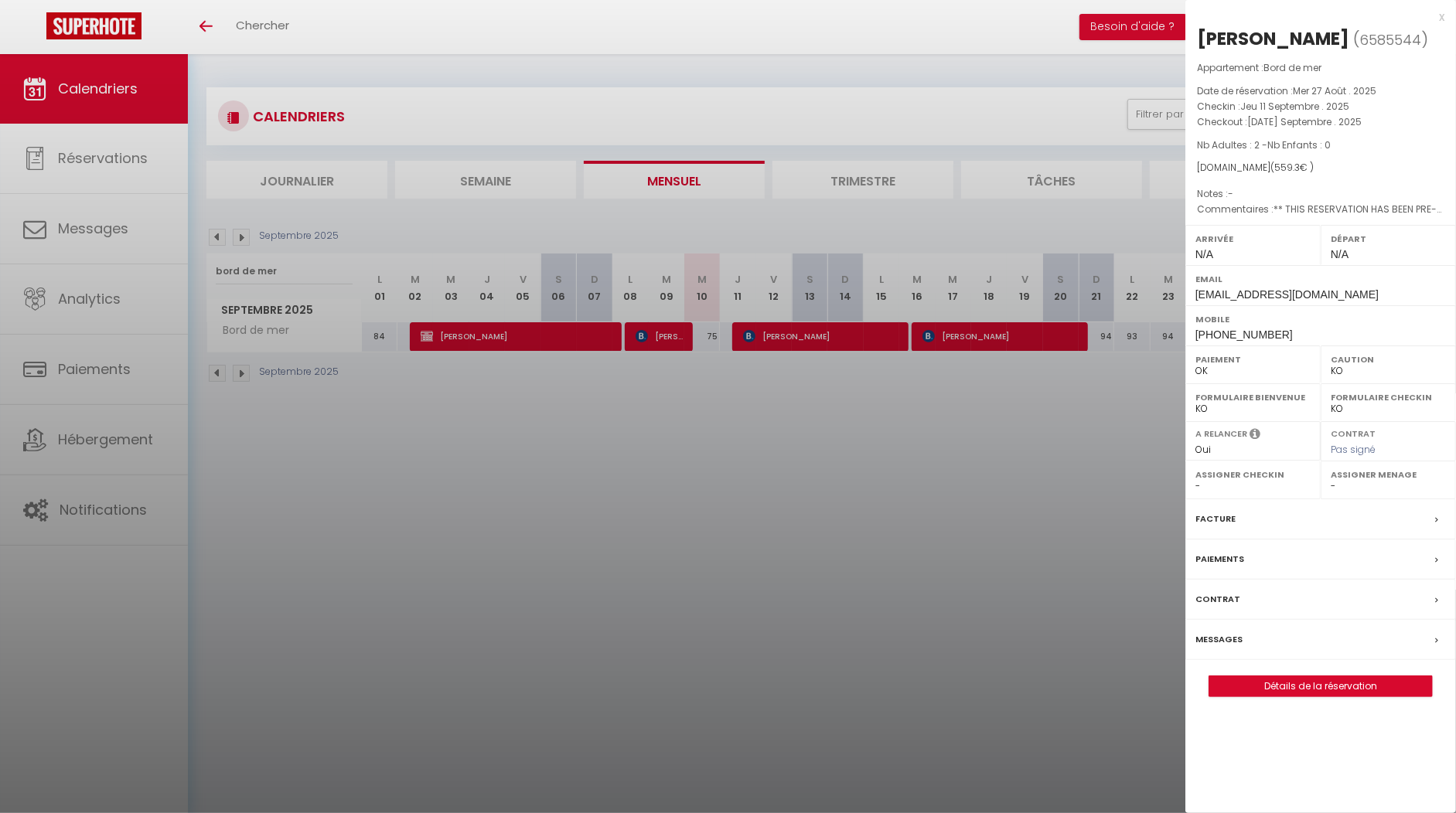
click at [1439, 12] on div "x" at bounding box center [1315, 16] width 259 height 18
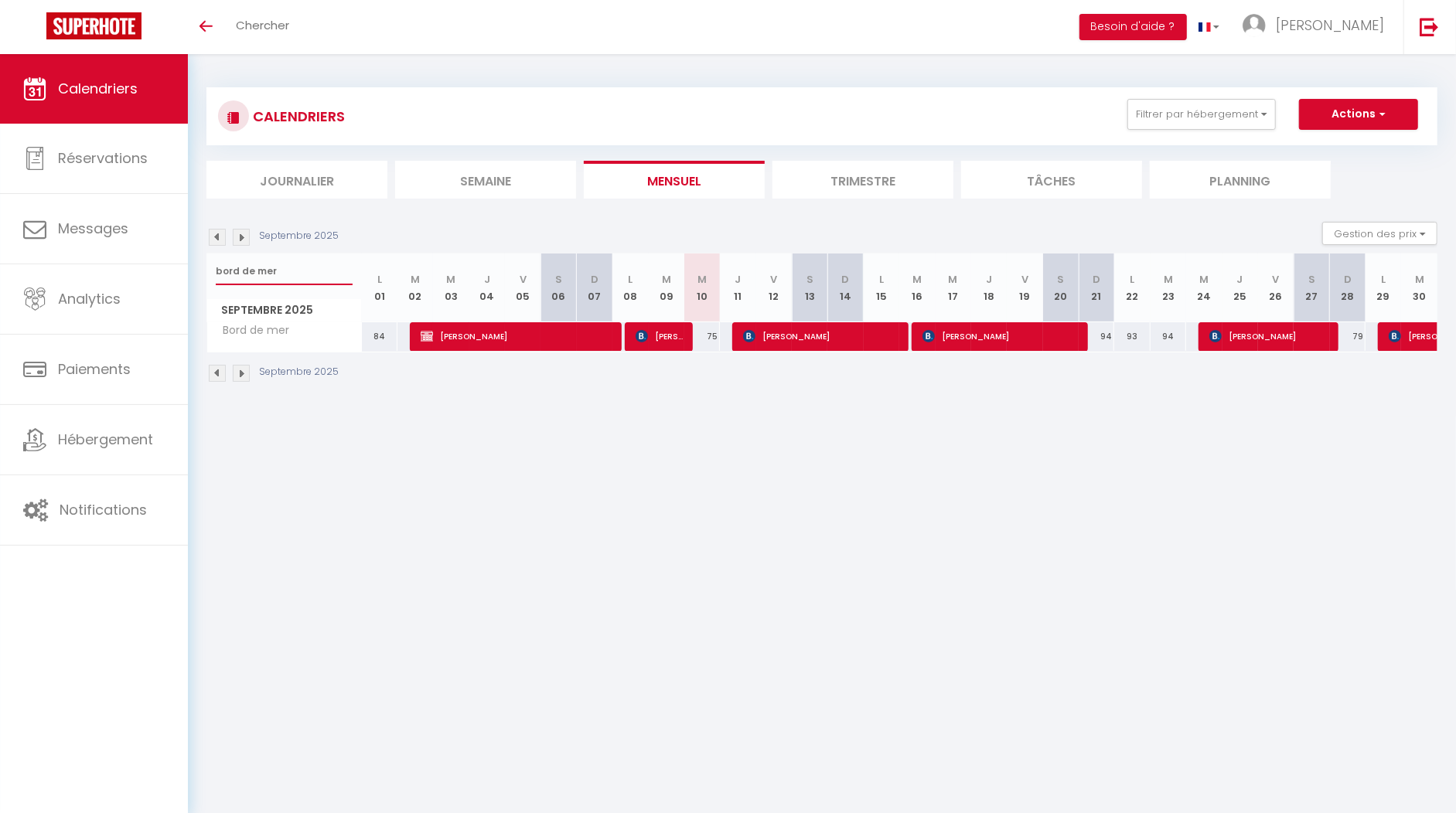
drag, startPoint x: 284, startPoint y: 278, endPoint x: 205, endPoint y: 271, distance: 79.3
click at [205, 271] on div "CALENDRIERS Filtrer par hébergement appart 1 nuit Normandie cosy Victoire Les D…" at bounding box center [822, 235] width 1268 height 363
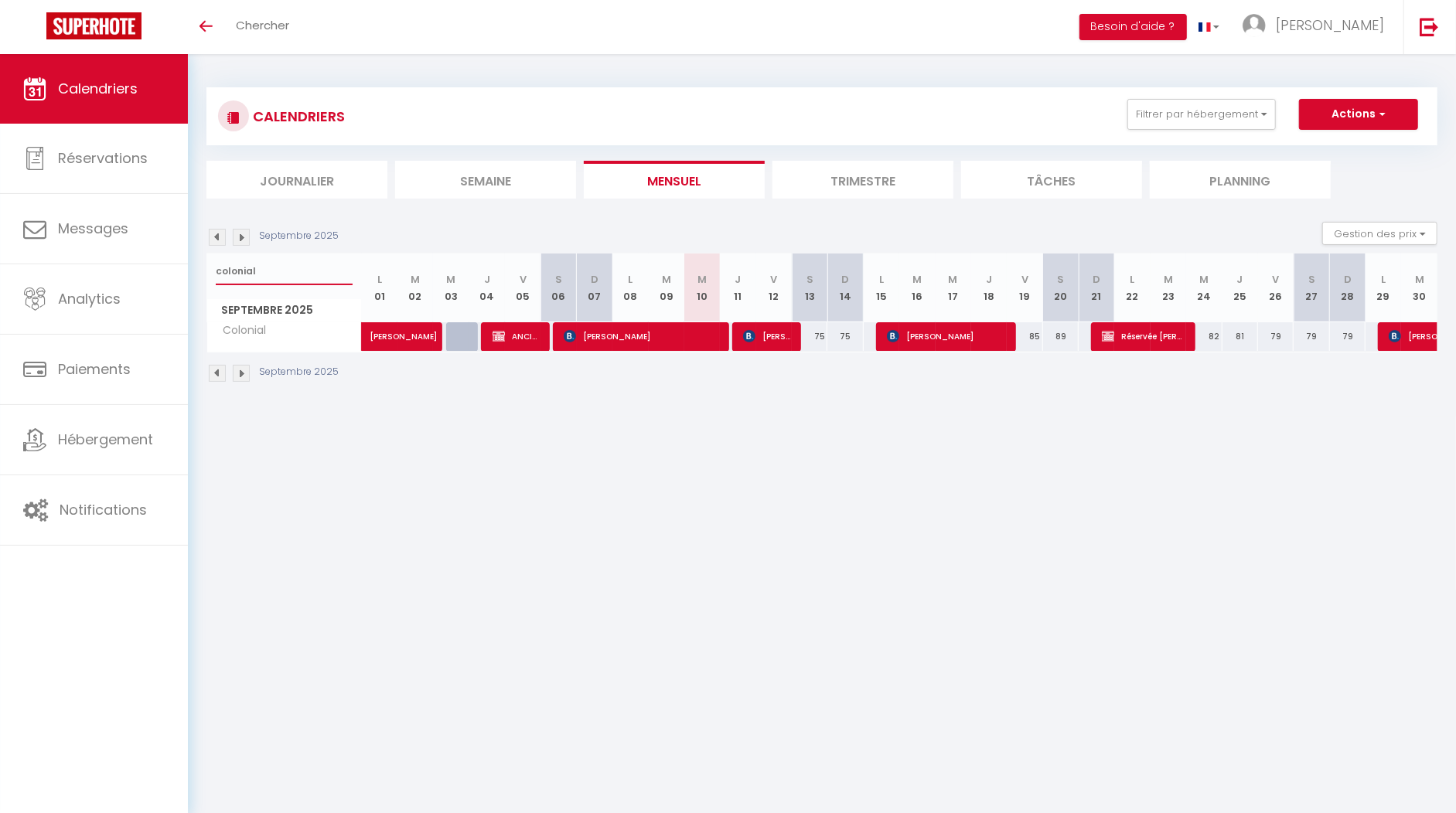
type input "colonial"
click at [758, 338] on span "[PERSON_NAME]" at bounding box center [766, 336] width 47 height 29
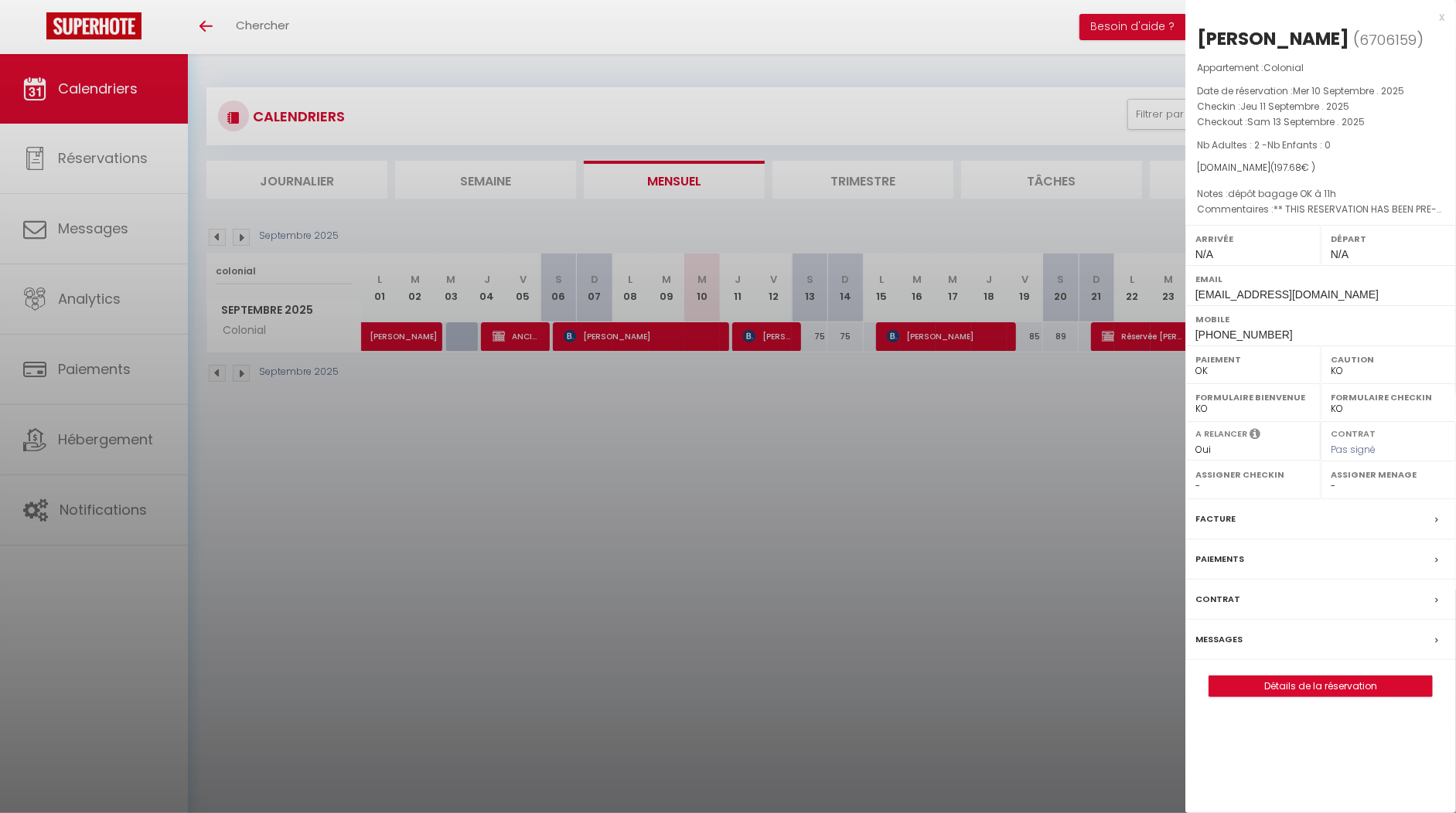
click at [1438, 15] on div "x" at bounding box center [1315, 16] width 259 height 18
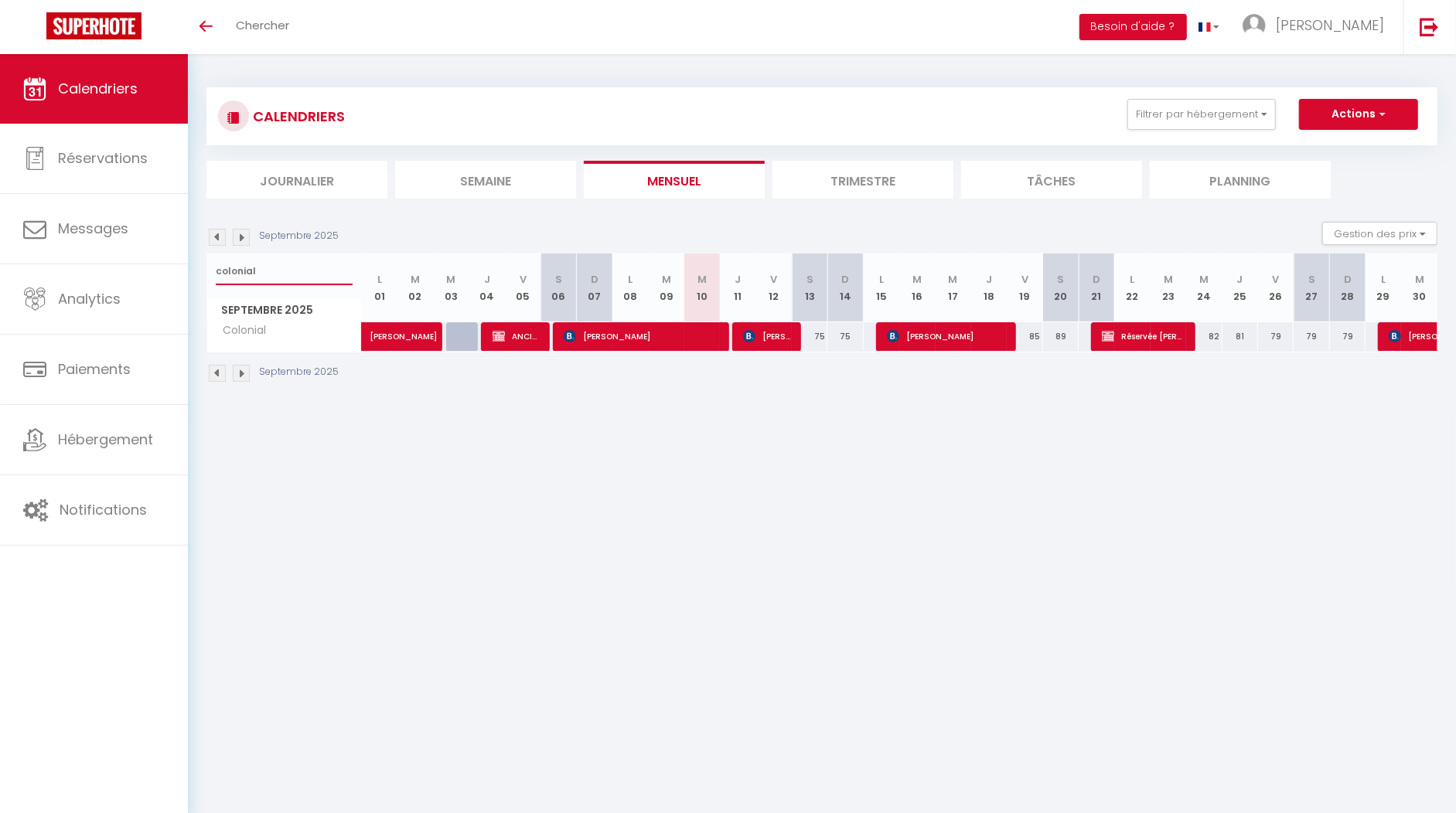
drag, startPoint x: 275, startPoint y: 274, endPoint x: 217, endPoint y: 271, distance: 58.1
click at [217, 271] on input "colonial" at bounding box center [284, 271] width 136 height 28
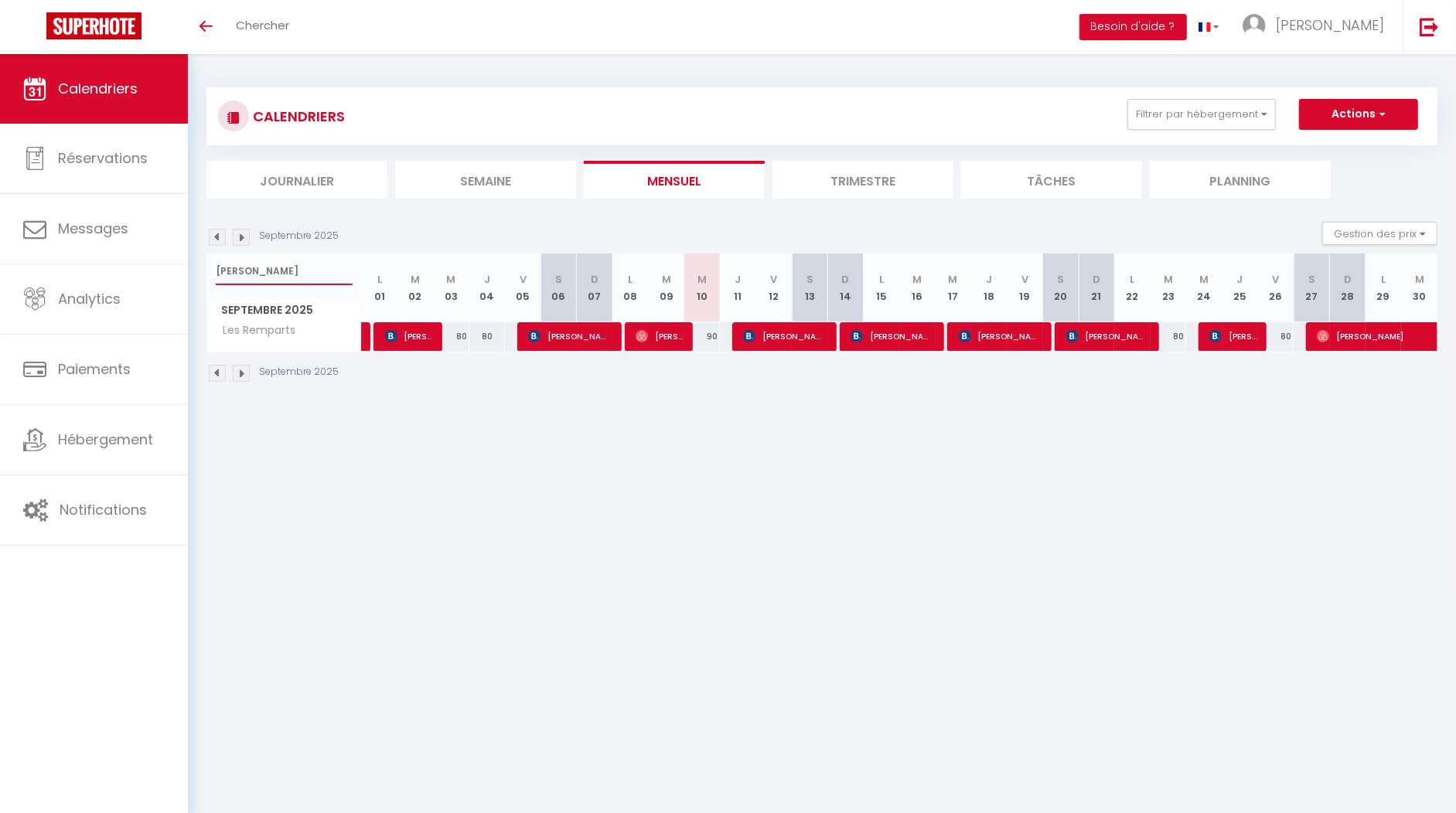
drag, startPoint x: 273, startPoint y: 272, endPoint x: 230, endPoint y: 263, distance: 43.9
click at [230, 263] on input "les remp" at bounding box center [284, 271] width 136 height 28
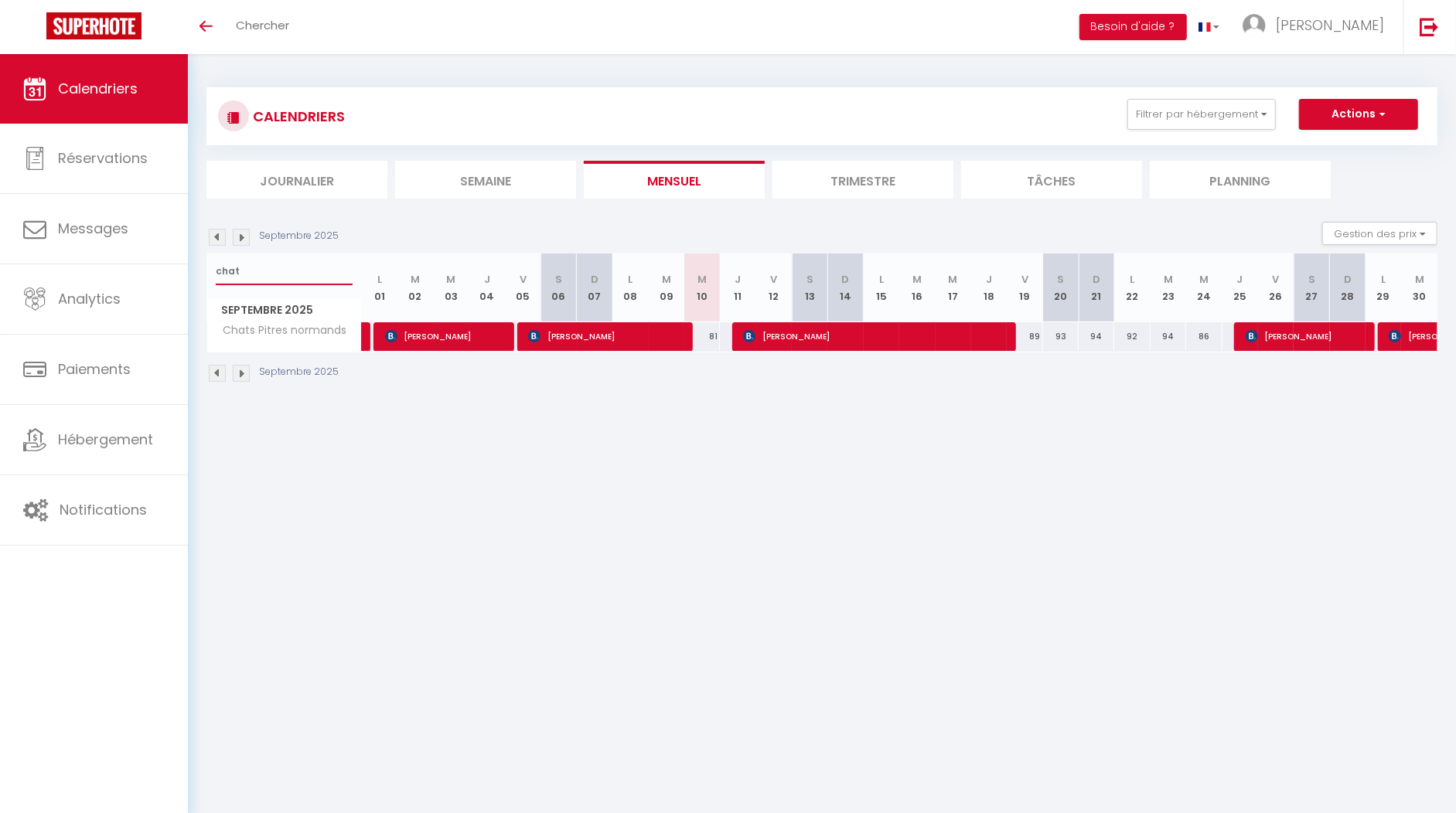
drag, startPoint x: 291, startPoint y: 275, endPoint x: 204, endPoint y: 264, distance: 87.7
click at [204, 264] on div "CALENDRIERS Filtrer par hébergement appart 1 nuit Normandie cosy Victoire Les D…" at bounding box center [822, 235] width 1268 height 363
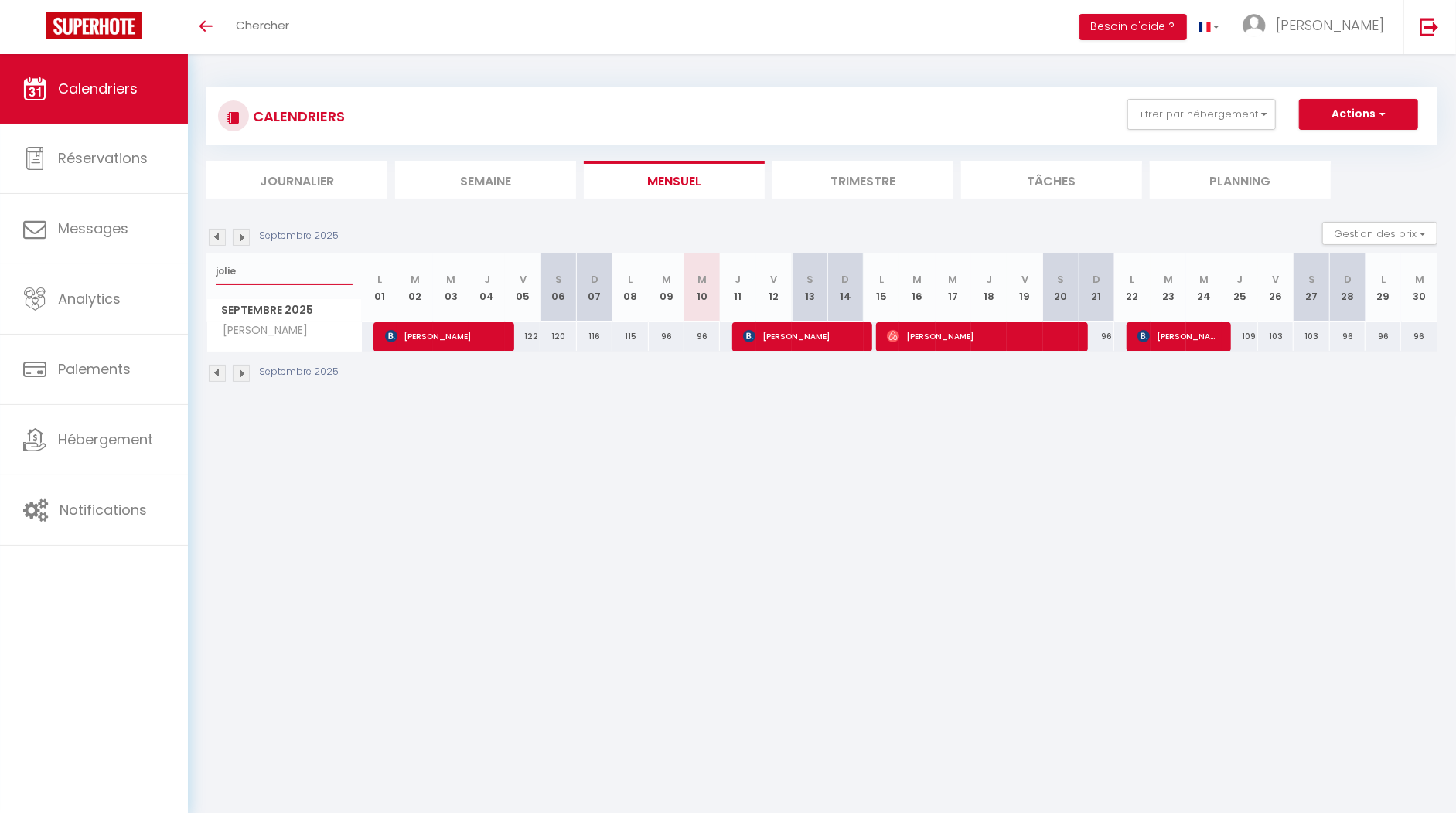
drag, startPoint x: 260, startPoint y: 271, endPoint x: 188, endPoint y: 276, distance: 72.2
click at [188, 276] on div "CALENDRIERS Filtrer par hébergement appart 1 nuit Normandie cosy Victoire Les D…" at bounding box center [822, 235] width 1268 height 363
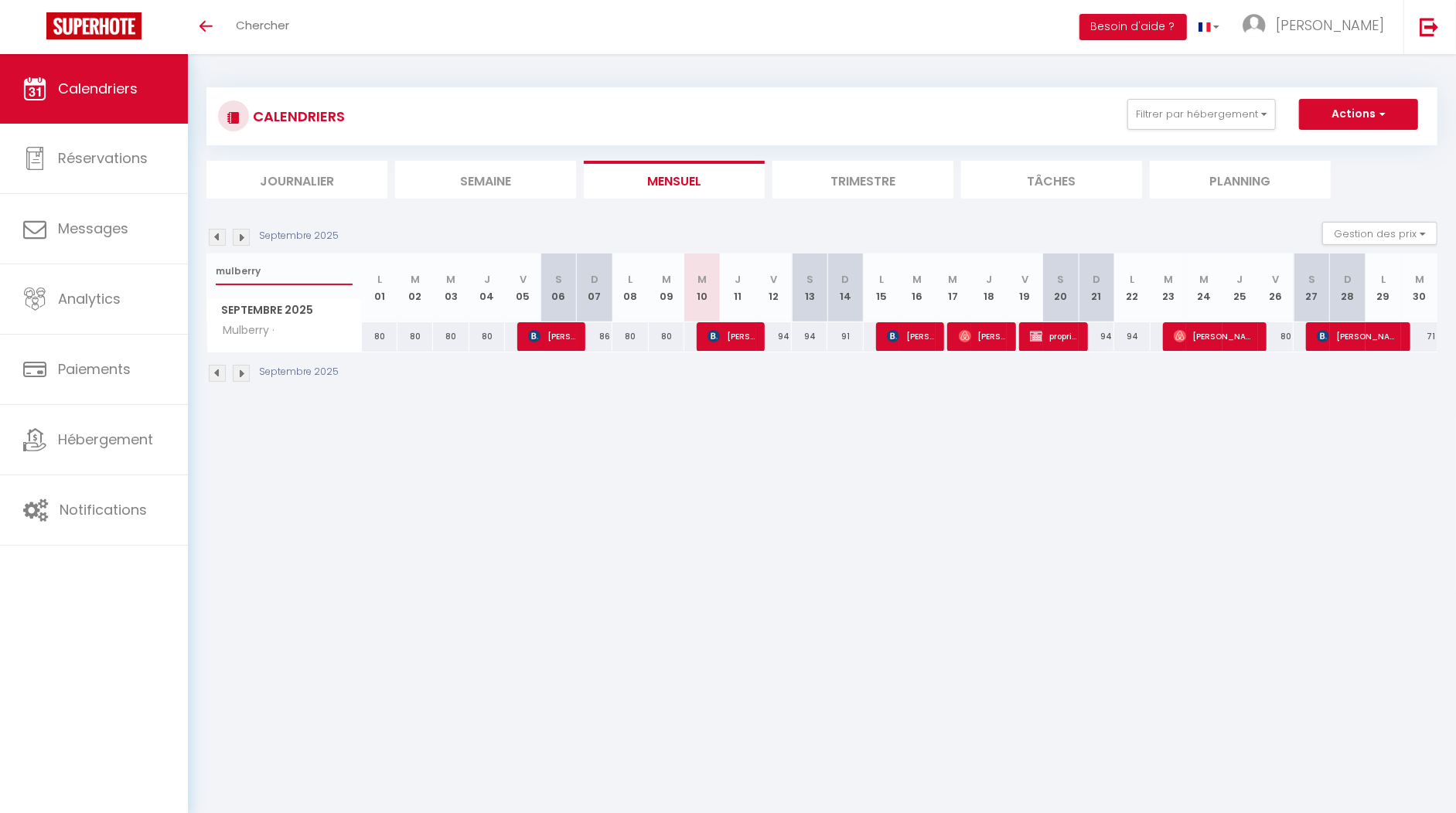
type input "mulberry"
click at [557, 337] on span "Cynthia DAHAN" at bounding box center [551, 336] width 47 height 29
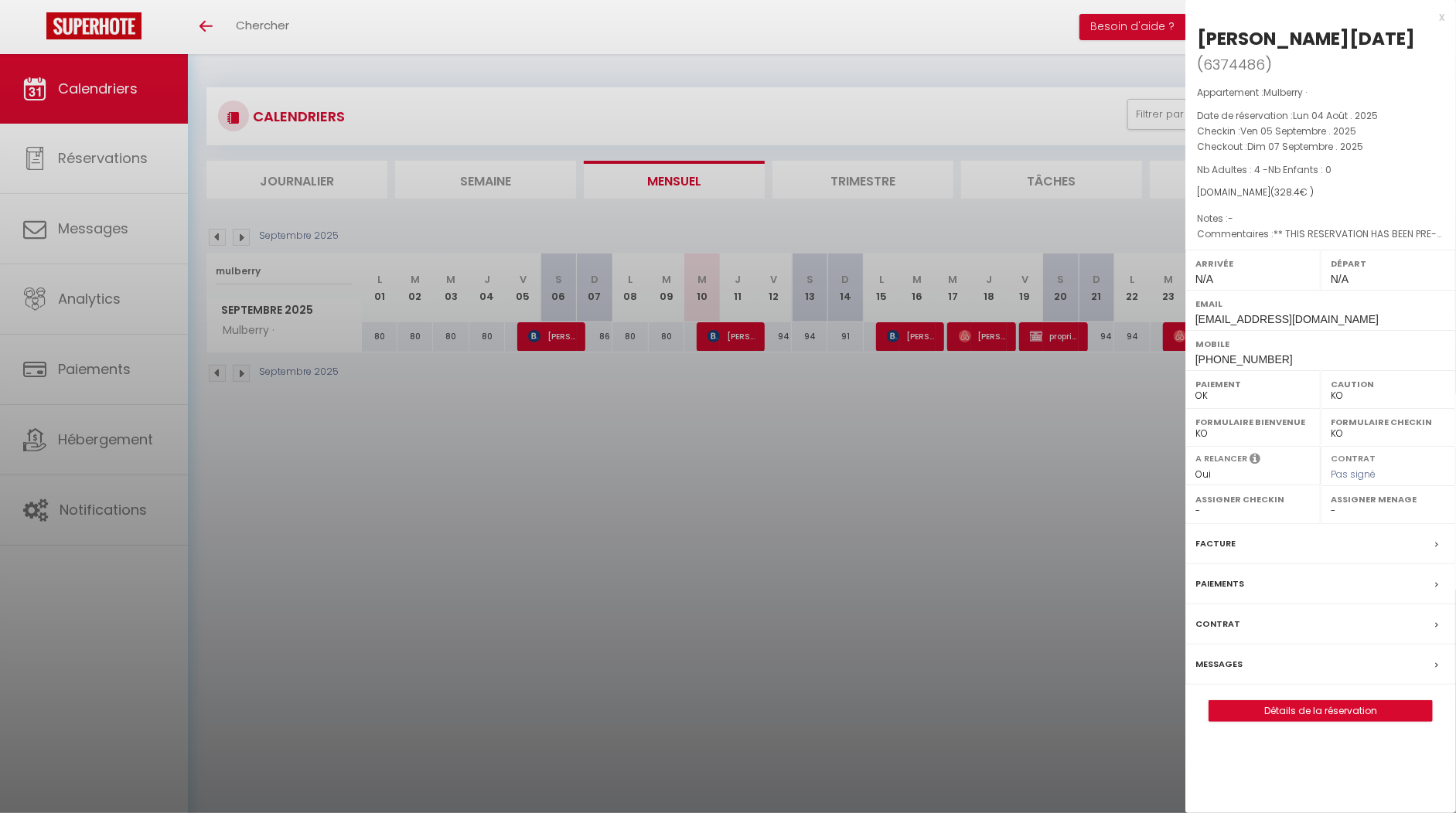
click at [528, 434] on div at bounding box center [728, 406] width 1456 height 813
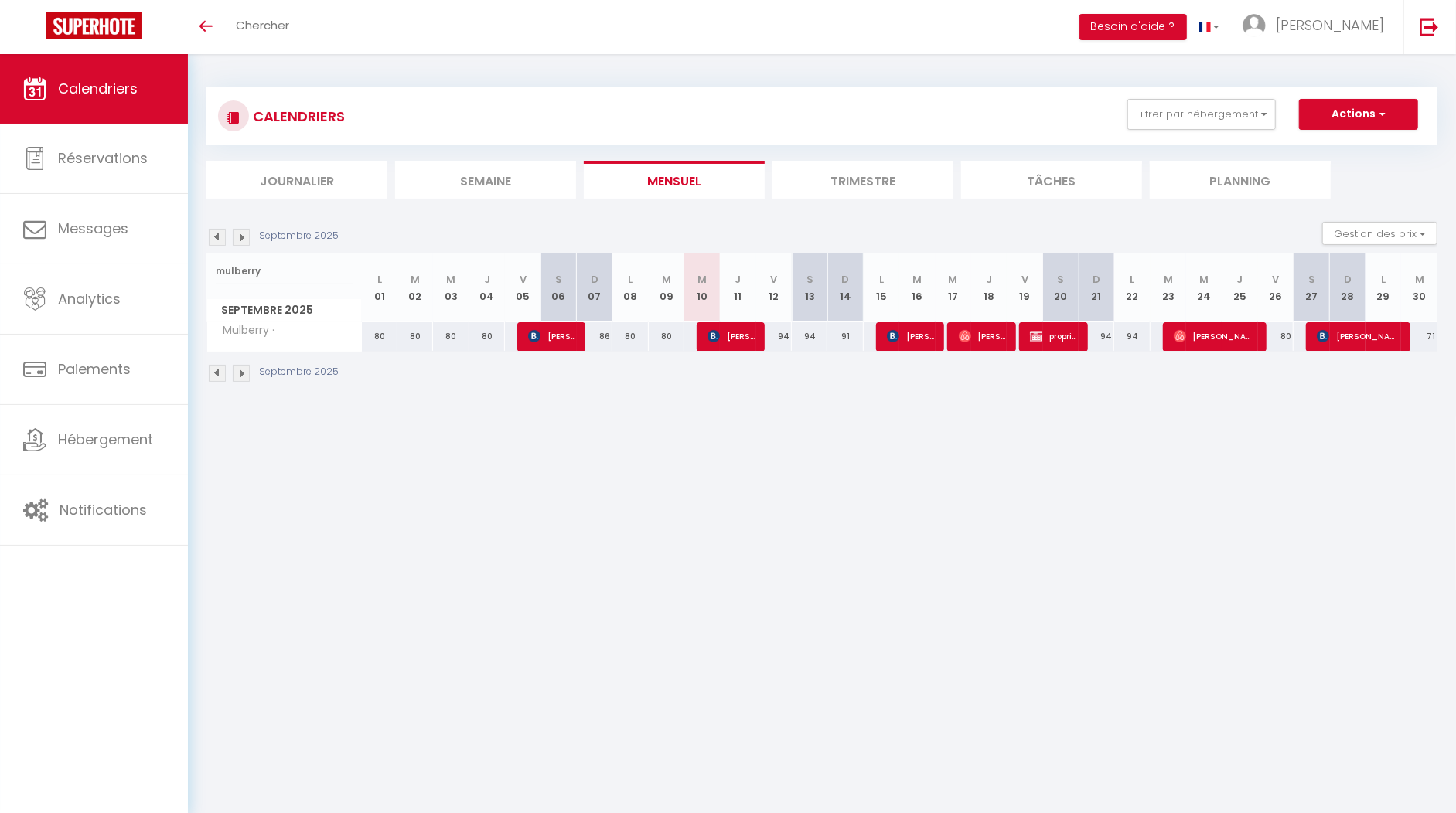
click at [219, 237] on img at bounding box center [218, 237] width 17 height 17
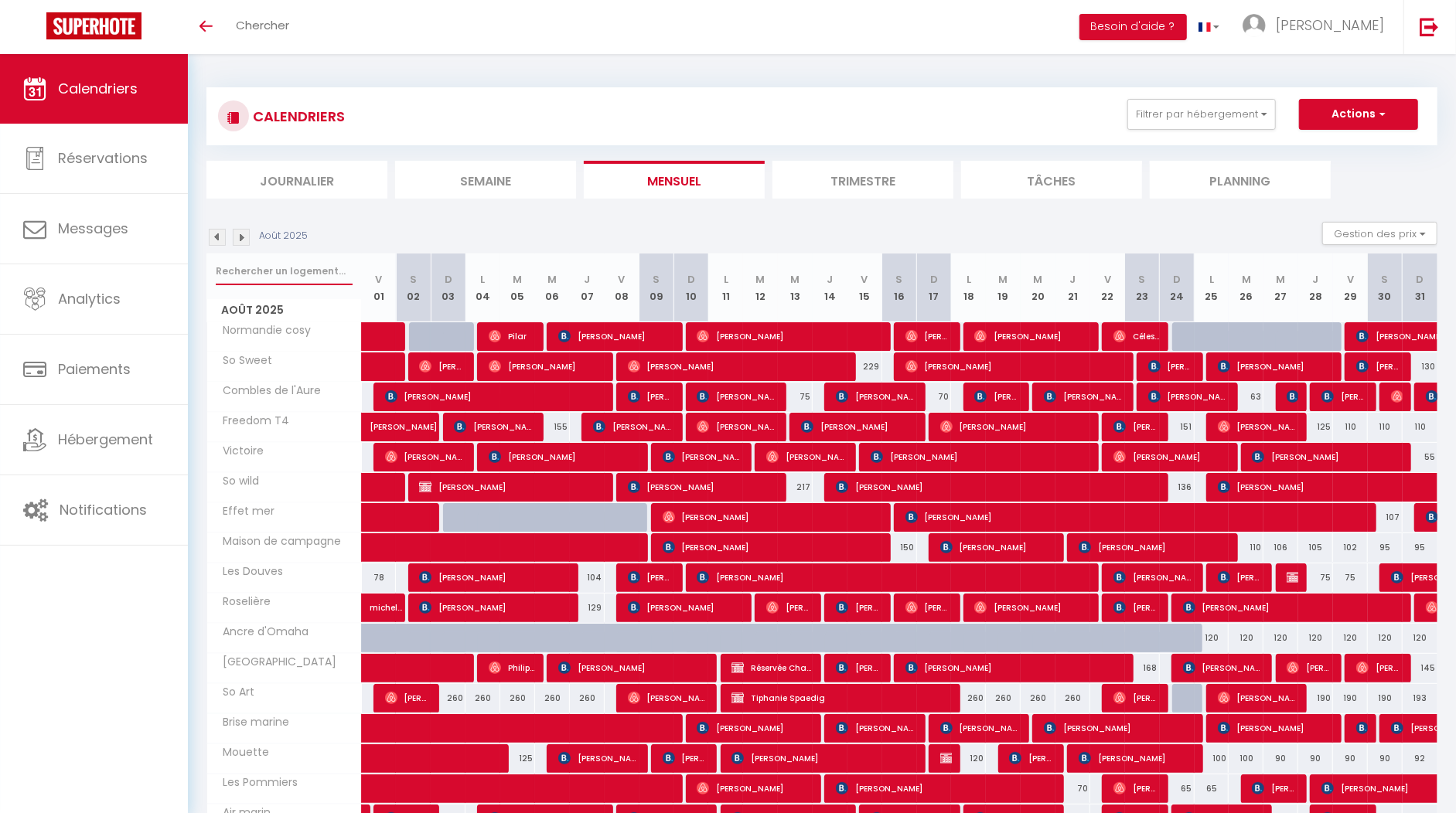
click at [262, 274] on input "text" at bounding box center [284, 271] width 136 height 28
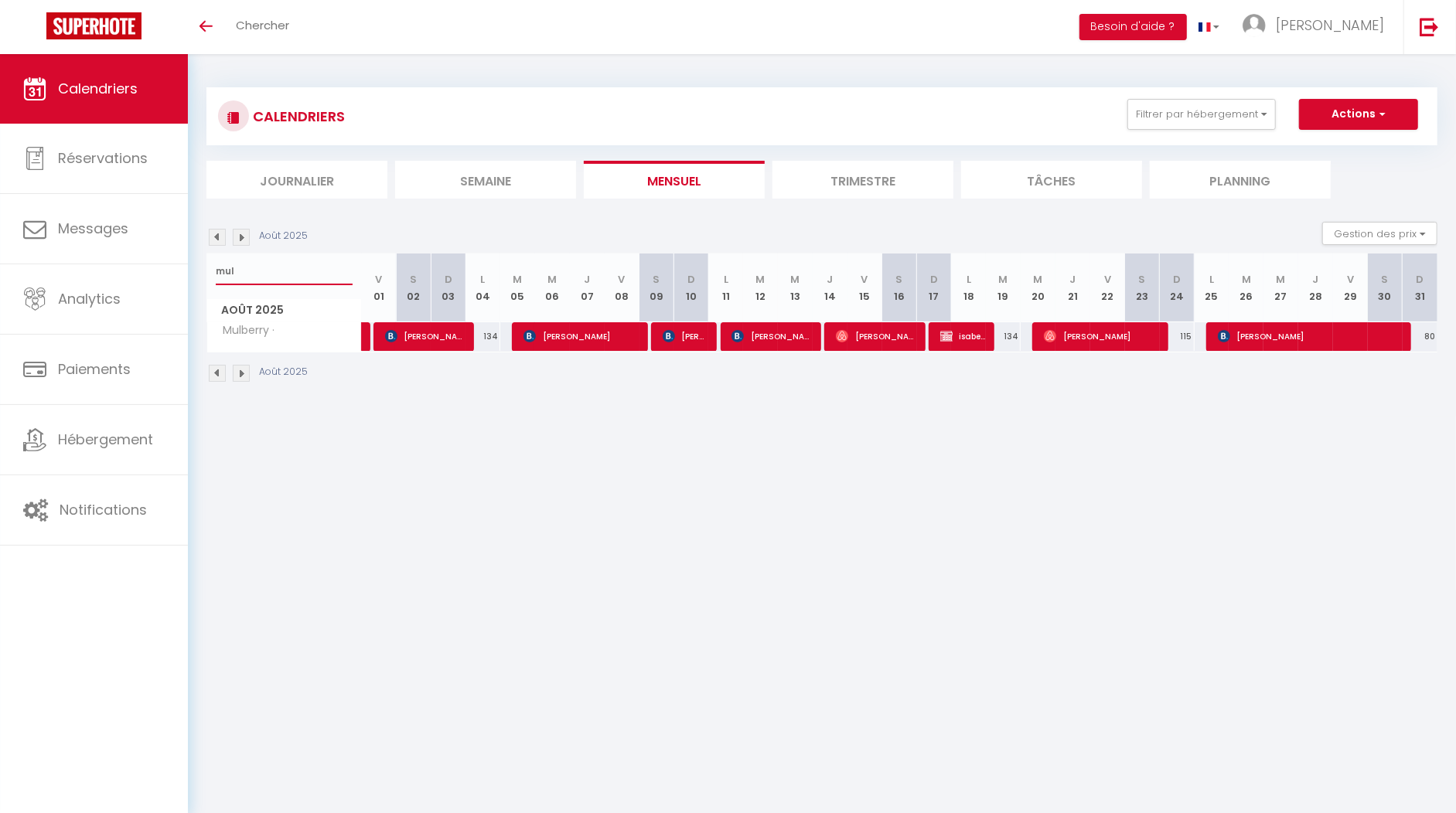
type input "mul"
click at [1278, 336] on span "Joyce Marsh" at bounding box center [1311, 336] width 186 height 29
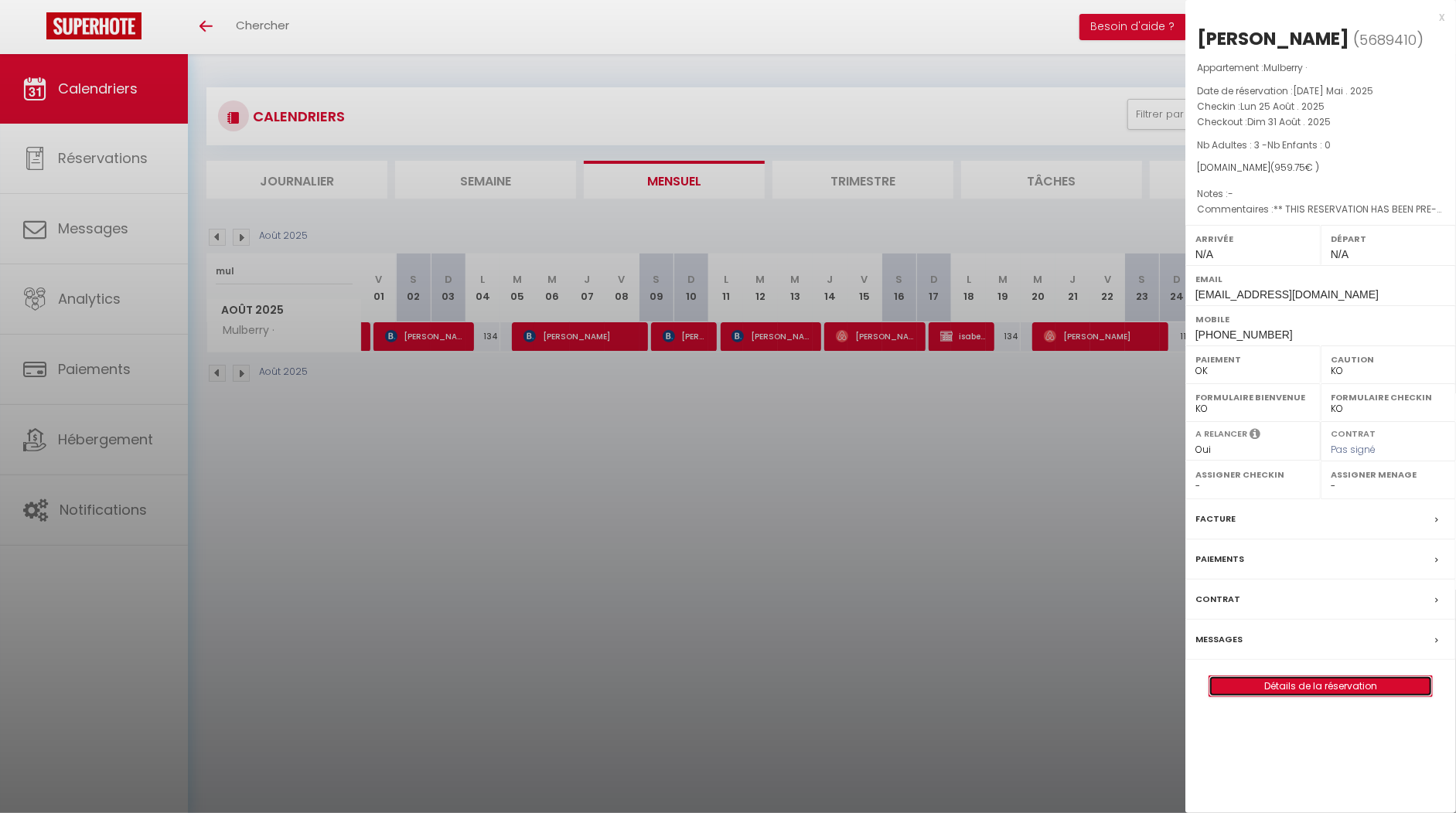
click at [1291, 677] on link "Détails de la réservation" at bounding box center [1320, 686] width 223 height 20
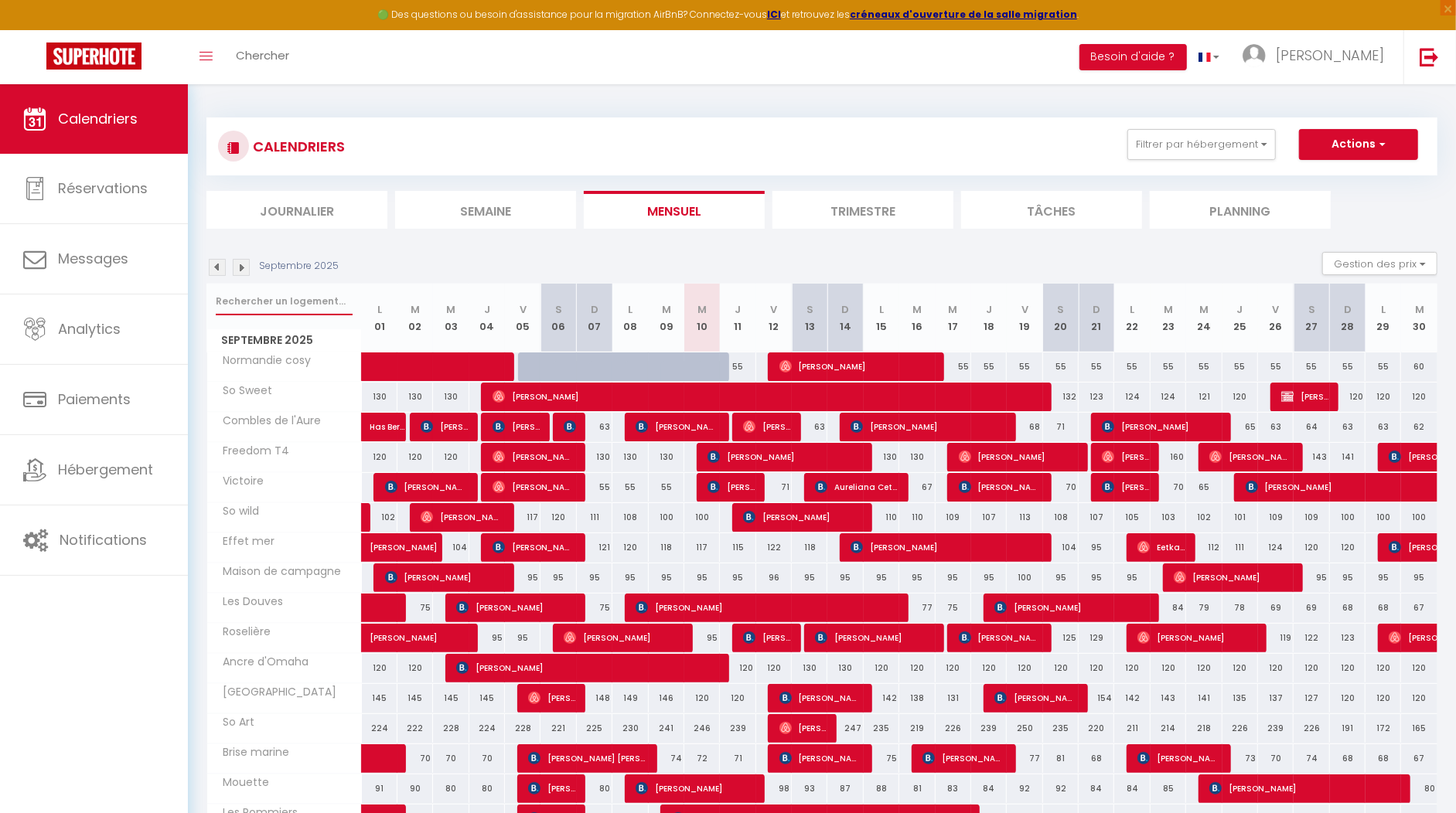
click at [250, 300] on input "text" at bounding box center [284, 301] width 136 height 28
click at [213, 273] on img at bounding box center [218, 268] width 17 height 17
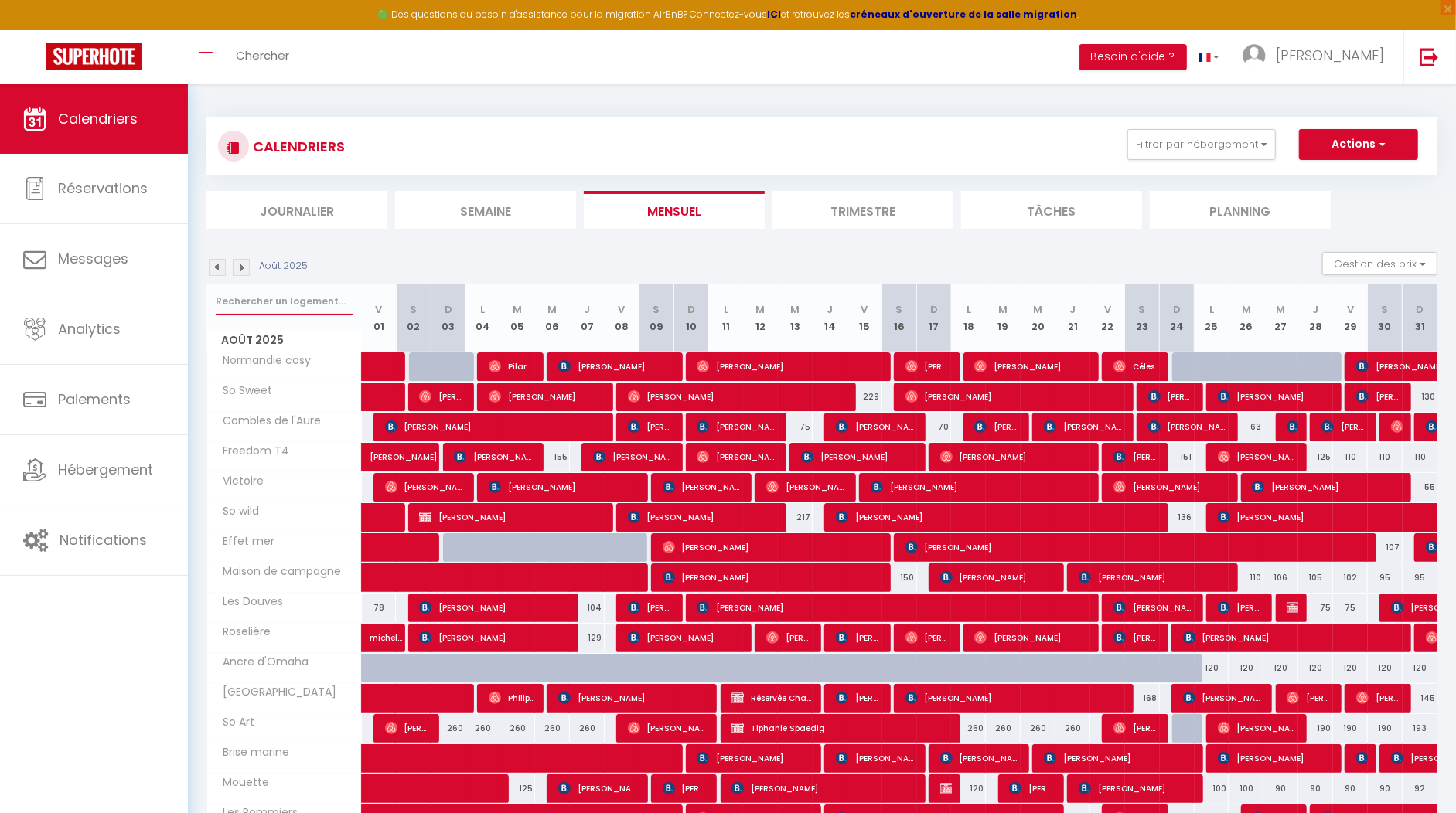
click at [259, 304] on input "text" at bounding box center [284, 301] width 136 height 28
type input "mu"
select select
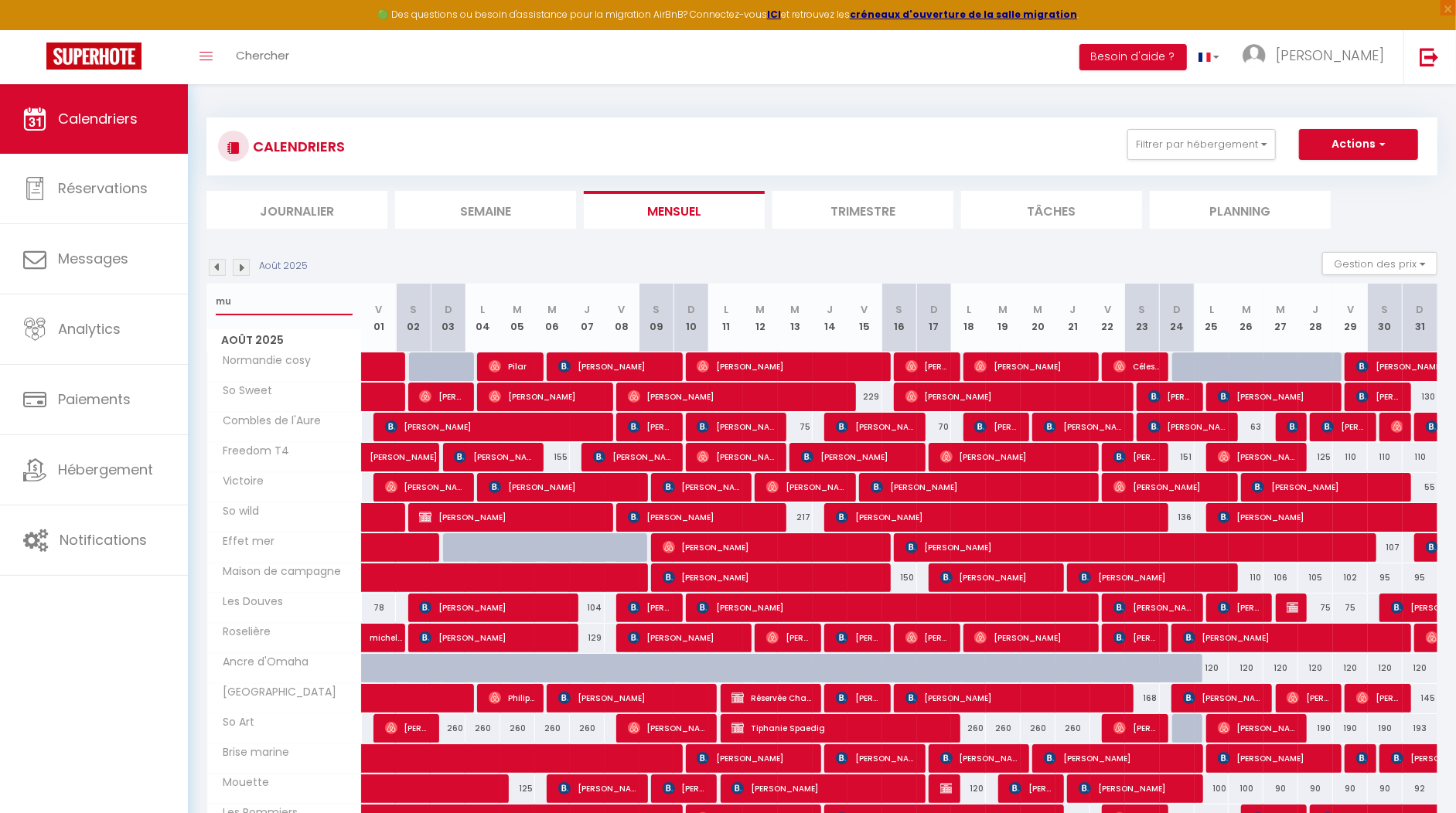
select select
type input "mul"
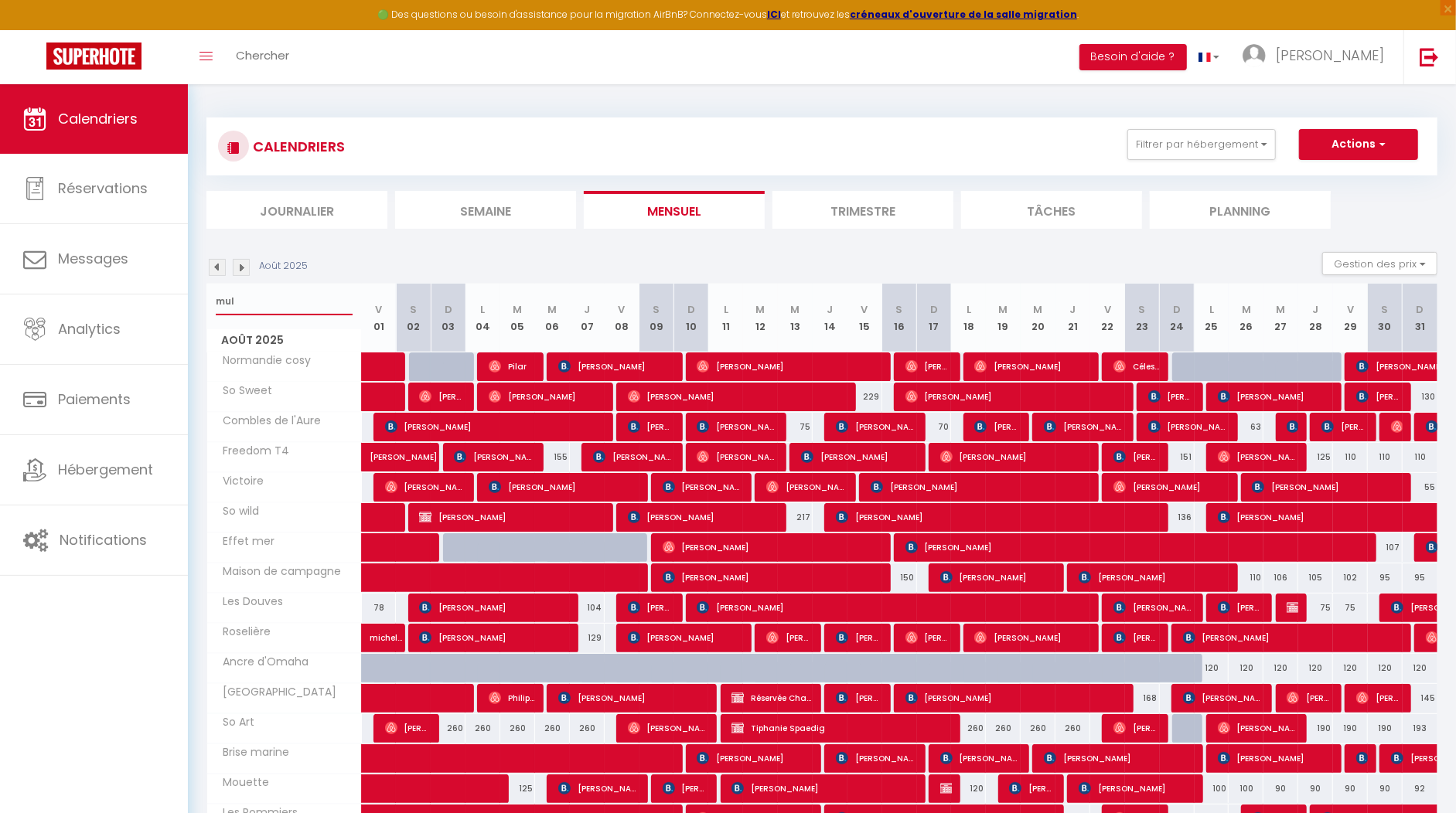
select select
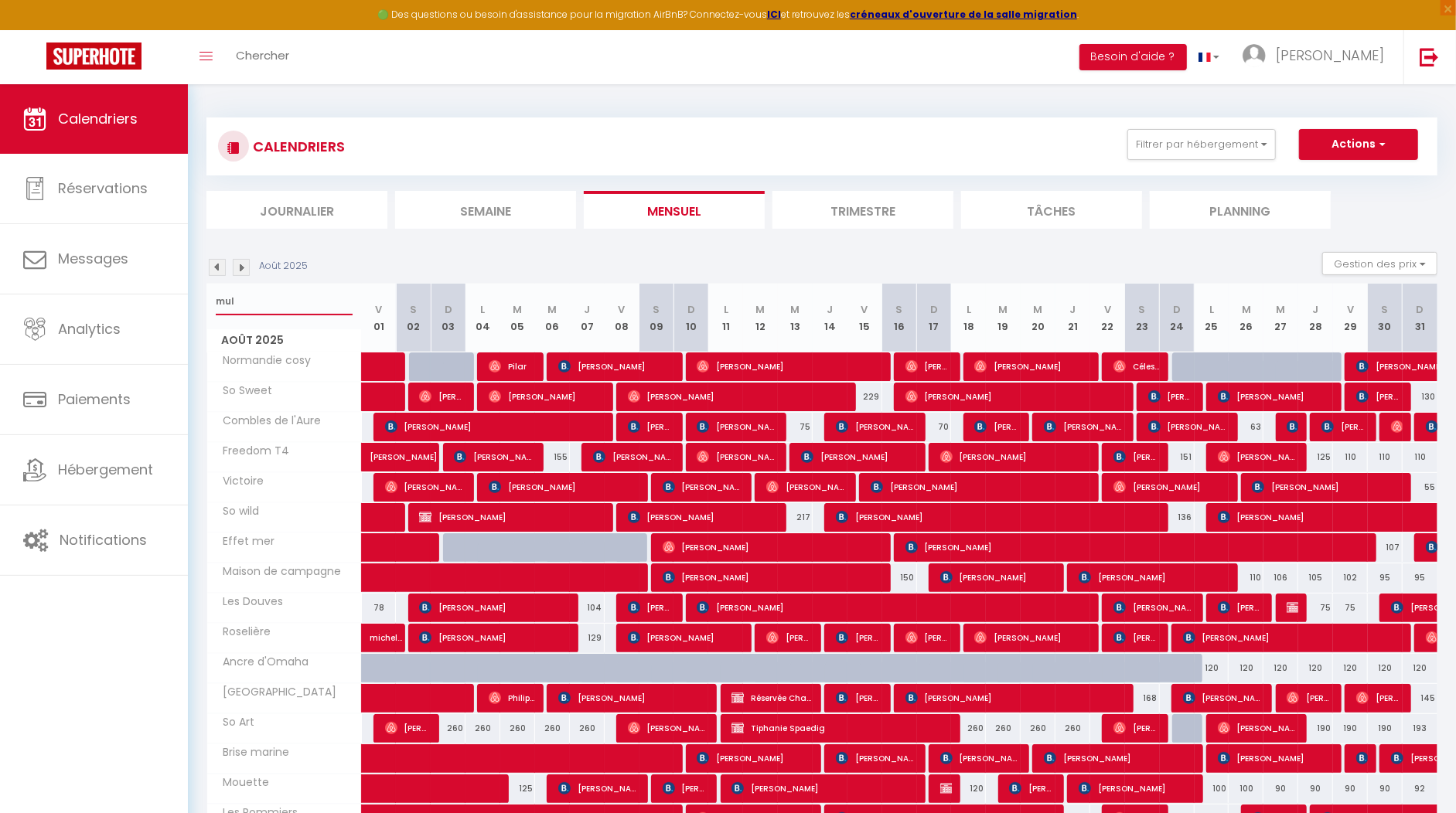
select select
type input "mulb"
select select
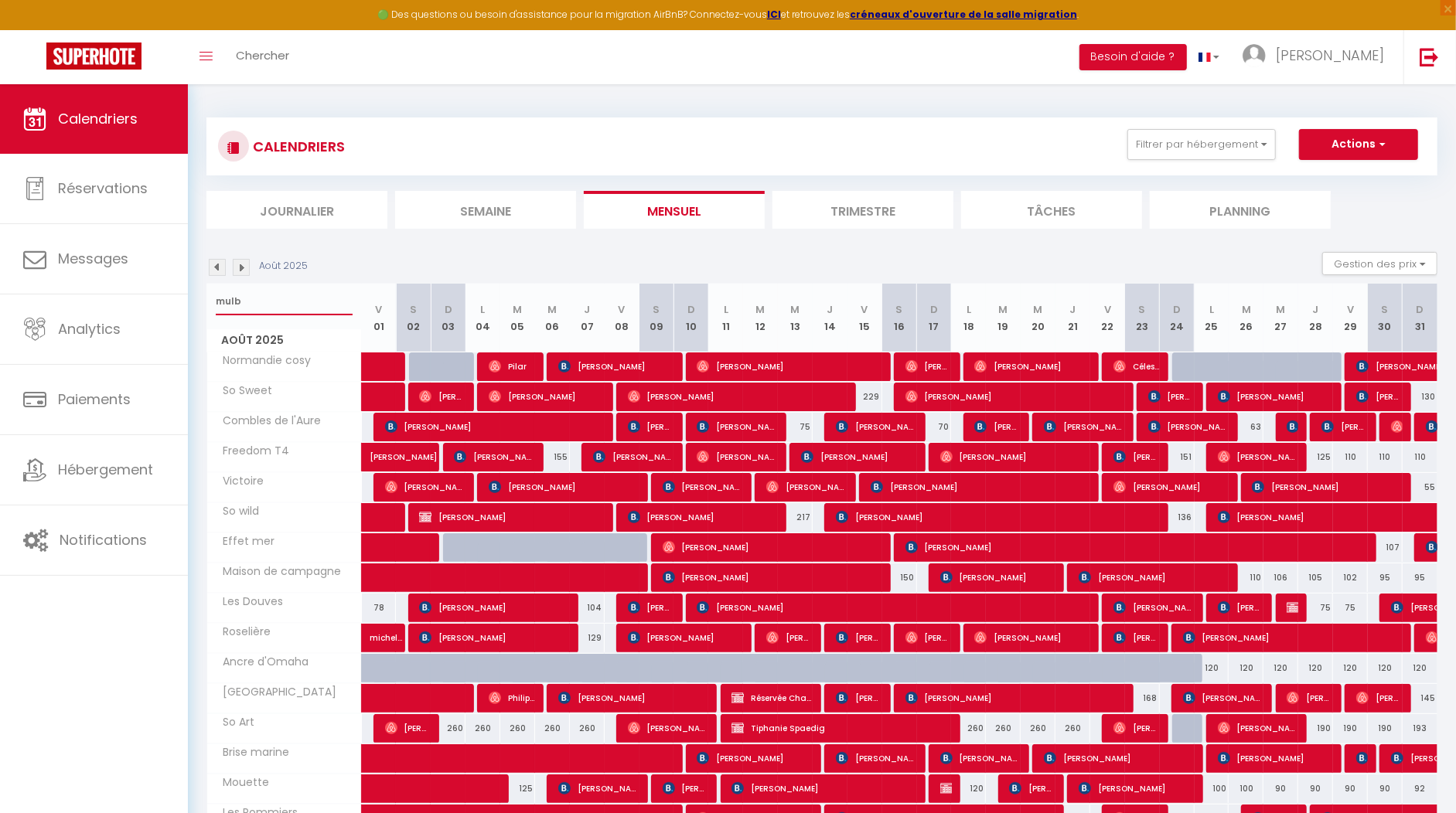
select select
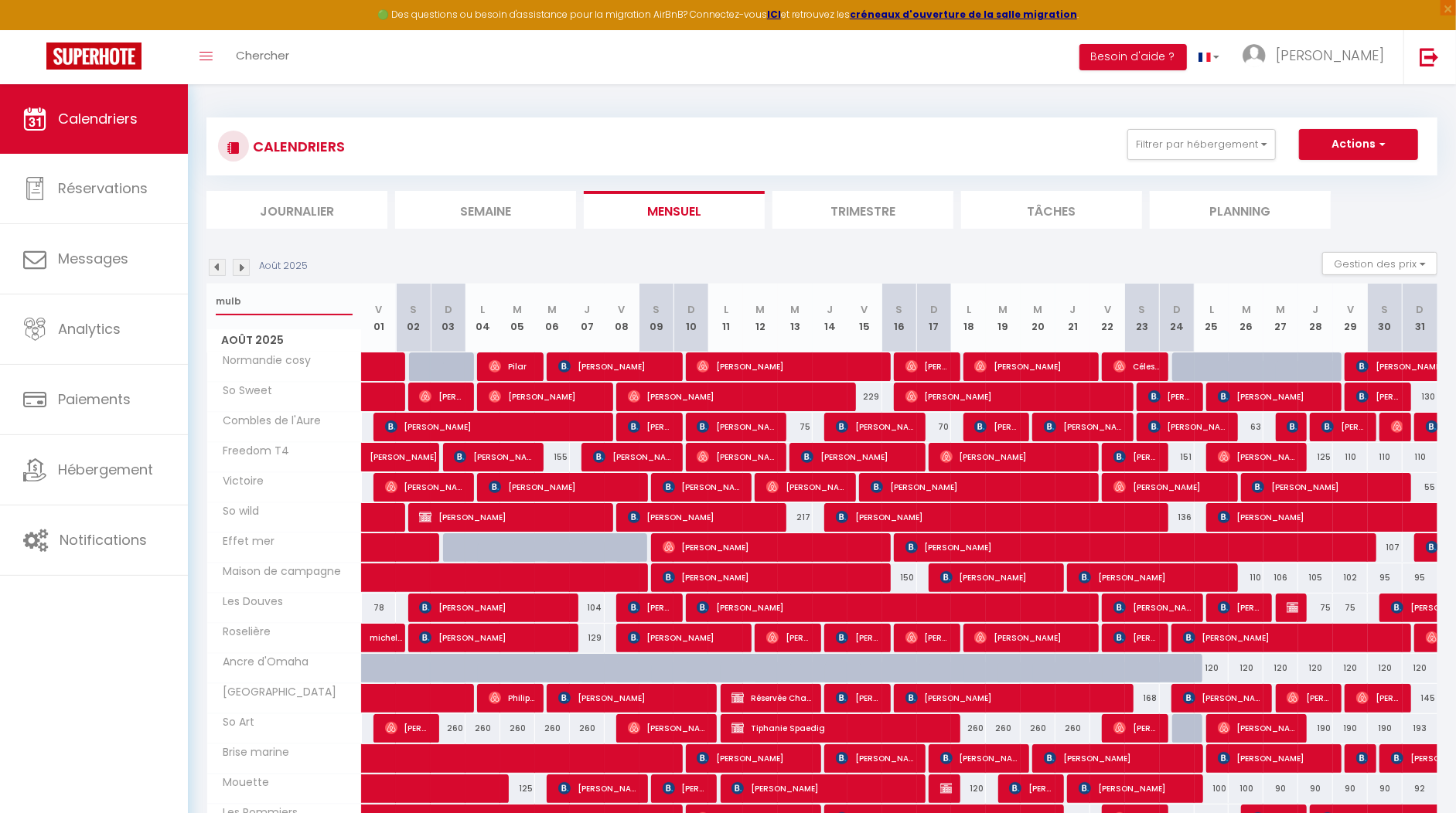
type input "mulbe"
select select
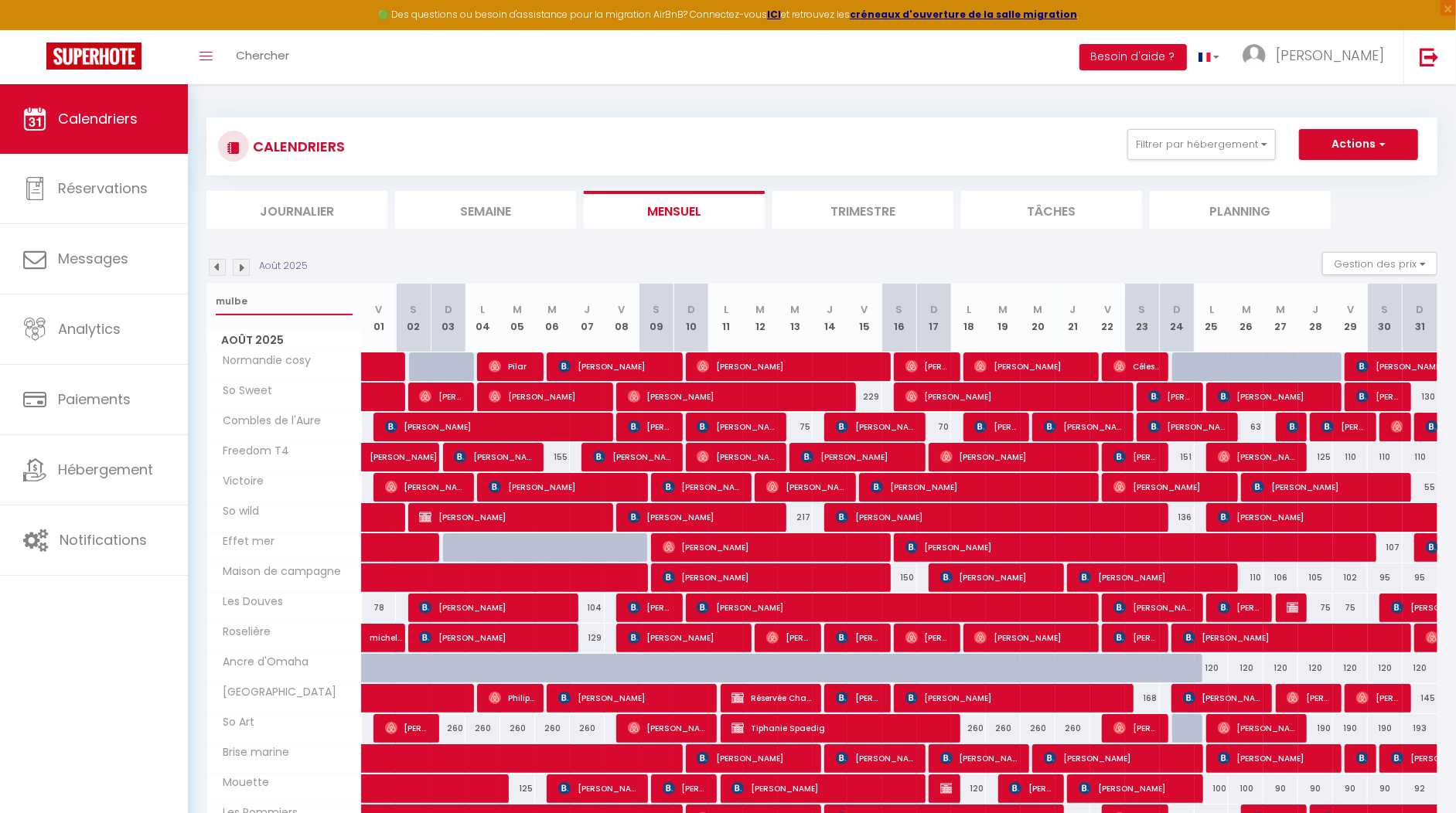
select select
type input "mulber"
select select
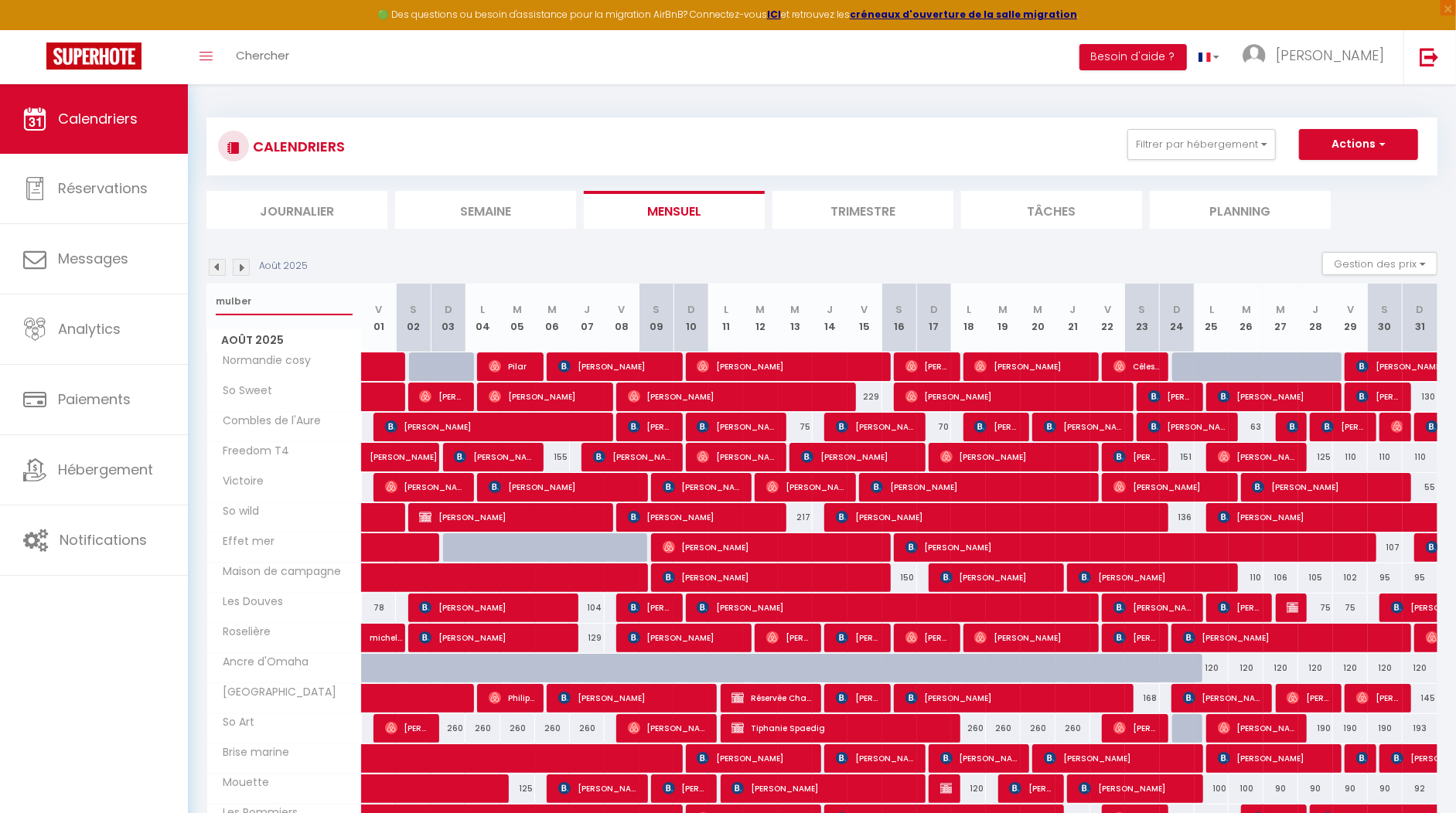
select select
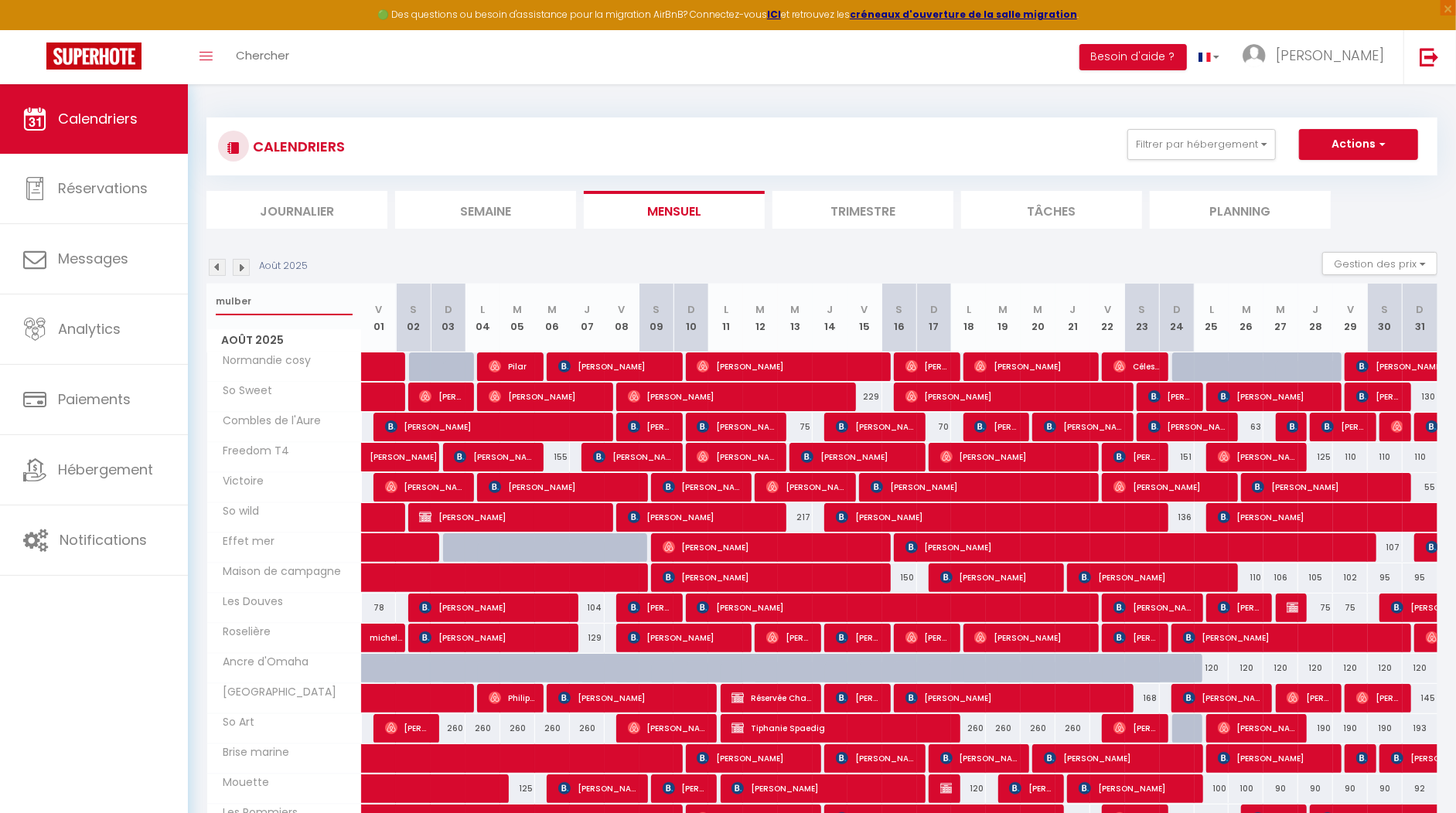
select select
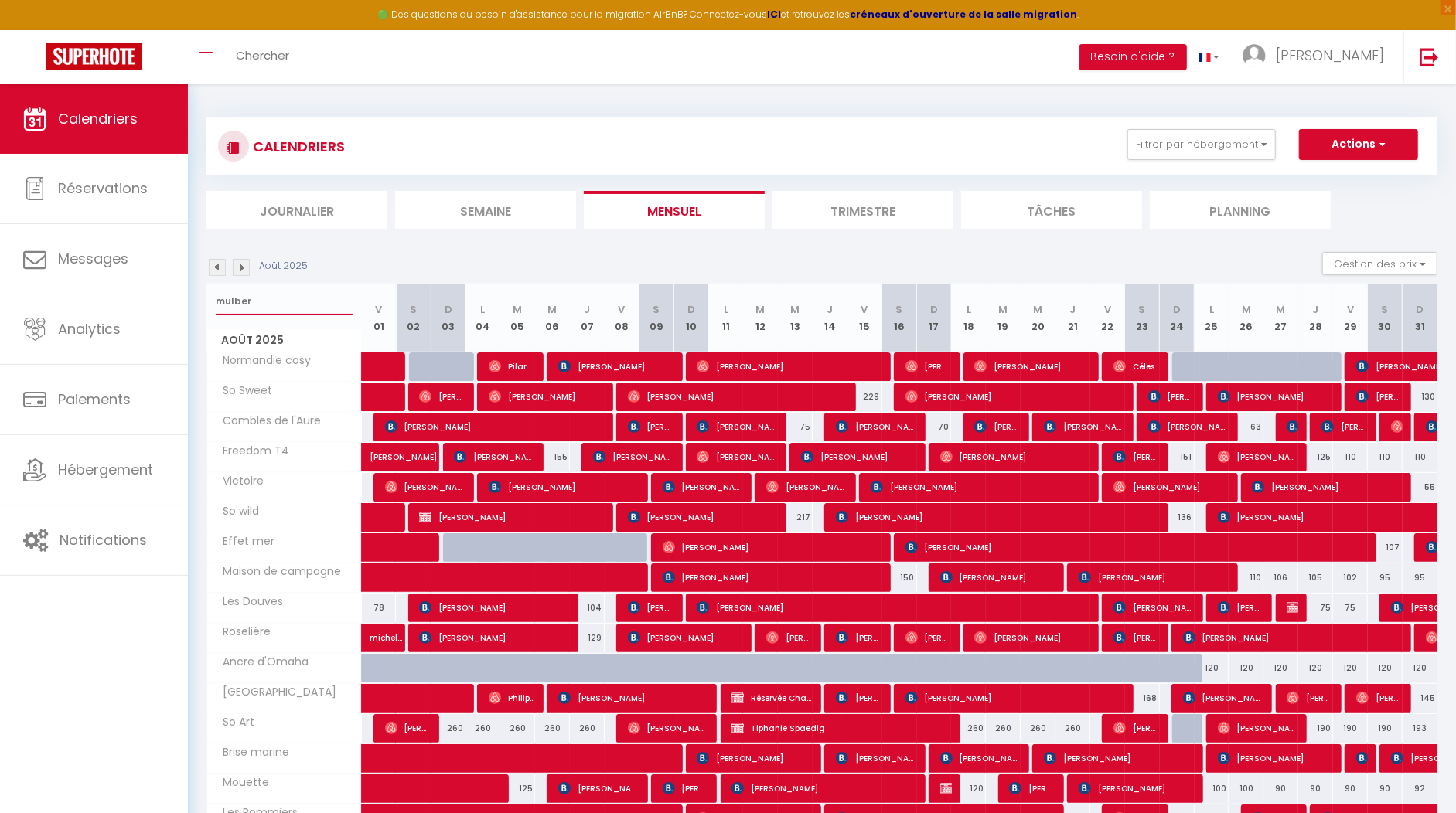
select select
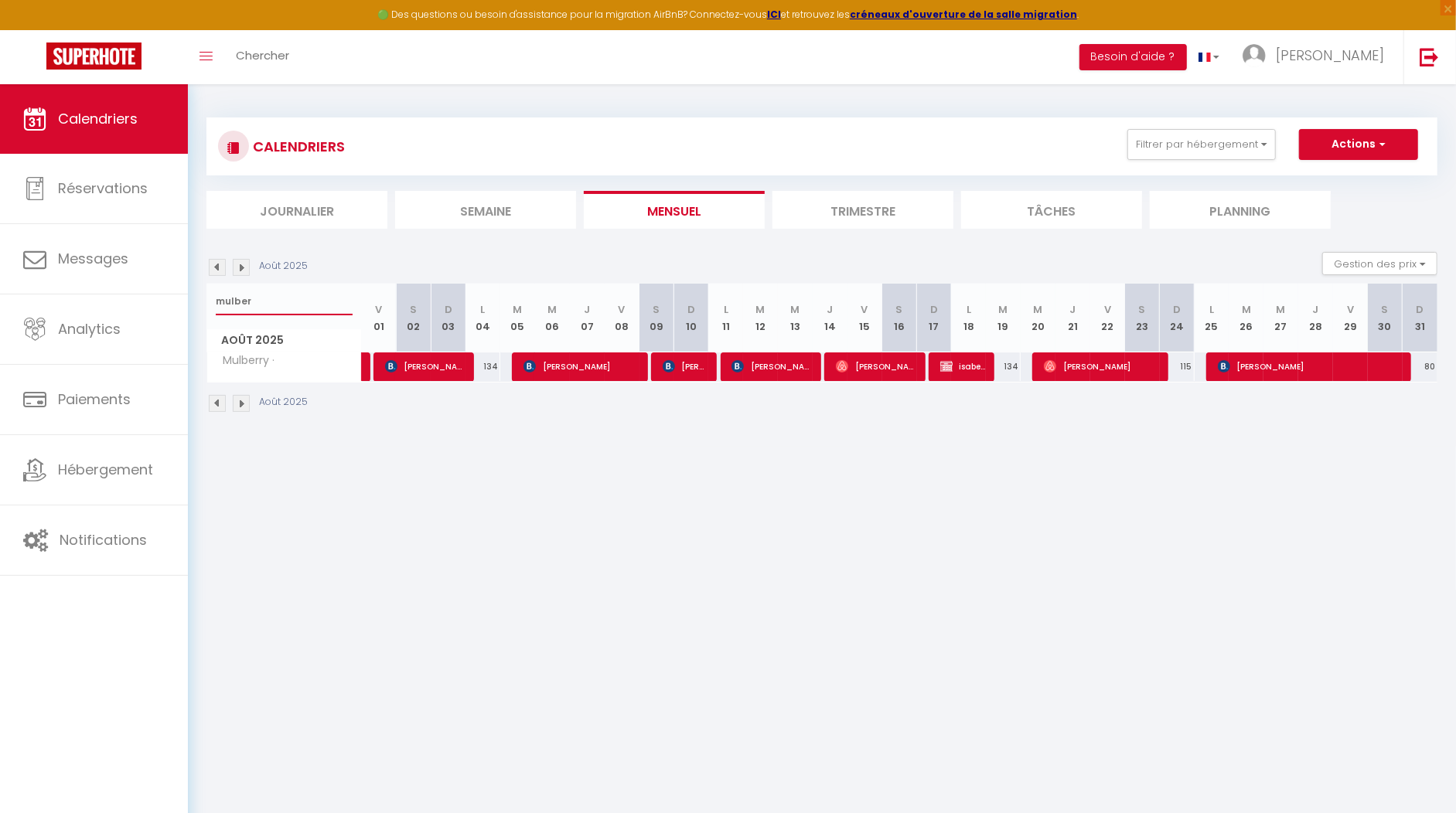
type input "mulber"
click at [1296, 371] on span "Joyce Marsh" at bounding box center [1311, 366] width 186 height 29
select select "OK"
select select "KO"
select select "0"
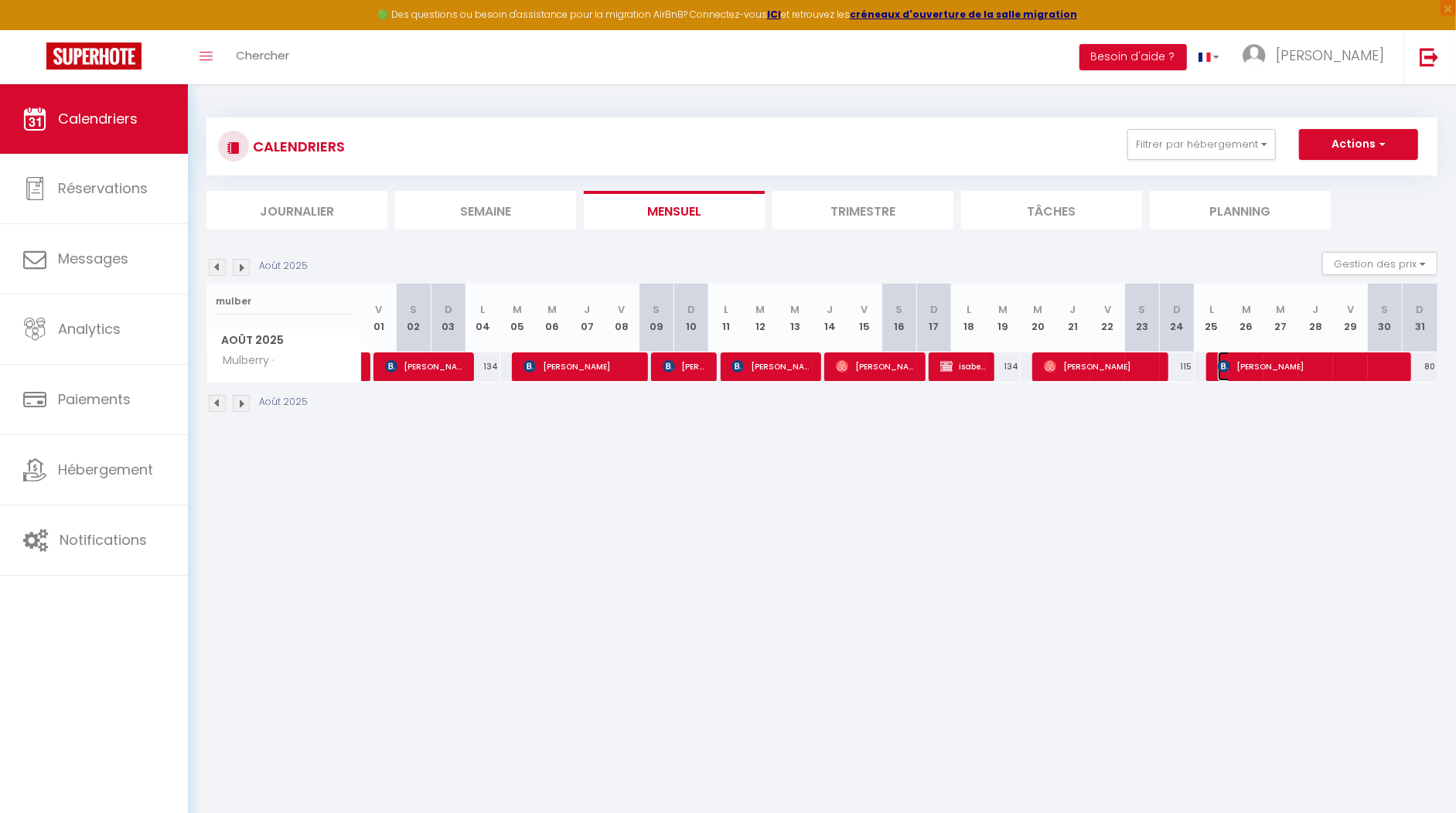
select select "0"
select select "1"
select select
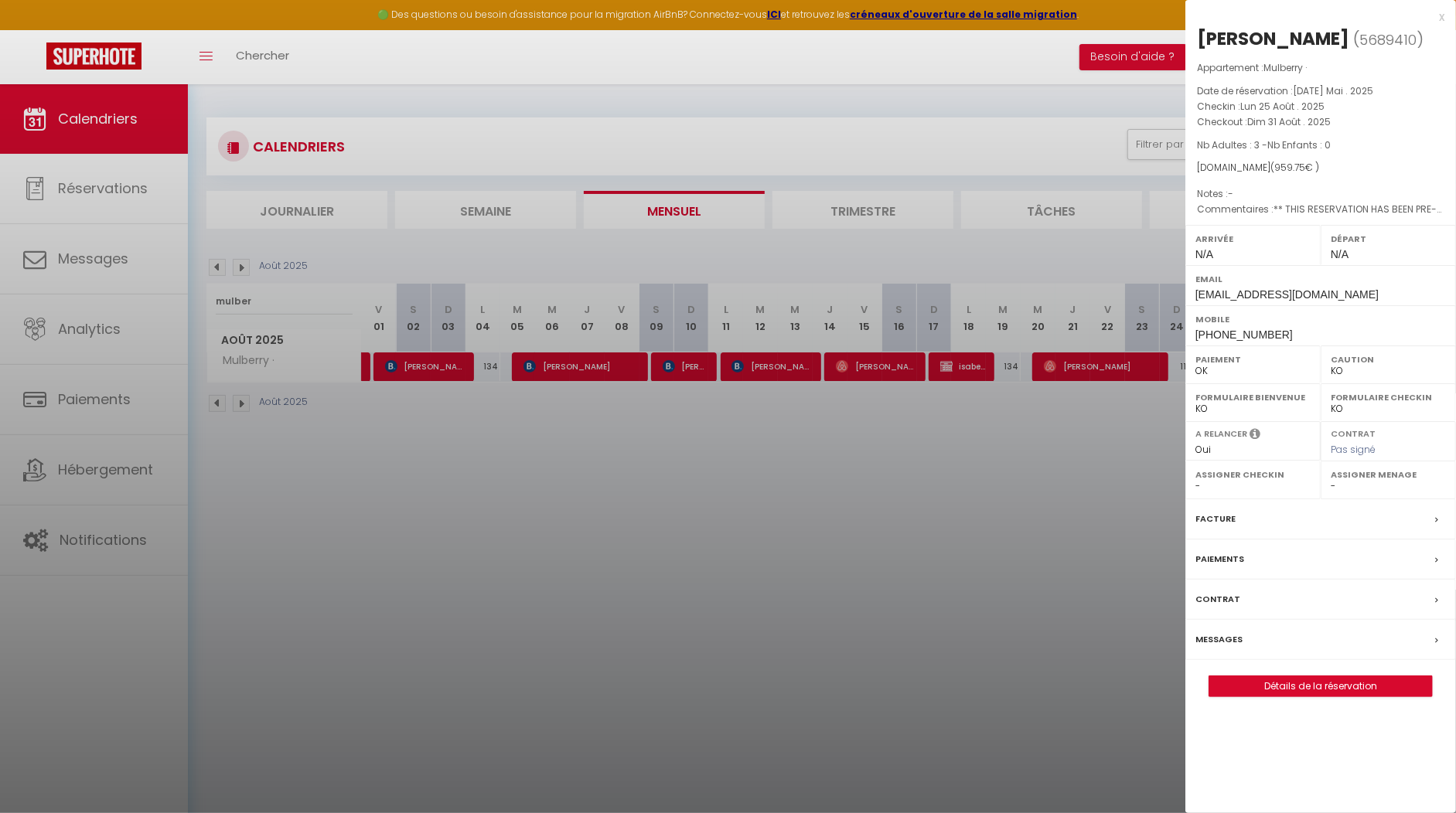
click at [1438, 17] on div "x" at bounding box center [1315, 16] width 259 height 18
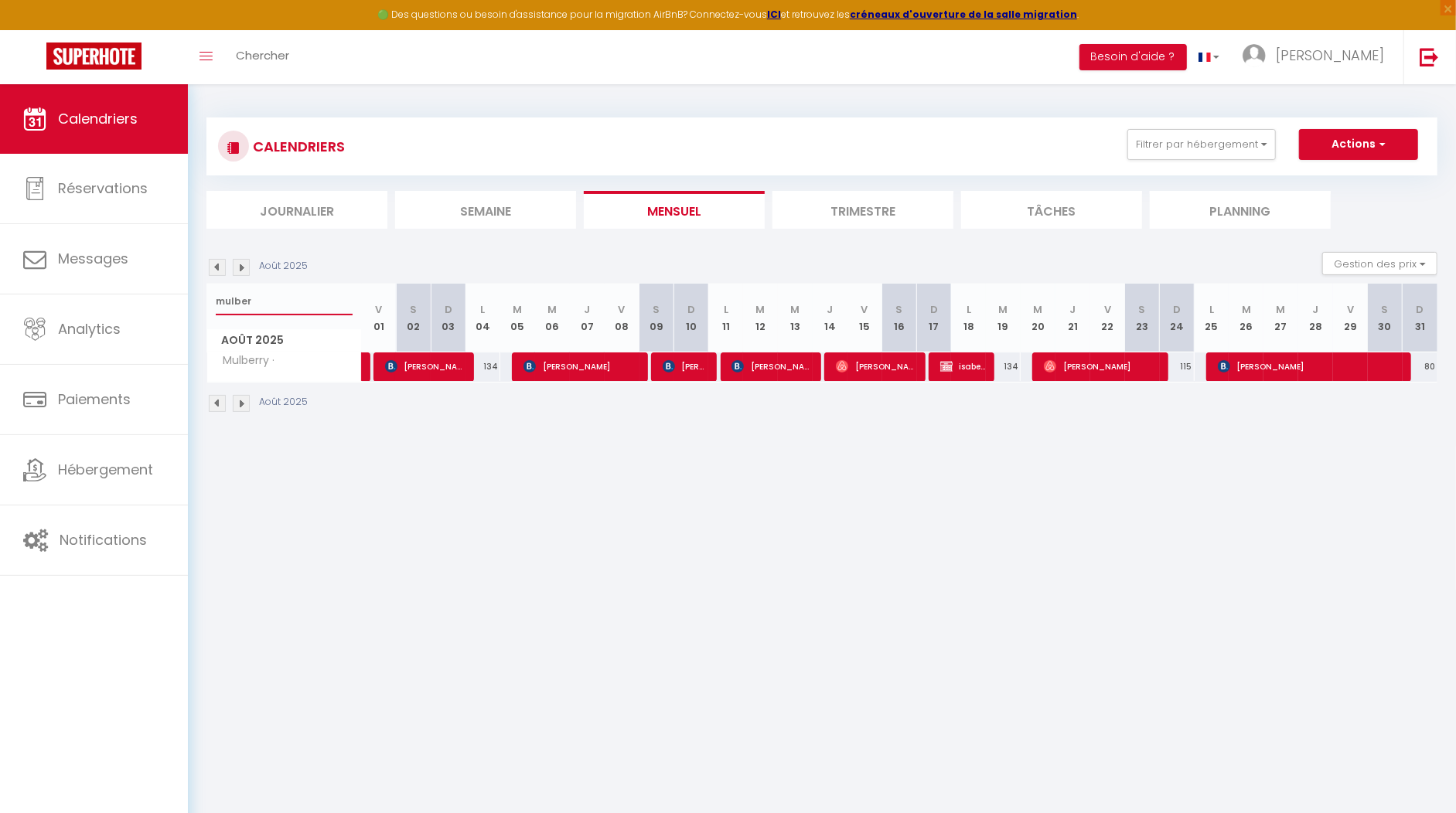
drag, startPoint x: 258, startPoint y: 303, endPoint x: 201, endPoint y: 303, distance: 57.0
click at [201, 303] on div "CALENDRIERS Filtrer par hébergement appart 1 nuit Normandie cosy Victoire Les D…" at bounding box center [822, 265] width 1268 height 363
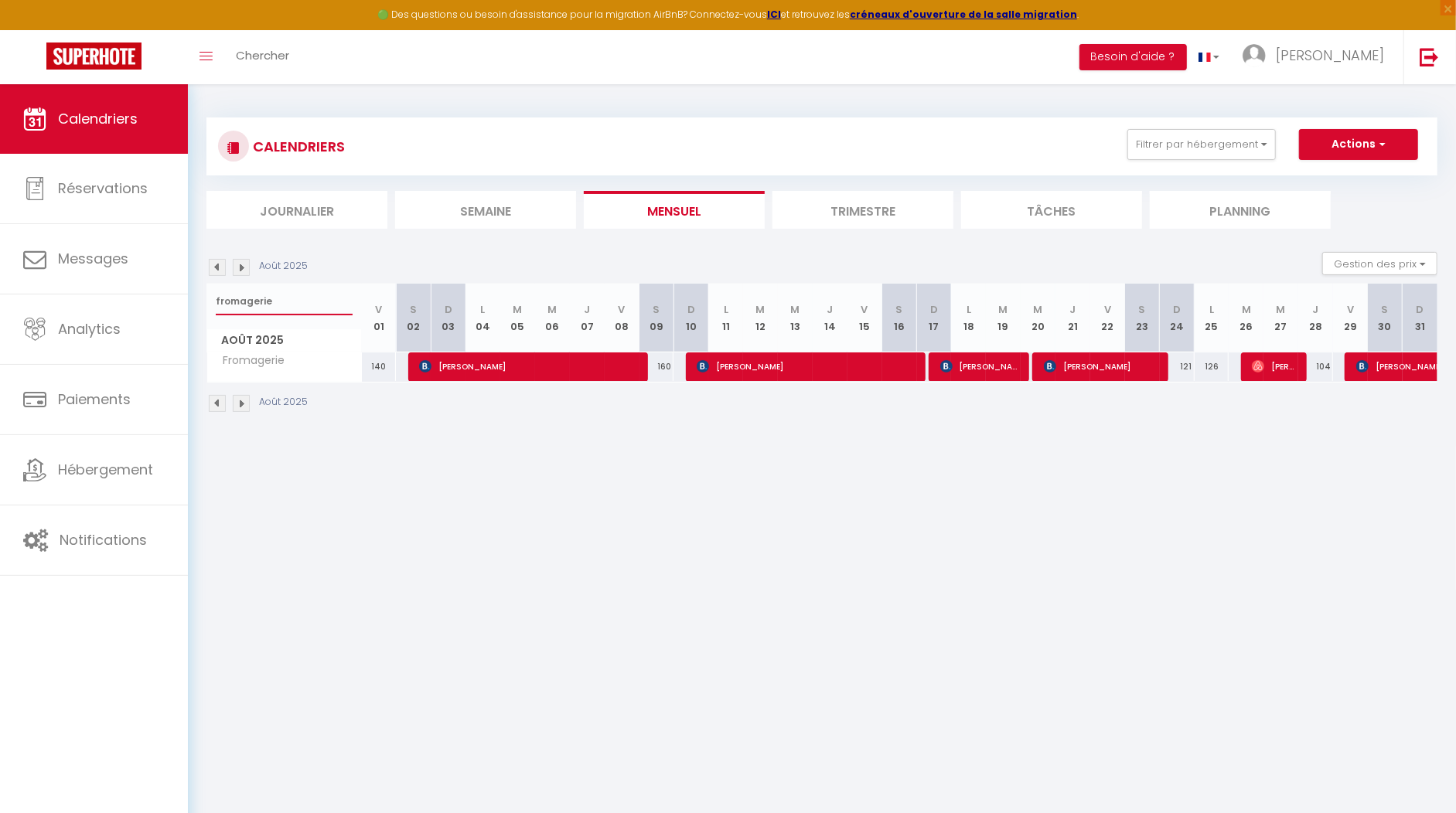
type input "fromagerie"
click at [240, 262] on img at bounding box center [241, 268] width 17 height 17
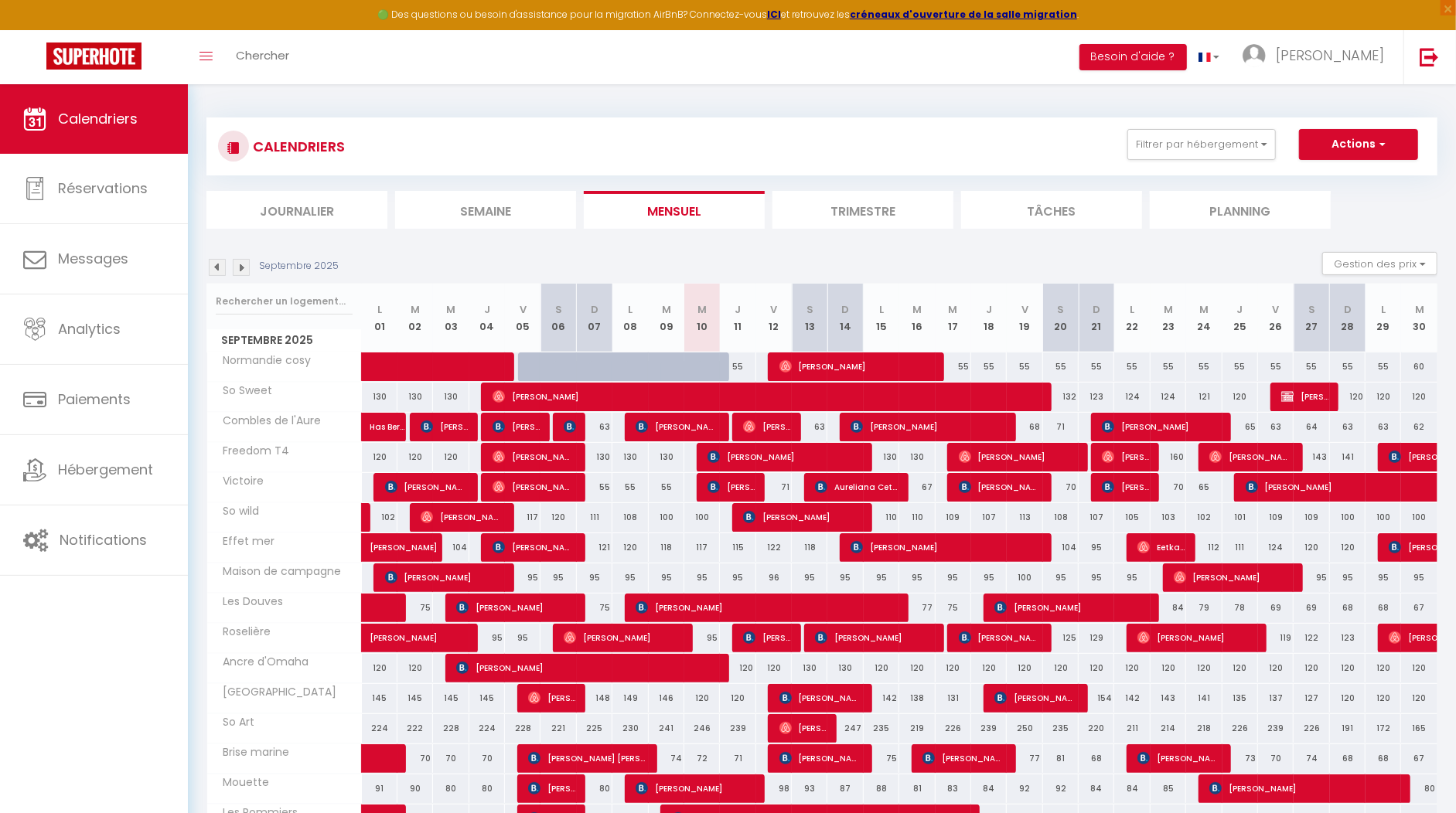
click at [242, 267] on img at bounding box center [241, 268] width 17 height 17
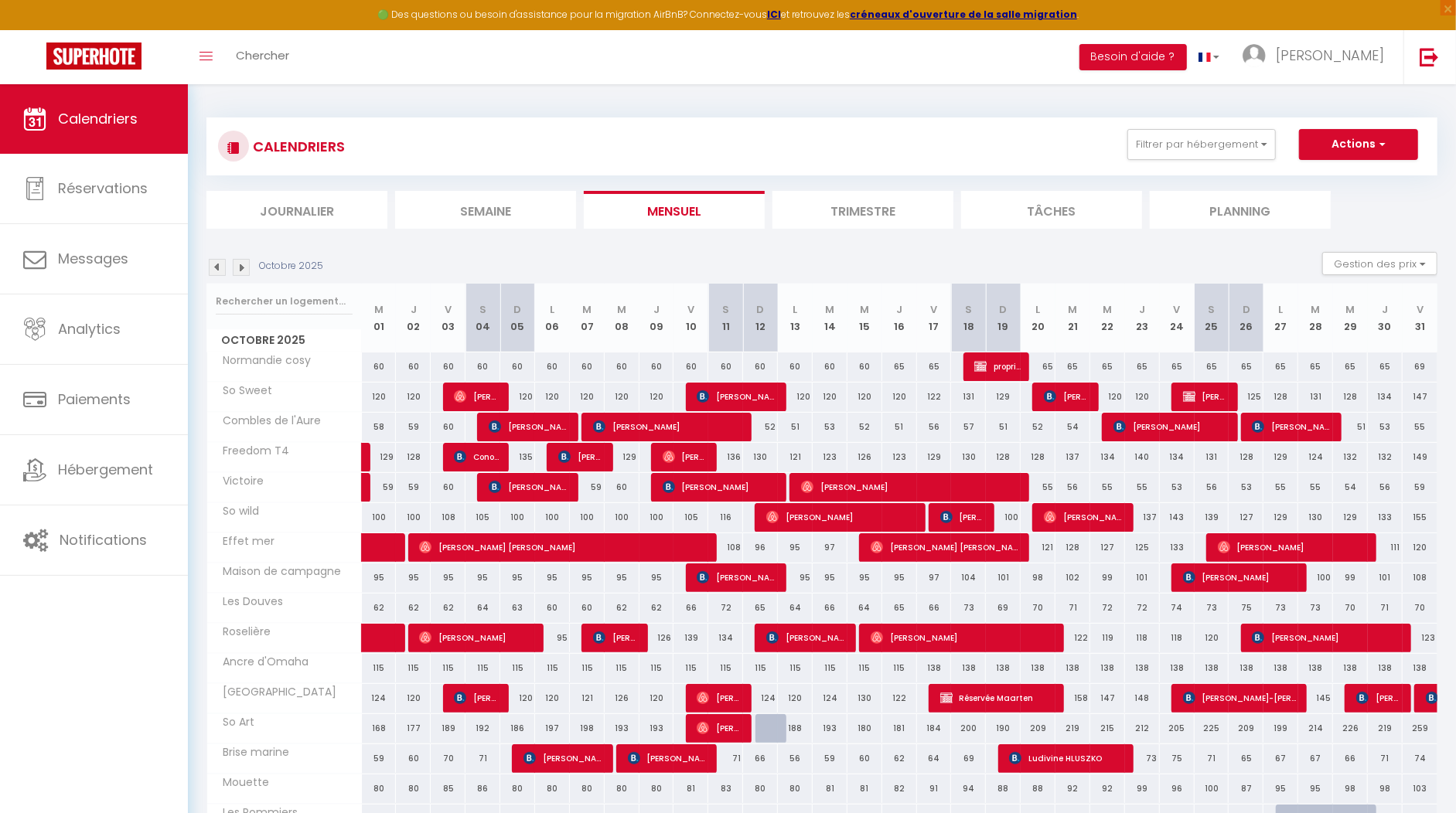
click at [216, 276] on div "Octobre 2025 Gestion des prix Nb Nuits minimum Règles Disponibilité" at bounding box center [821, 267] width 1230 height 32
click at [215, 267] on img at bounding box center [218, 268] width 17 height 17
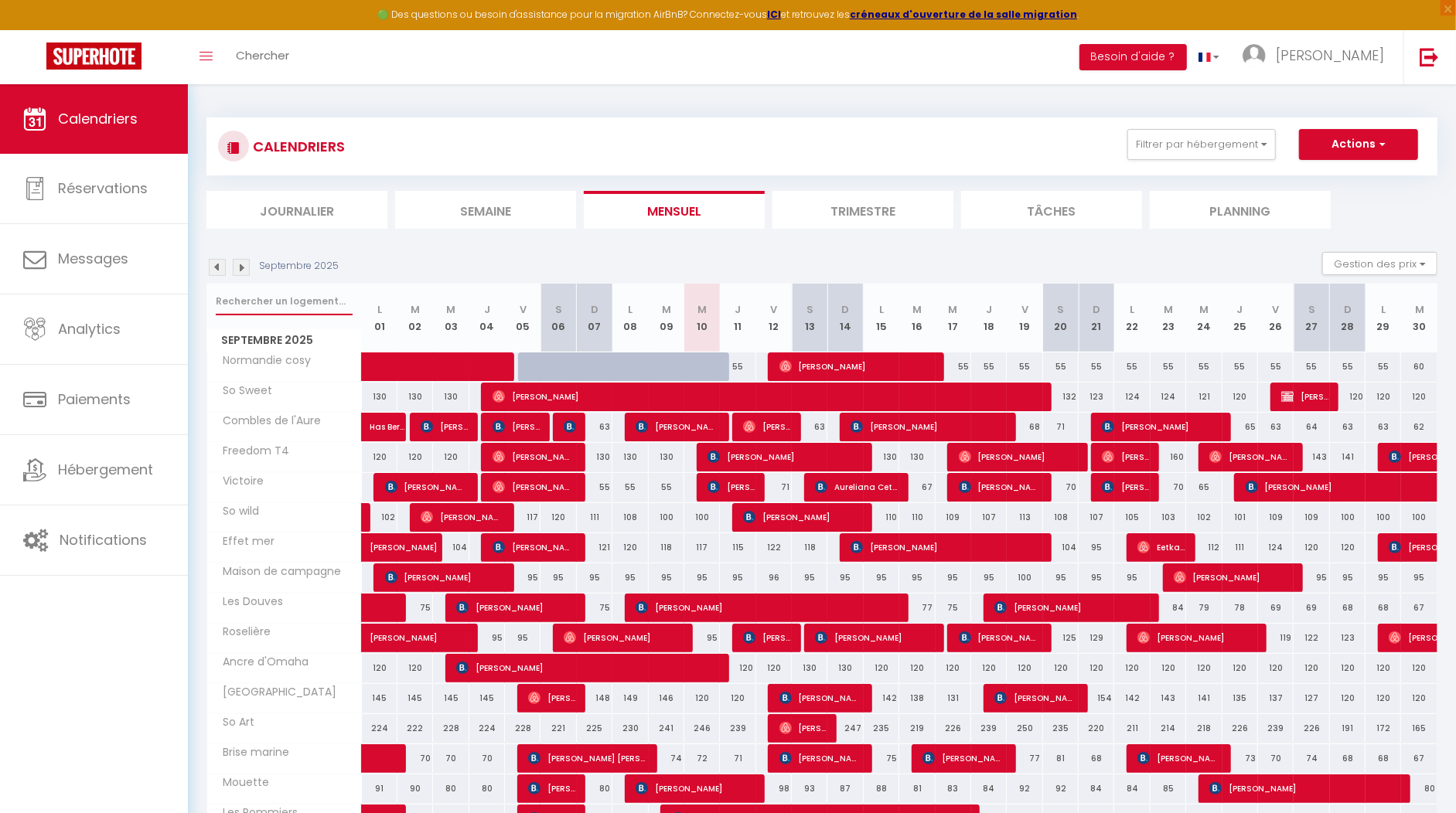
click at [251, 302] on input "text" at bounding box center [284, 301] width 136 height 28
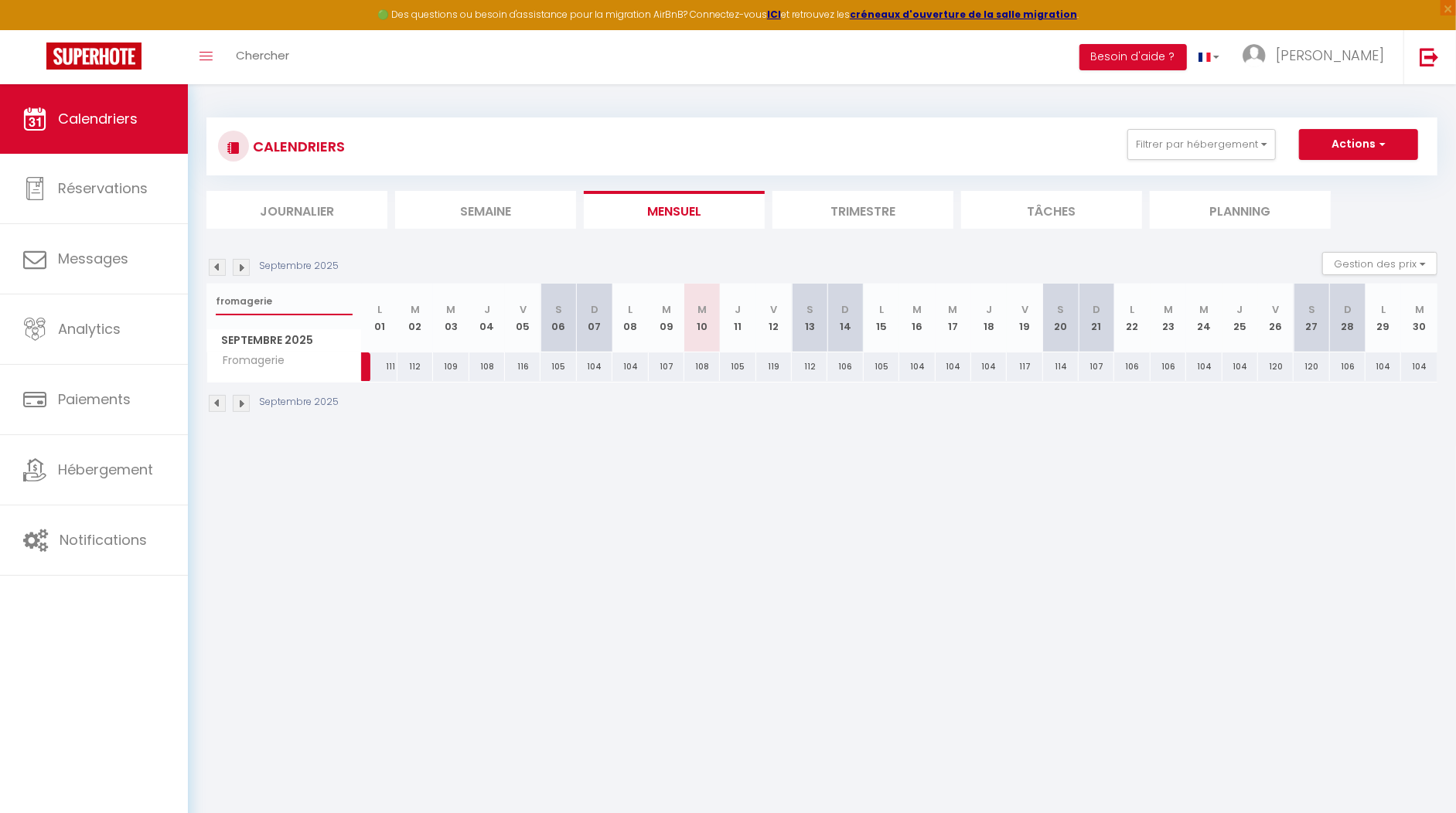
drag, startPoint x: 274, startPoint y: 305, endPoint x: 194, endPoint y: 299, distance: 80.2
click at [194, 299] on div "CALENDRIERS Filtrer par hébergement appart 1 nuit Normandie cosy Victoire Les D…" at bounding box center [822, 265] width 1268 height 363
type input "a"
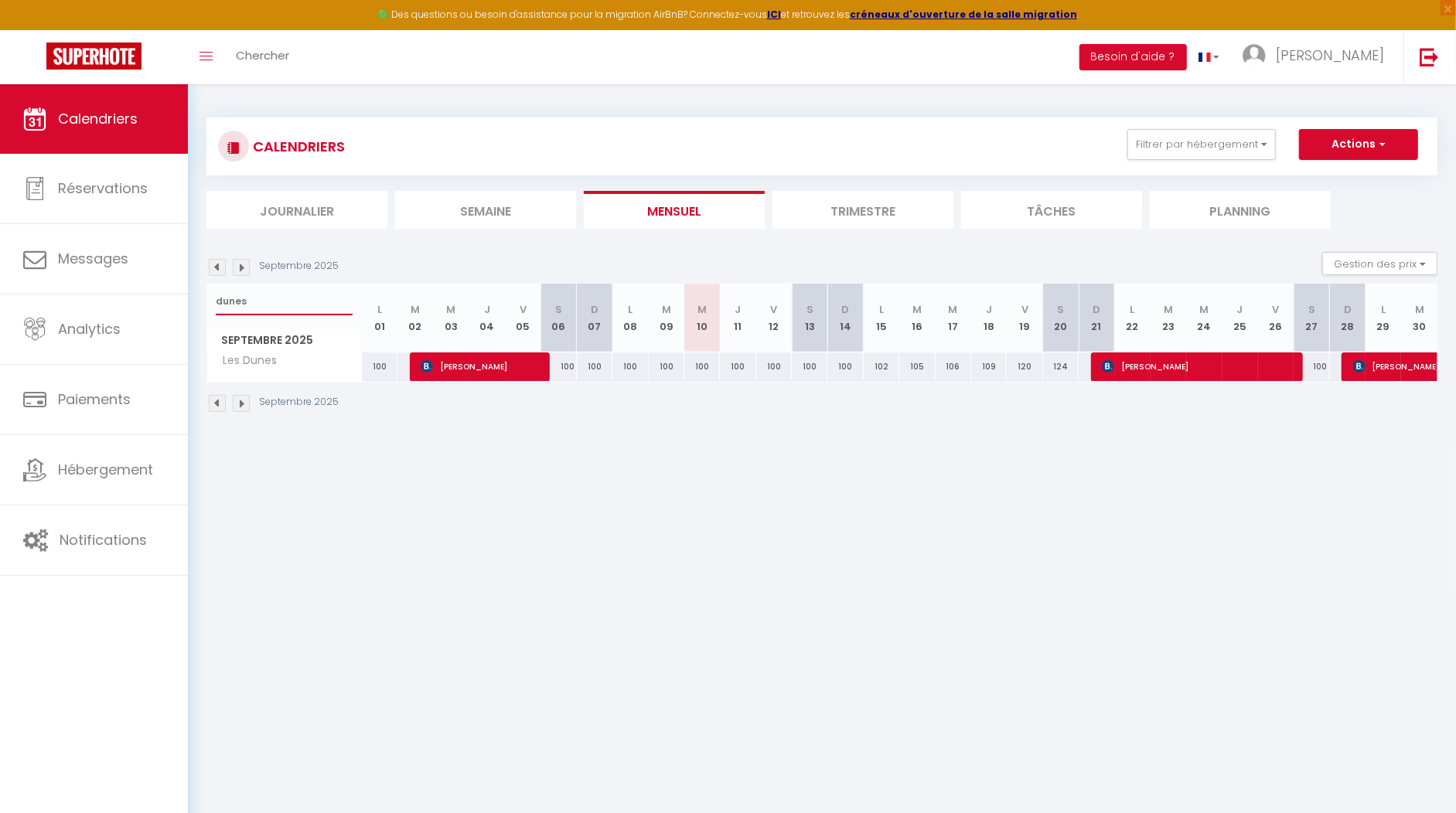
drag, startPoint x: 279, startPoint y: 298, endPoint x: 208, endPoint y: 298, distance: 71.0
click at [208, 298] on div "dunes" at bounding box center [284, 301] width 154 height 36
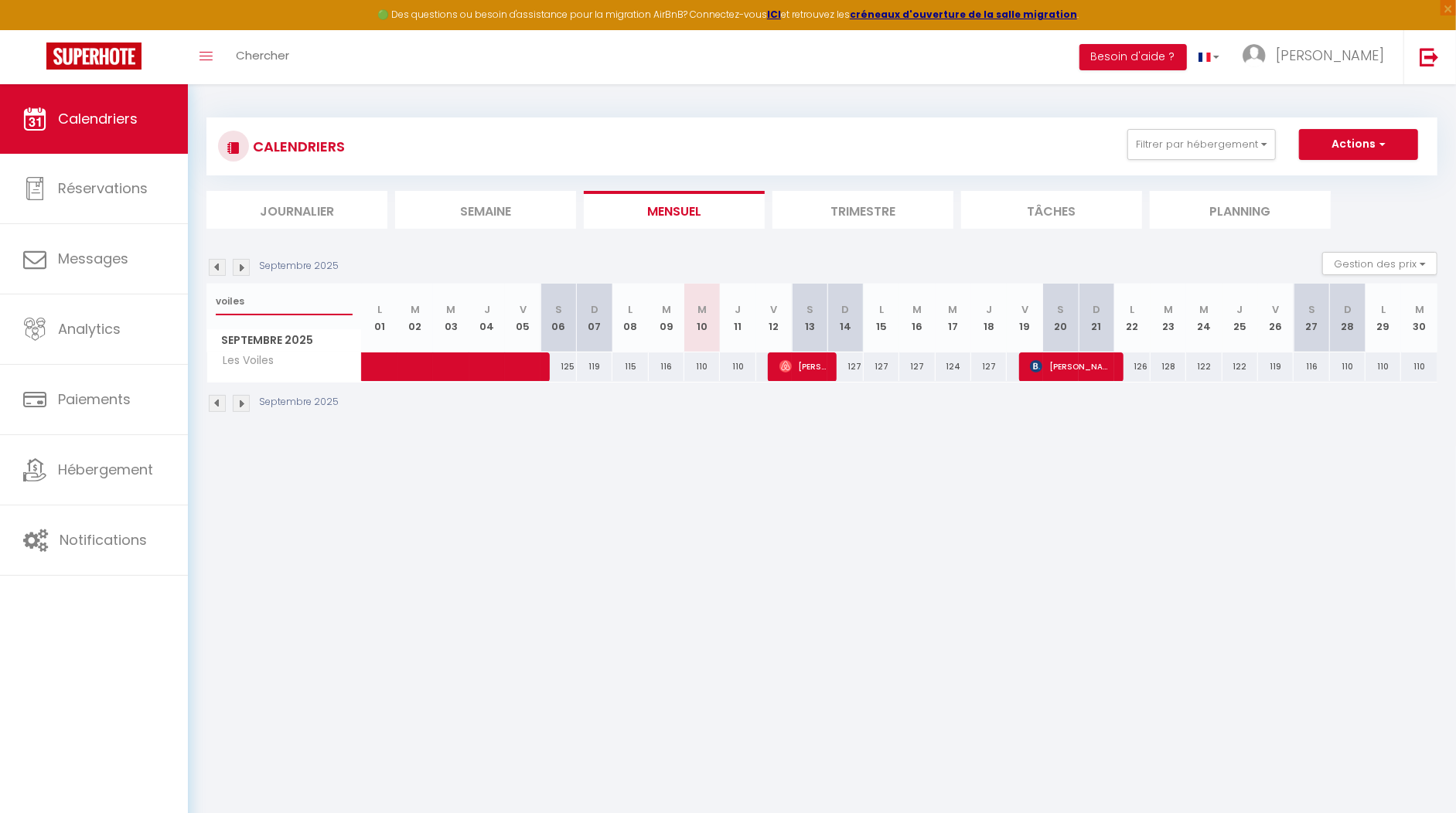
drag, startPoint x: 266, startPoint y: 305, endPoint x: 211, endPoint y: 309, distance: 55.1
click at [213, 306] on div "voiles" at bounding box center [284, 301] width 154 height 36
type input "o"
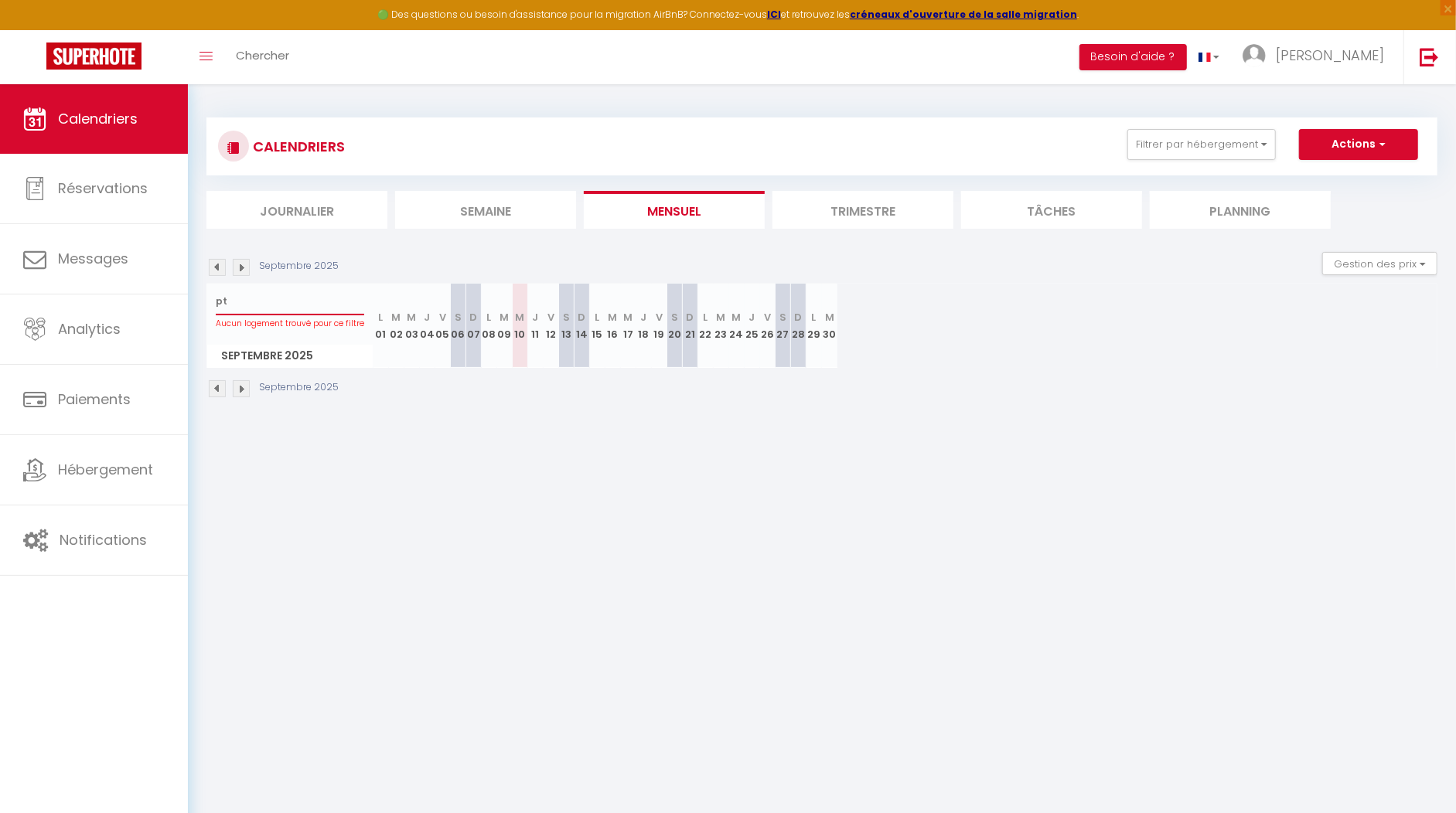
type input "p"
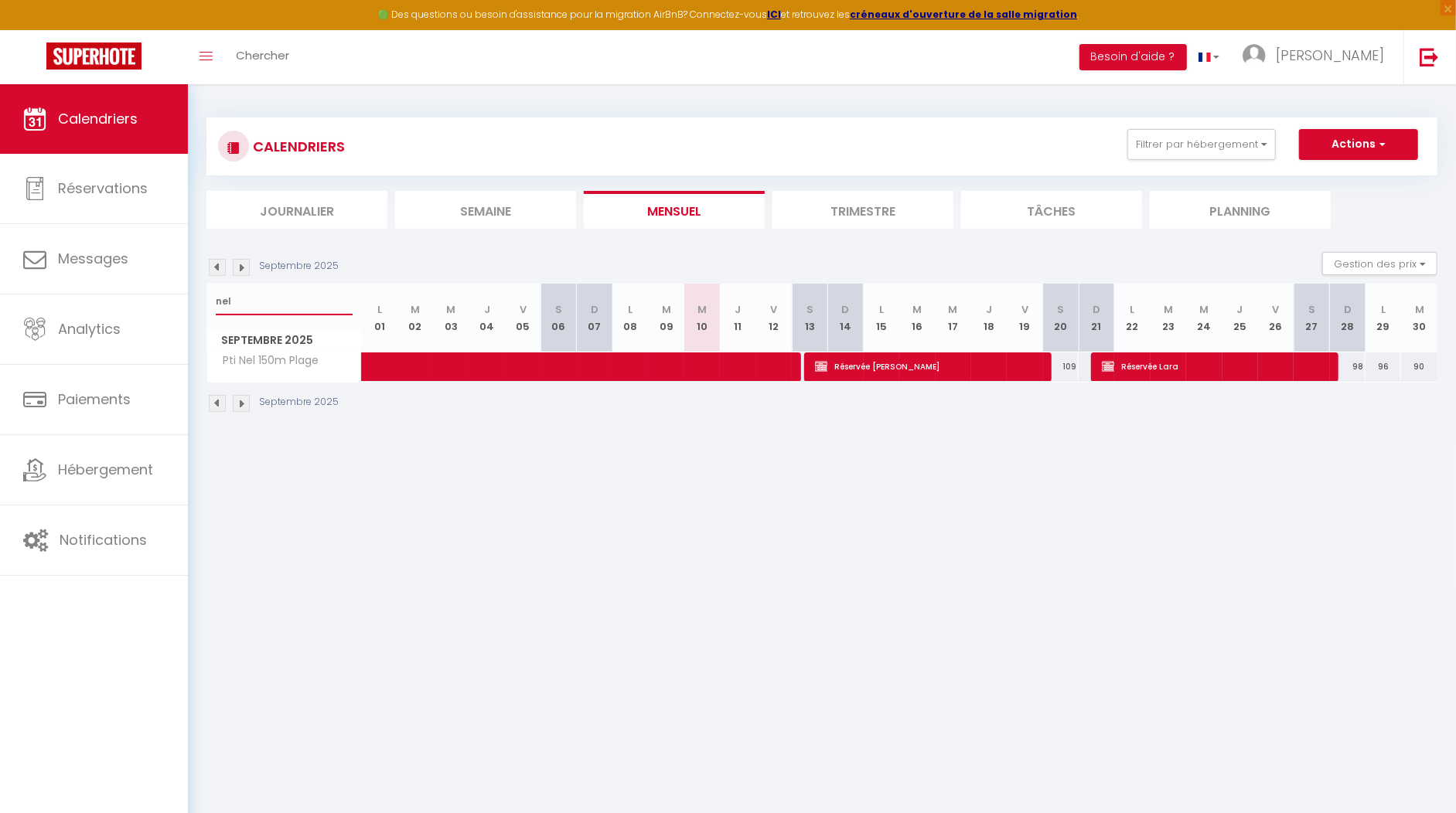
drag, startPoint x: 262, startPoint y: 294, endPoint x: 202, endPoint y: 297, distance: 60.1
click at [202, 297] on div "CALENDRIERS Filtrer par hébergement appart 1 nuit Normandie cosy Victoire Les D…" at bounding box center [822, 265] width 1268 height 363
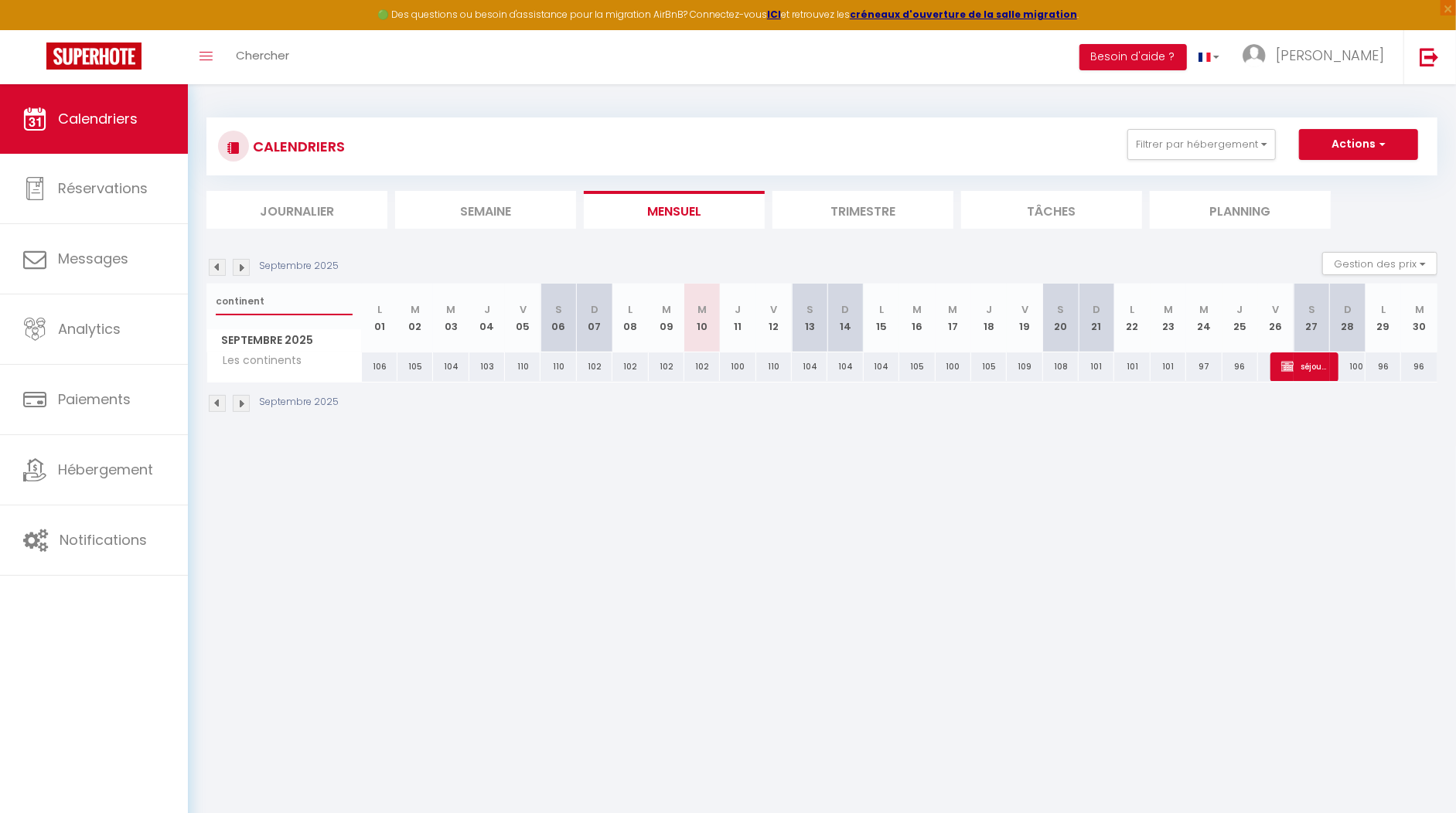
drag, startPoint x: 275, startPoint y: 301, endPoint x: 196, endPoint y: 294, distance: 79.3
click at [196, 294] on div "CALENDRIERS Filtrer par hébergement appart 1 nuit Normandie cosy Victoire Les D…" at bounding box center [822, 265] width 1268 height 363
type input "i"
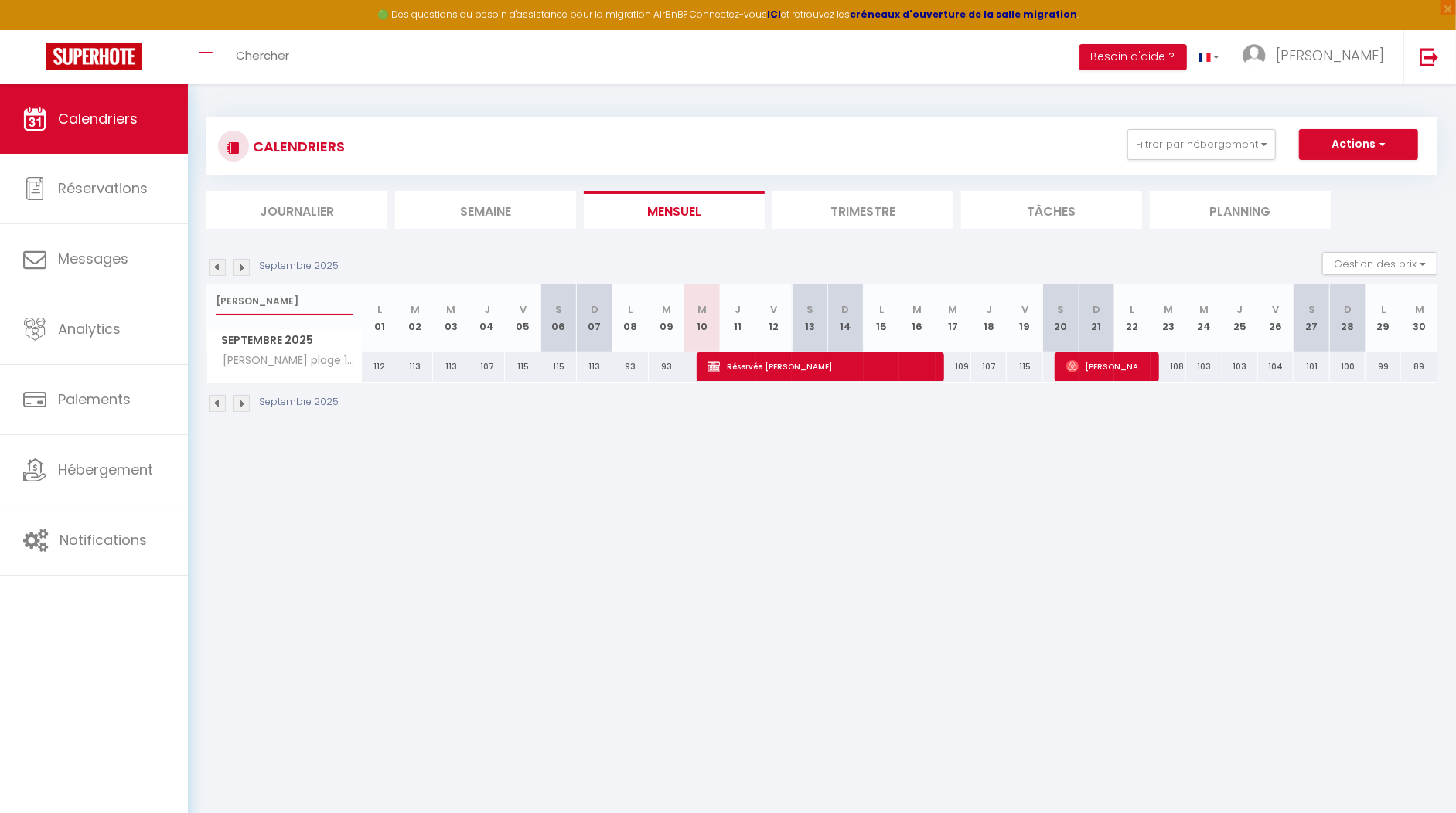
type input "olivia"
click at [1116, 367] on span "Hedwige West" at bounding box center [1107, 366] width 82 height 29
select select "OK"
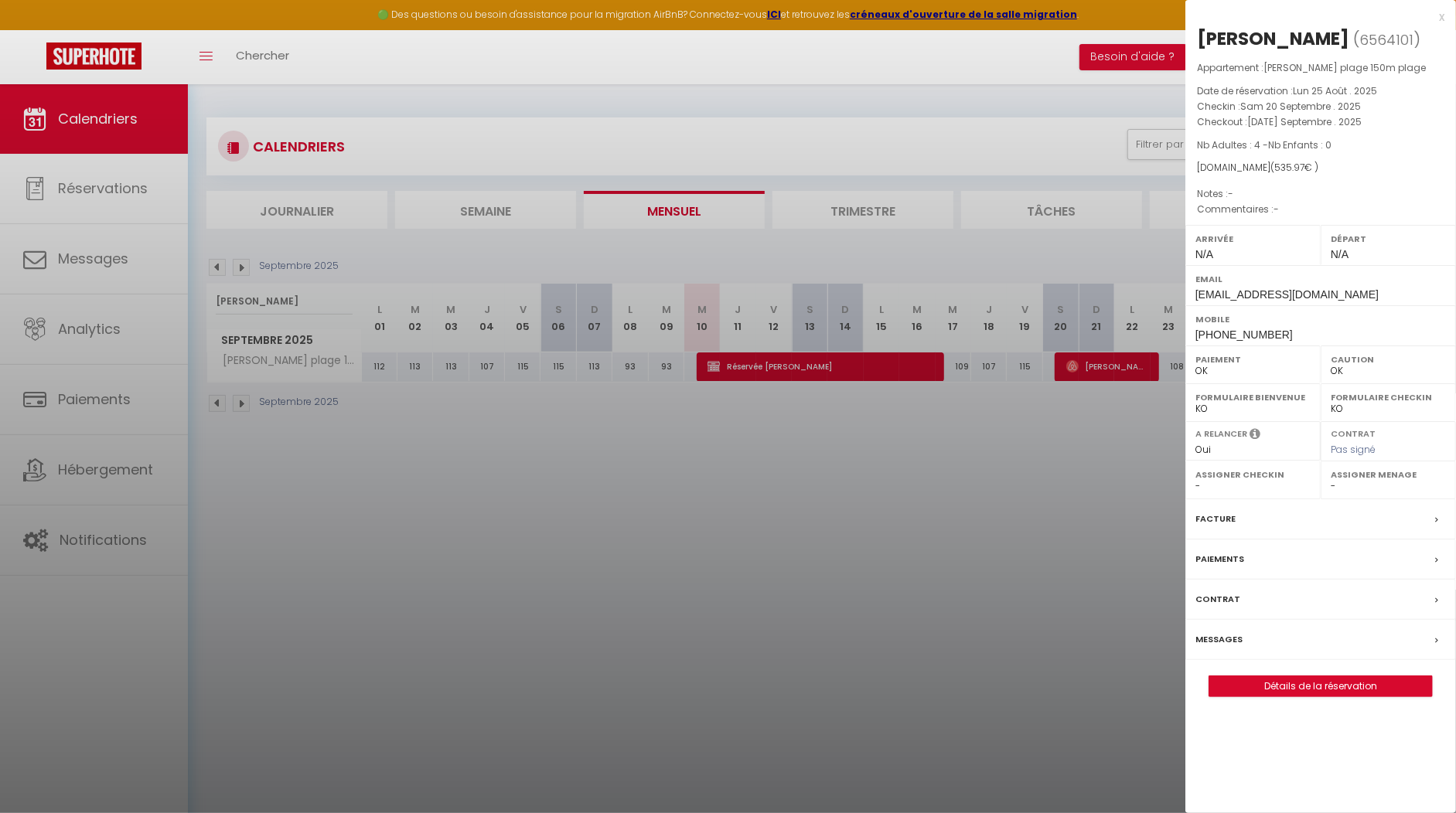
click at [1441, 17] on div "x" at bounding box center [1315, 16] width 259 height 18
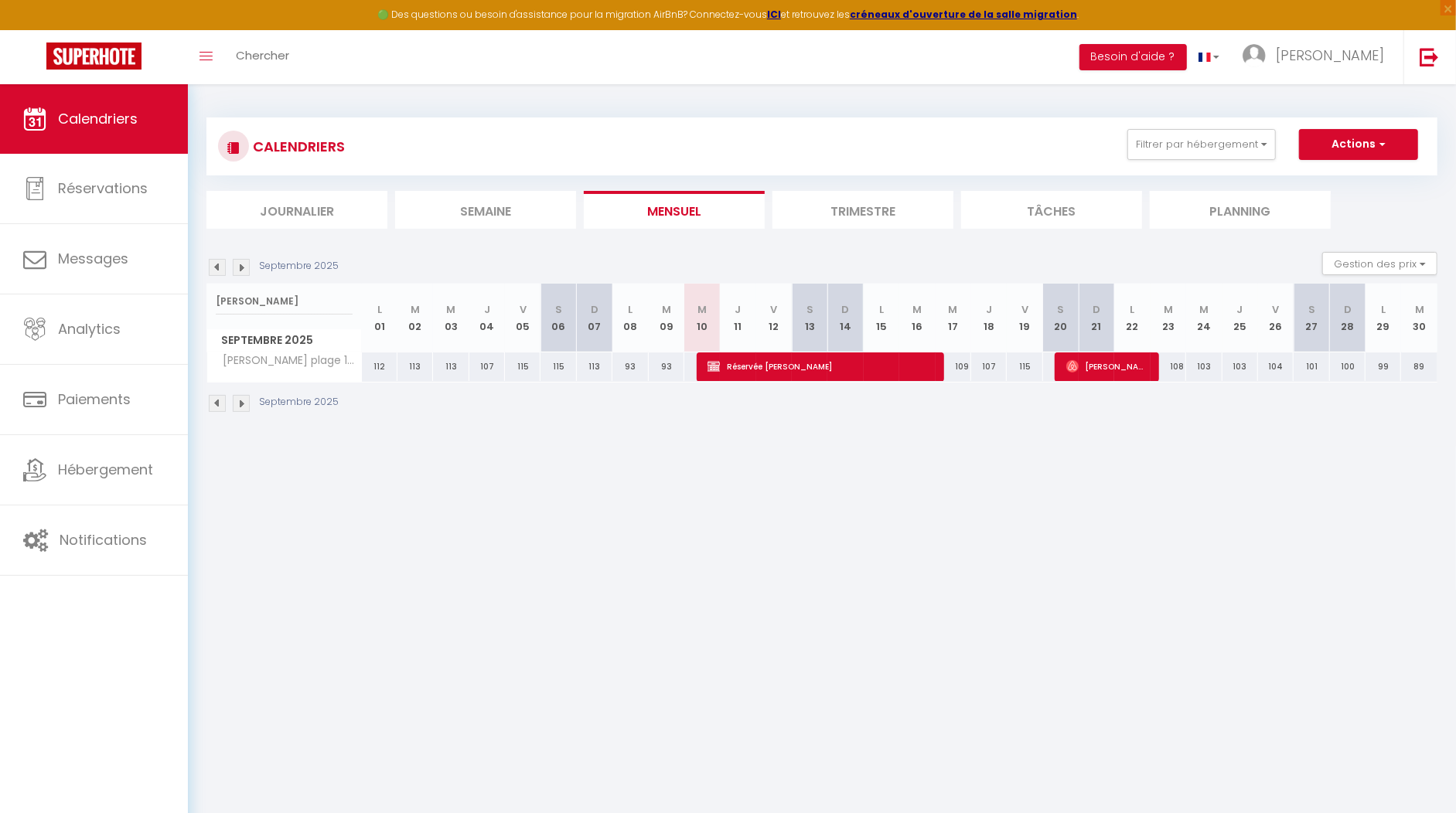
click at [220, 264] on img at bounding box center [218, 268] width 17 height 17
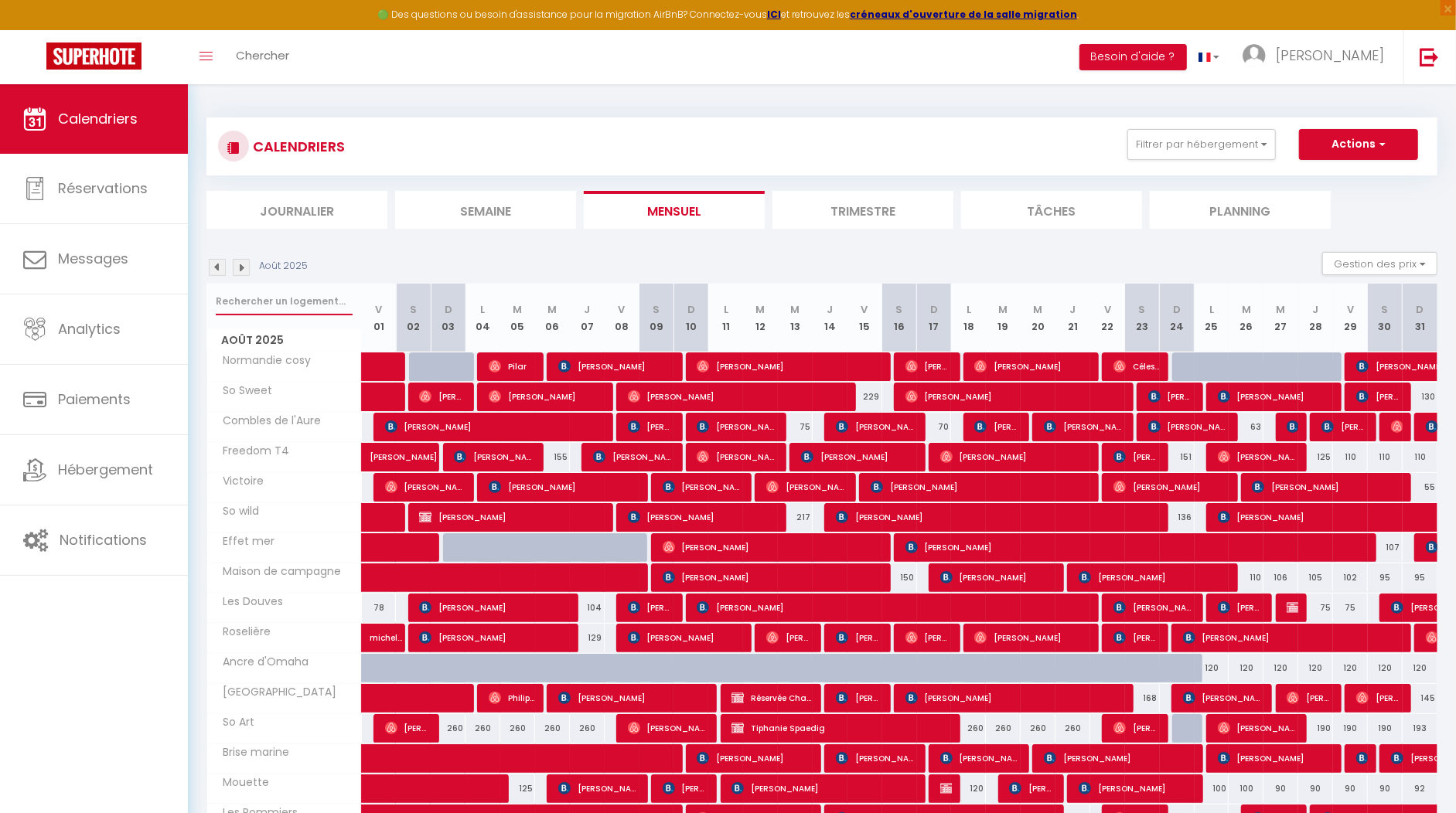
click at [285, 301] on input "text" at bounding box center [284, 301] width 136 height 28
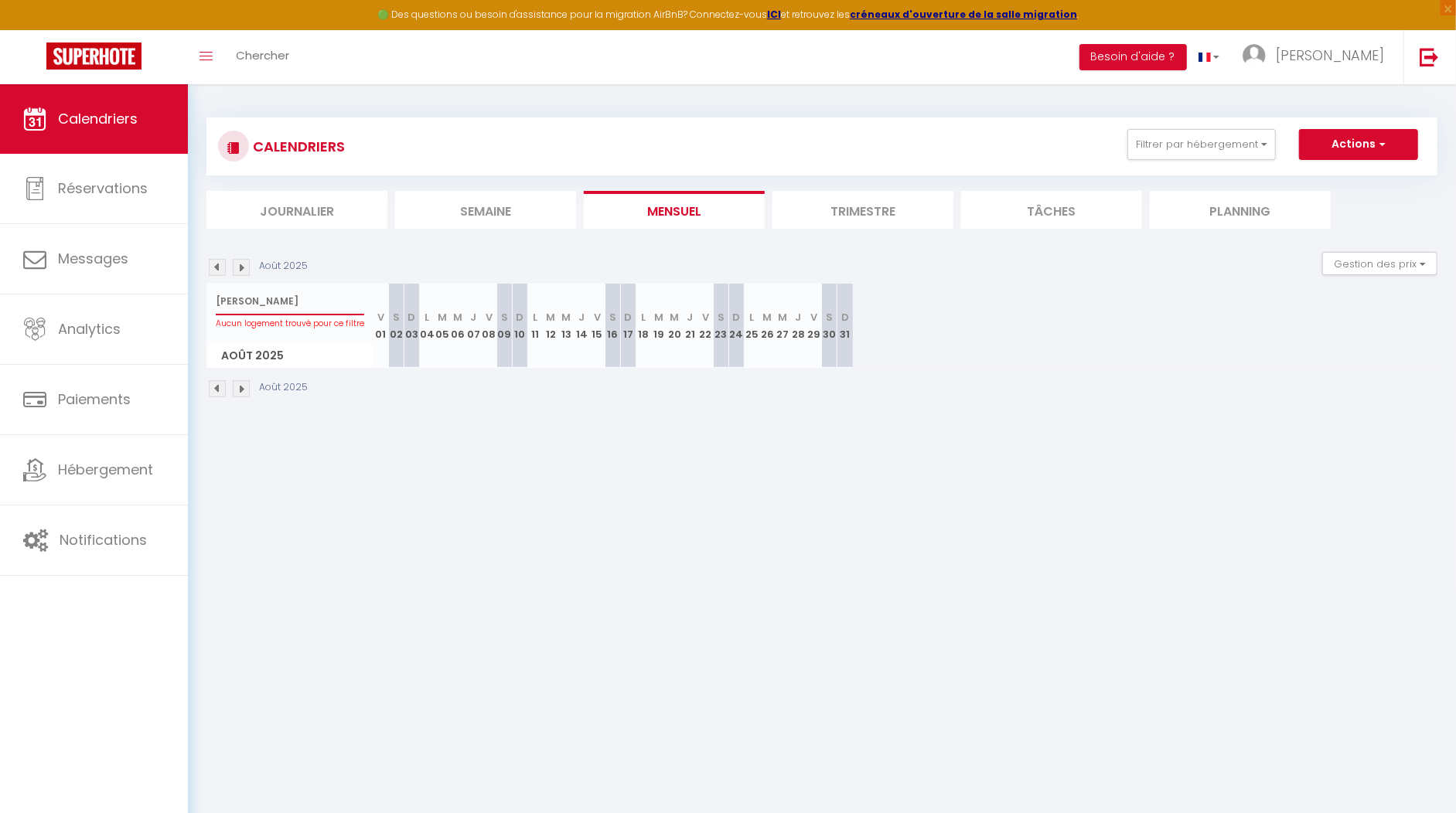
type input "olivia"
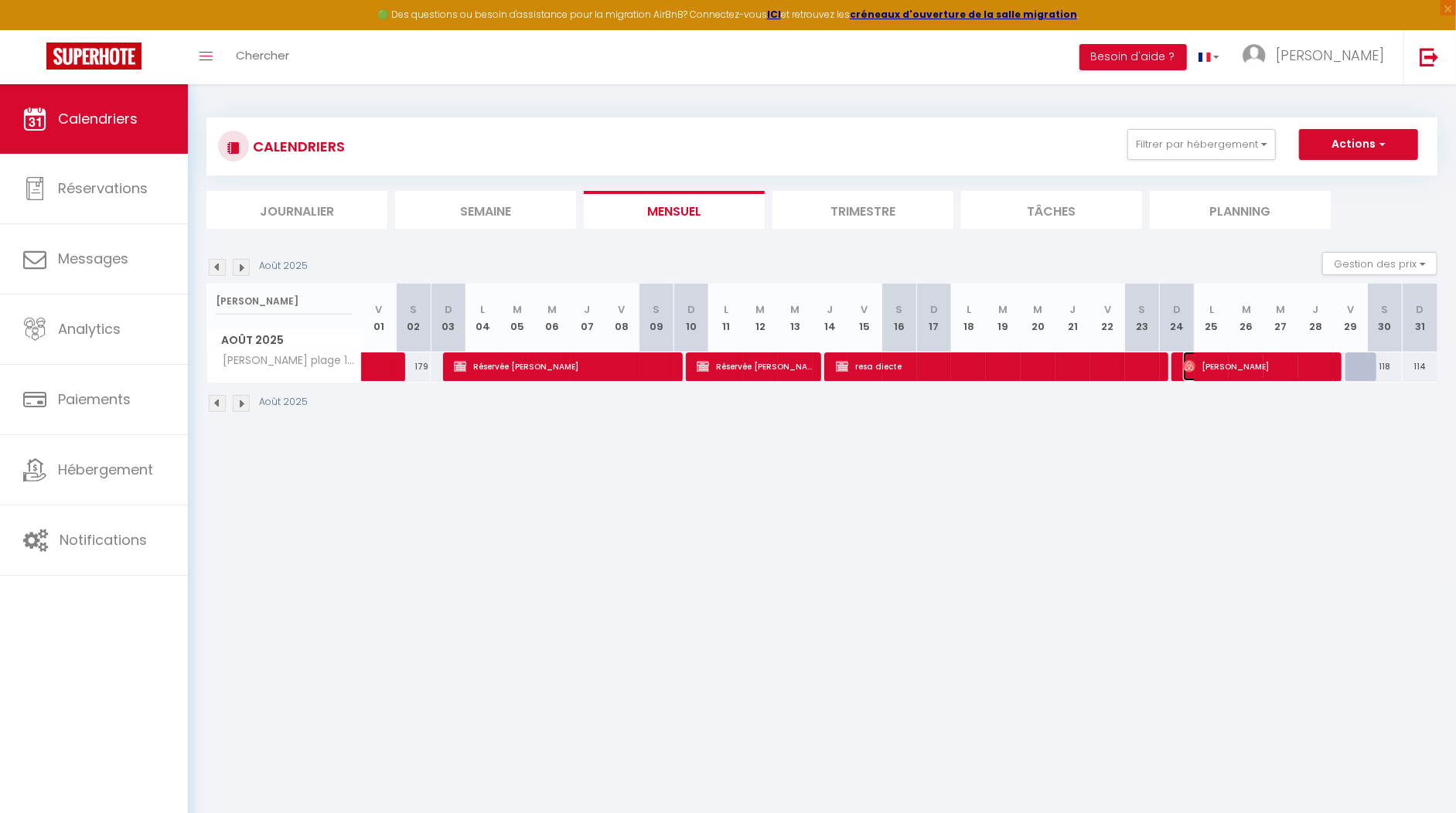
click at [1236, 375] on span "Vetea Perolini" at bounding box center [1259, 366] width 151 height 29
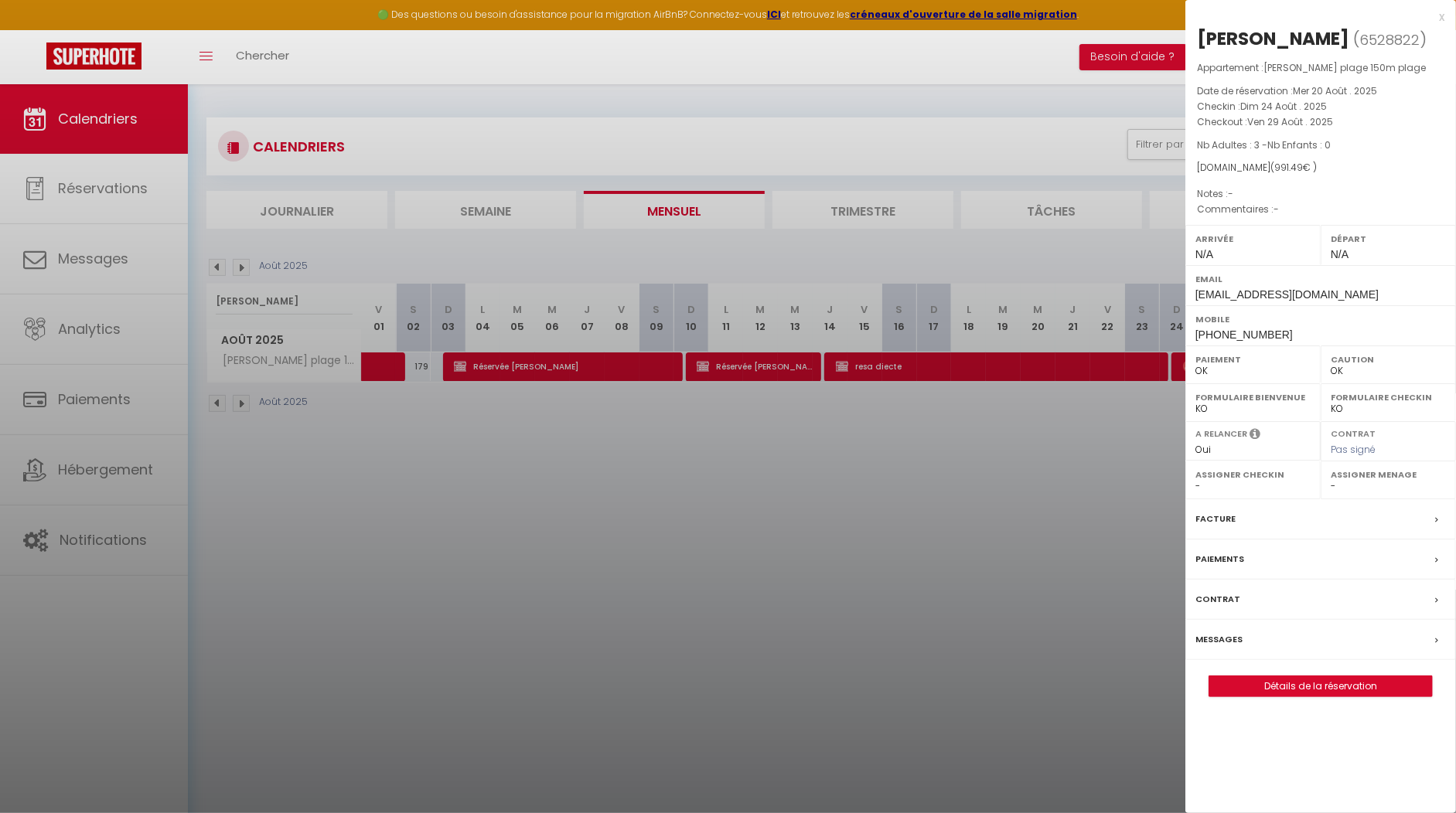
drag, startPoint x: 1019, startPoint y: 532, endPoint x: 1026, endPoint y: 517, distance: 16.6
click at [1019, 532] on div at bounding box center [728, 406] width 1456 height 813
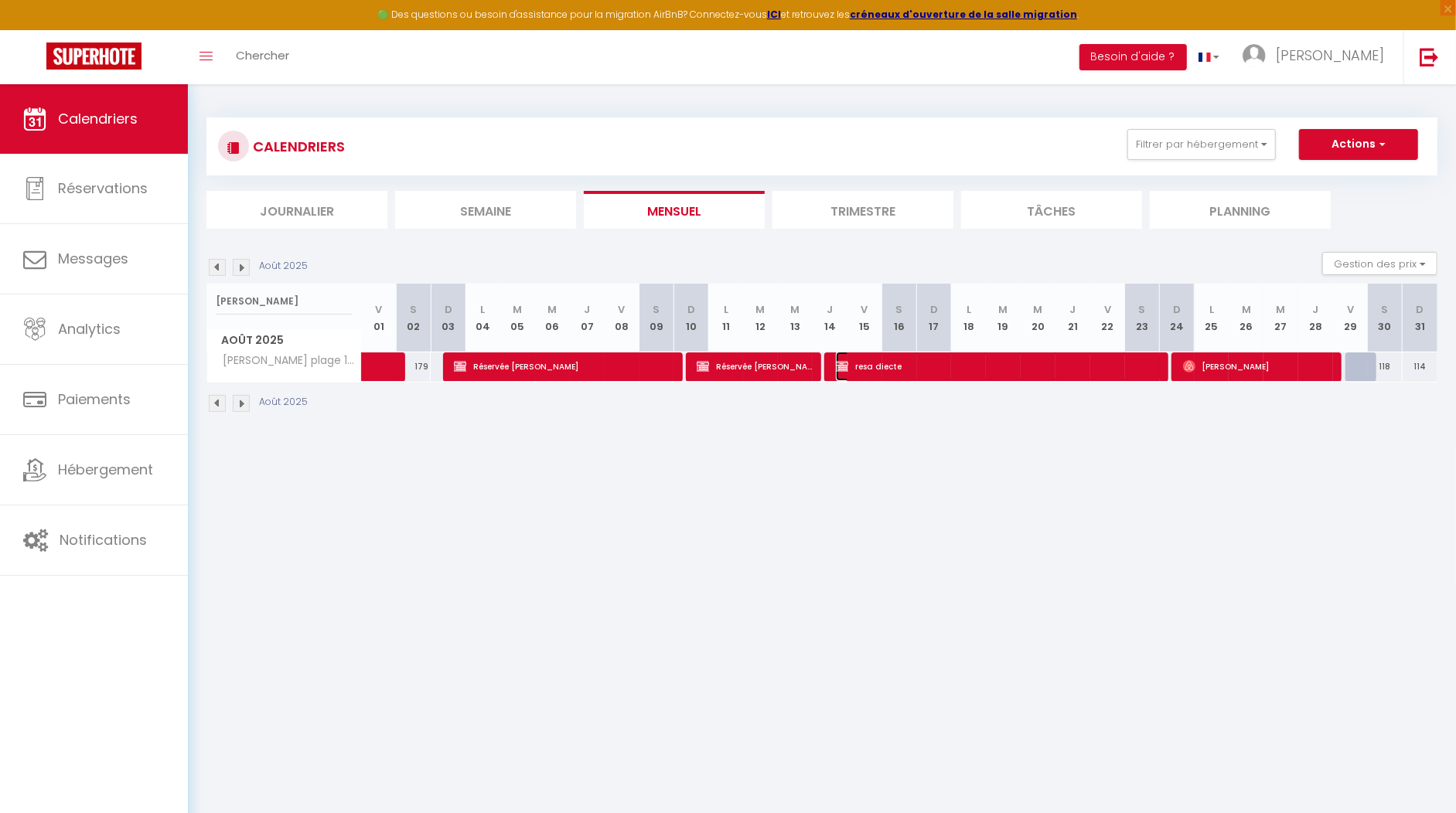
click at [874, 367] on span "resa diecte" at bounding box center [997, 366] width 324 height 29
select select "KO"
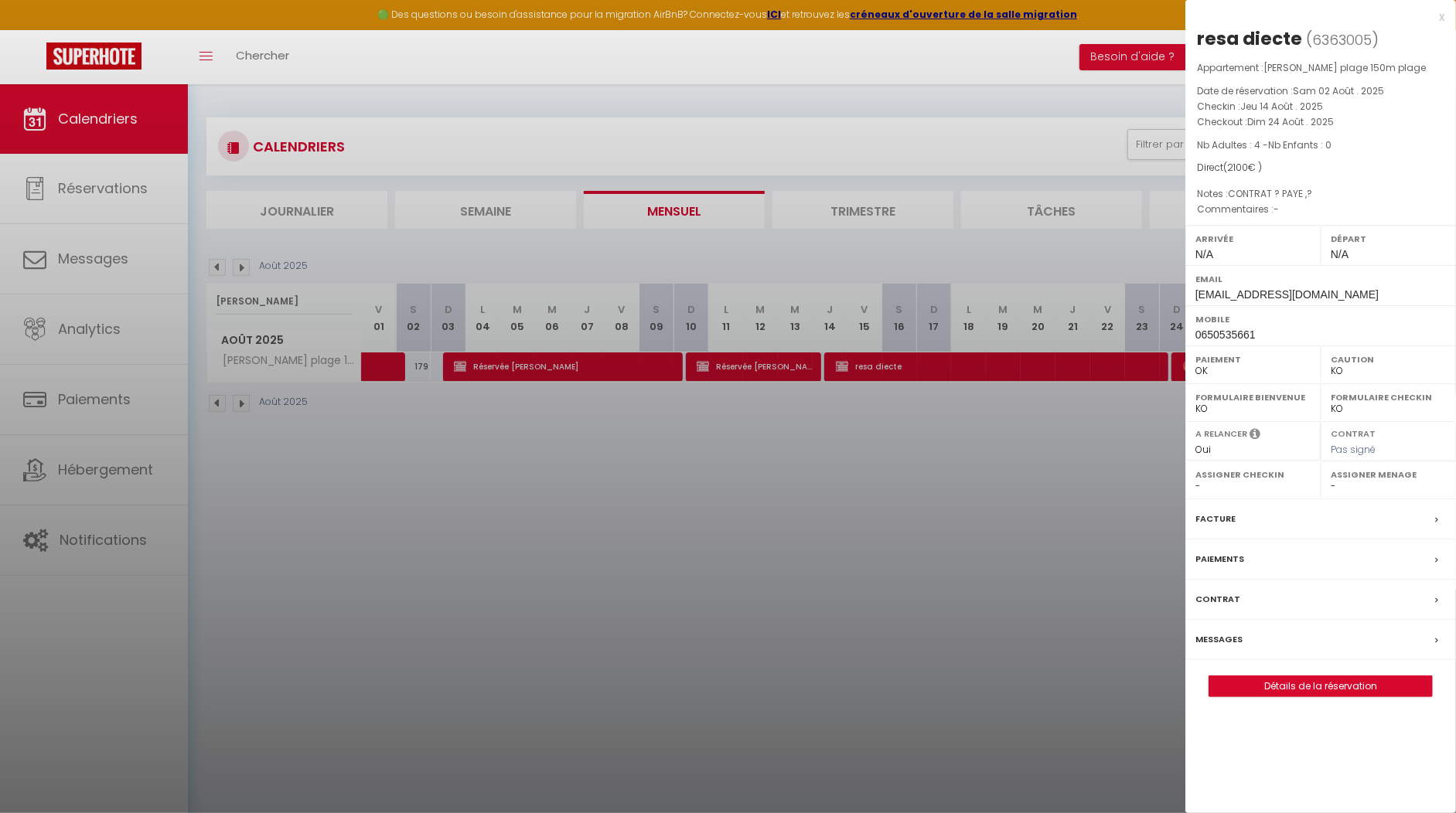
click at [1276, 630] on div "Messages" at bounding box center [1320, 640] width 271 height 41
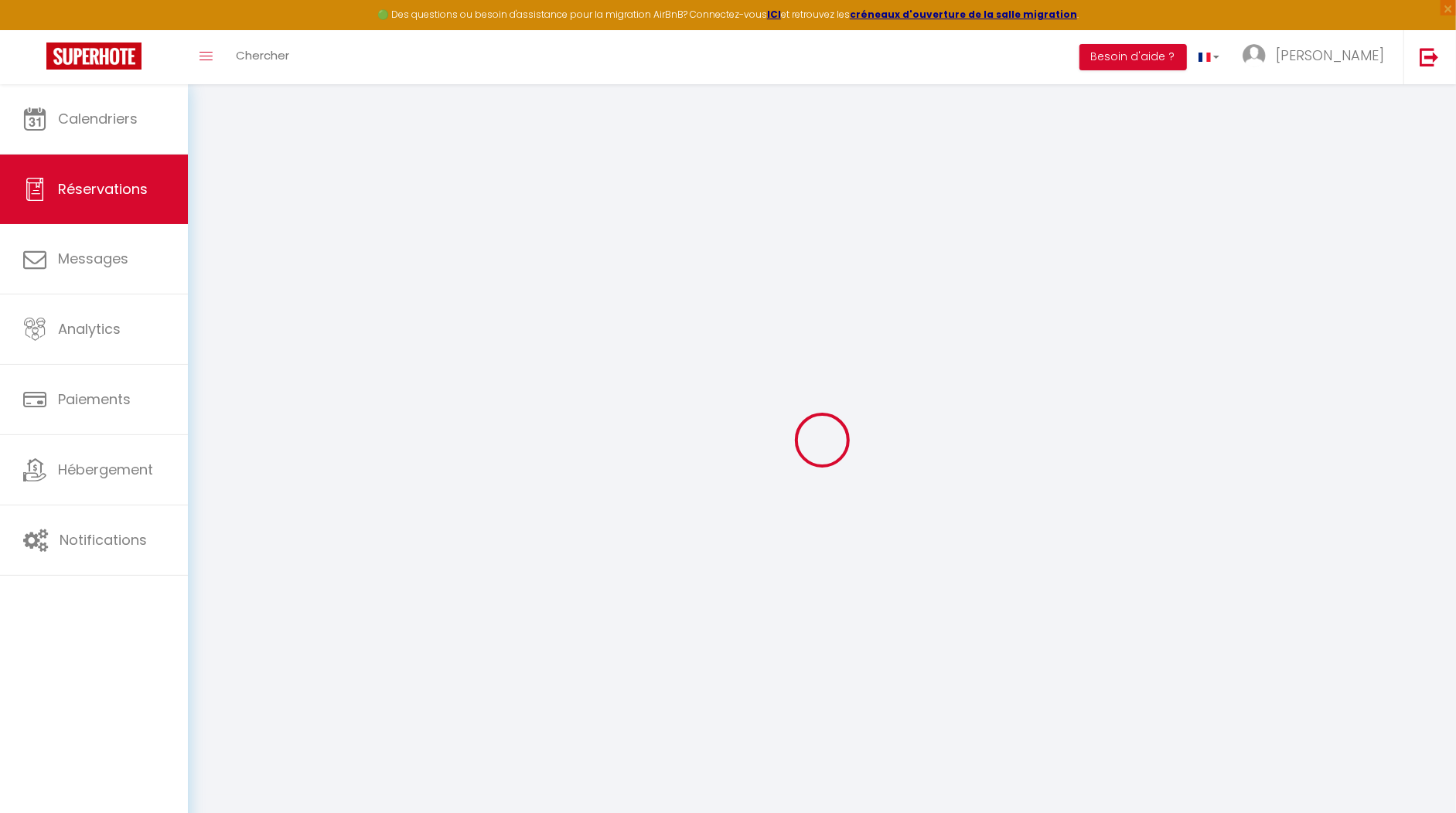
select select
checkbox input "false"
select select
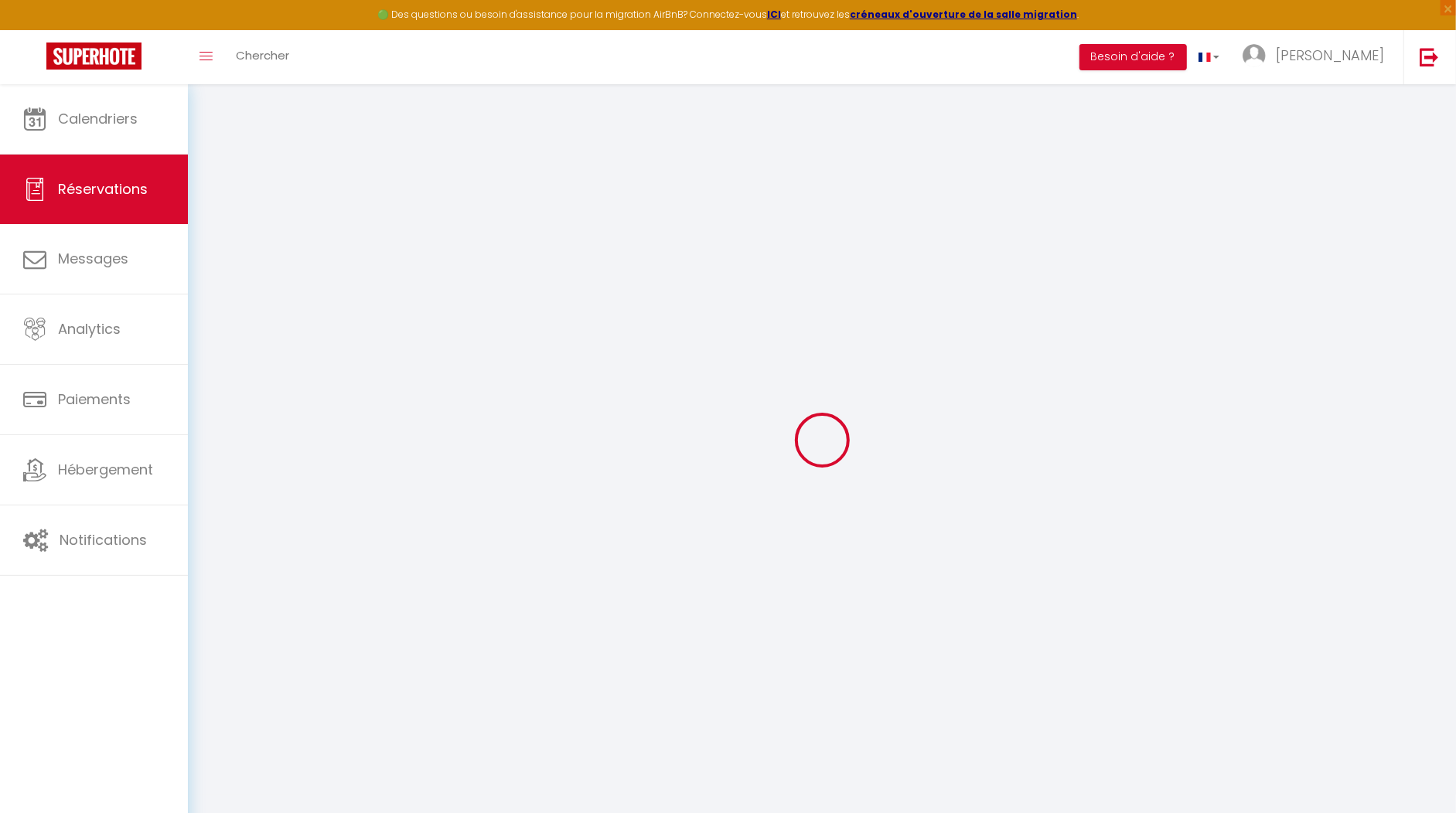
checkbox input "false"
type textarea "CONTRAT ? PAYE ,?"
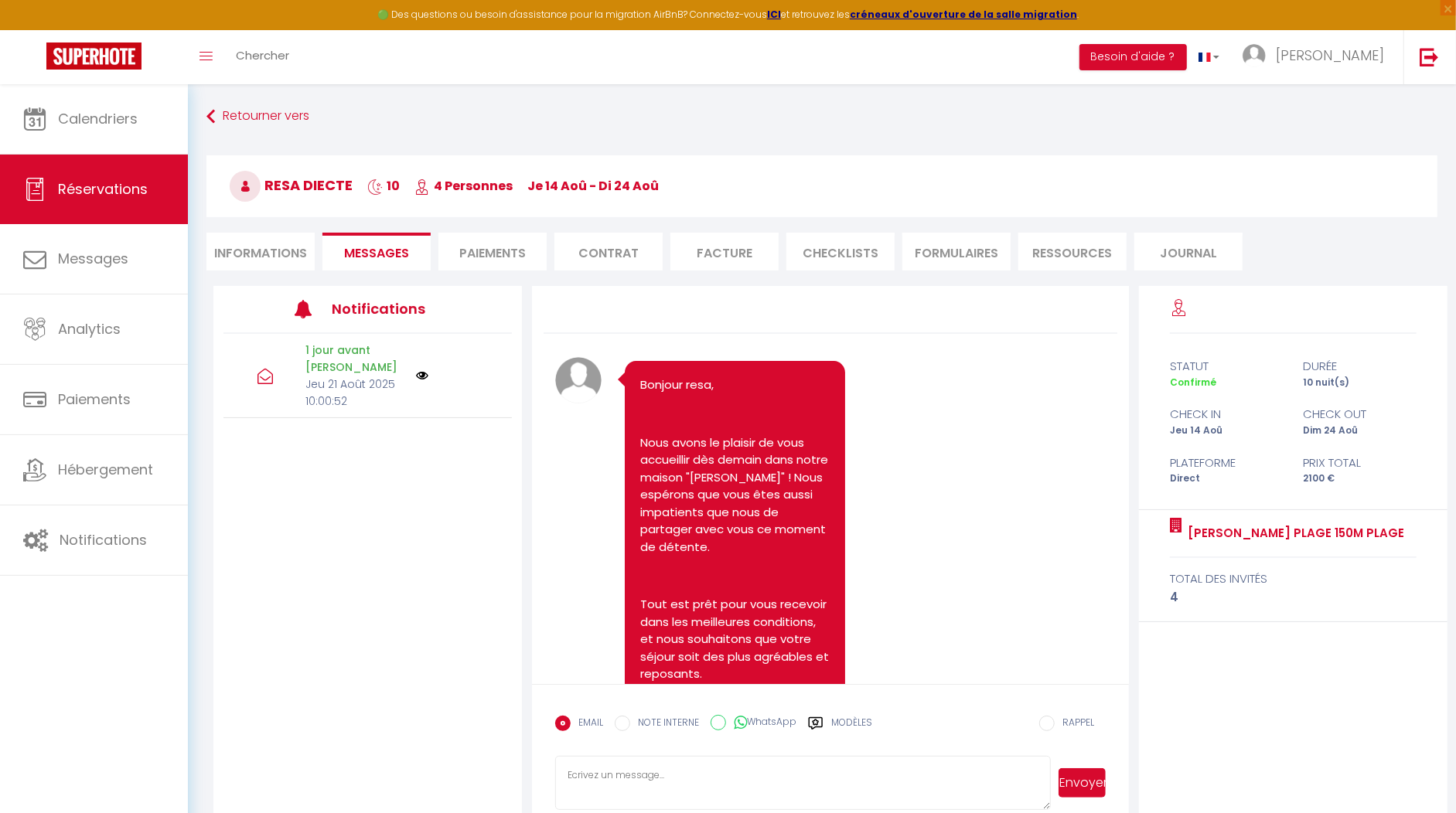
click at [258, 244] on li "Informations" at bounding box center [260, 251] width 108 height 38
select select
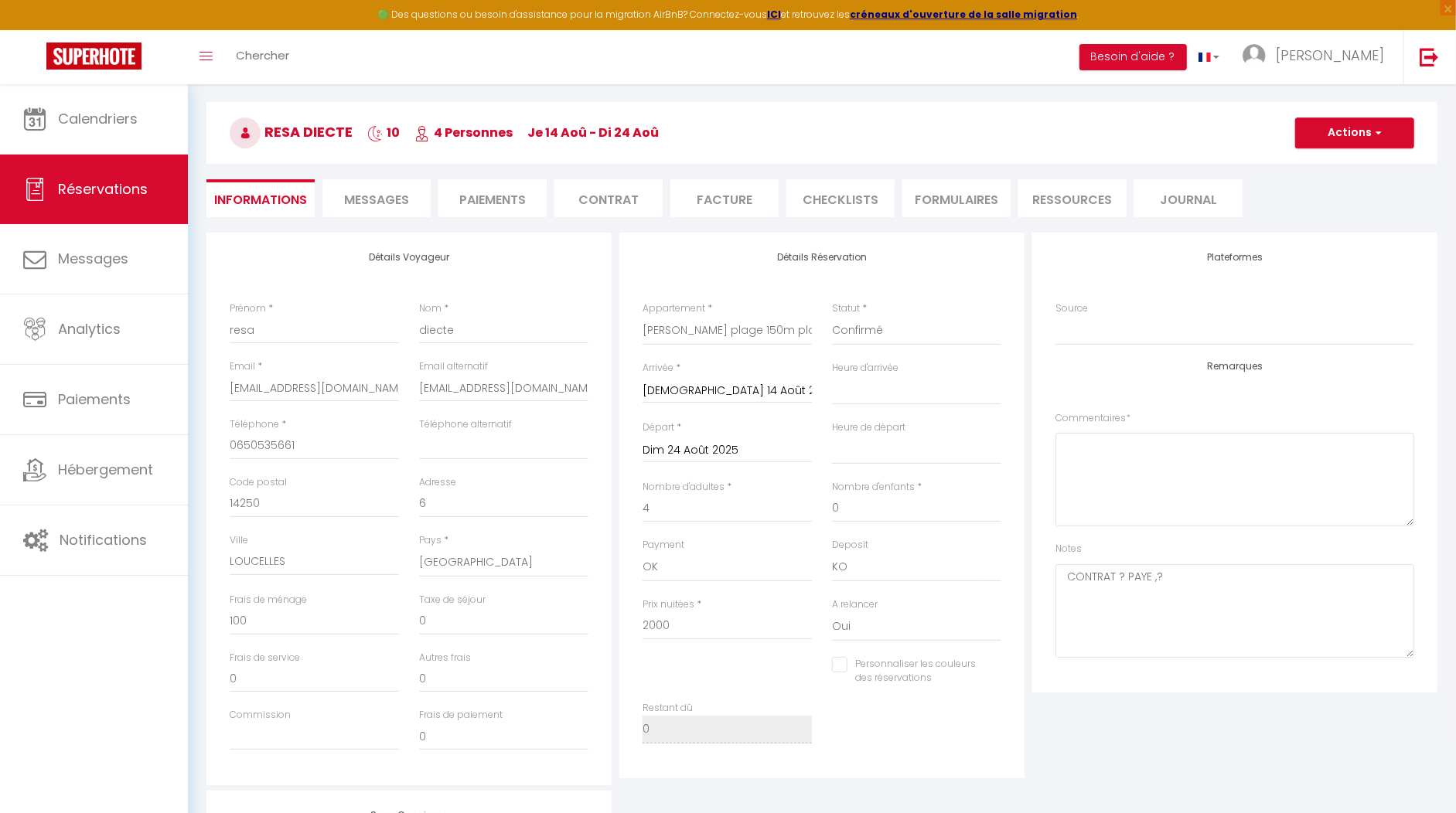
scroll to position [86, 0]
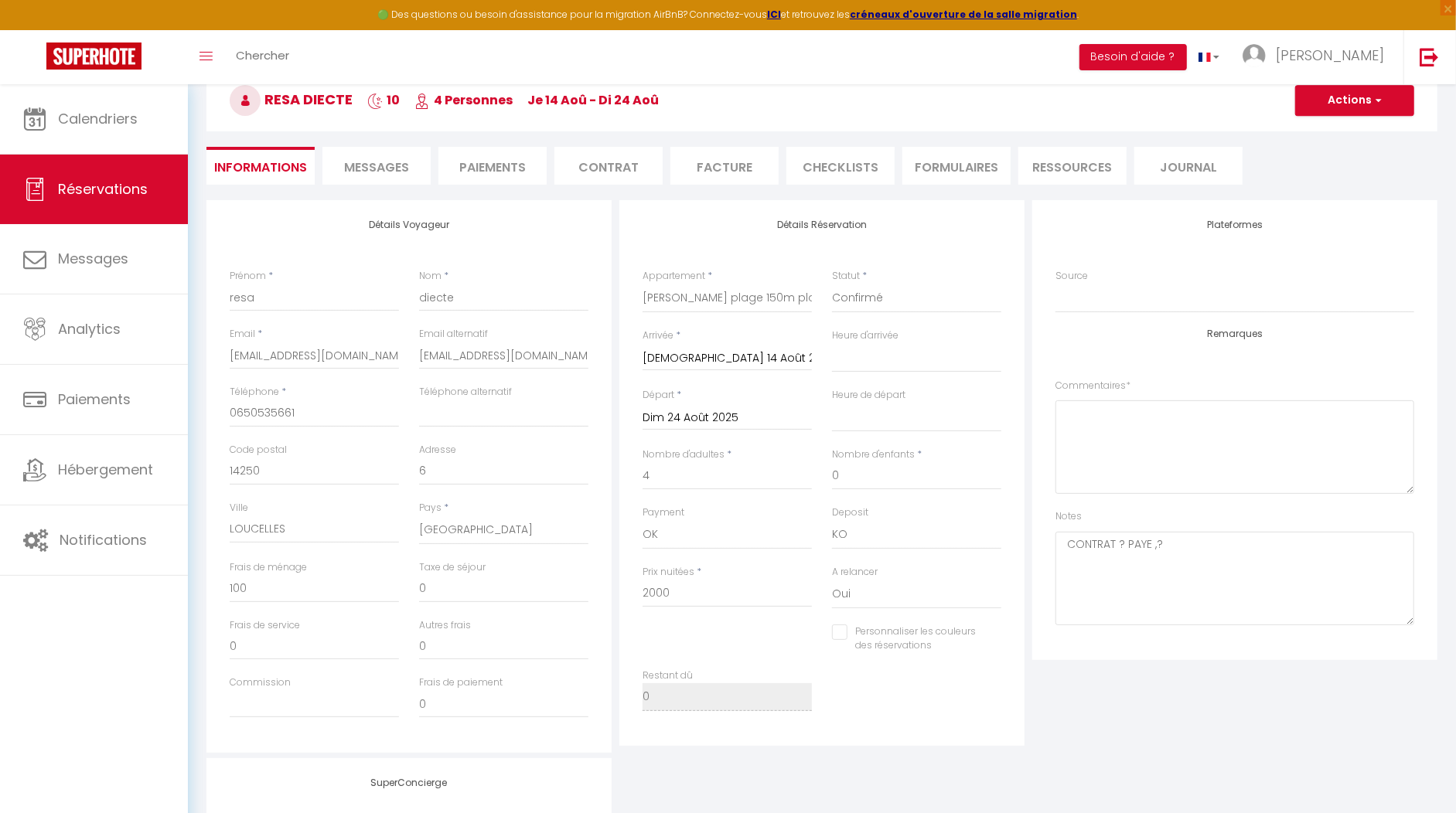
select select
checkbox input "false"
select select
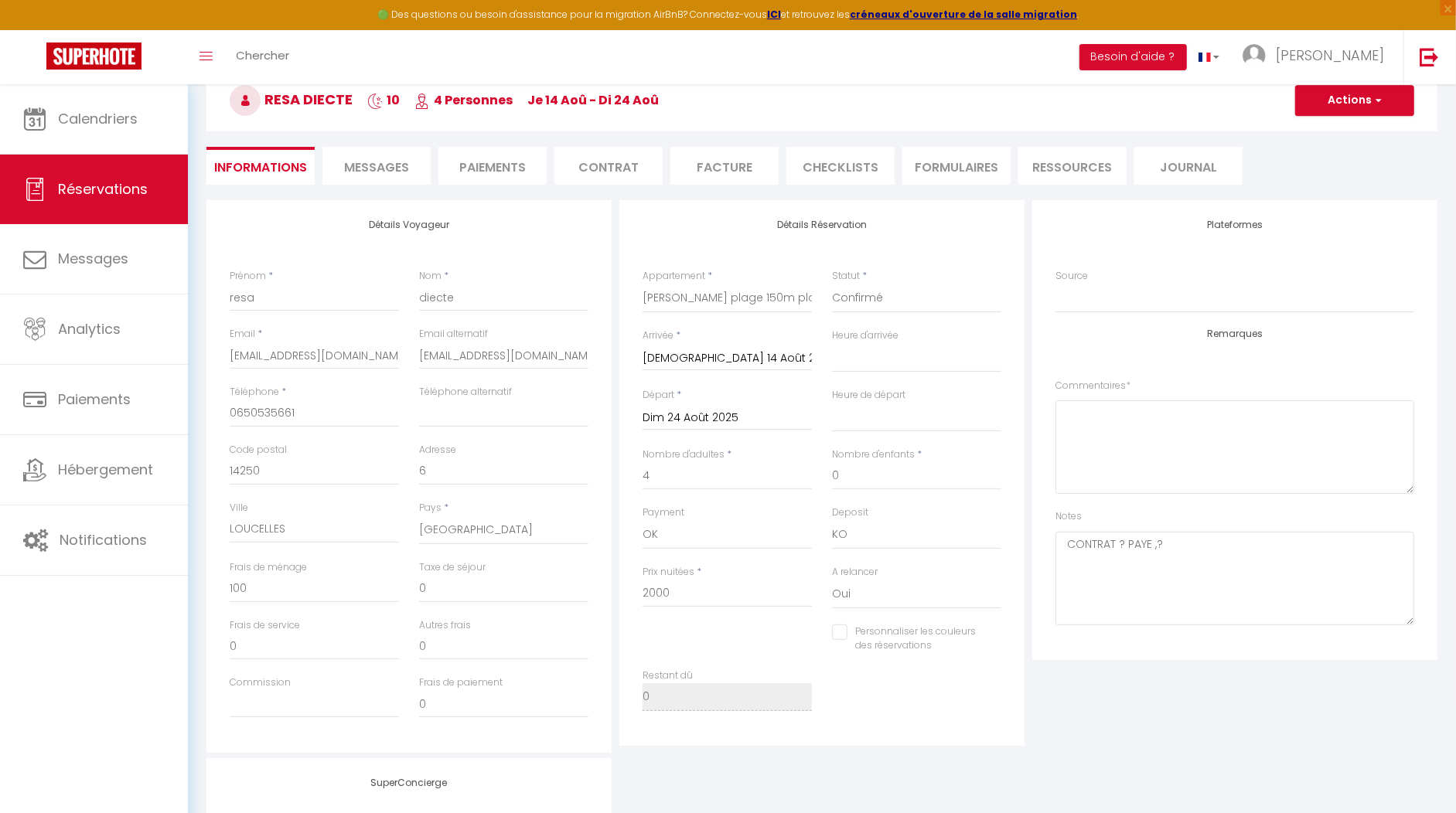
checkbox input "false"
select select
checkbox input "false"
select select
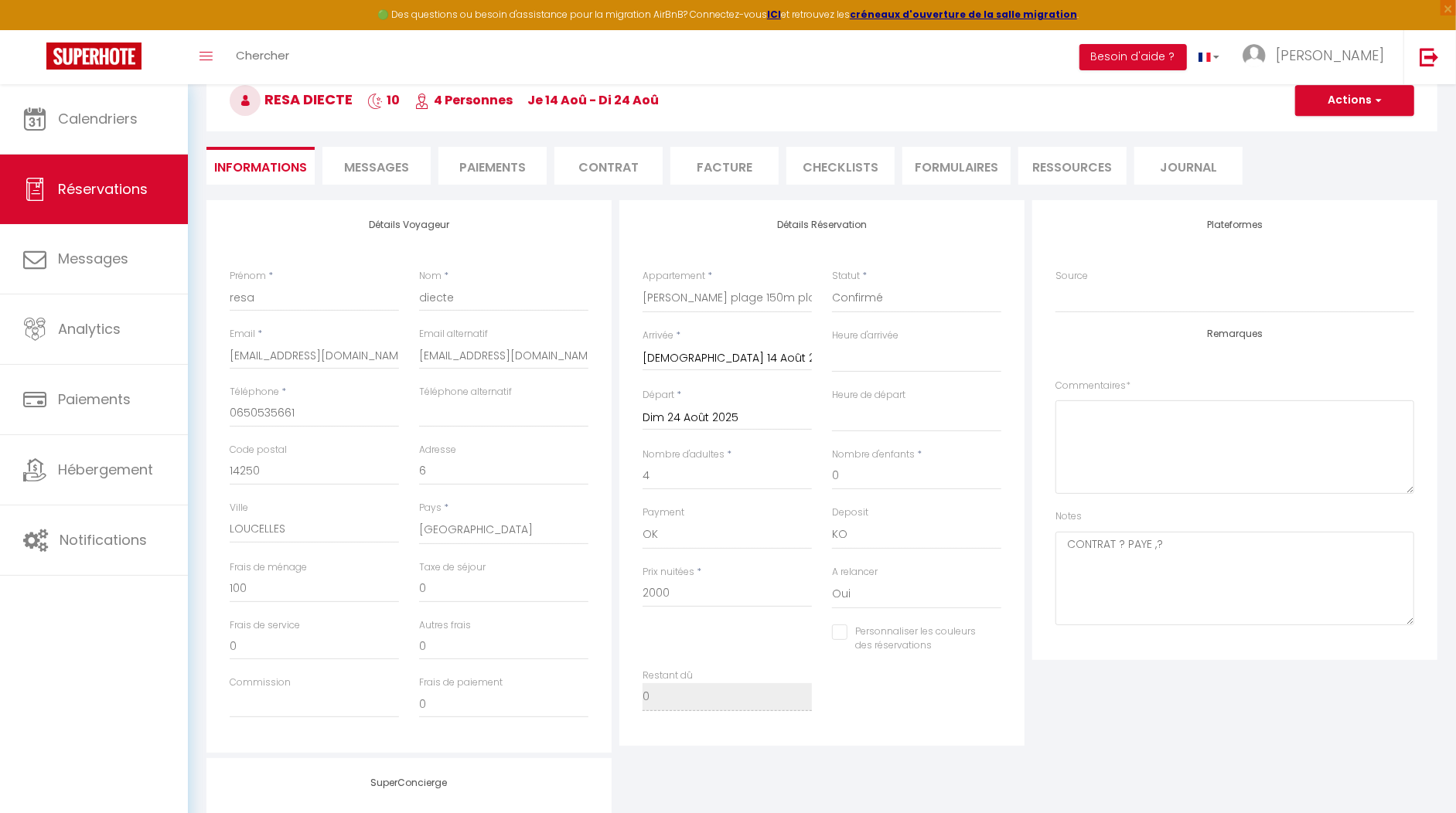
select select
checkbox input "false"
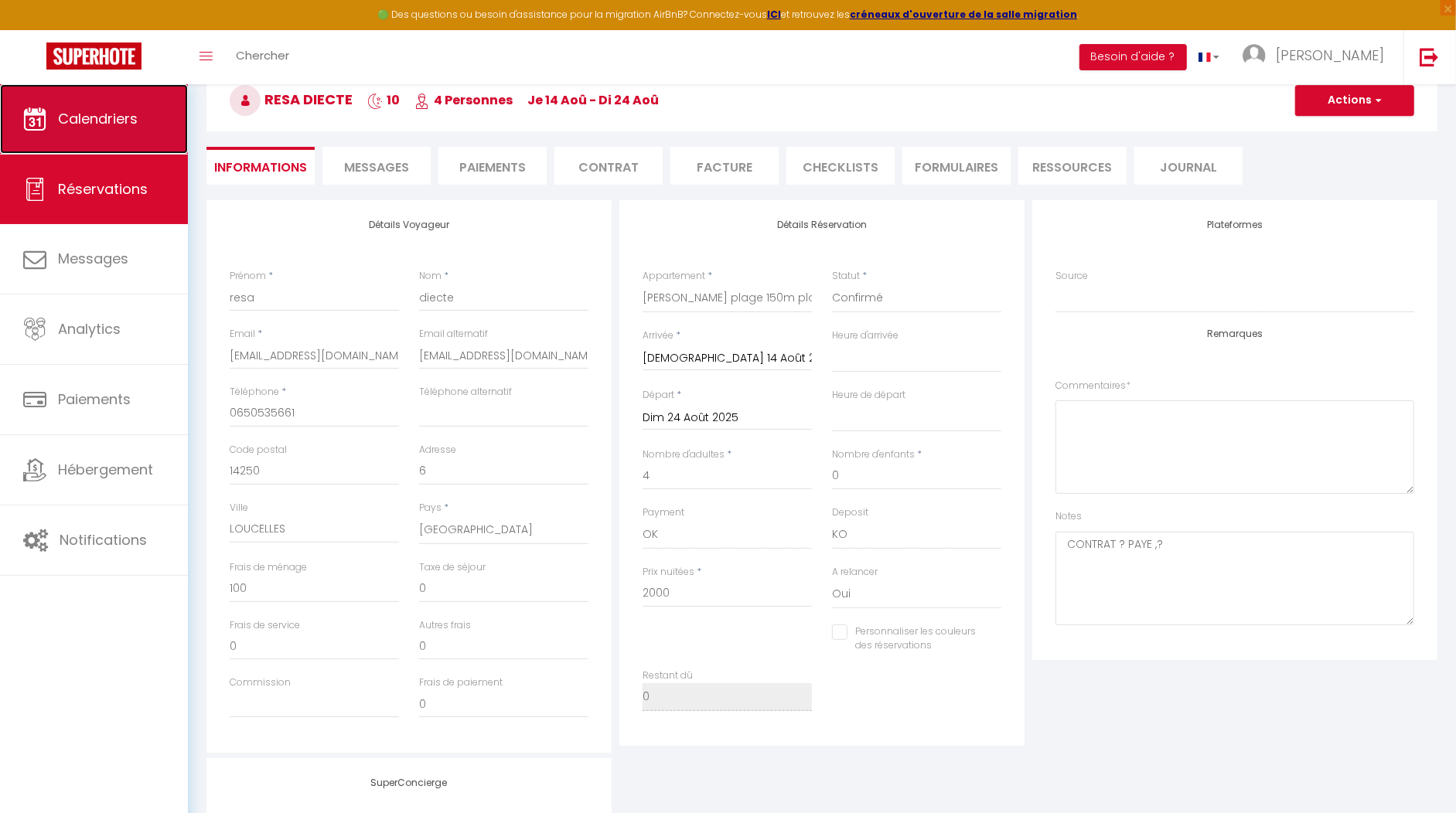
click at [87, 128] on span "Calendriers" at bounding box center [98, 119] width 79 height 19
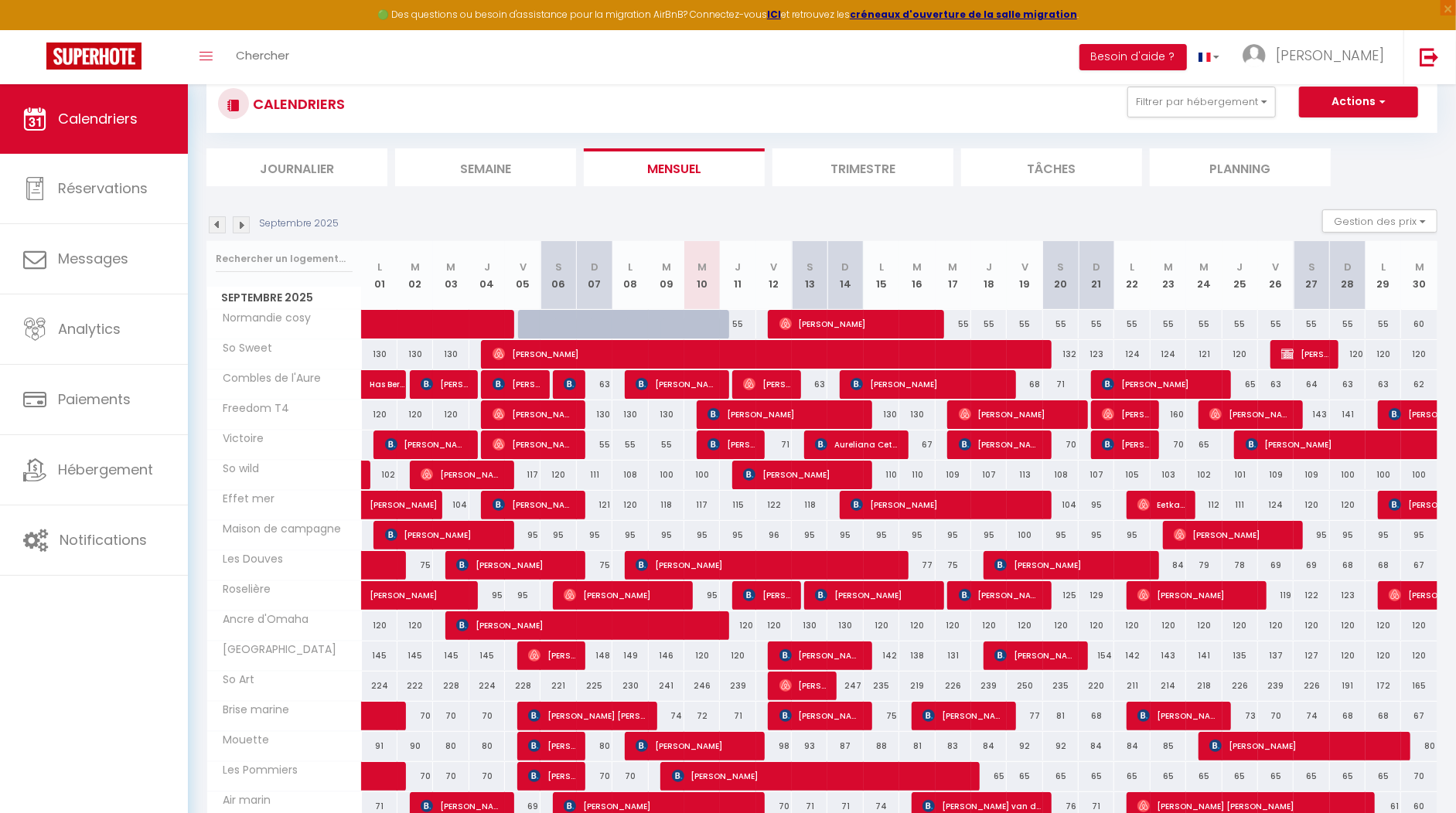
scroll to position [234, 0]
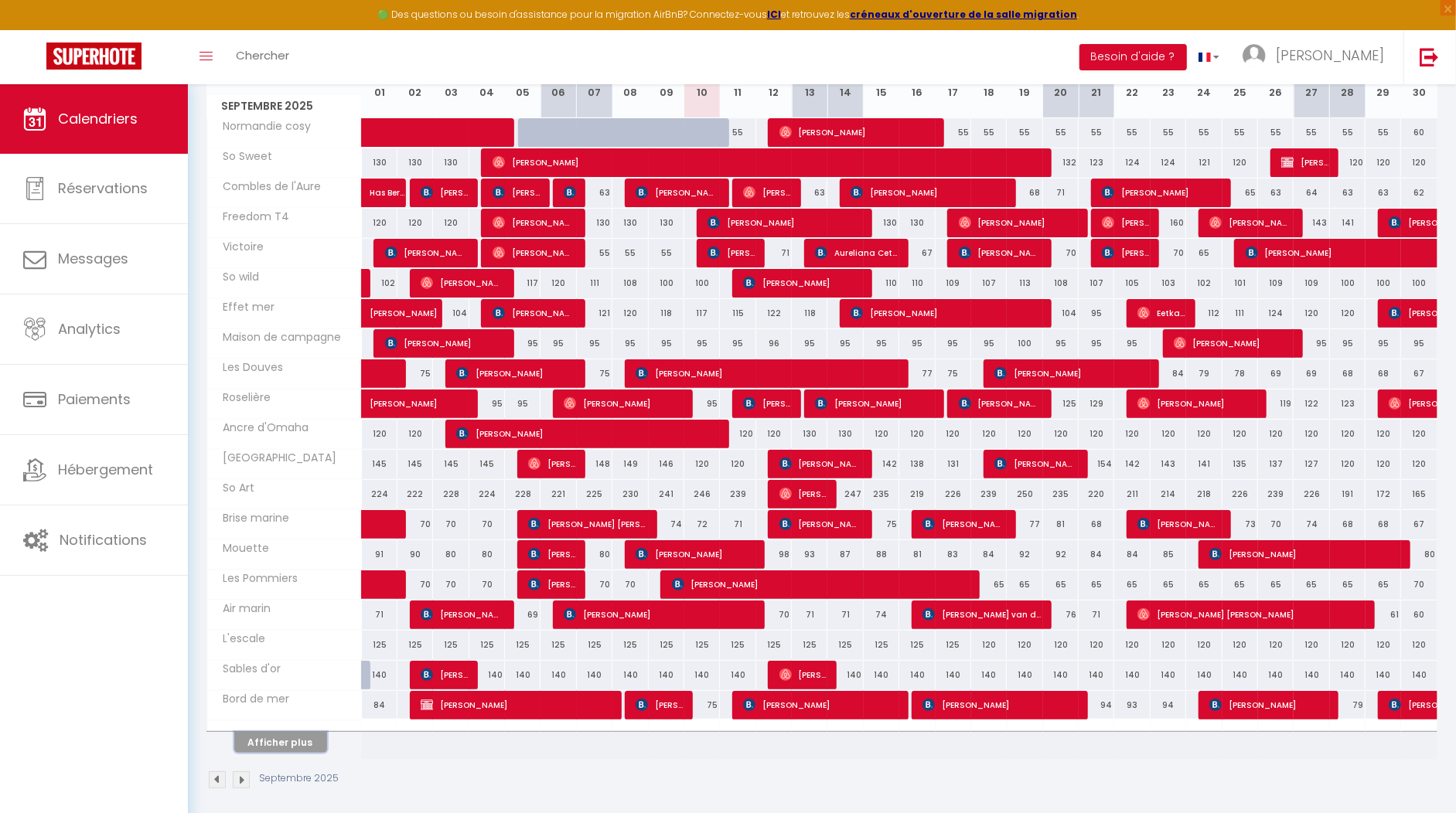
click at [264, 738] on button "Afficher plus" at bounding box center [281, 742] width 93 height 21
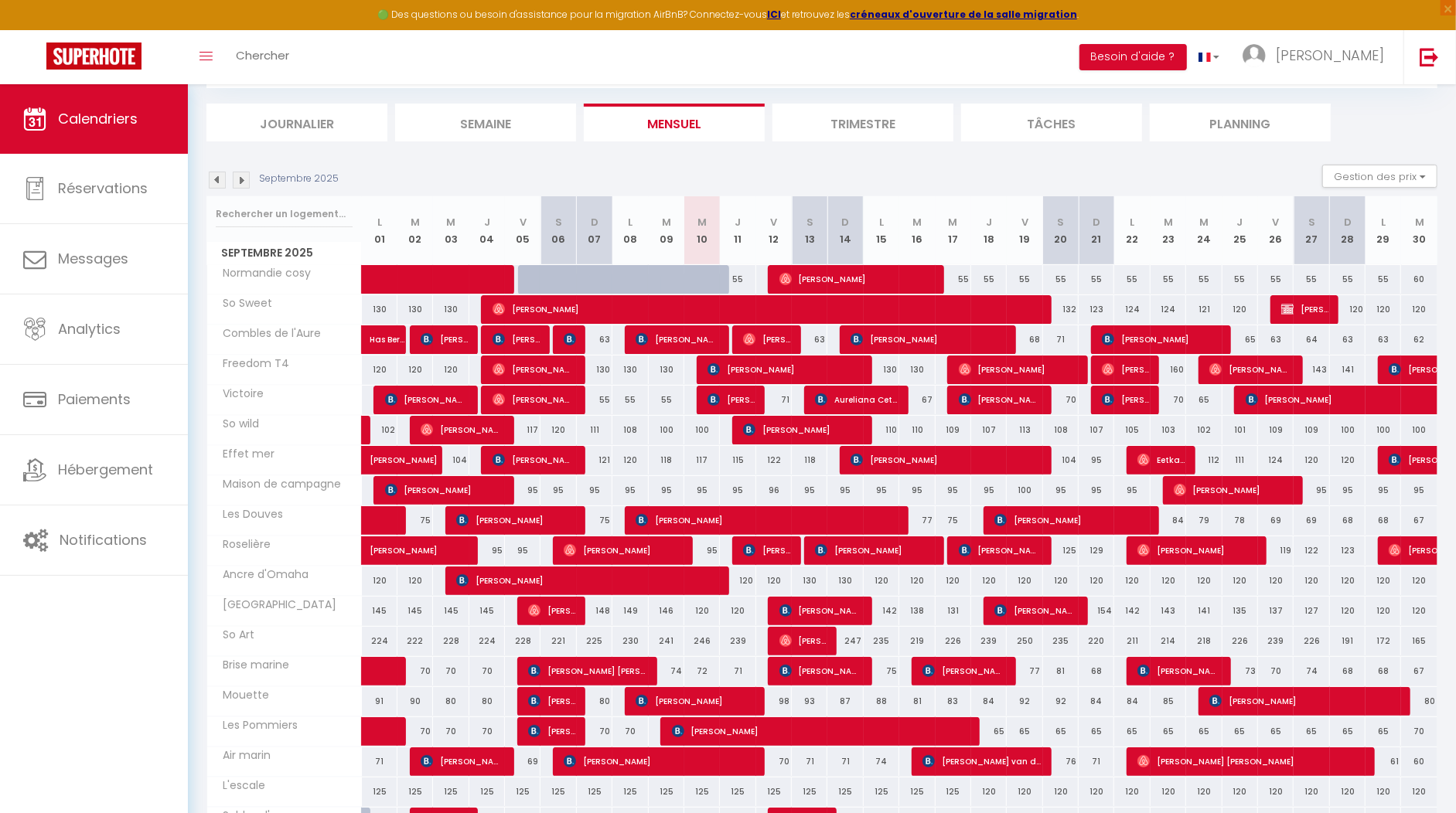
scroll to position [0, 0]
